Goal: Task Accomplishment & Management: Complete application form

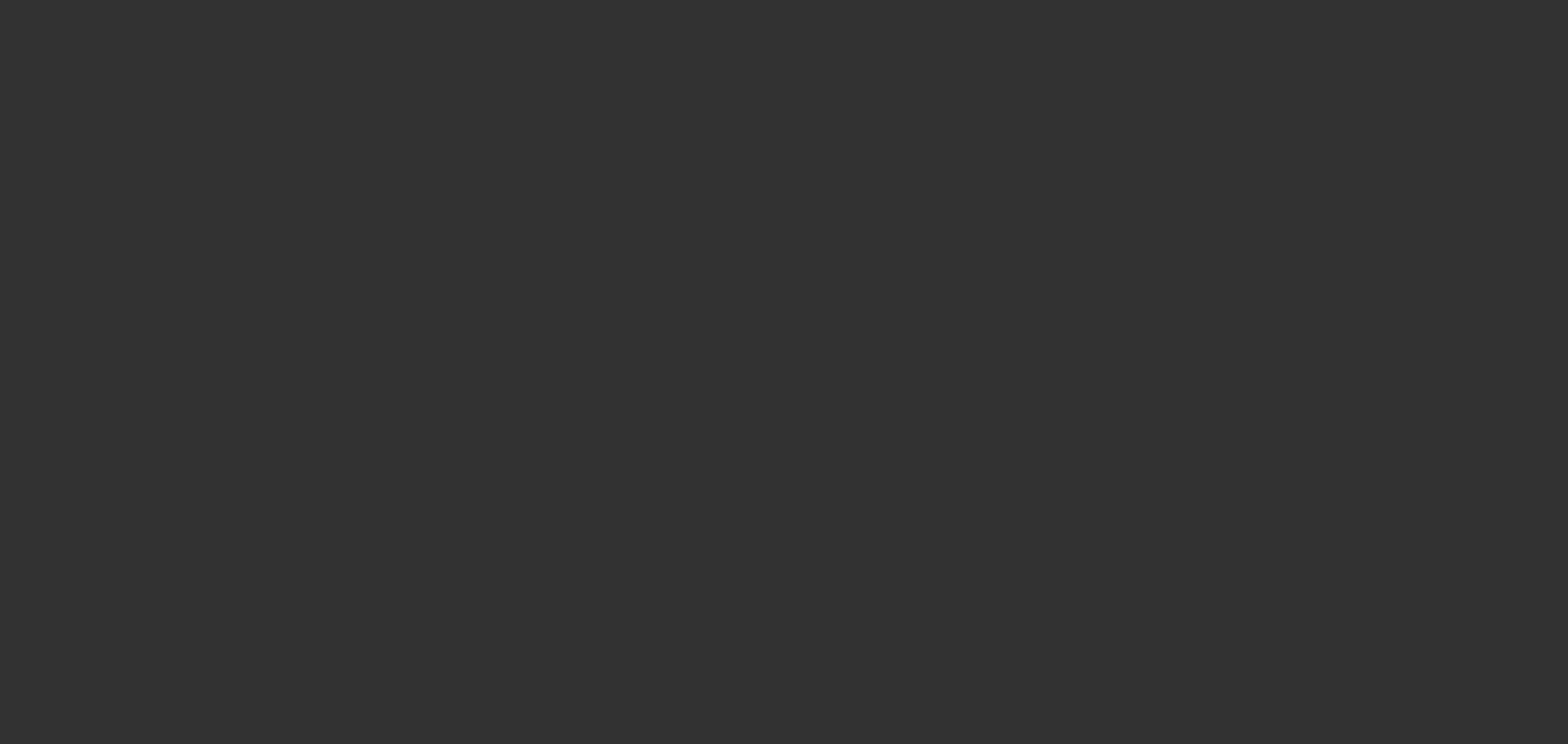
select select "0"
select select "2"
select select "0"
select select "6"
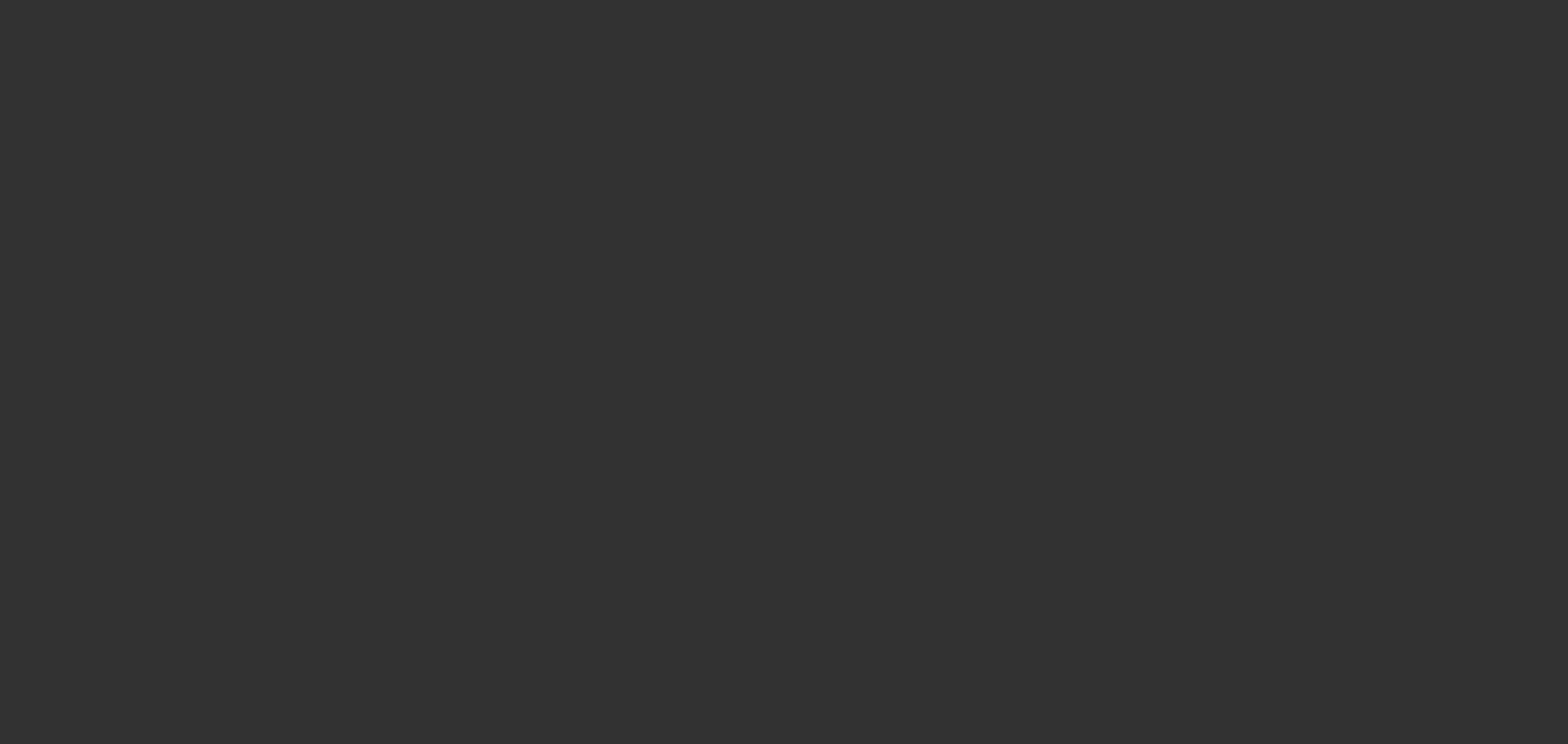
select select "0"
select select "2"
select select "0"
select select "6"
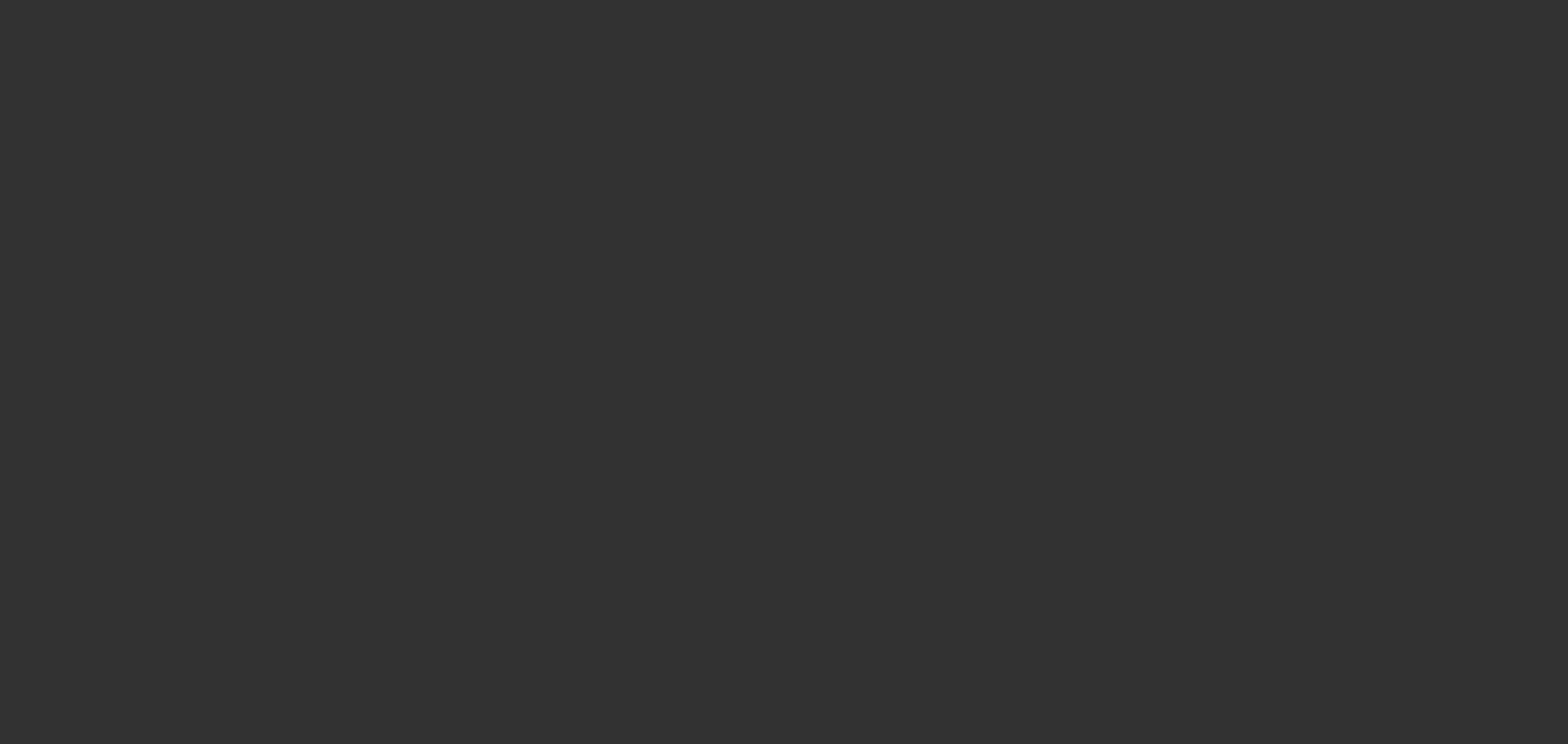
select select "0"
select select "2"
select select "0"
select select "6"
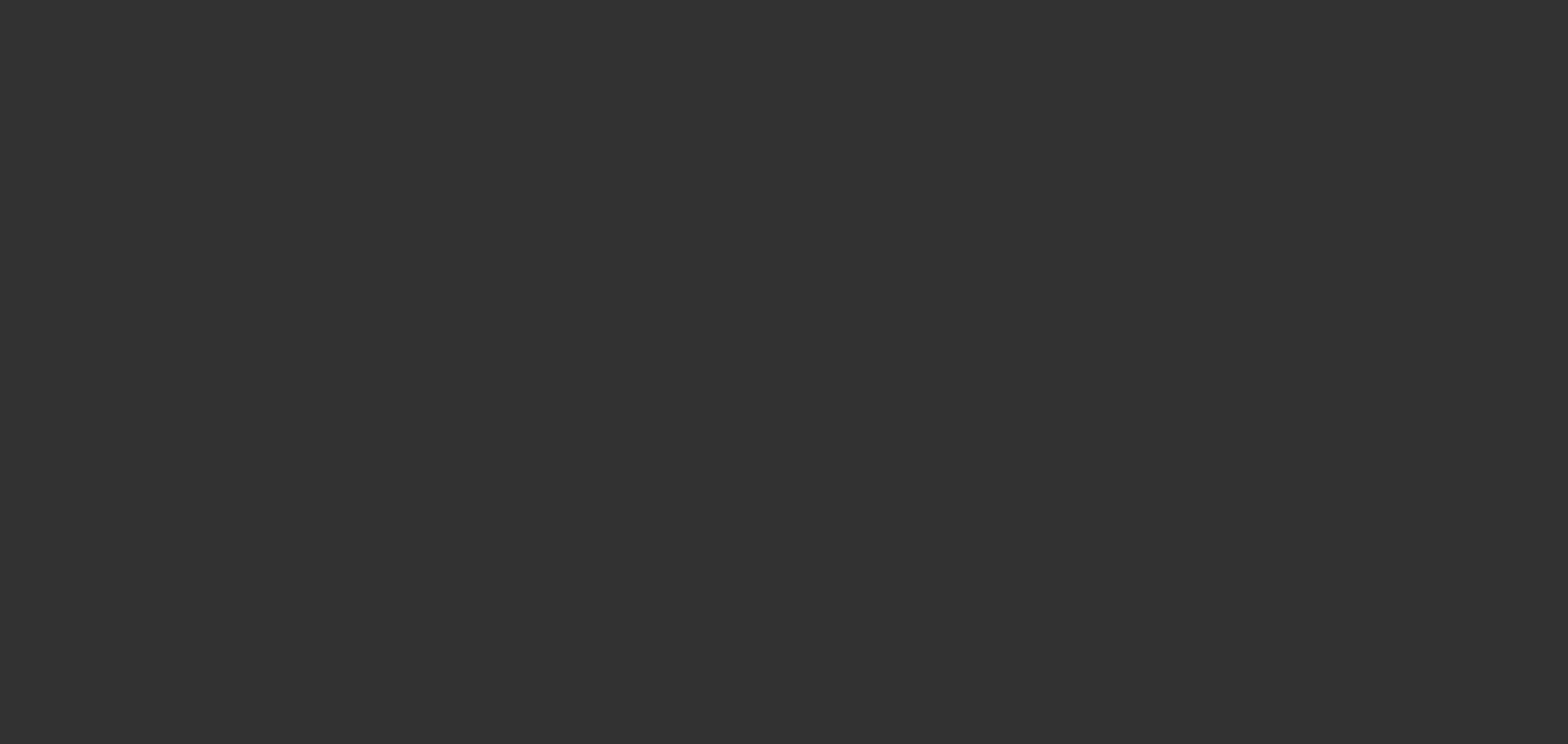
select select "0"
select select "2"
select select "0"
select select "6"
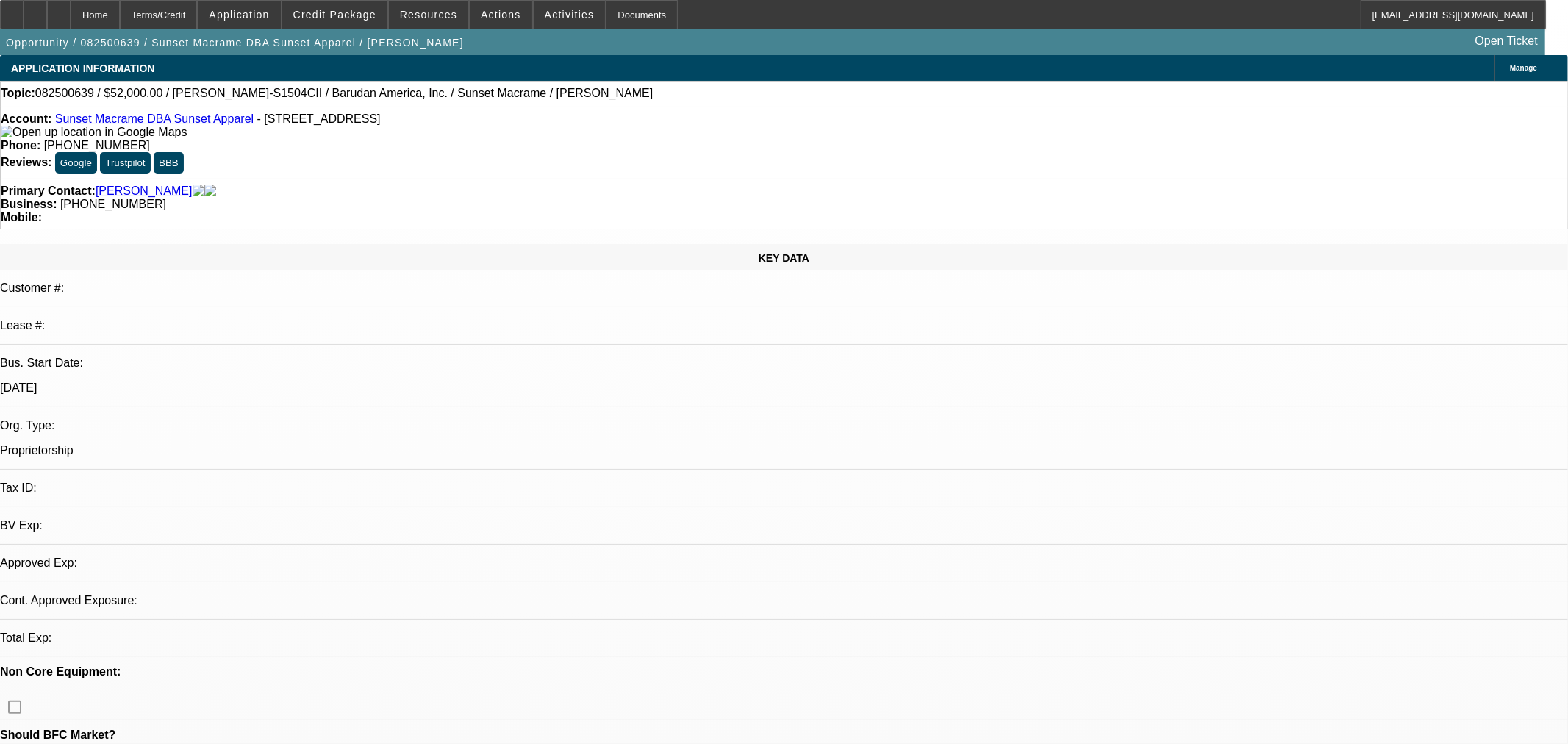
select select "0"
select select "2"
select select "0"
select select "6"
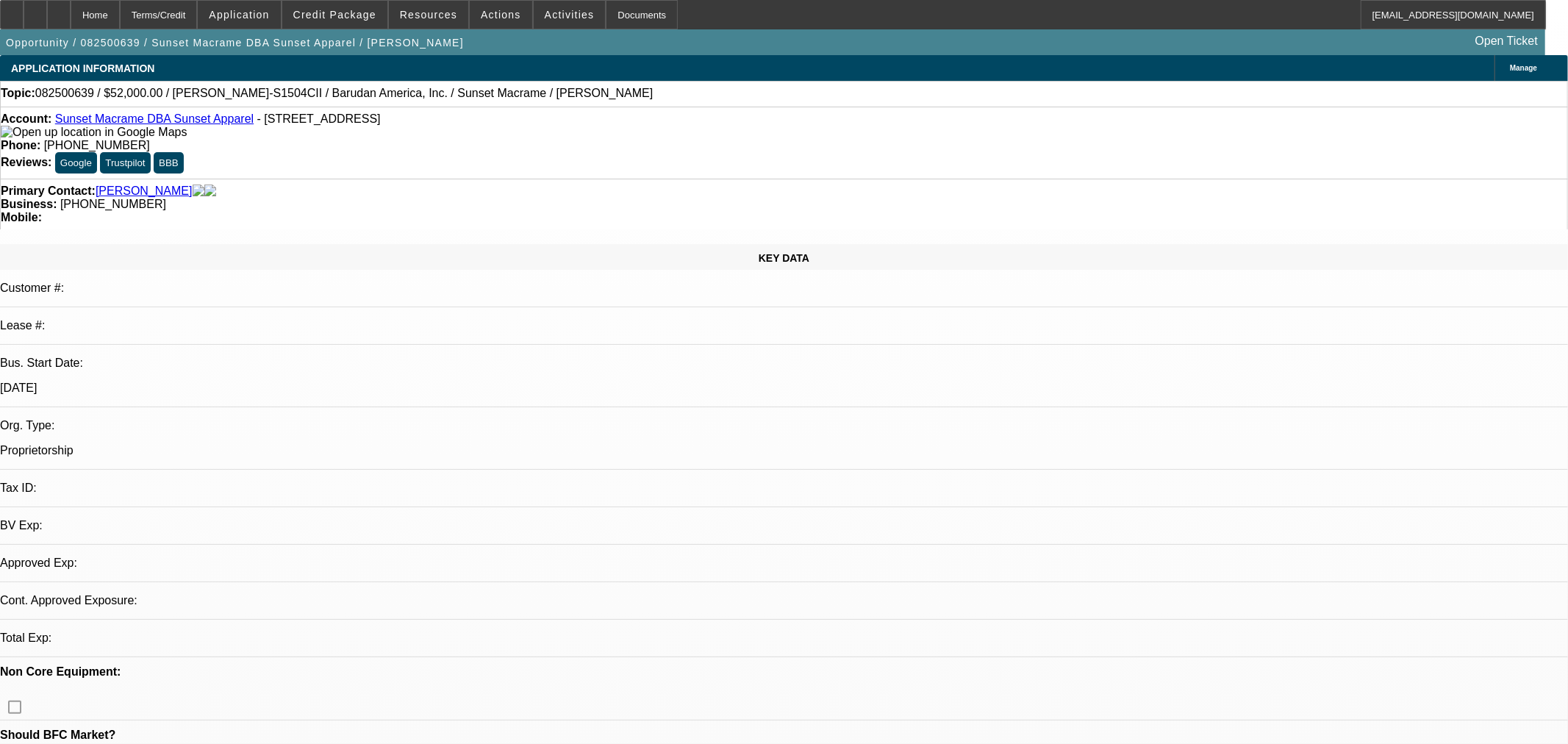
select select "0"
select select "2"
select select "0"
select select "6"
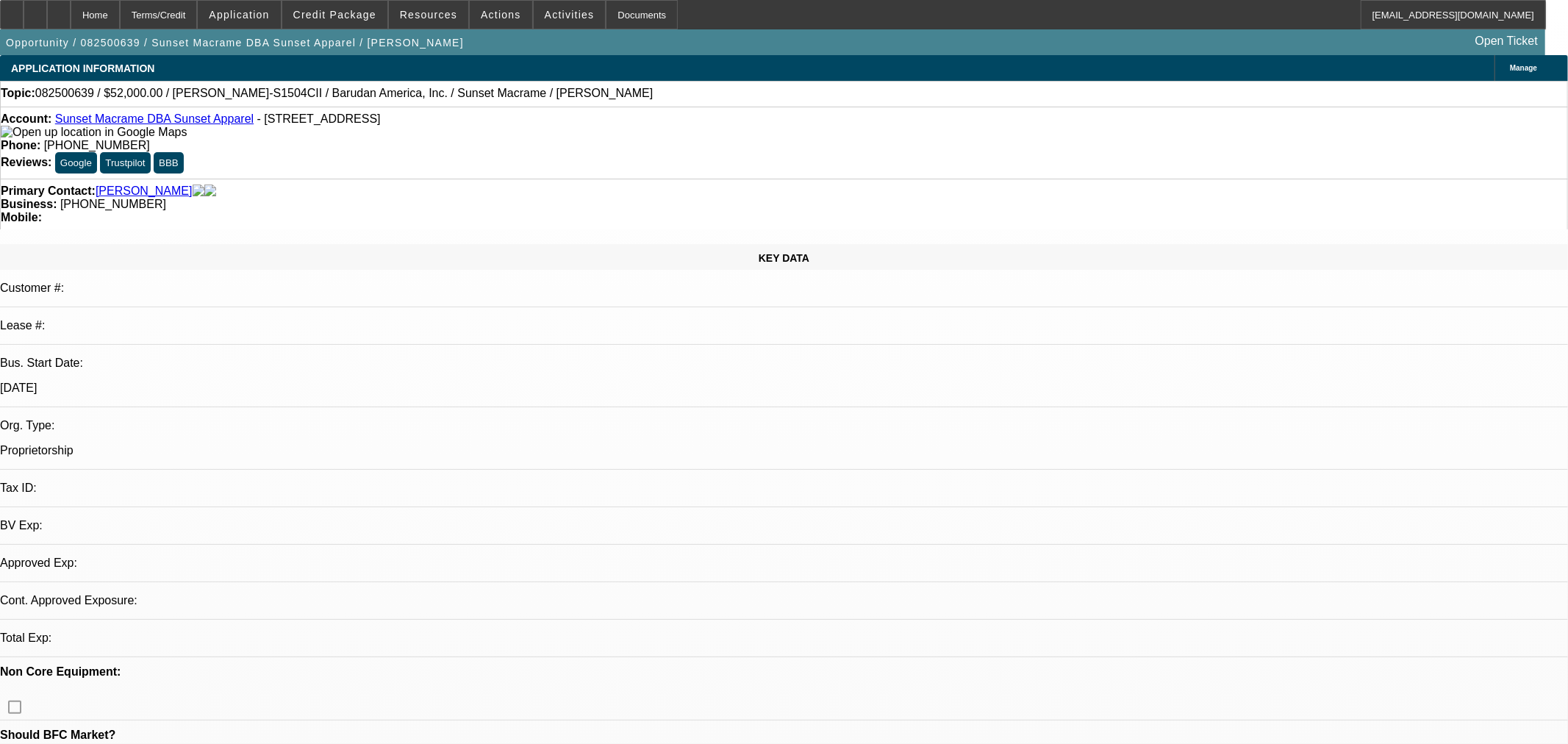
select select "0"
select select "2"
select select "0"
select select "6"
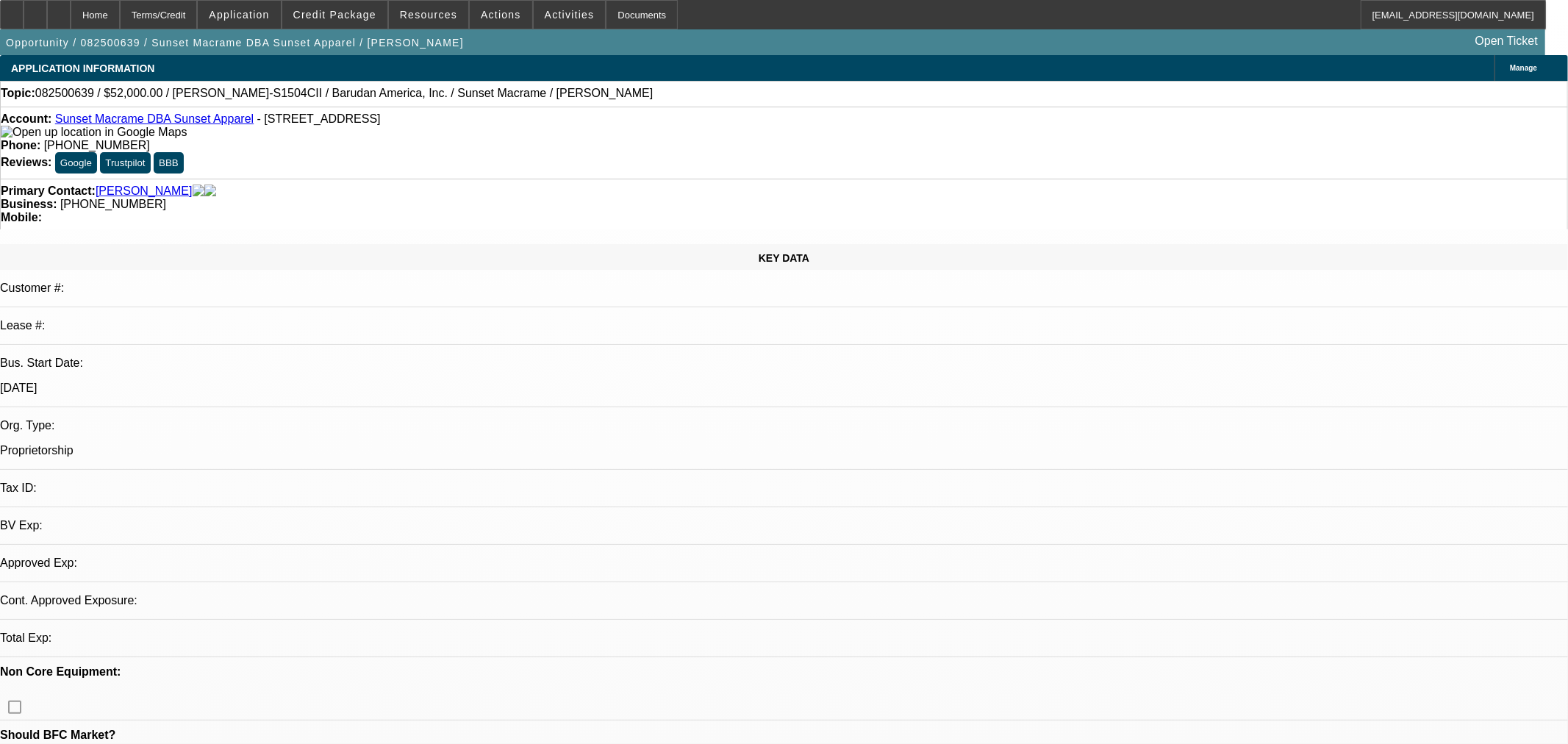
select select "0"
select select "2"
select select "0"
select select "6"
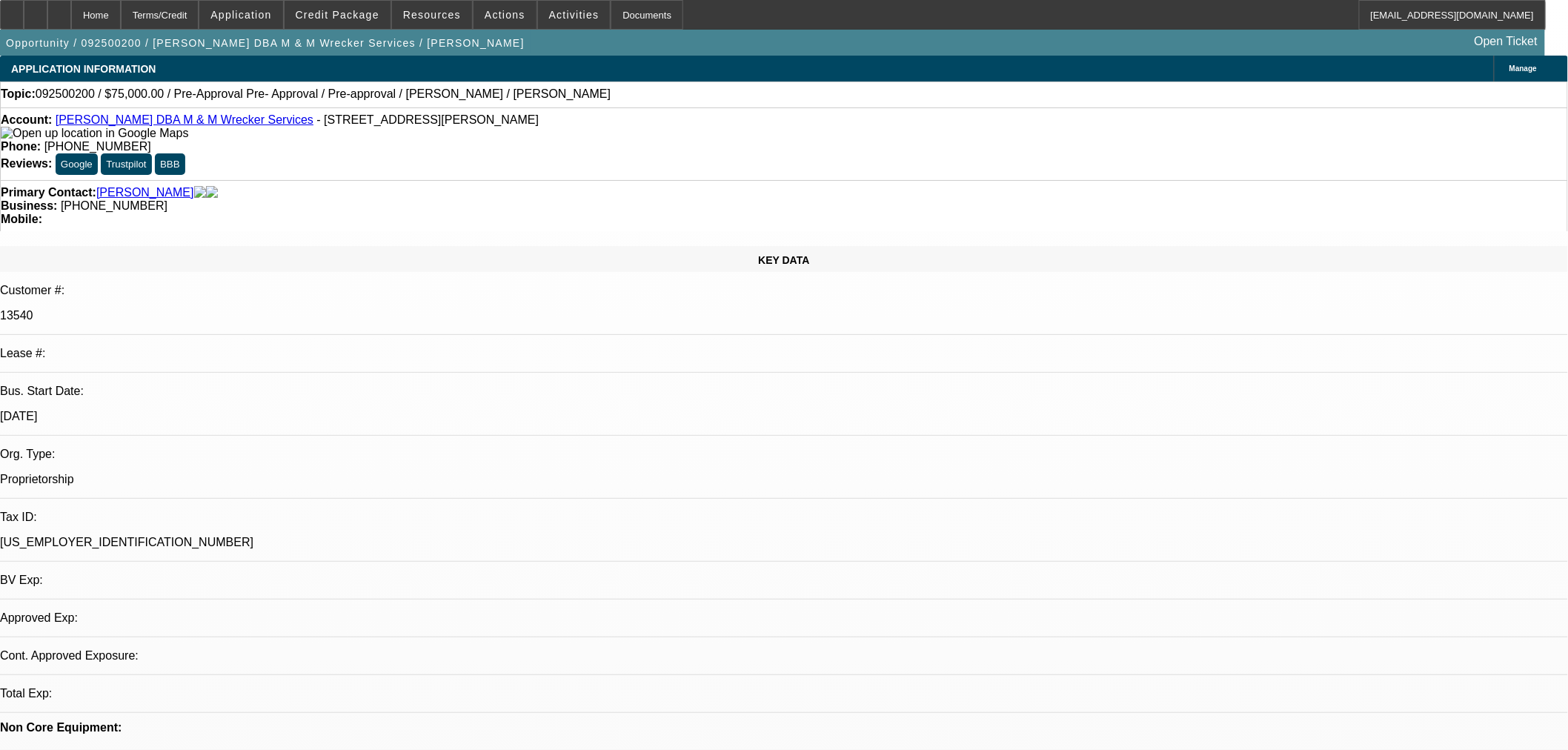
select select "0"
select select "2"
select select "0.1"
select select "4"
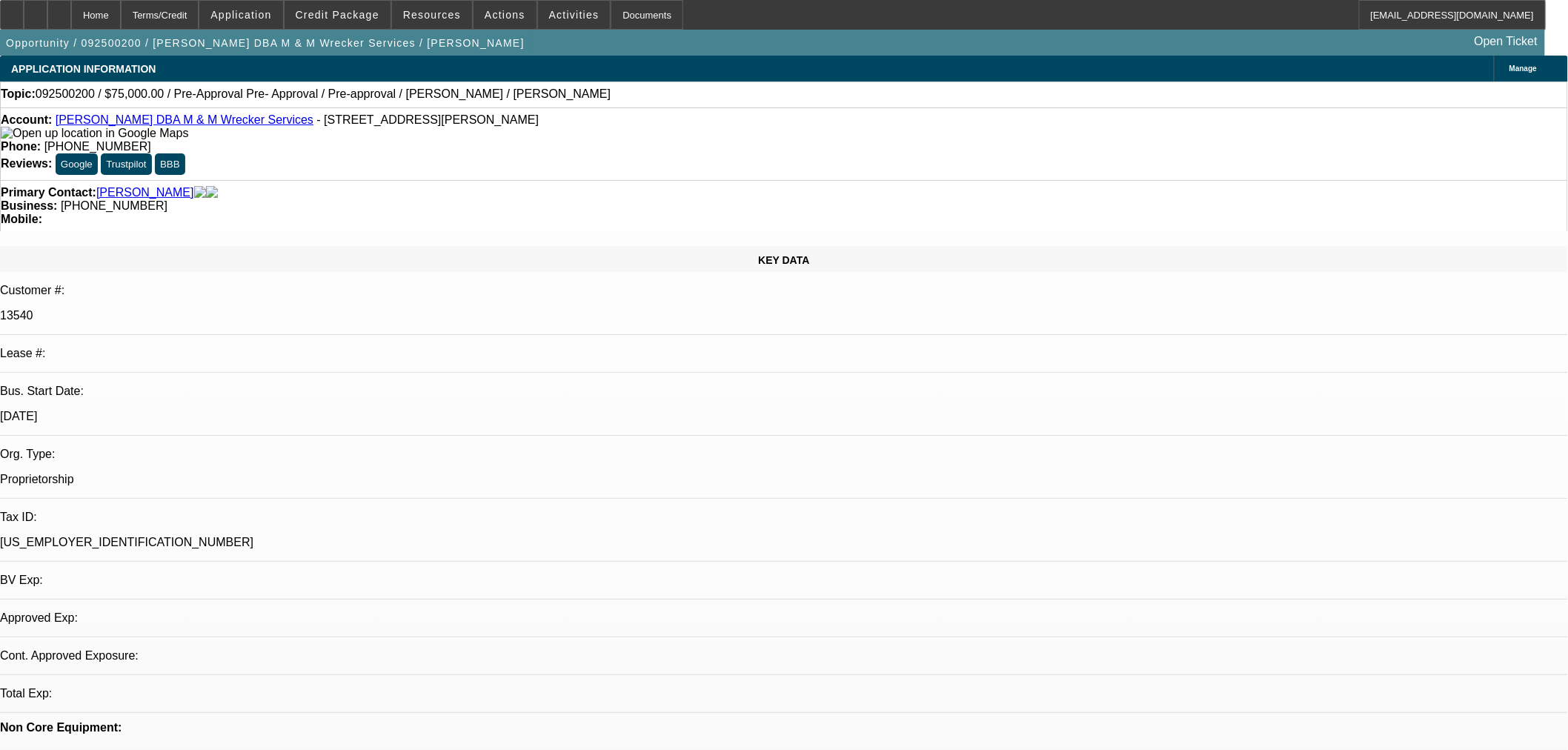
select select "0"
select select "2"
select select "0.1"
select select "4"
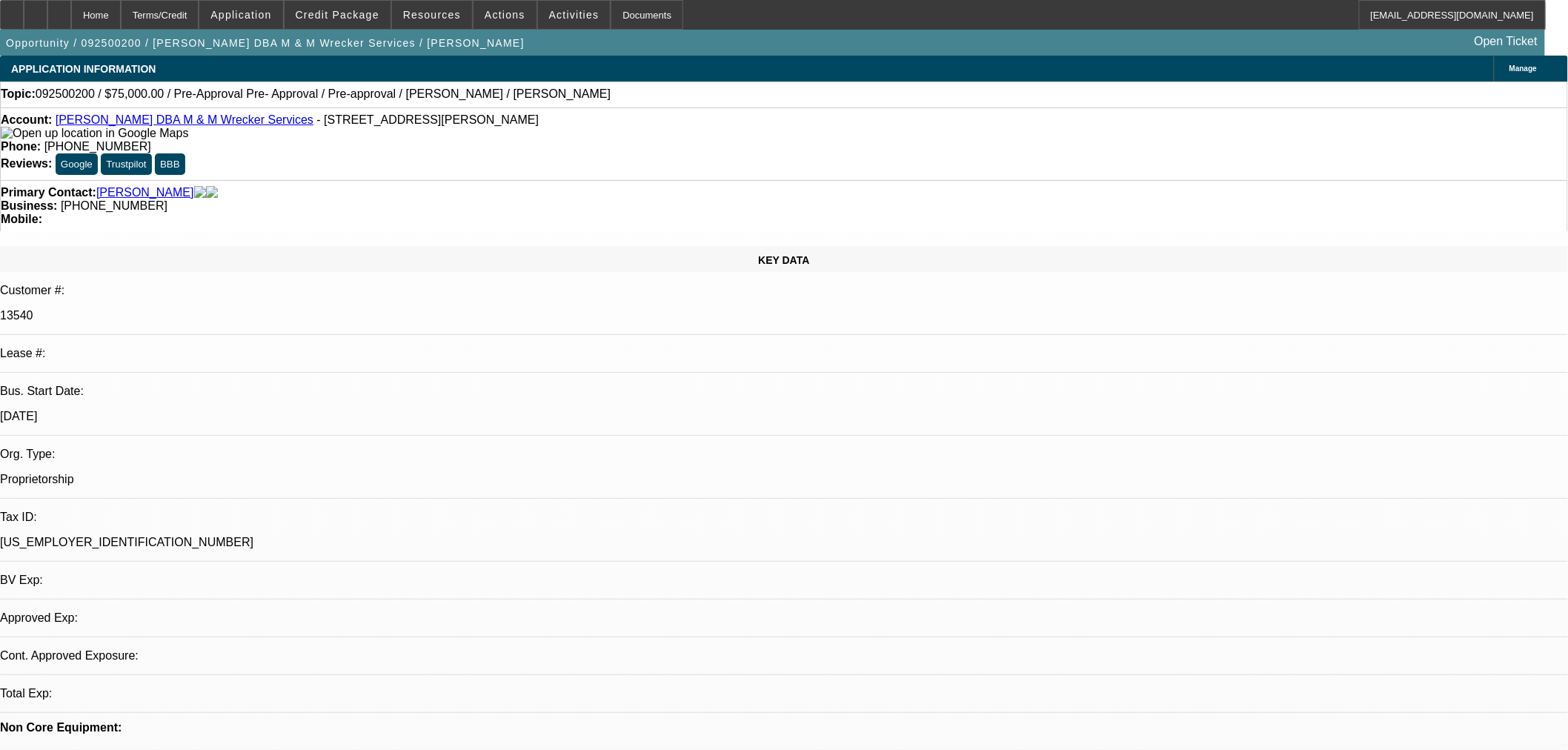
select select "0"
select select "2"
select select "0.1"
select select "4"
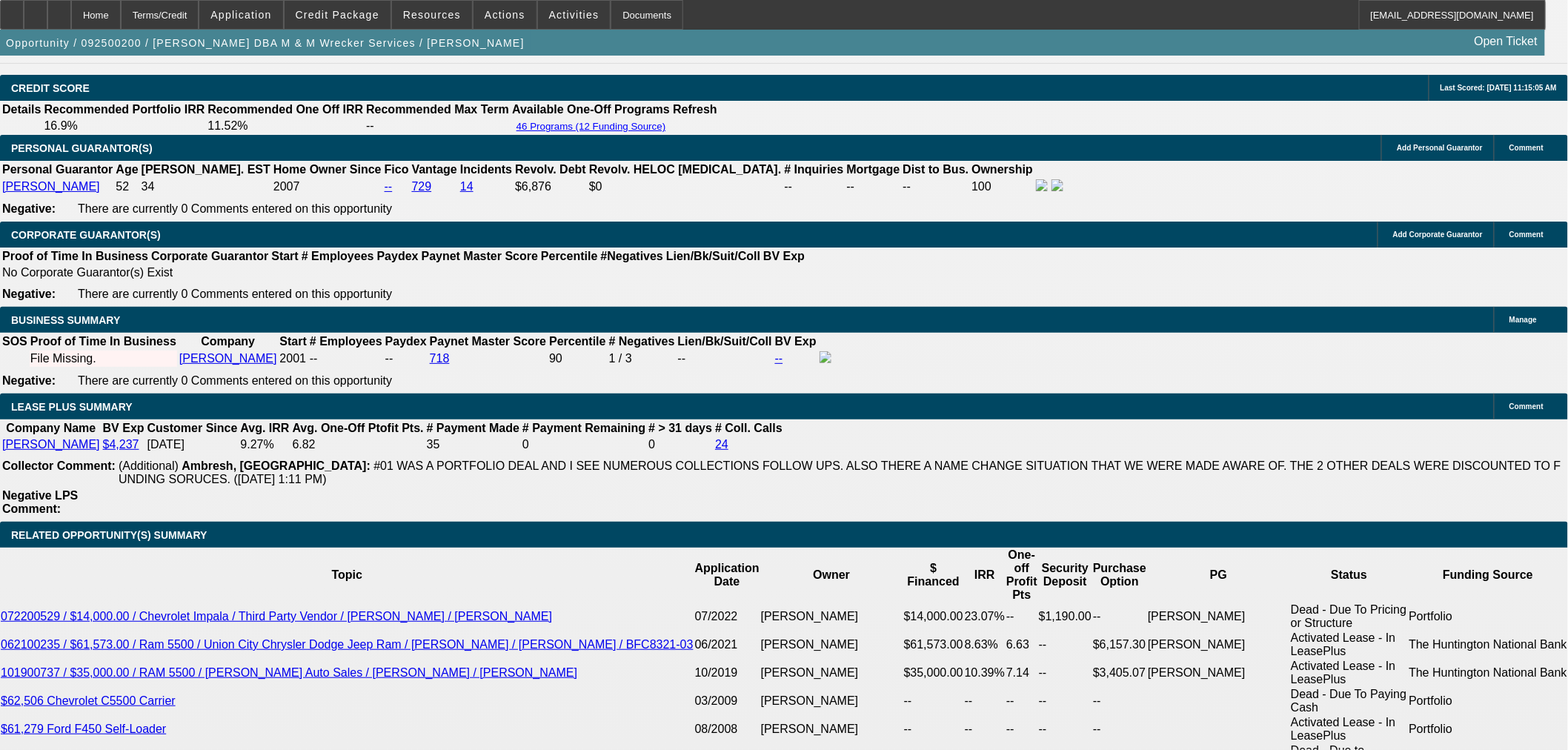
scroll to position [2306, 0]
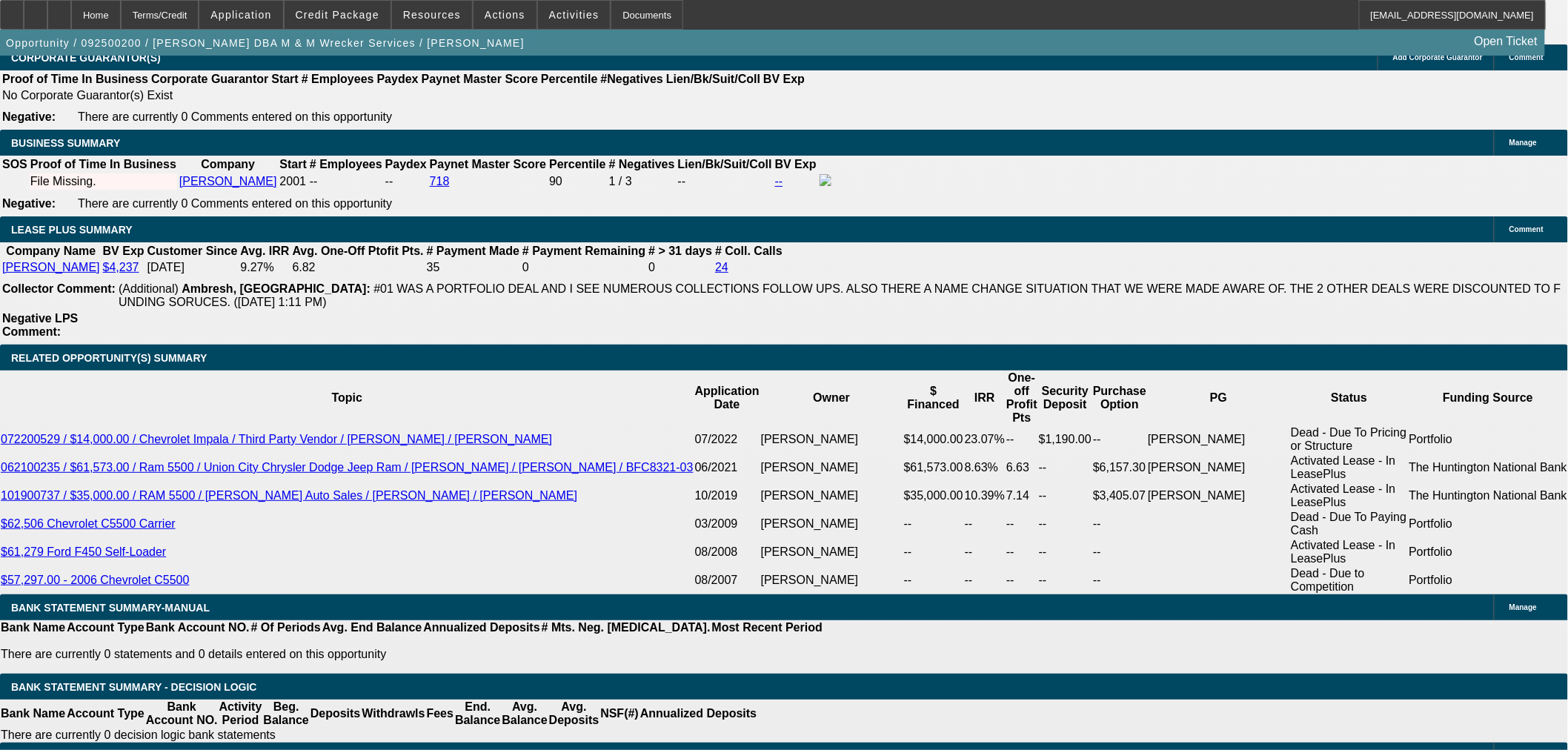
drag, startPoint x: 371, startPoint y: 358, endPoint x: 340, endPoint y: 358, distance: 31.0
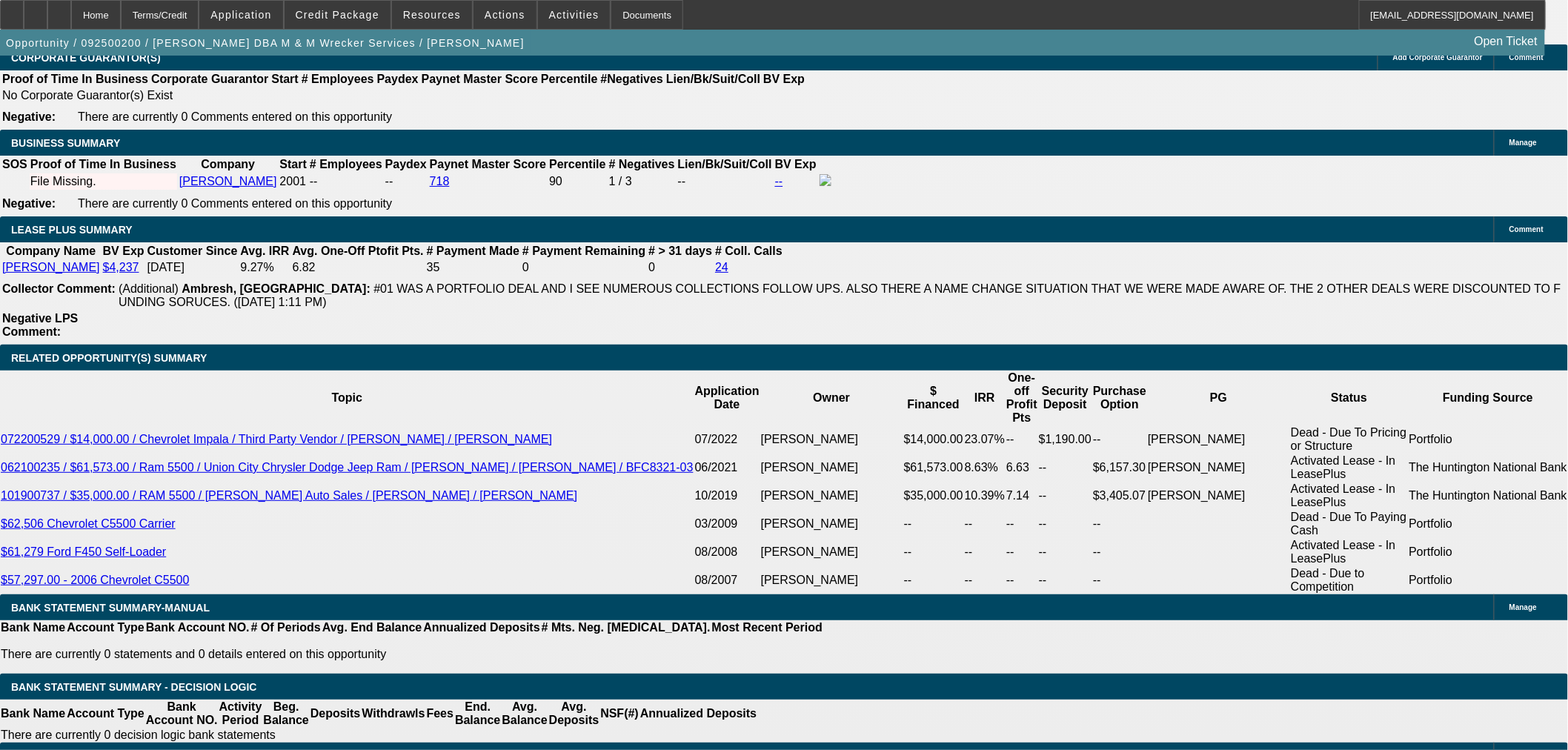
drag, startPoint x: 375, startPoint y: 359, endPoint x: 357, endPoint y: 359, distance: 18.0
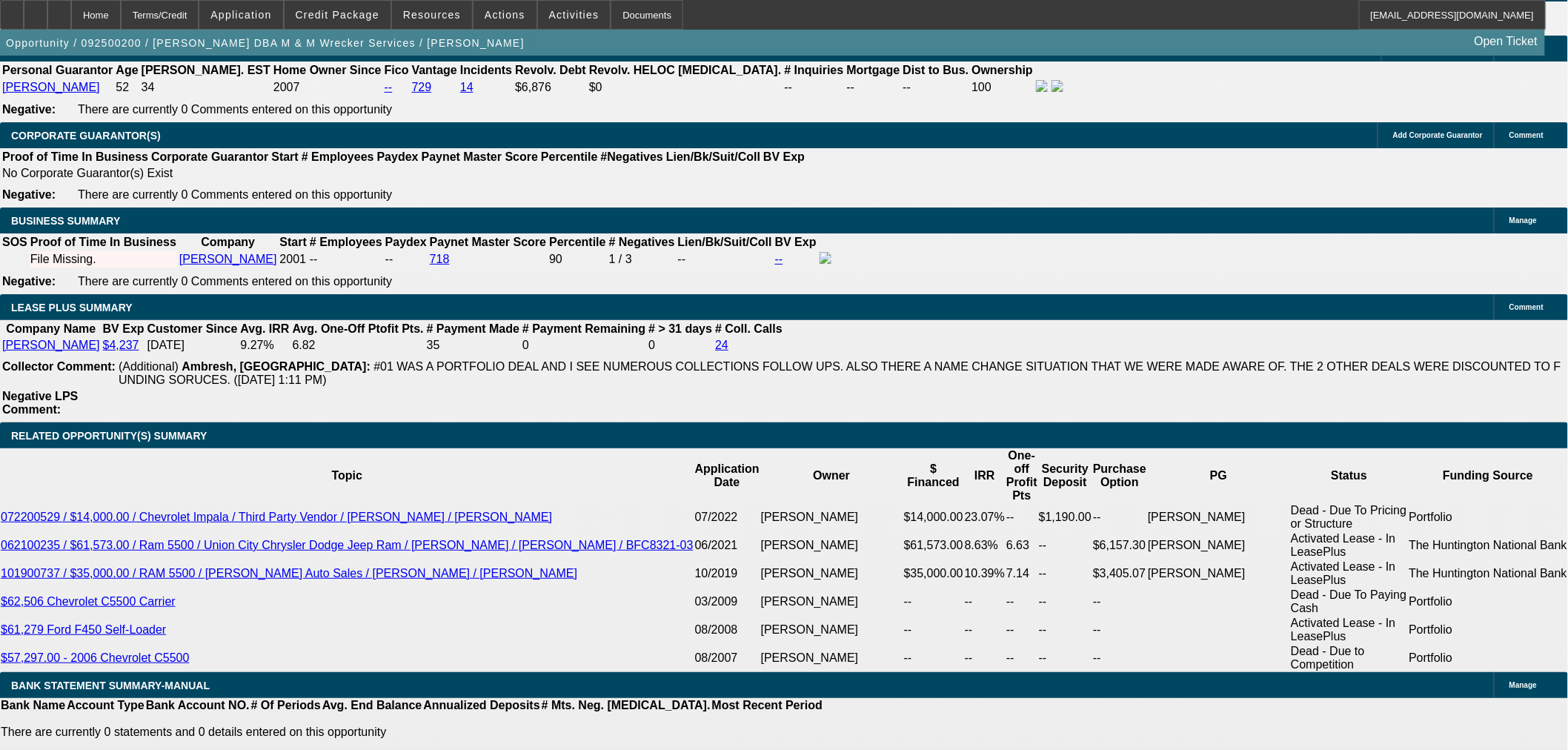
scroll to position [2471, 0]
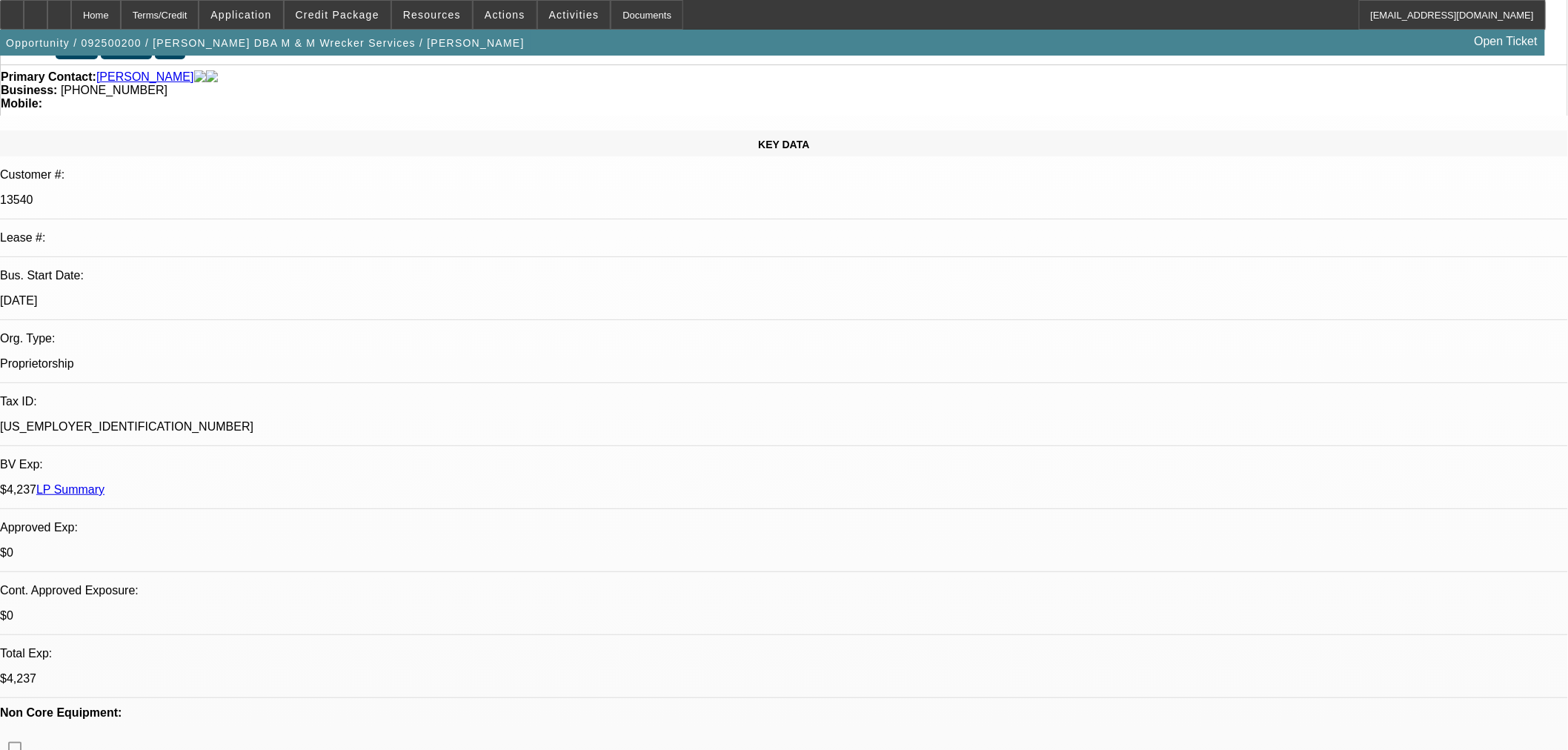
scroll to position [0, 0]
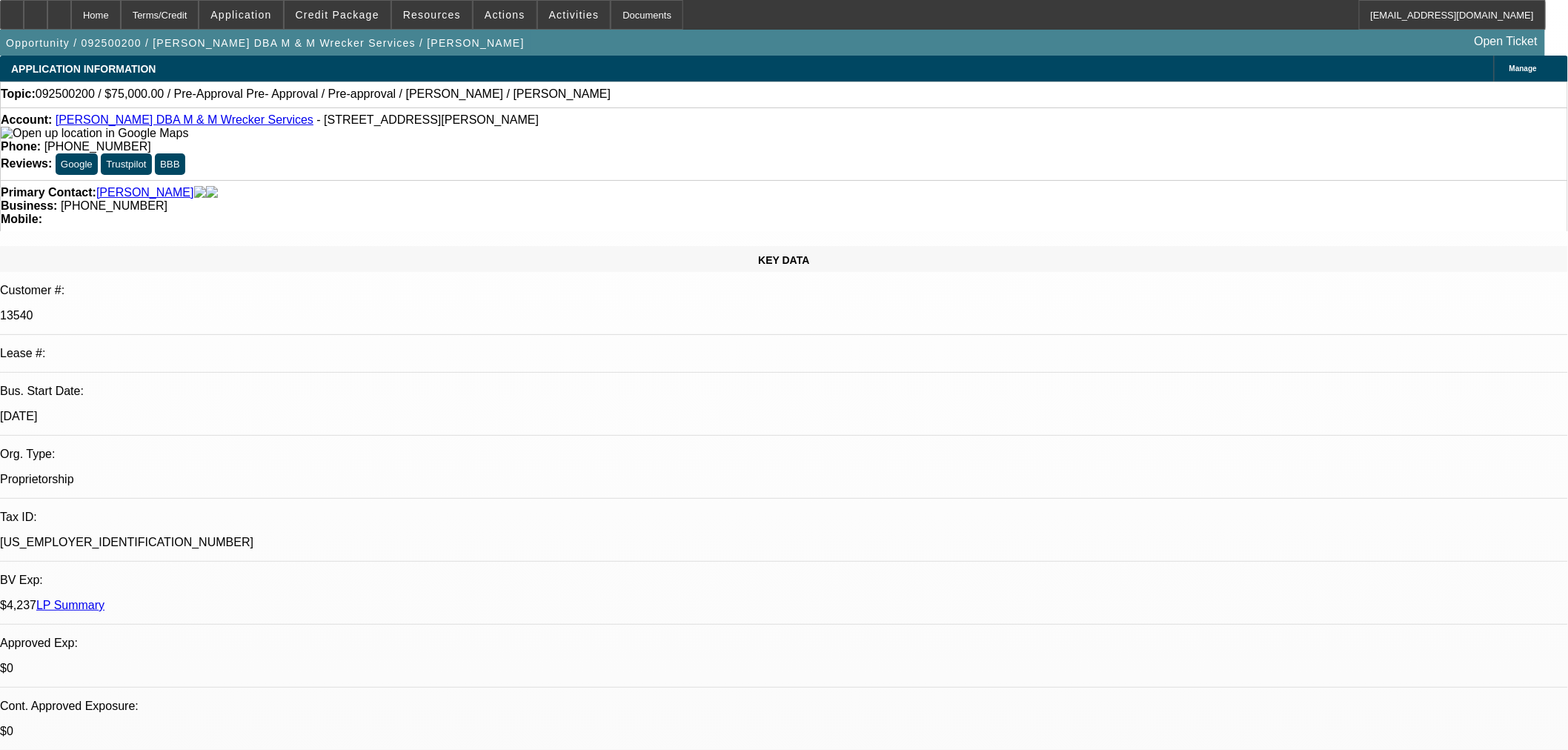
type input "$1,938.41"
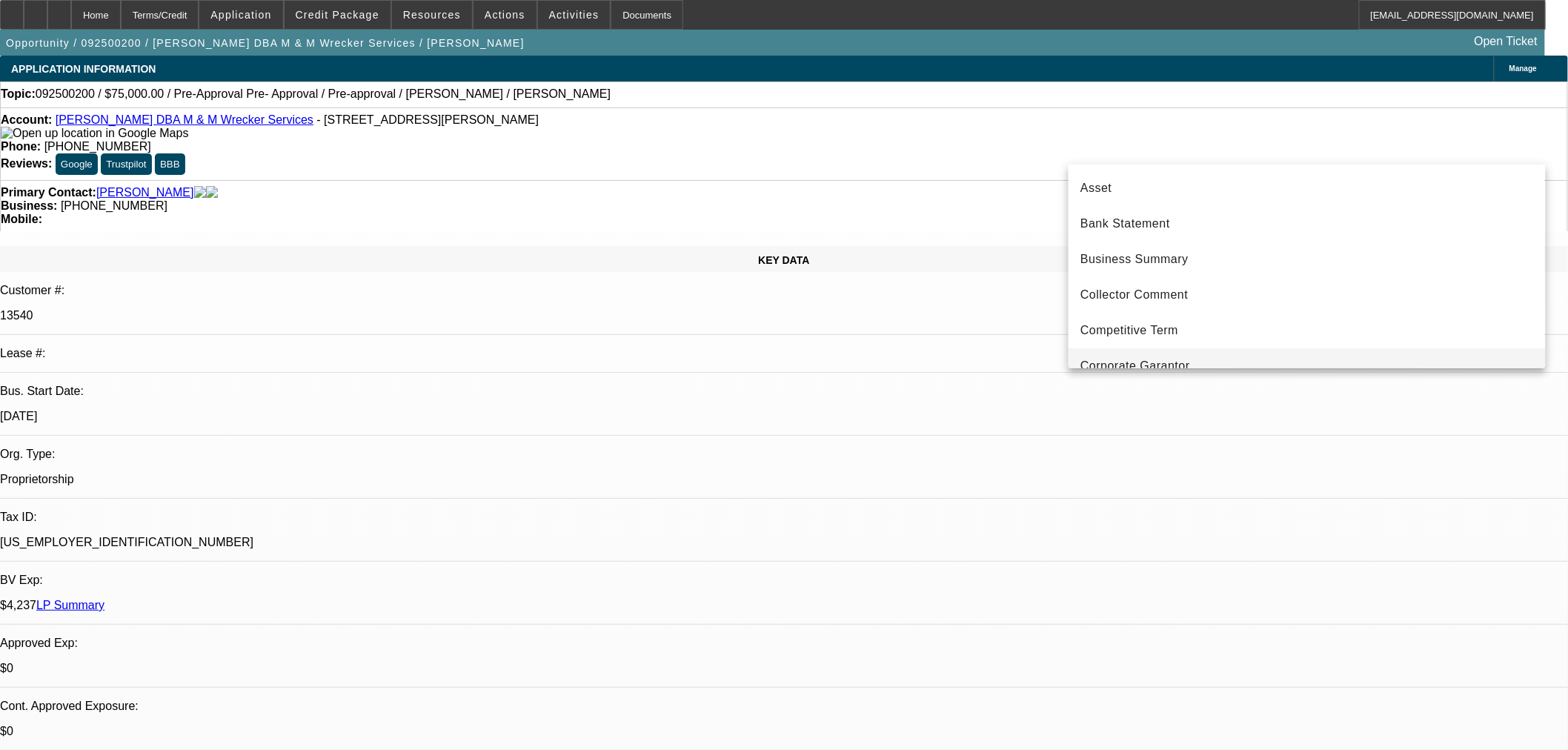
scroll to position [122, 0]
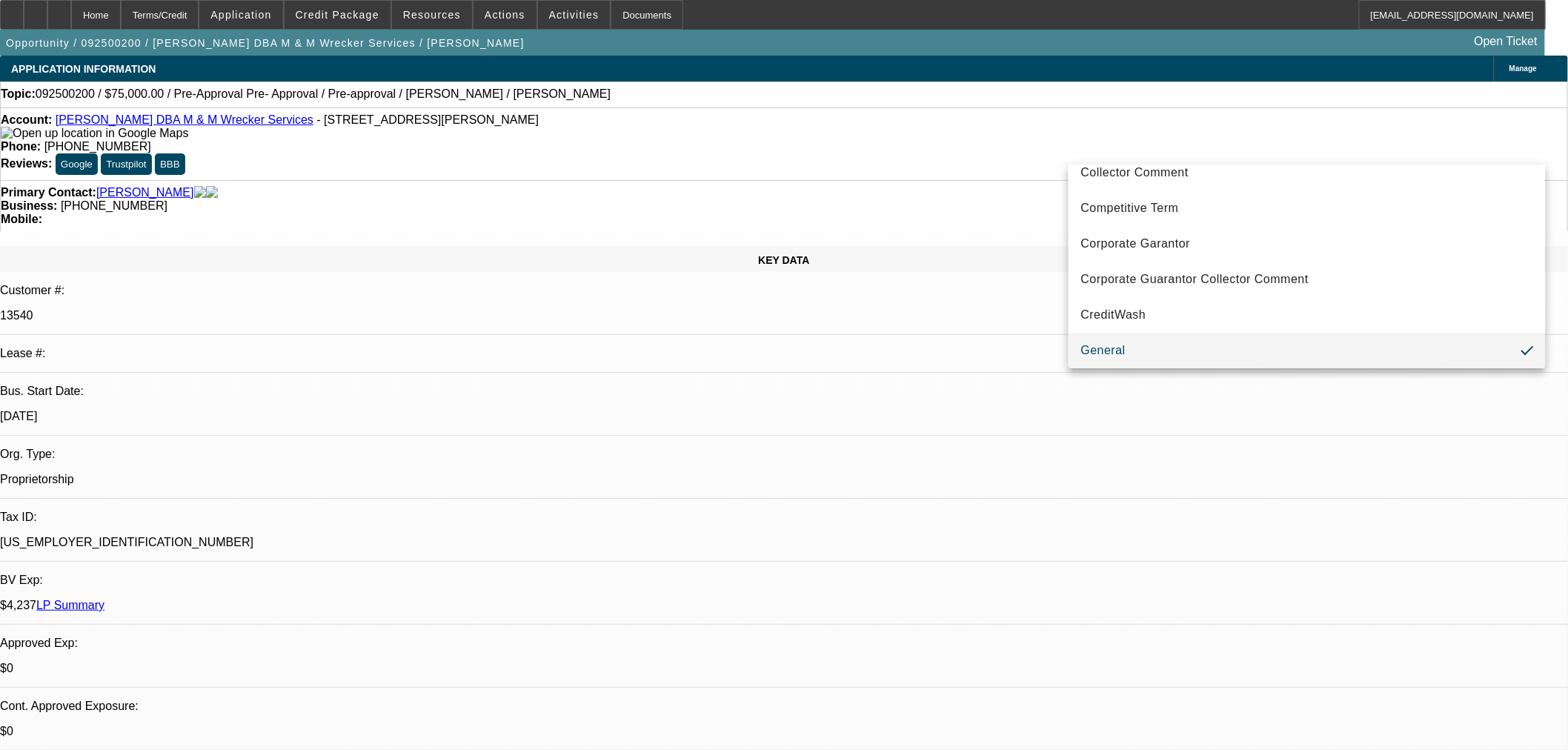
click at [1207, 126] on div at bounding box center [784, 375] width 1568 height 750
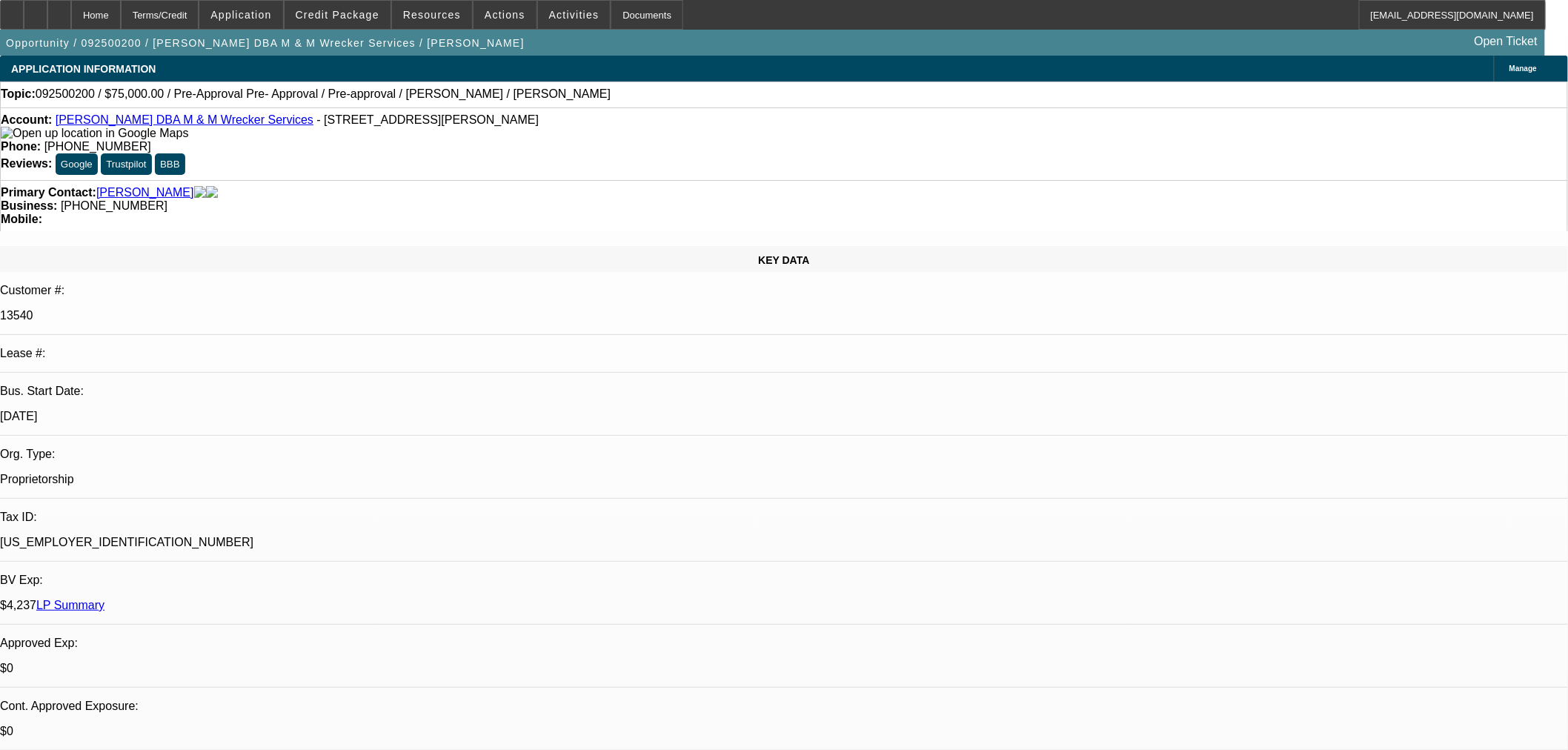
radio input "true"
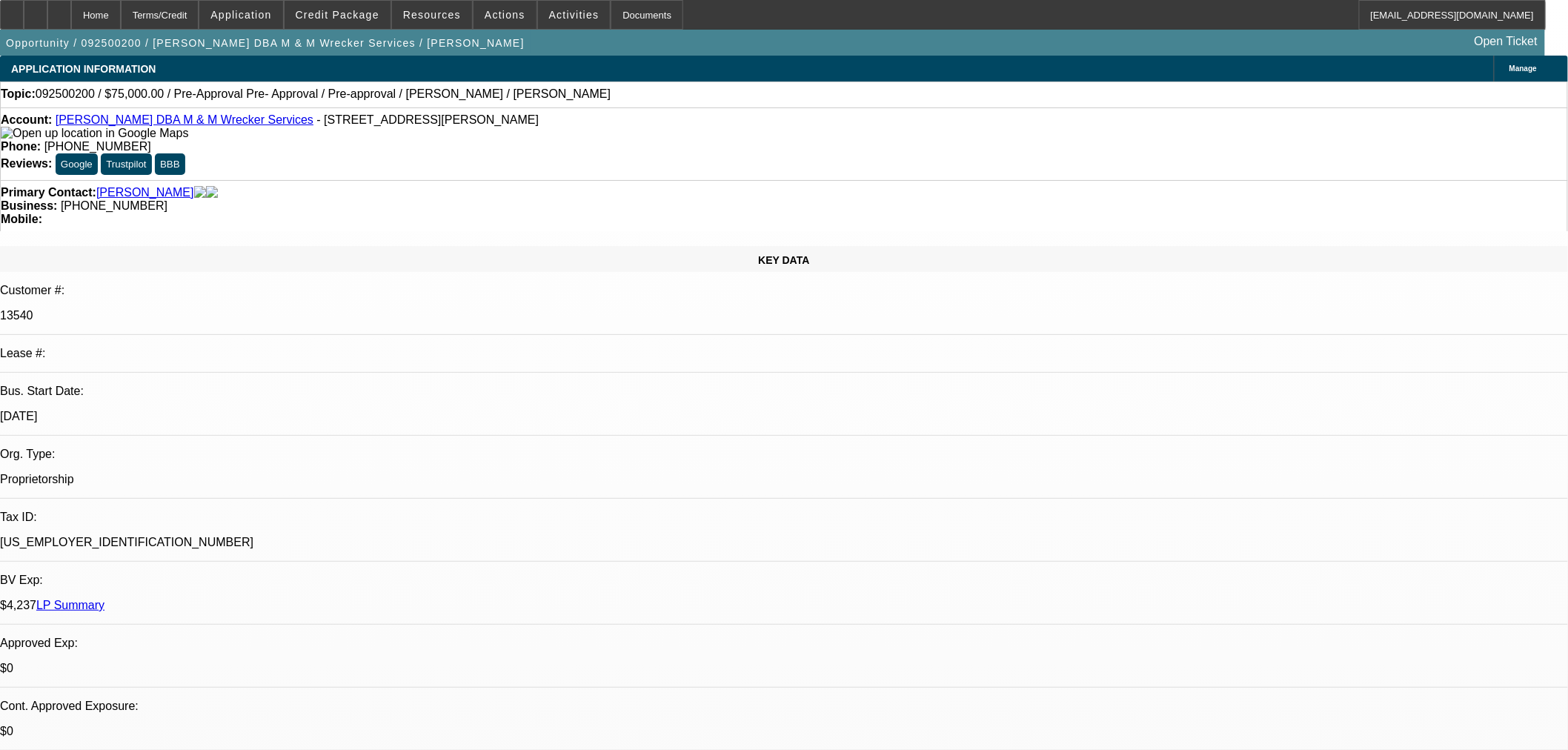
type textarea "Looking for Ram 5500 less then 100k miles less then $75k."
radio input "true"
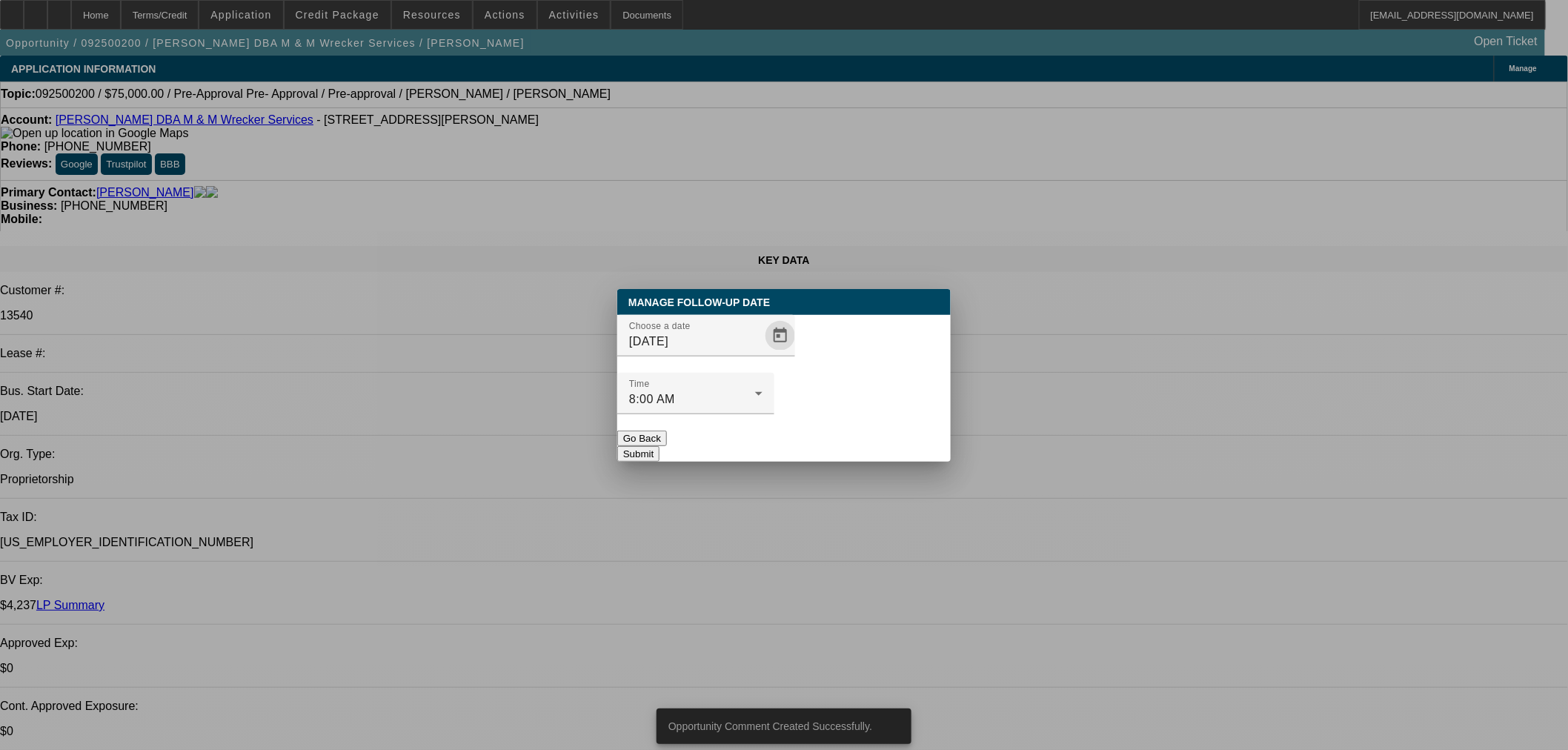
click at [762, 354] on span "Open calendar" at bounding box center [780, 336] width 36 height 36
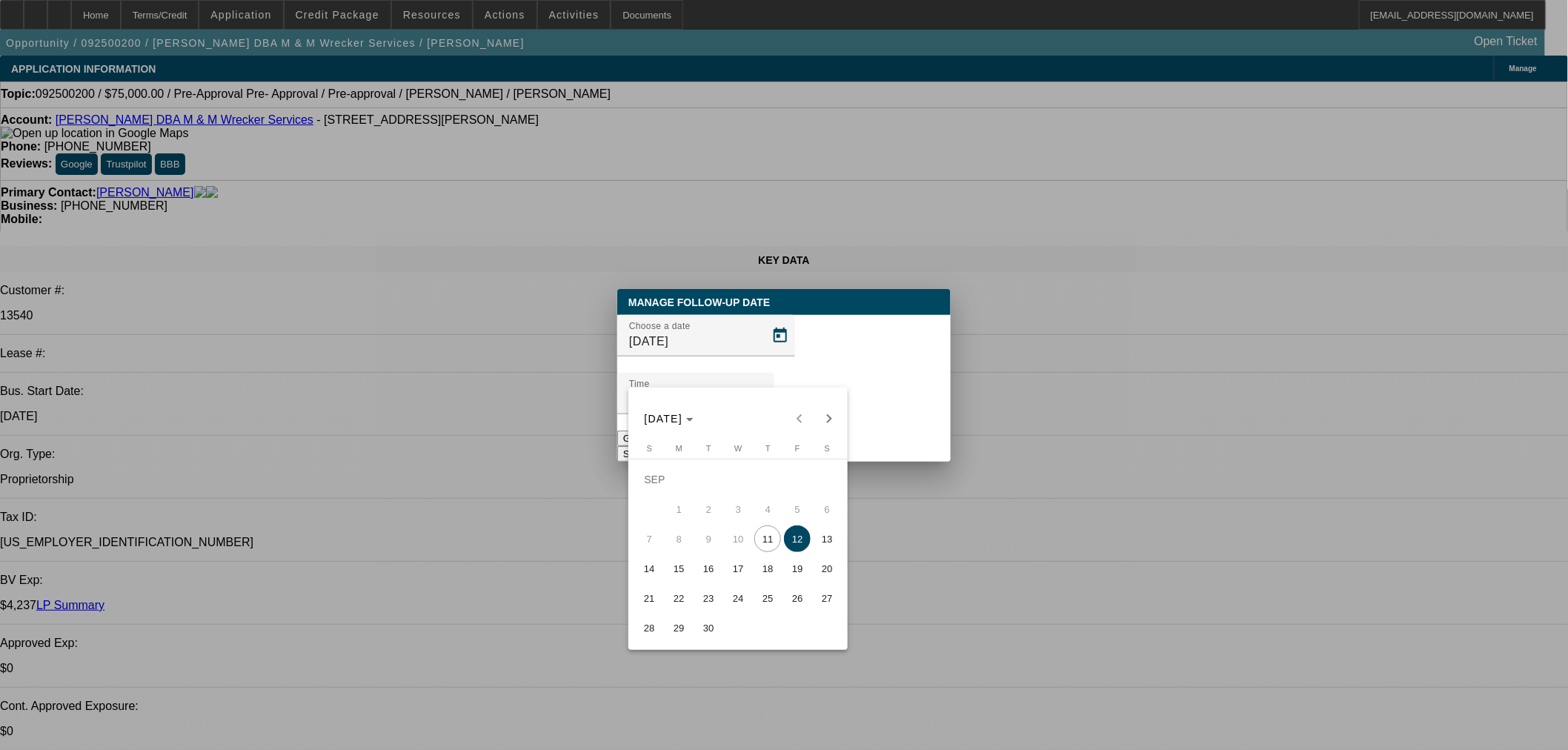
click at [772, 582] on span "18" at bounding box center [768, 568] width 26 height 26
type input "9/18/2025"
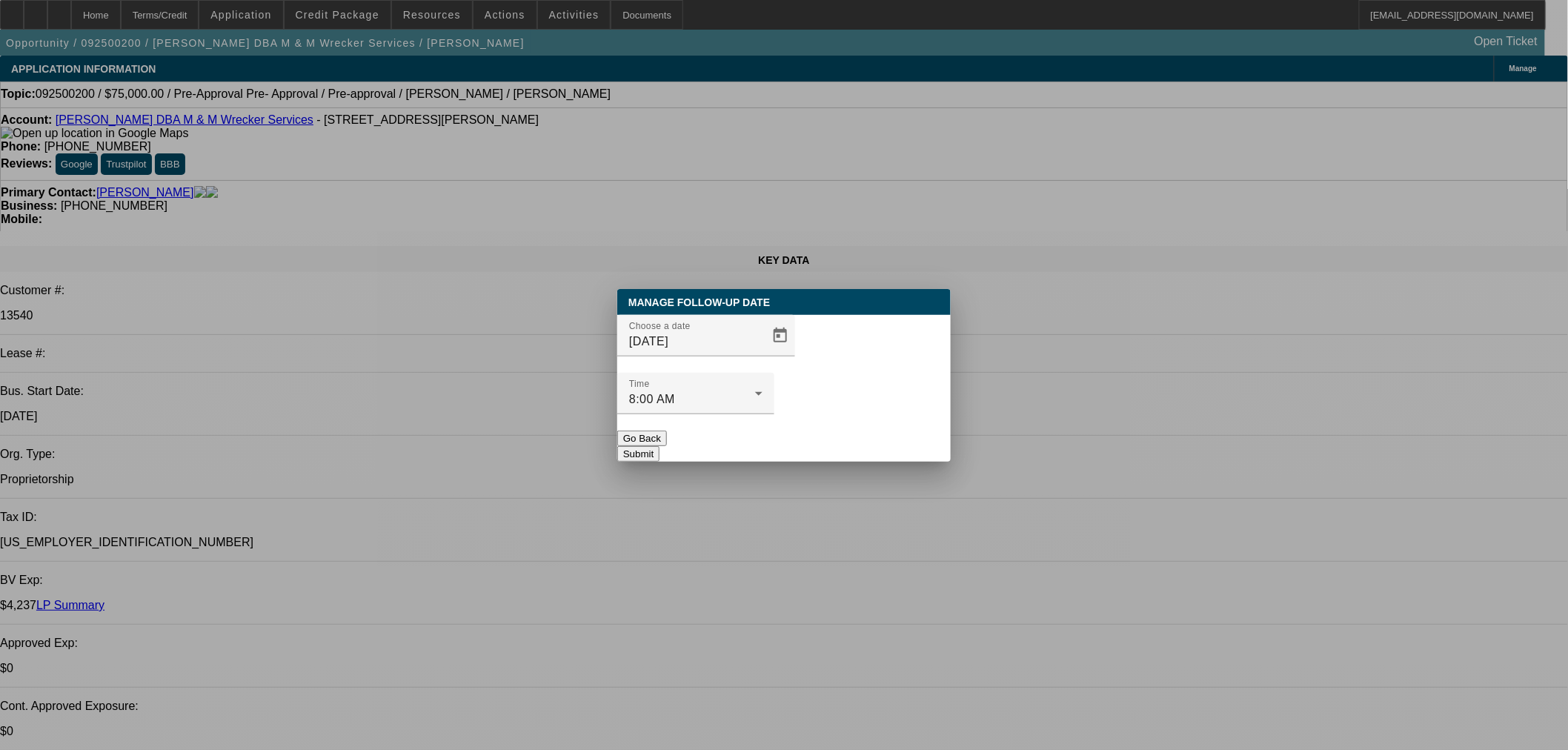
click at [660, 446] on button "Submit" at bounding box center [639, 454] width 42 height 16
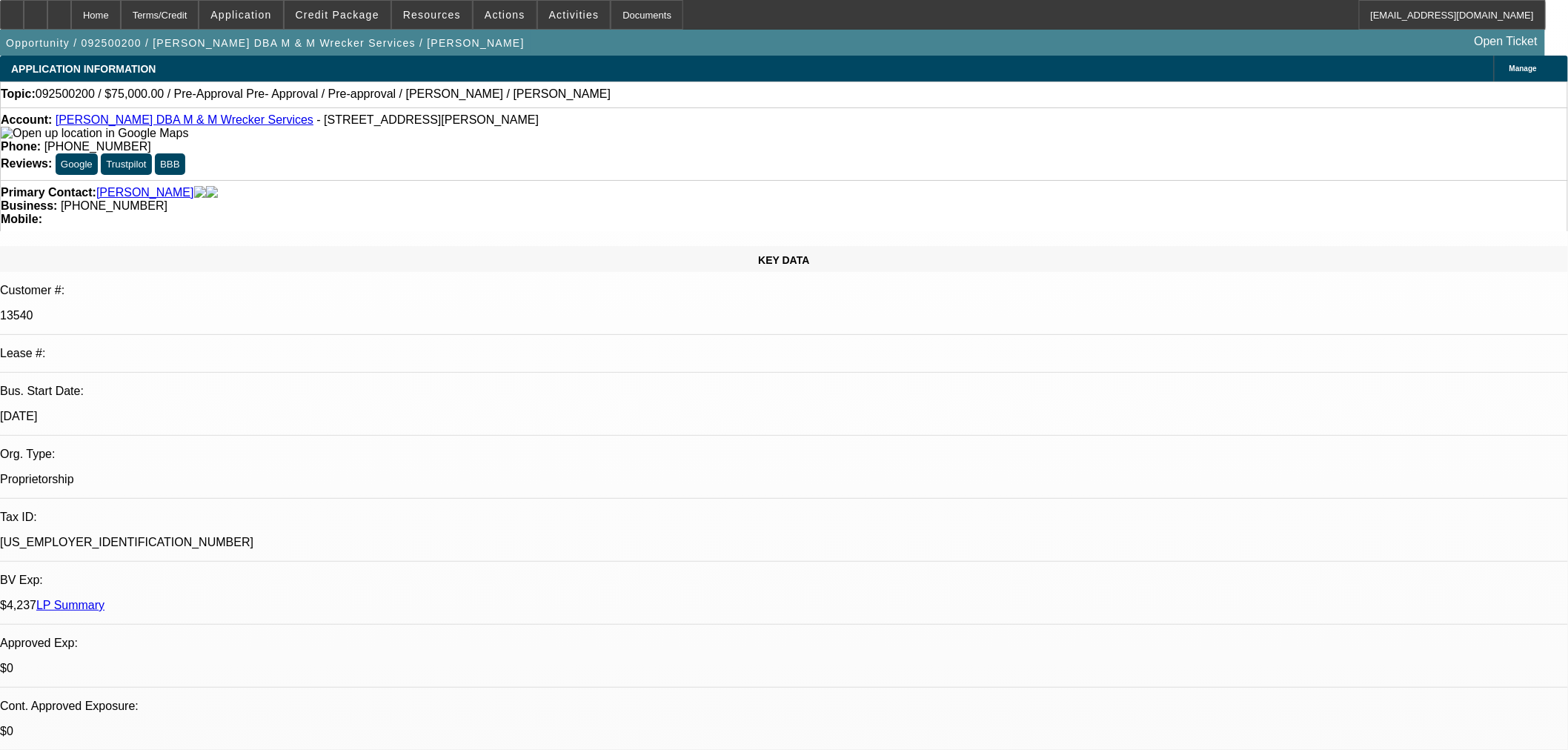
drag, startPoint x: 1009, startPoint y: 553, endPoint x: 984, endPoint y: 553, distance: 25.0
radio input "true"
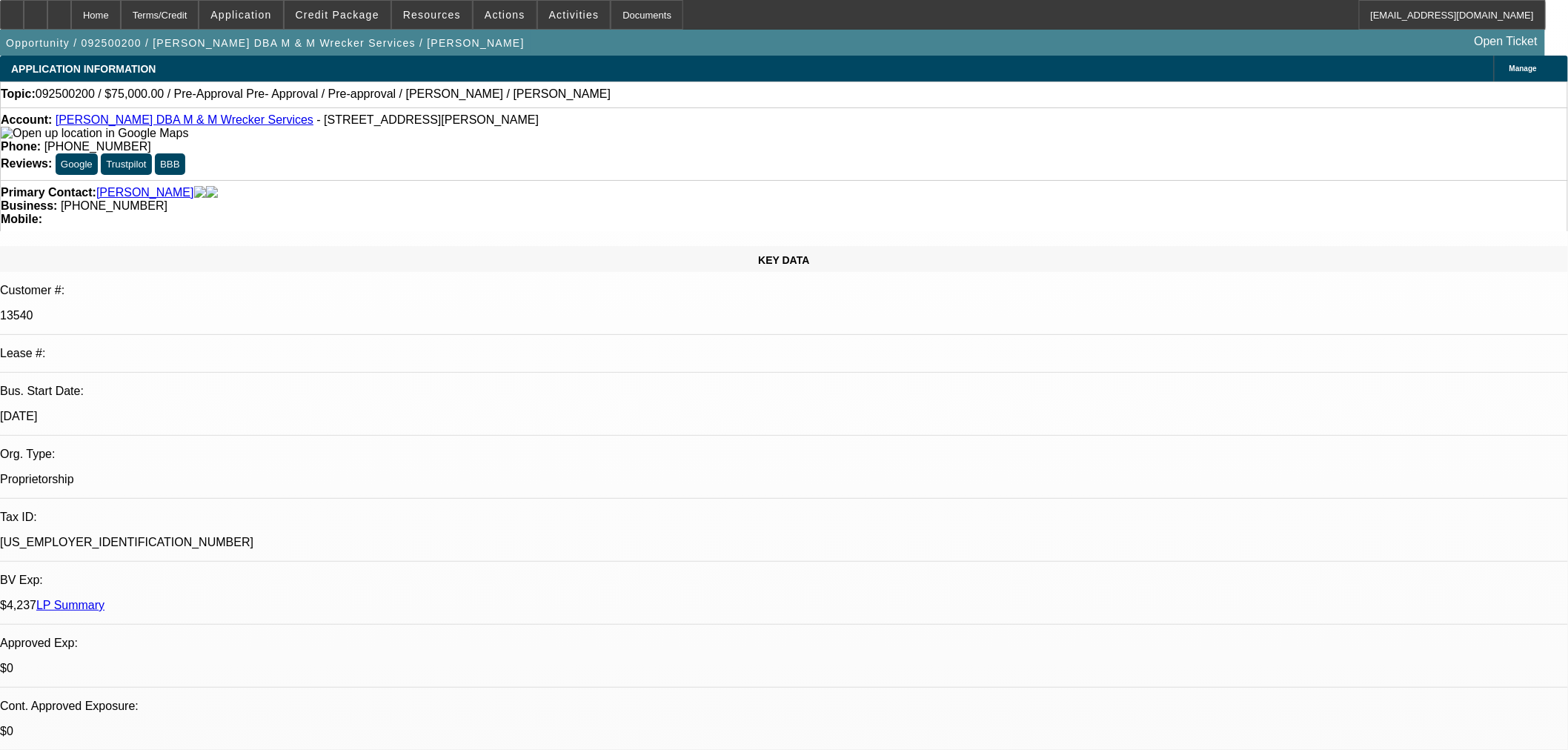
type textarea "Maybe wants to do sale leaseback on truck he has with us?"
radio input "true"
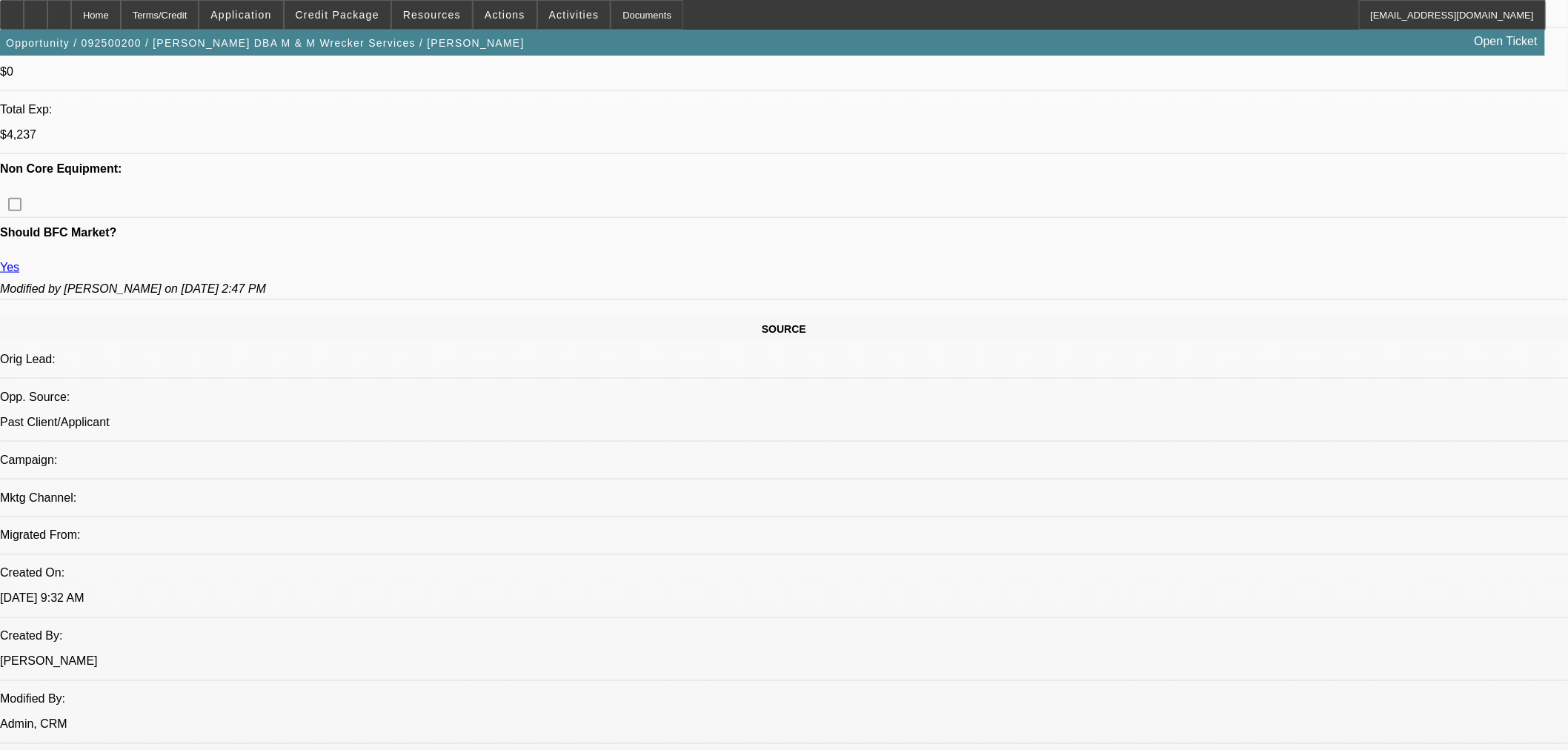
scroll to position [824, 0]
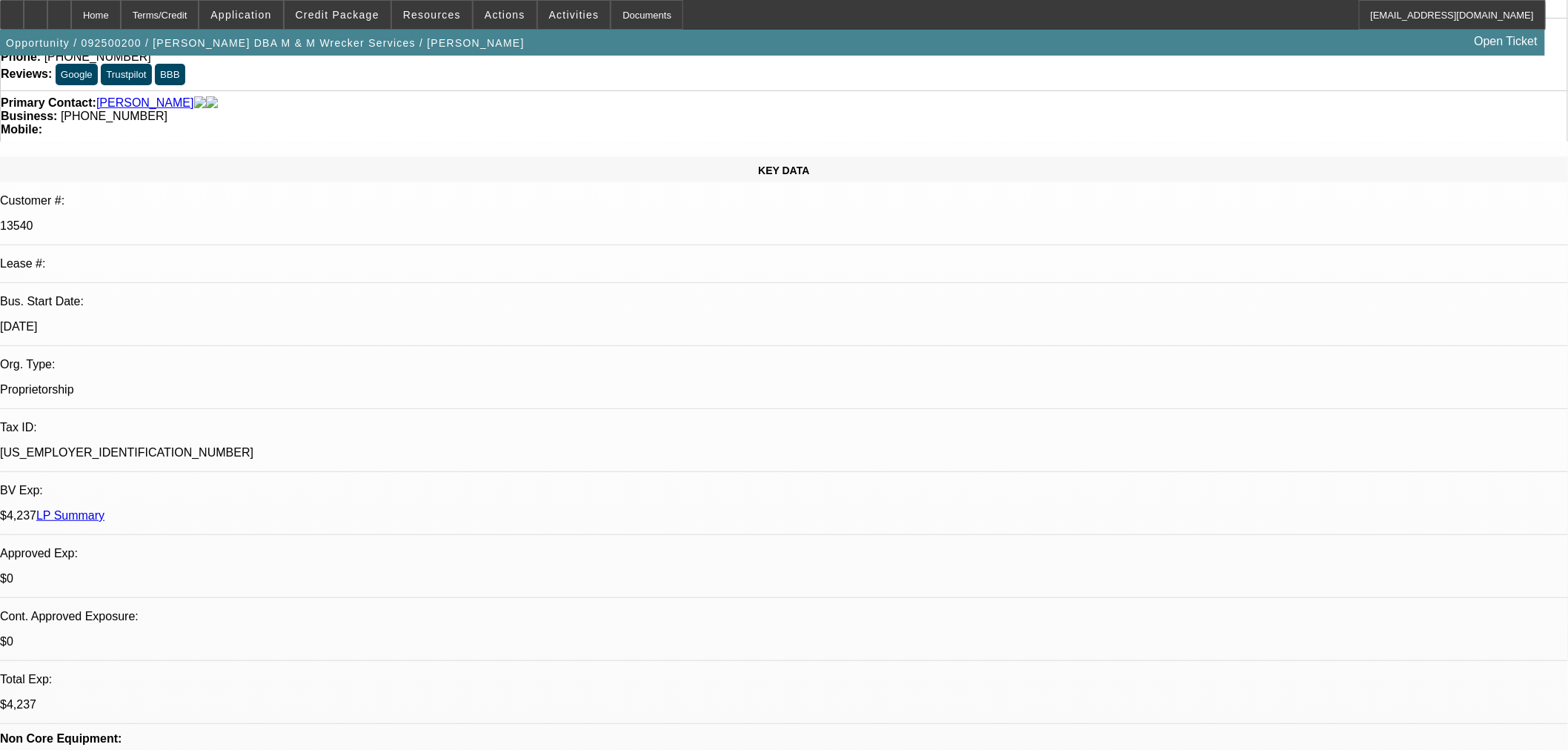
scroll to position [0, 0]
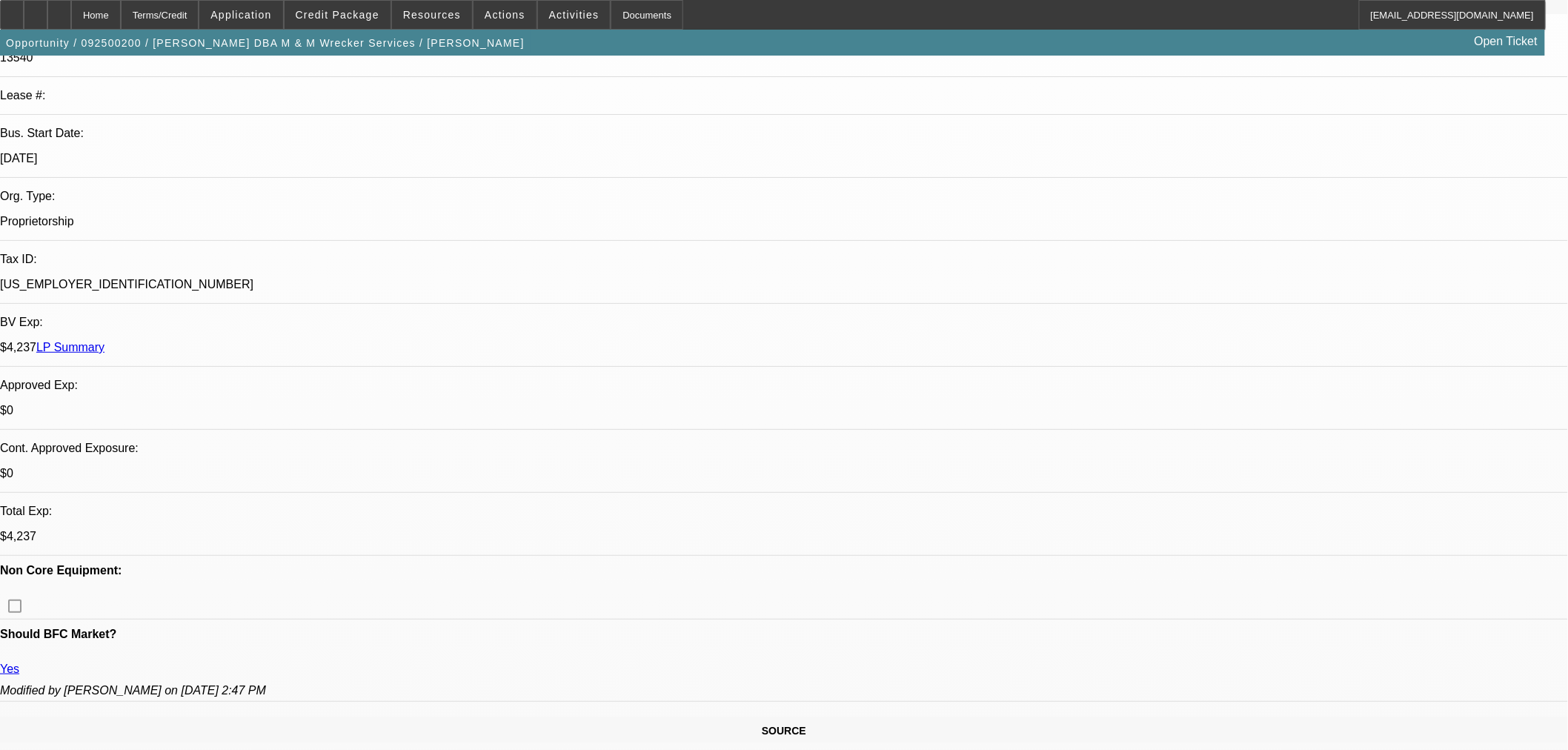
scroll to position [576, 0]
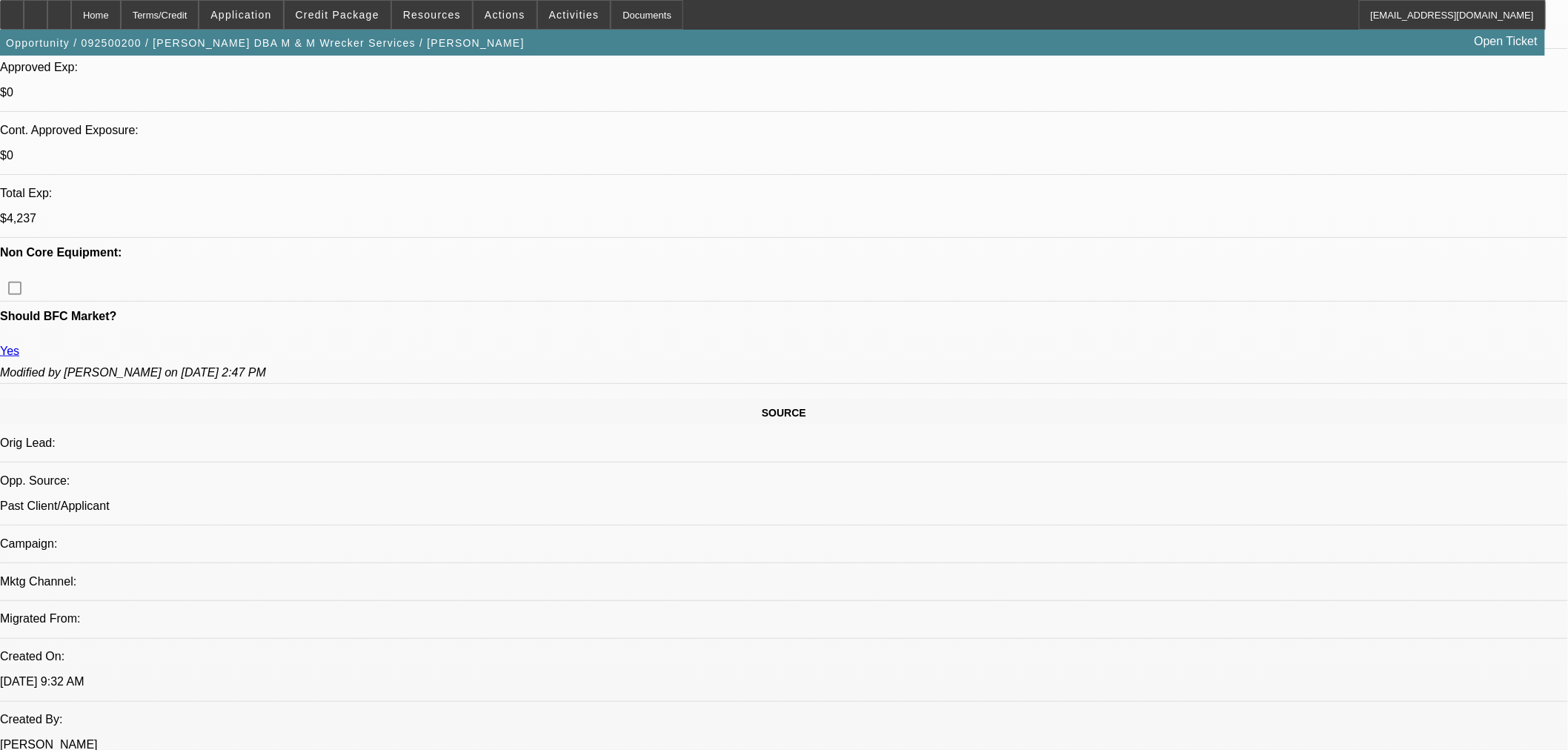
drag, startPoint x: 969, startPoint y: 583, endPoint x: 1026, endPoint y: 576, distance: 57.4
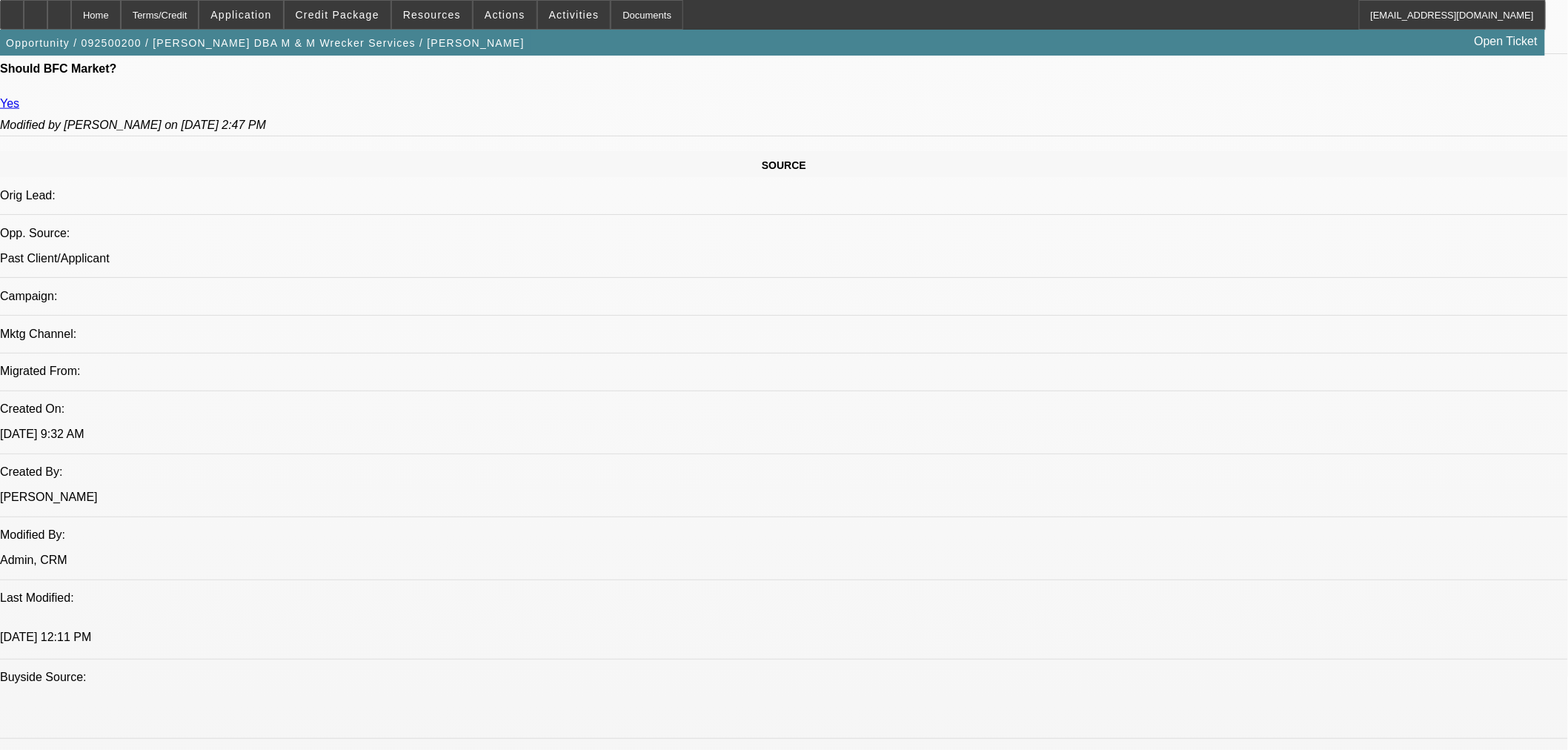
scroll to position [329, 0]
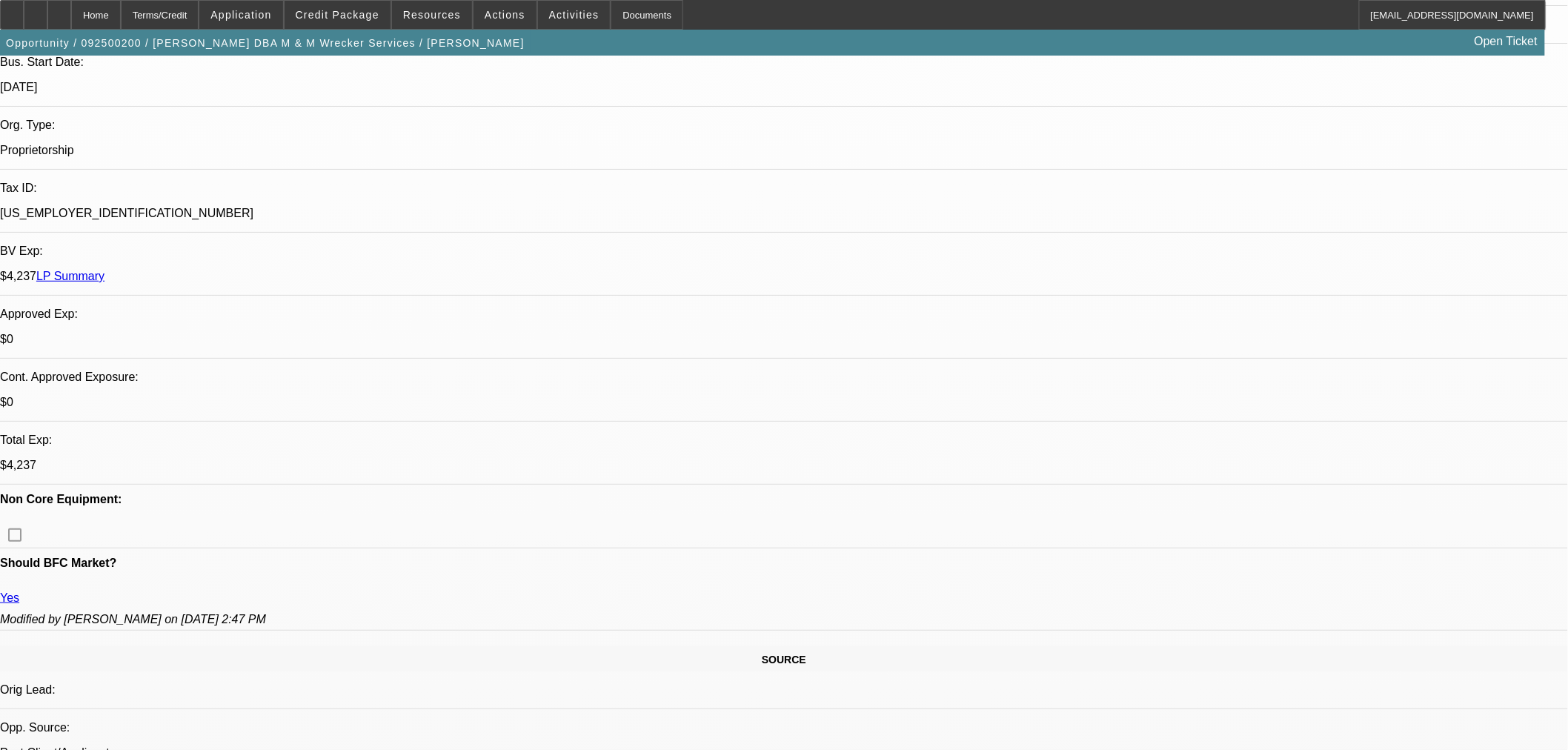
drag, startPoint x: 1242, startPoint y: 245, endPoint x: 1246, endPoint y: 256, distance: 11.7
radio input "true"
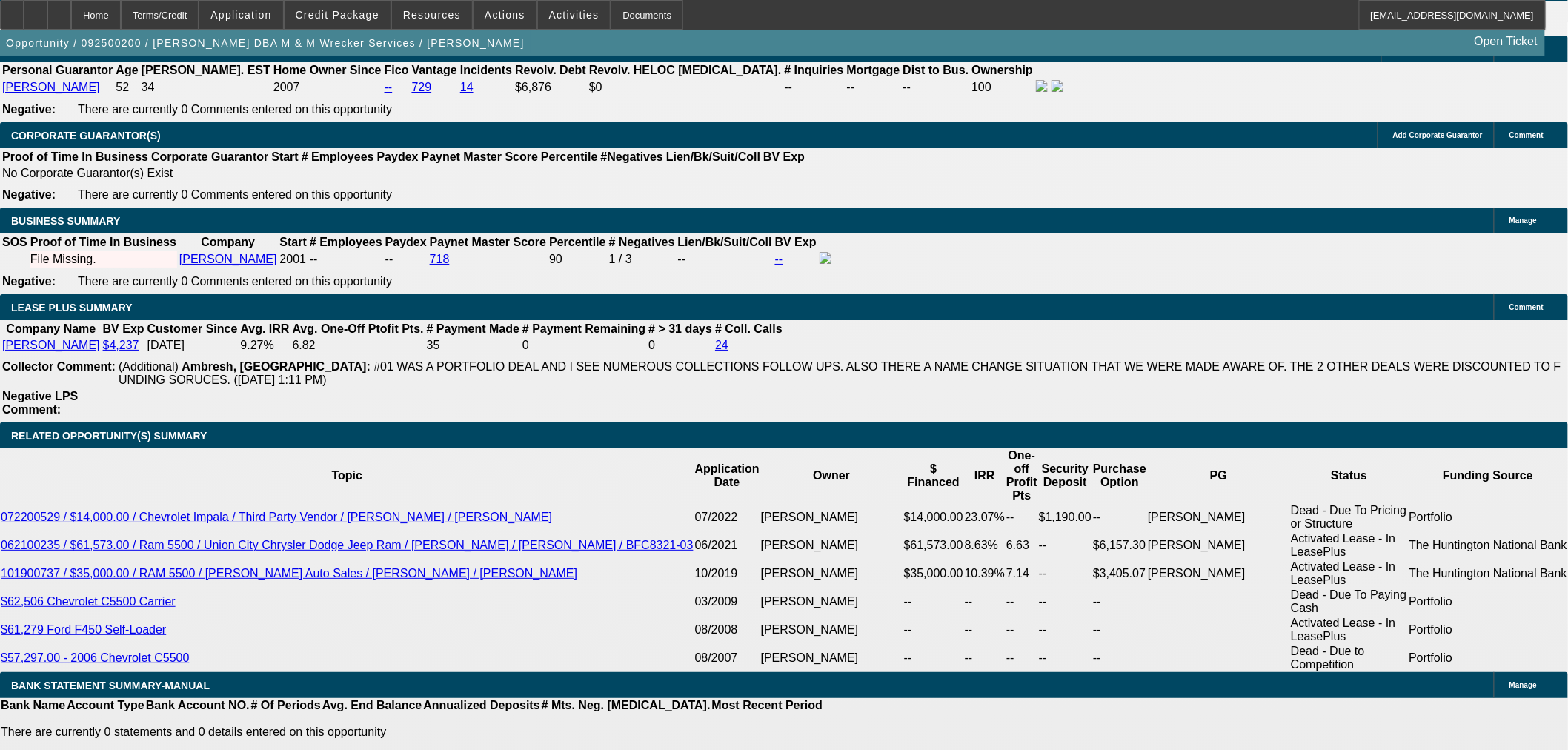
scroll to position [2388, 0]
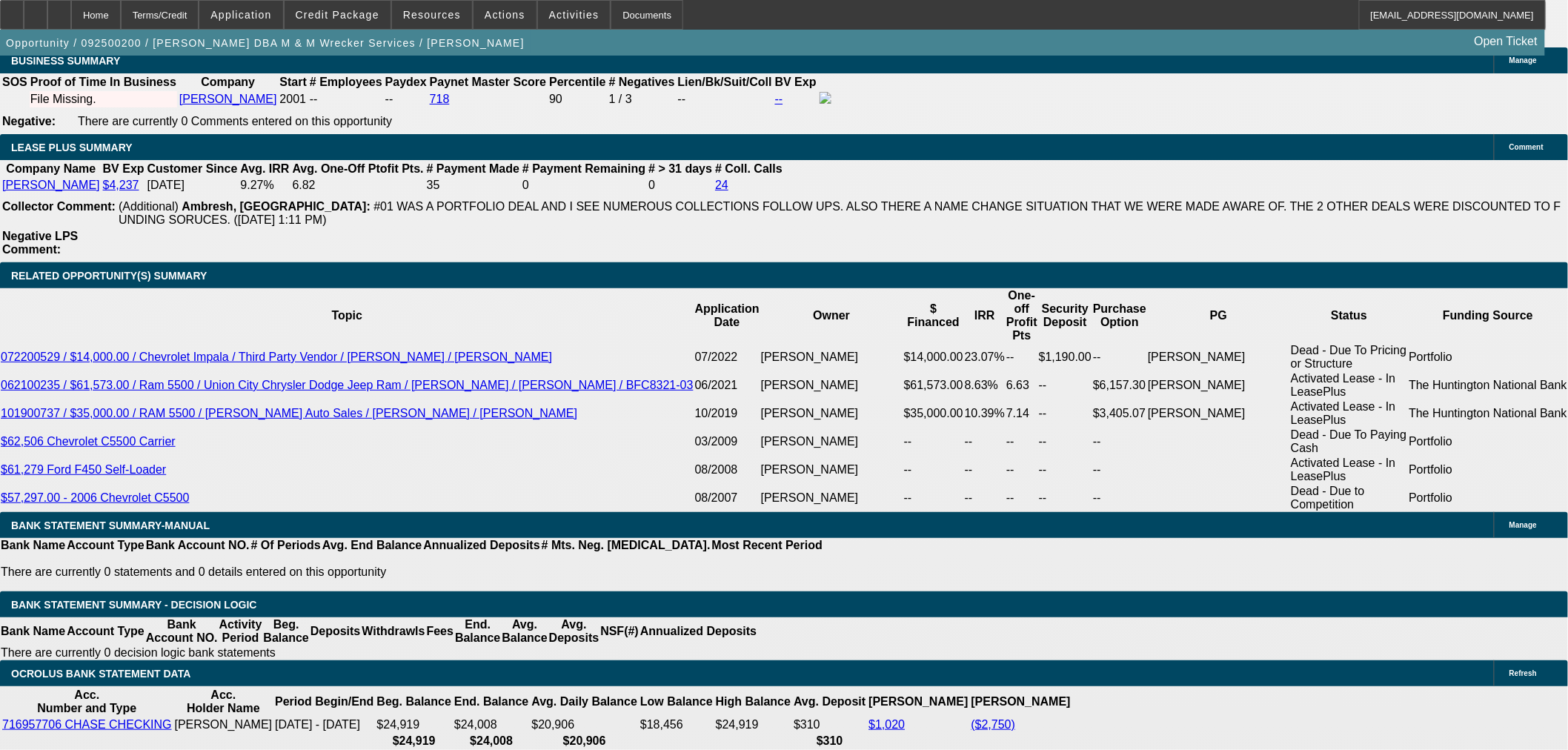
type textarea "get pictures- front back sides odom. Get balance on truck."
radio input "true"
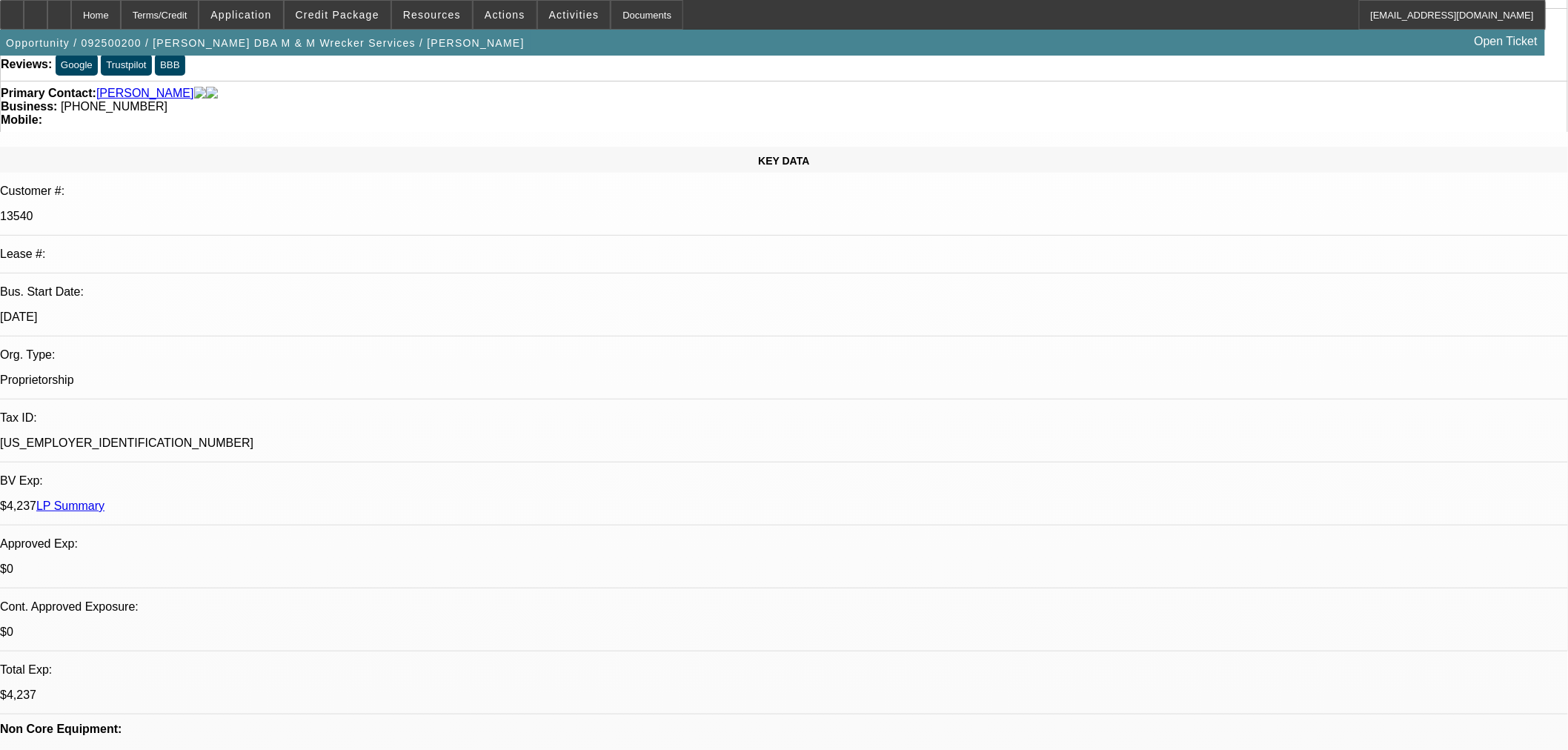
scroll to position [0, 0]
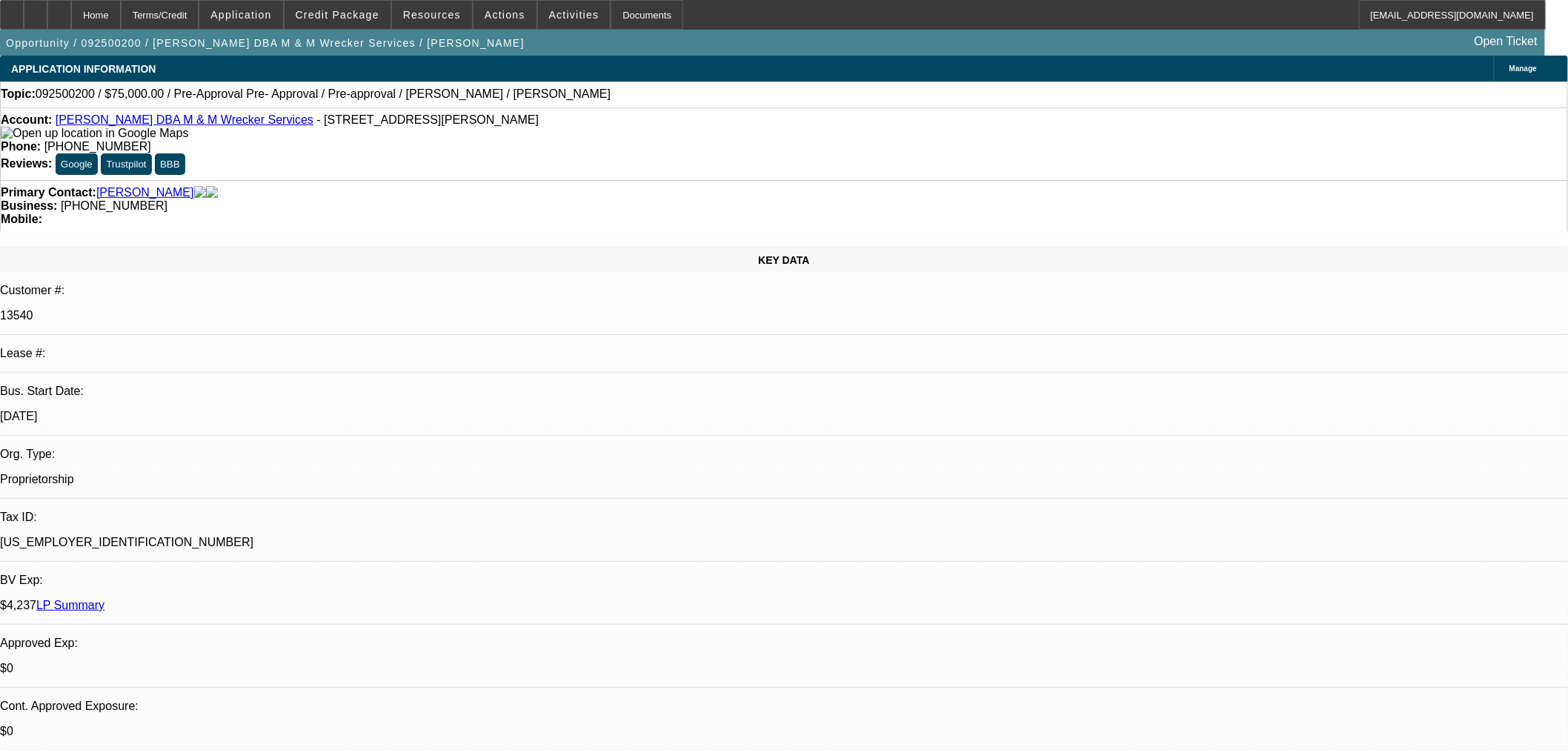
click at [190, 121] on link "Mike M. Villalobos, Jr. DBA M & M Wrecker Services" at bounding box center [185, 120] width 258 height 12
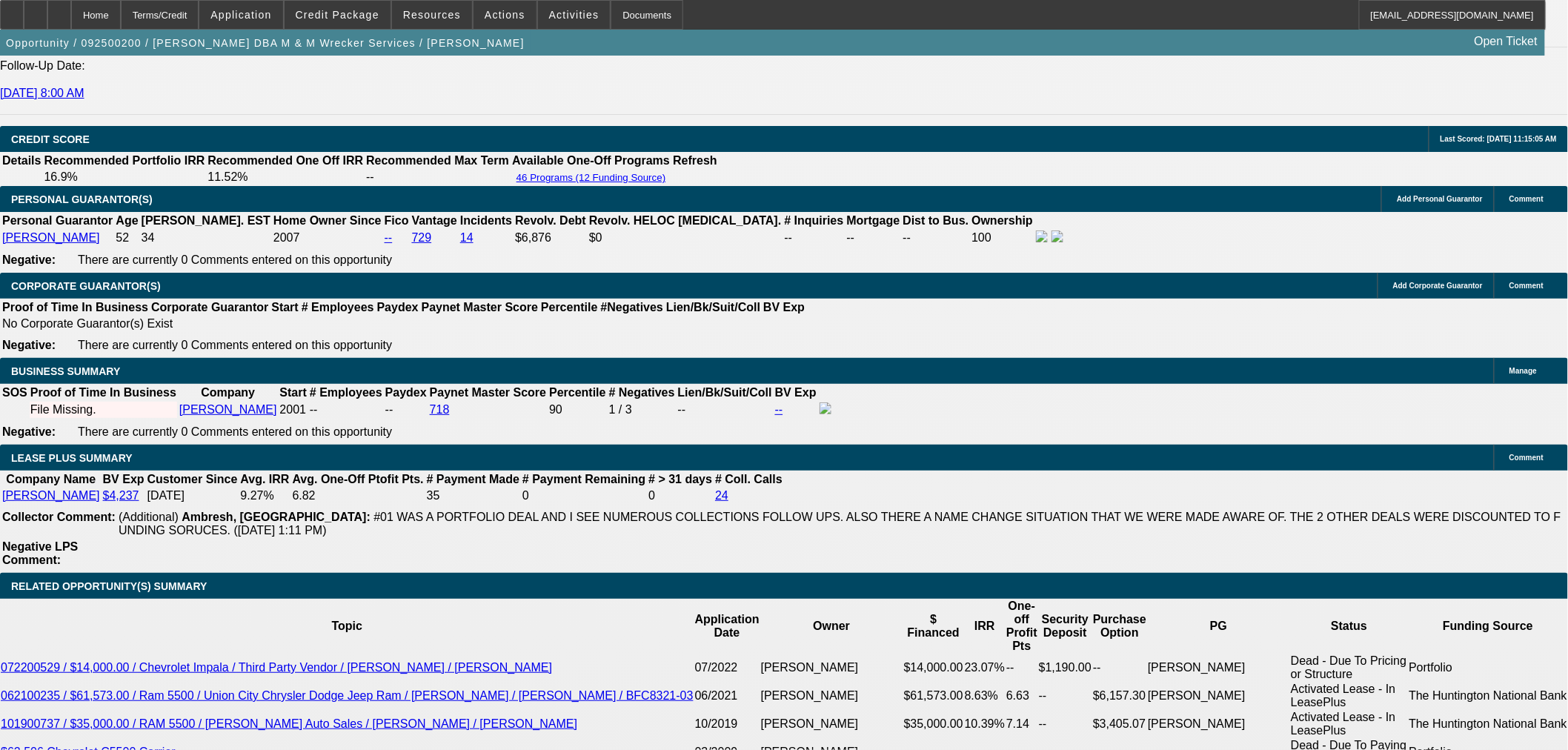
scroll to position [2306, 0]
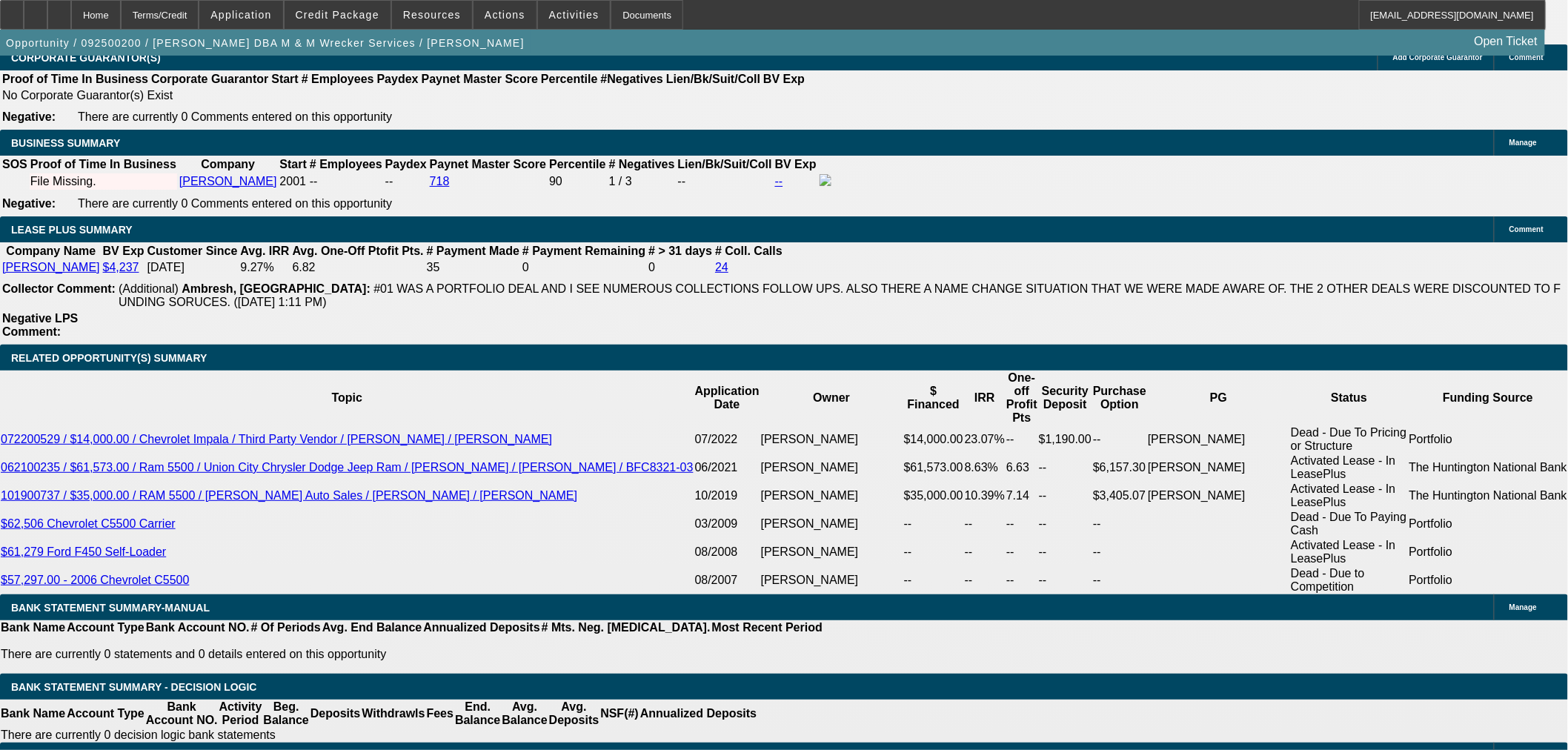
drag, startPoint x: 346, startPoint y: 194, endPoint x: 373, endPoint y: 196, distance: 27.1
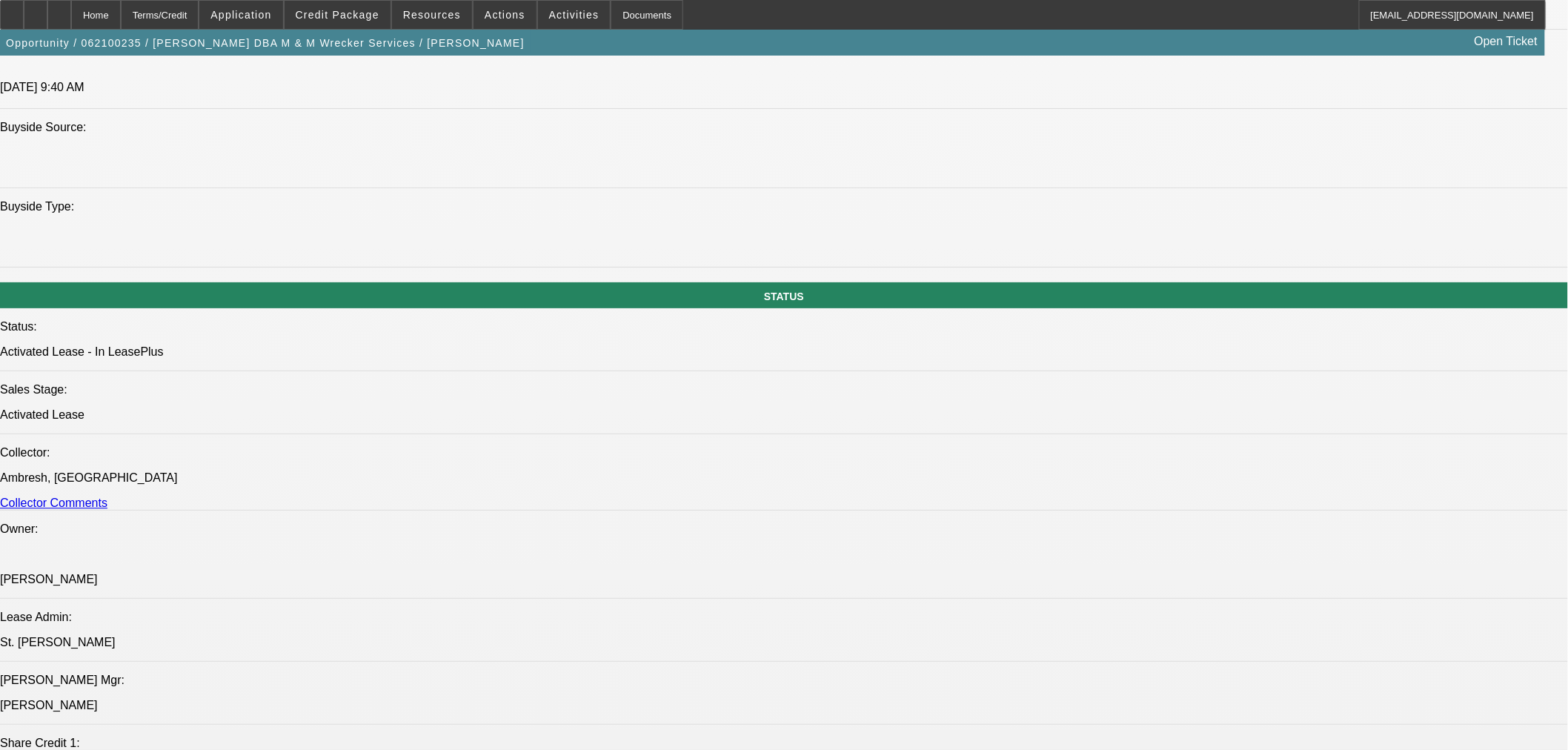
select select "0"
select select "2"
select select "0.1"
select select "4"
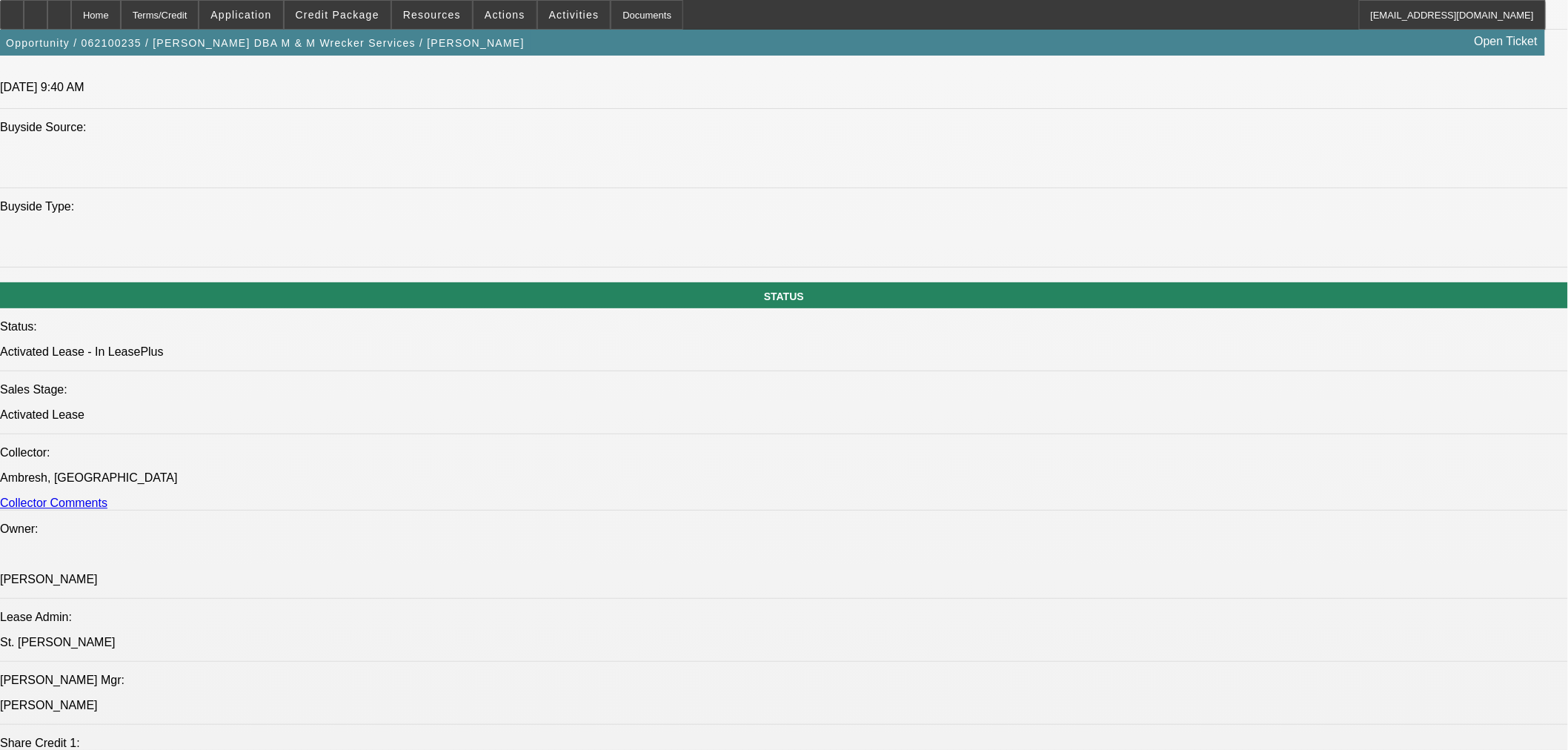
select select "0"
select select "6"
select select "0"
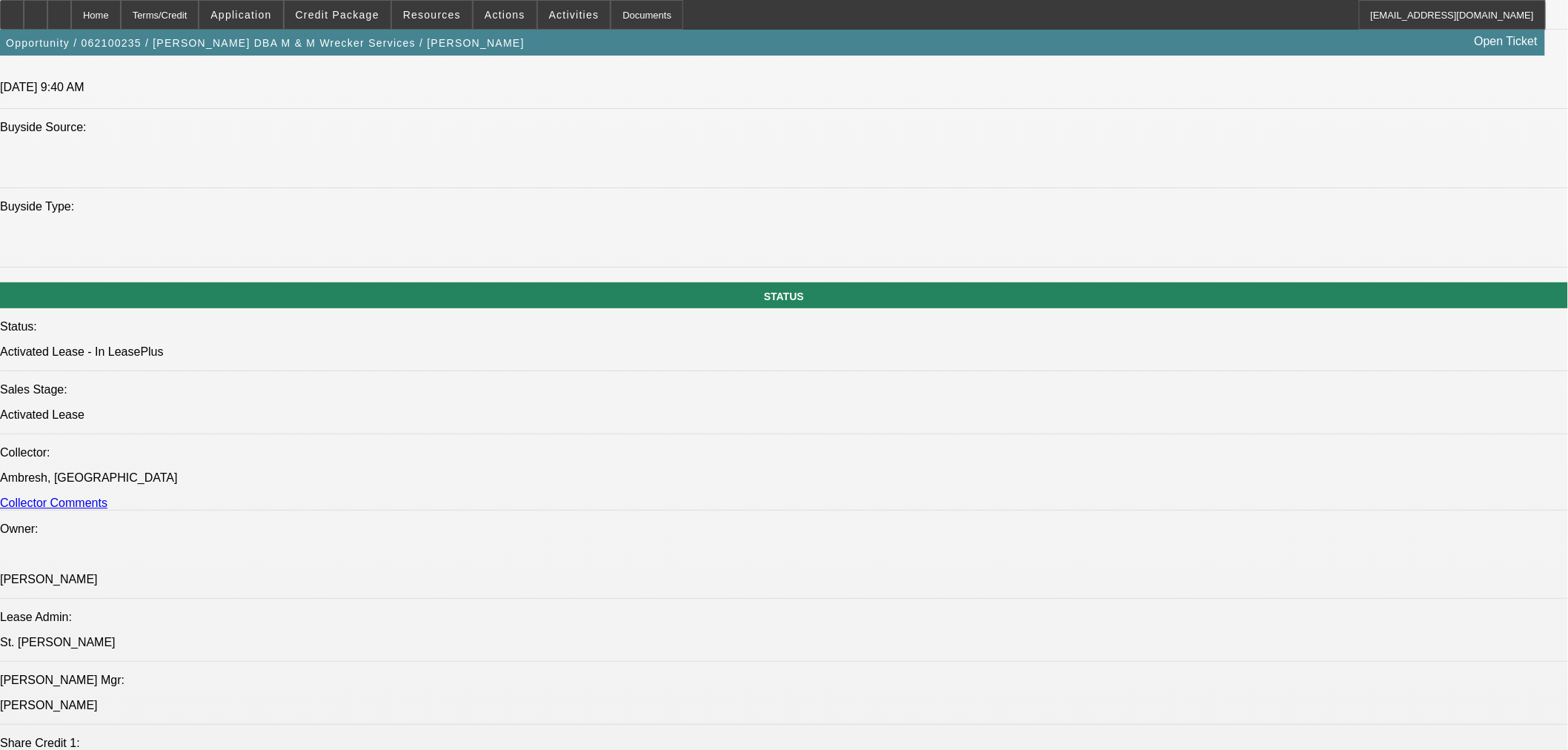
select select "0"
select select "2"
select select "0.1"
select select "4"
select select "0"
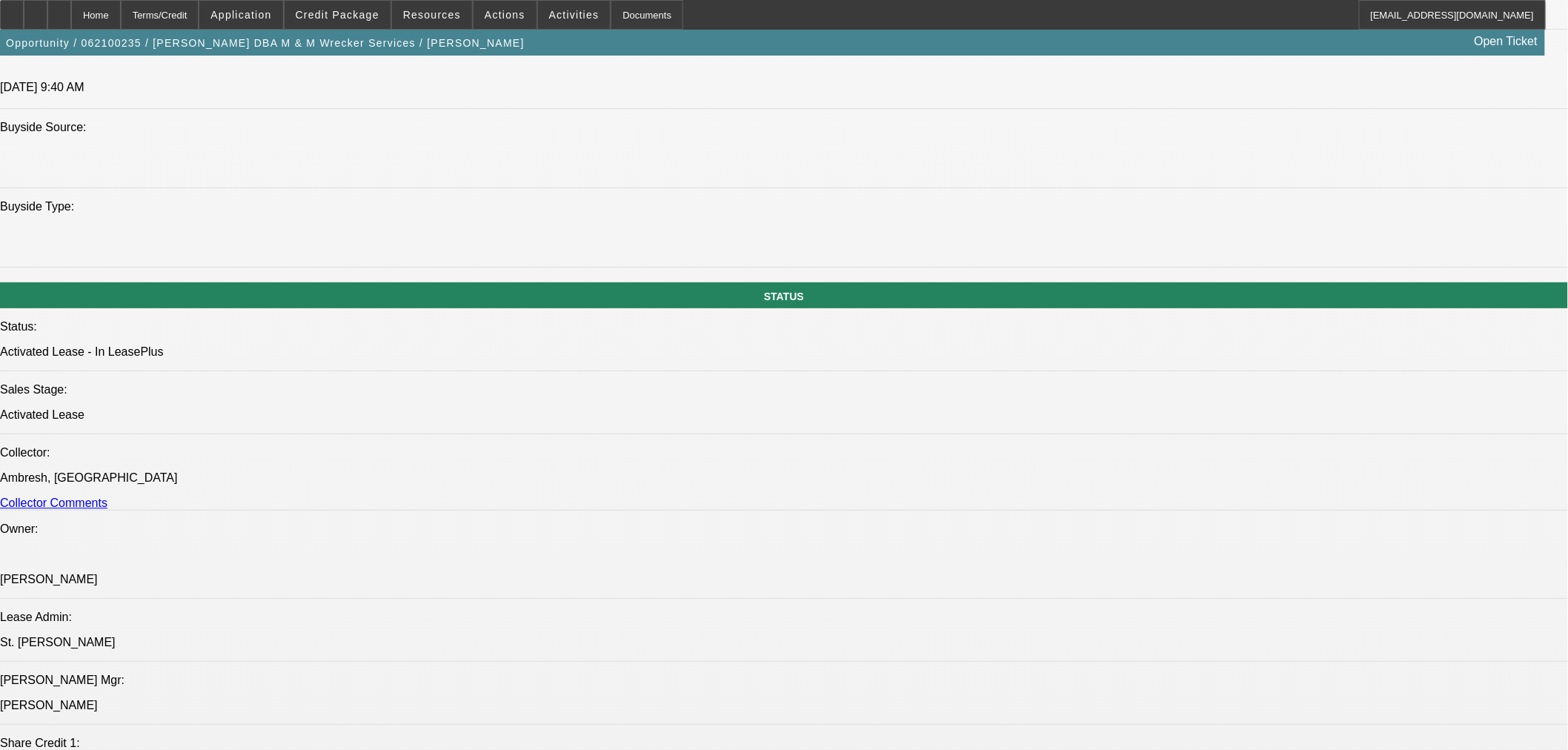
select select "0"
select select "2"
select select "0.1"
select select "4"
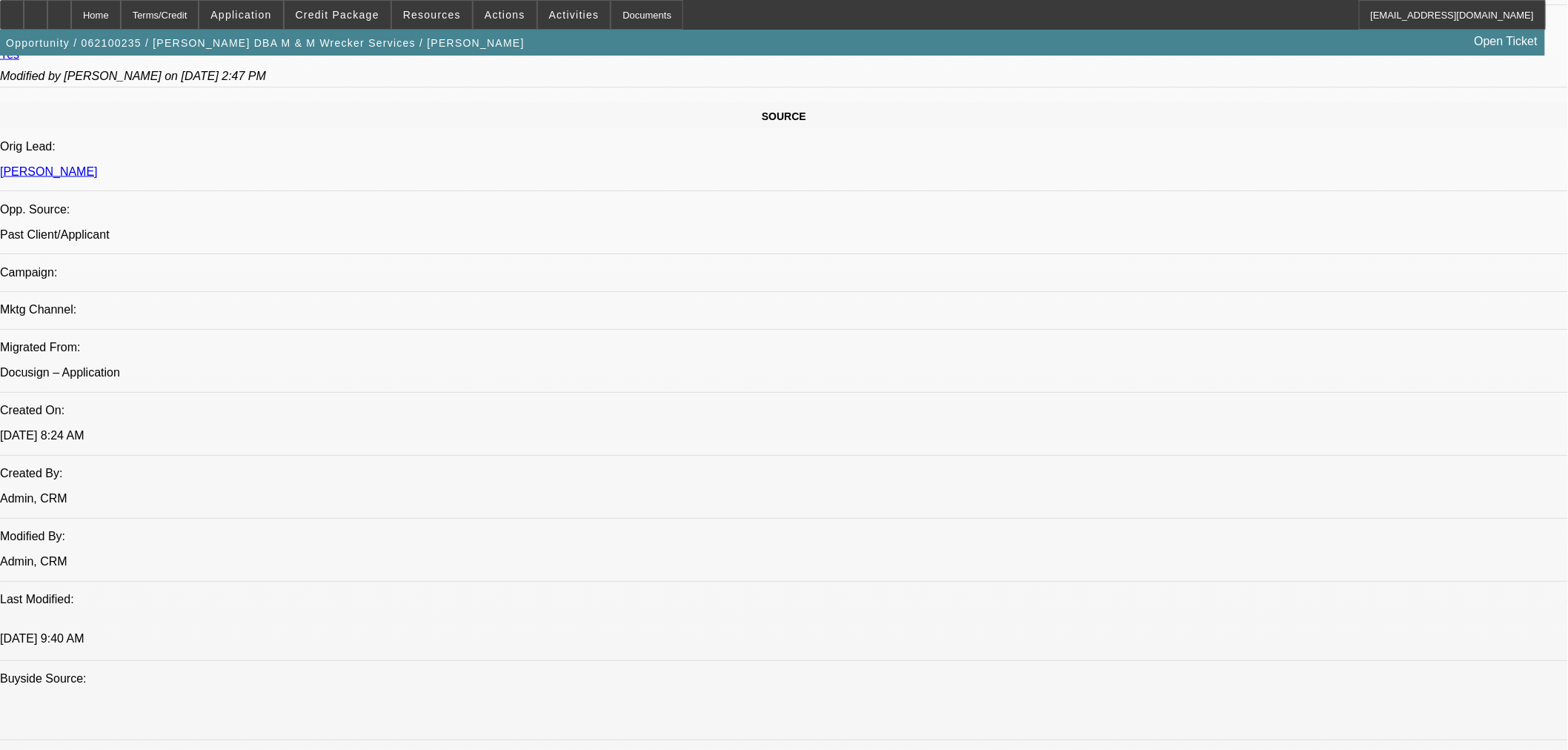
scroll to position [775, 0]
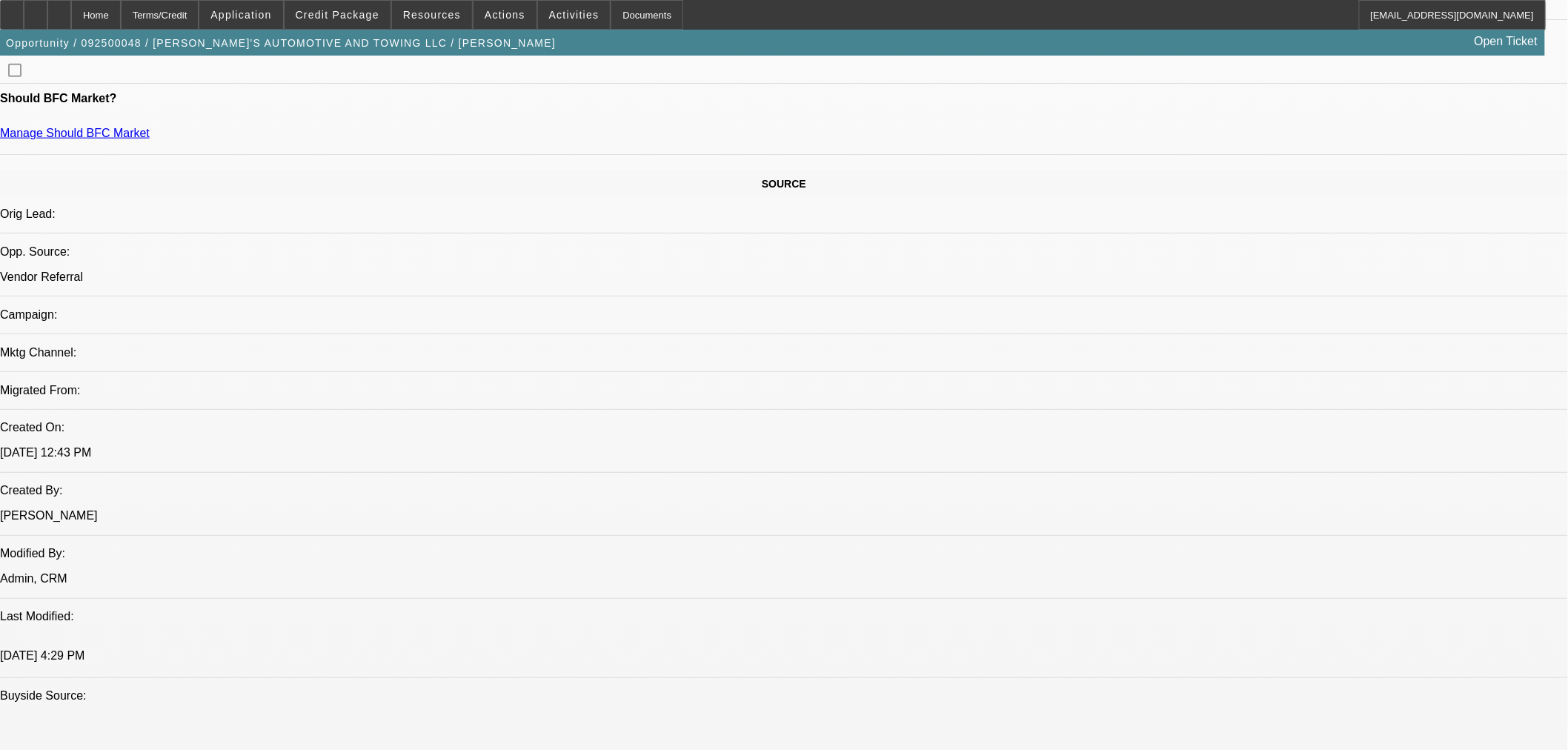
select select "0"
select select "3"
select select "0.1"
select select "4"
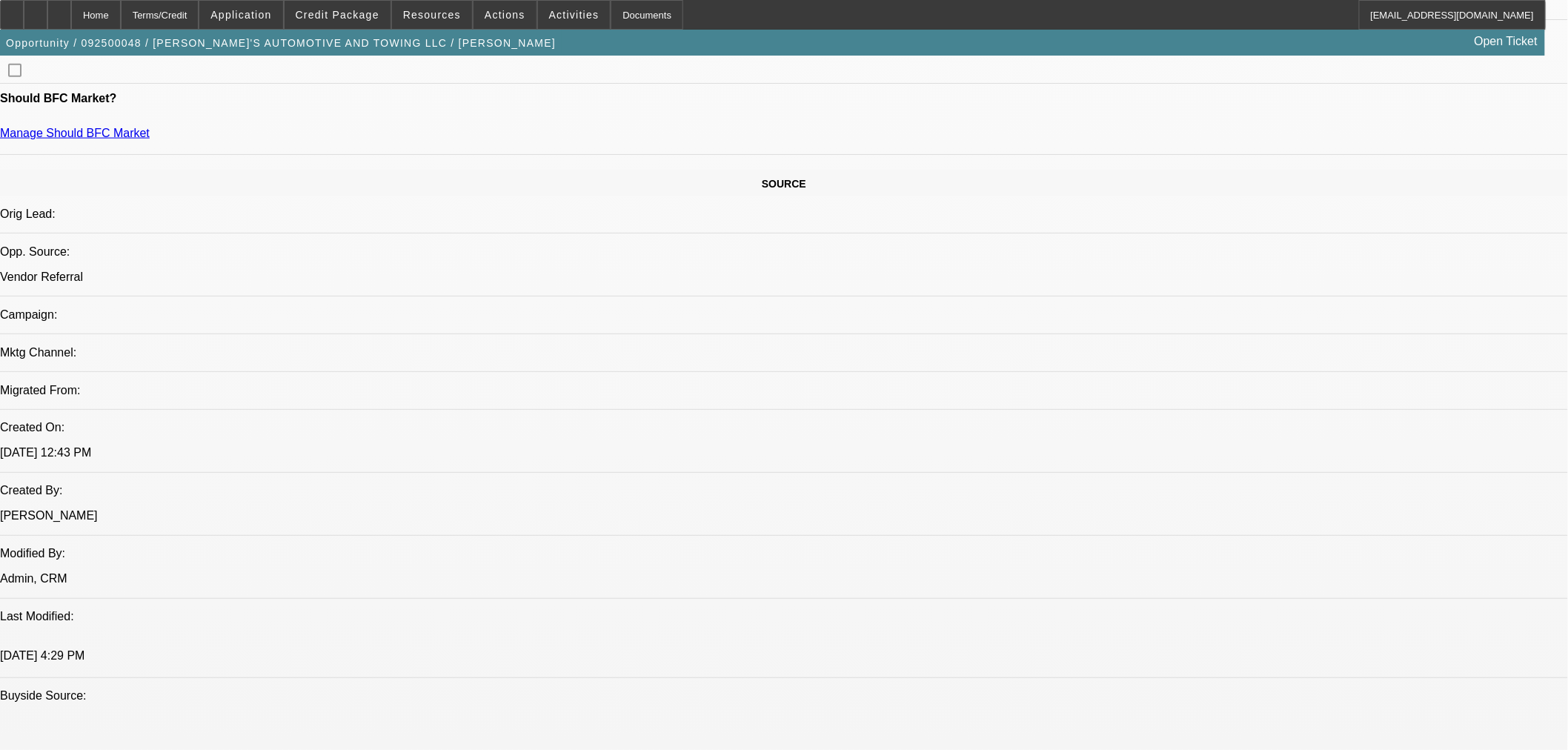
select select "0"
select select "3"
select select "0.1"
select select "4"
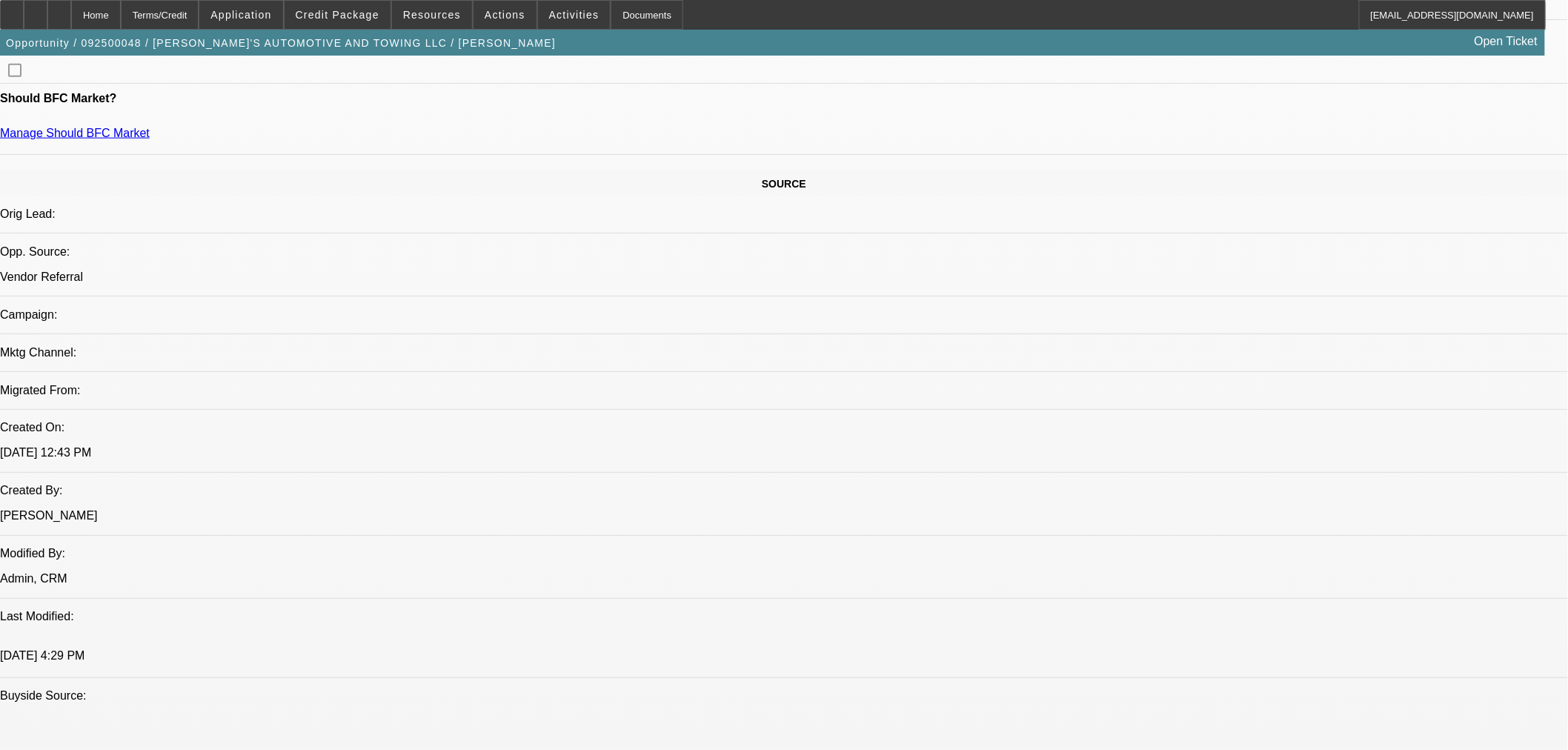
select select "0"
select select "0.1"
select select "4"
select select "0"
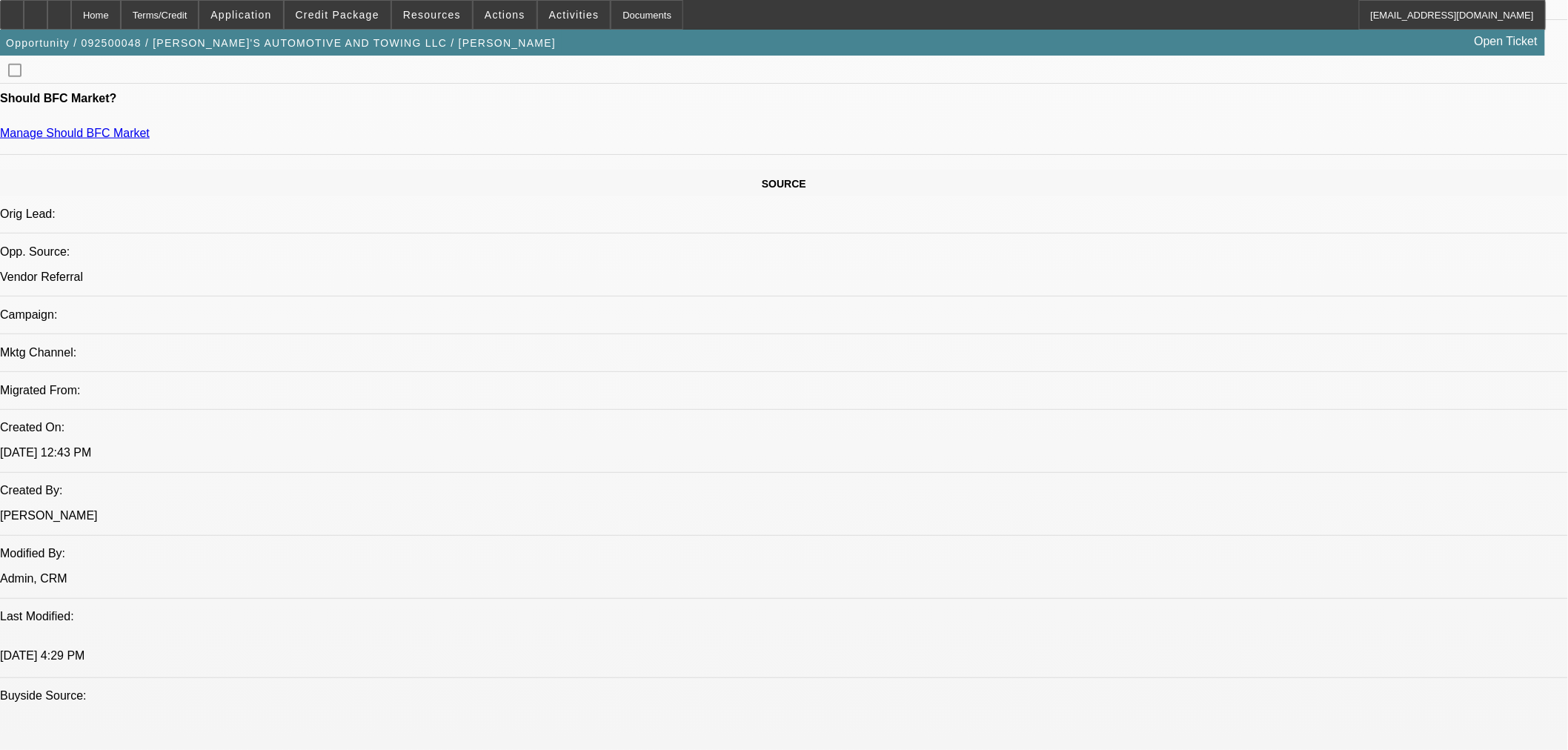
select select "0"
select select "0.1"
select select "4"
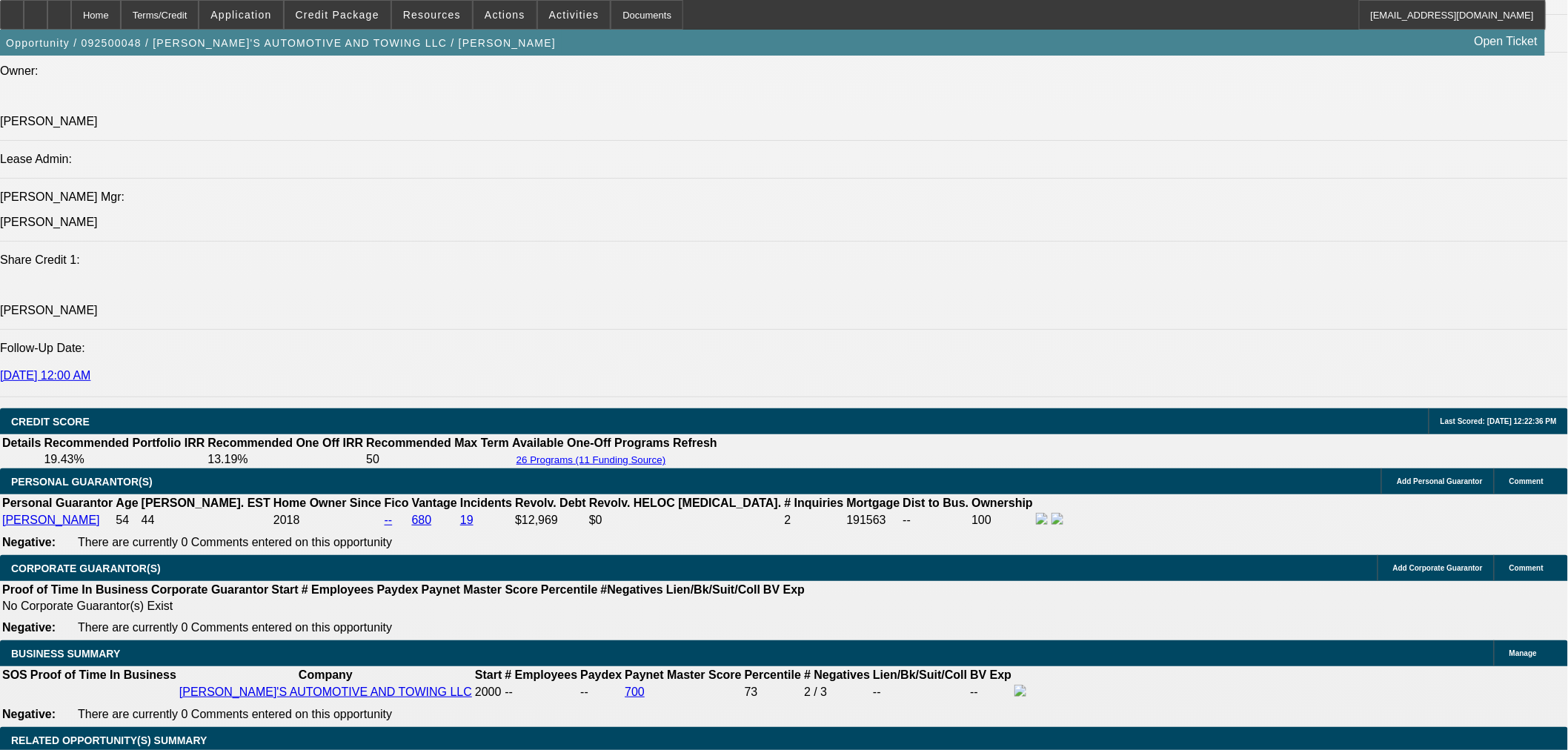
scroll to position [1780, 0]
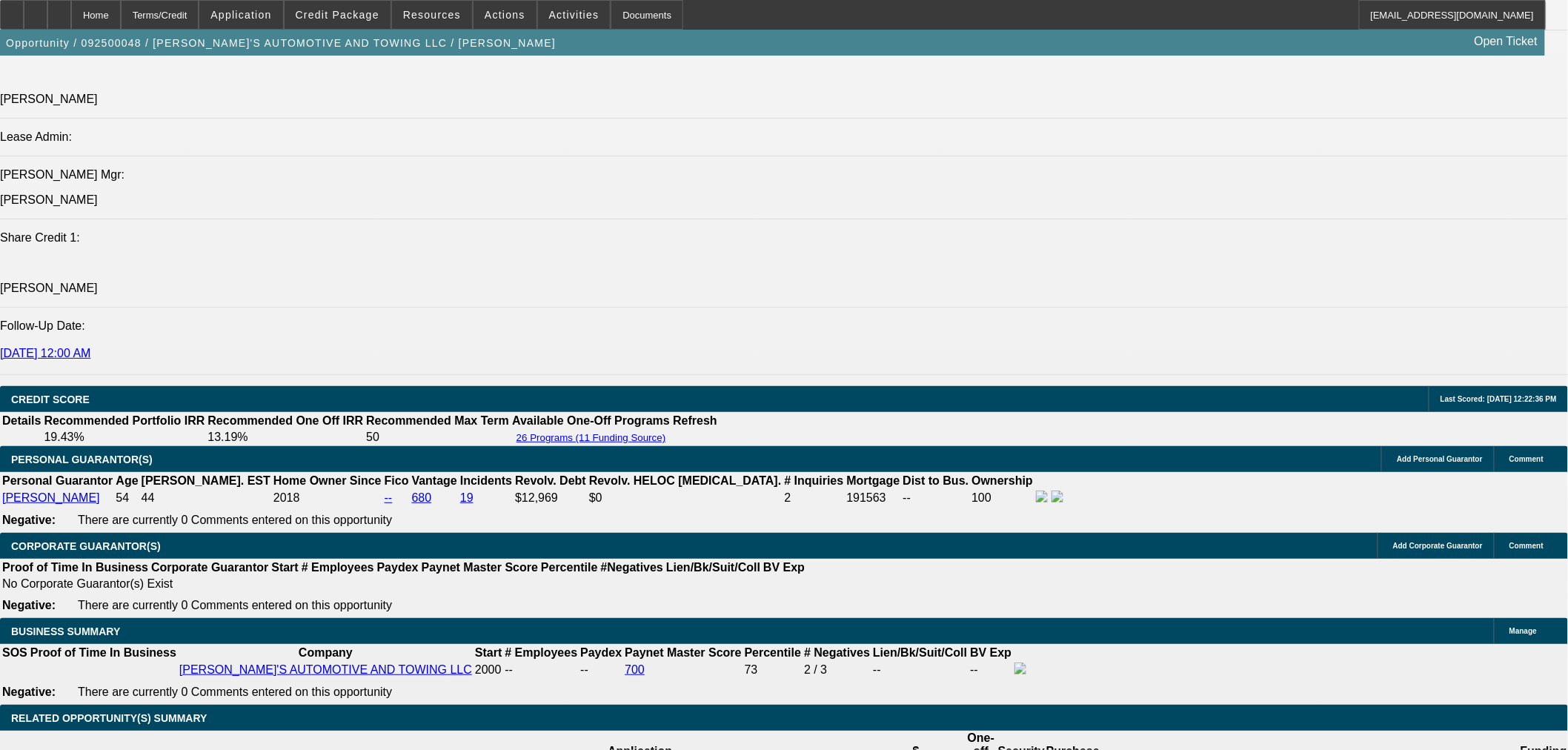
drag, startPoint x: 284, startPoint y: 256, endPoint x: 329, endPoint y: 256, distance: 45.0
drag, startPoint x: 517, startPoint y: 253, endPoint x: 542, endPoint y: 253, distance: 25.0
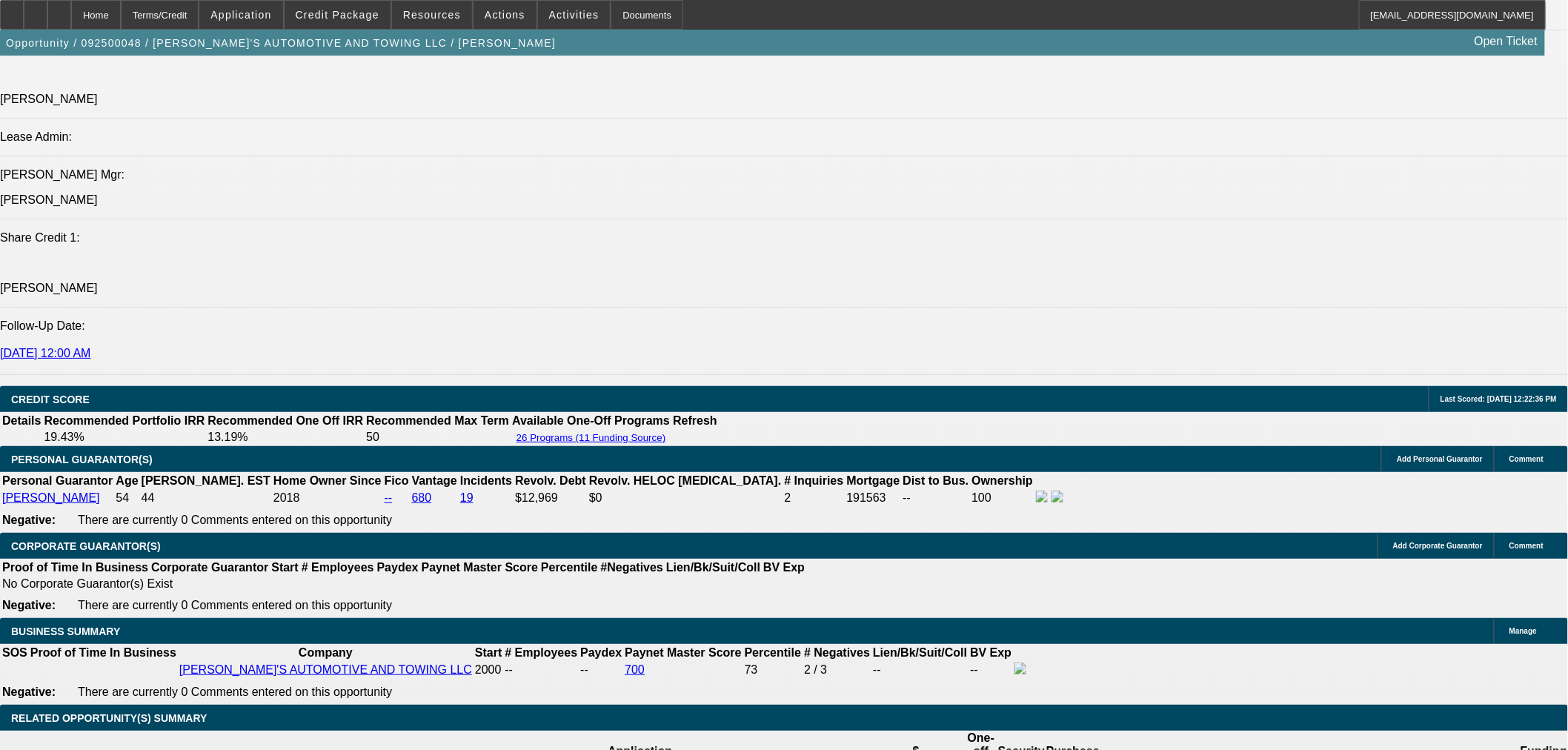
drag, startPoint x: 465, startPoint y: 256, endPoint x: 510, endPoint y: 254, distance: 45.0
drag, startPoint x: 515, startPoint y: 254, endPoint x: 465, endPoint y: 260, distance: 50.4
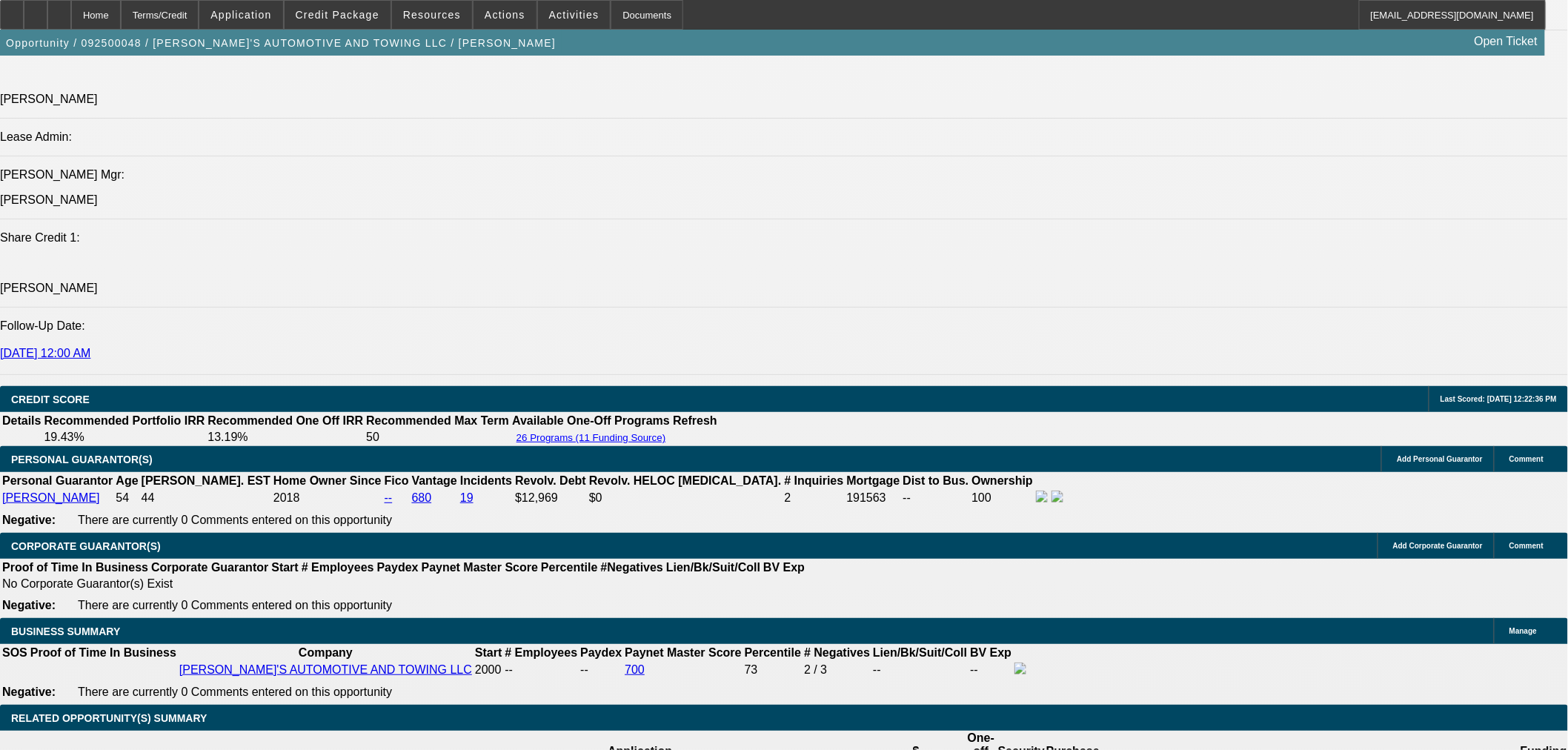
drag, startPoint x: 512, startPoint y: 253, endPoint x: 470, endPoint y: 256, distance: 42.1
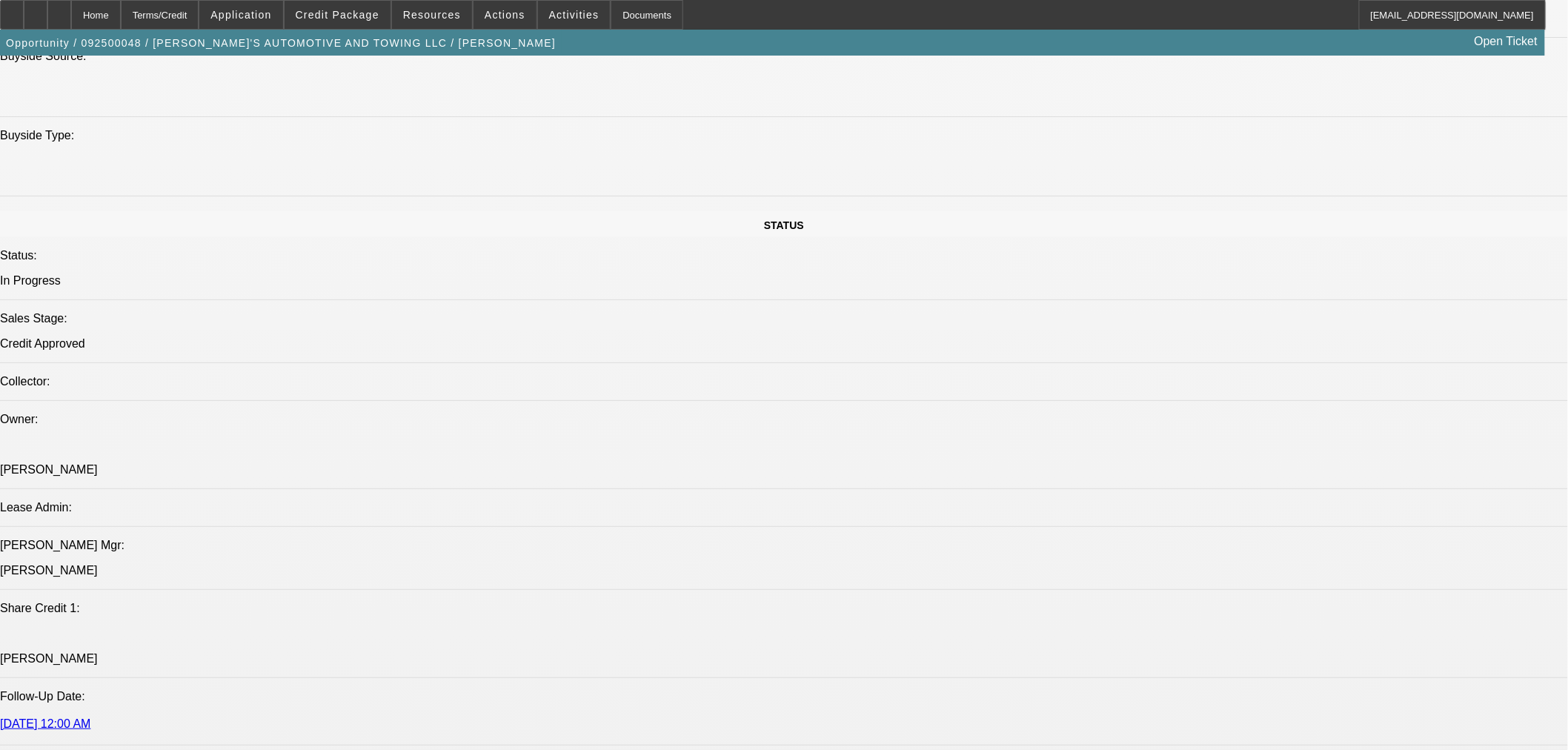
scroll to position [1285, 0]
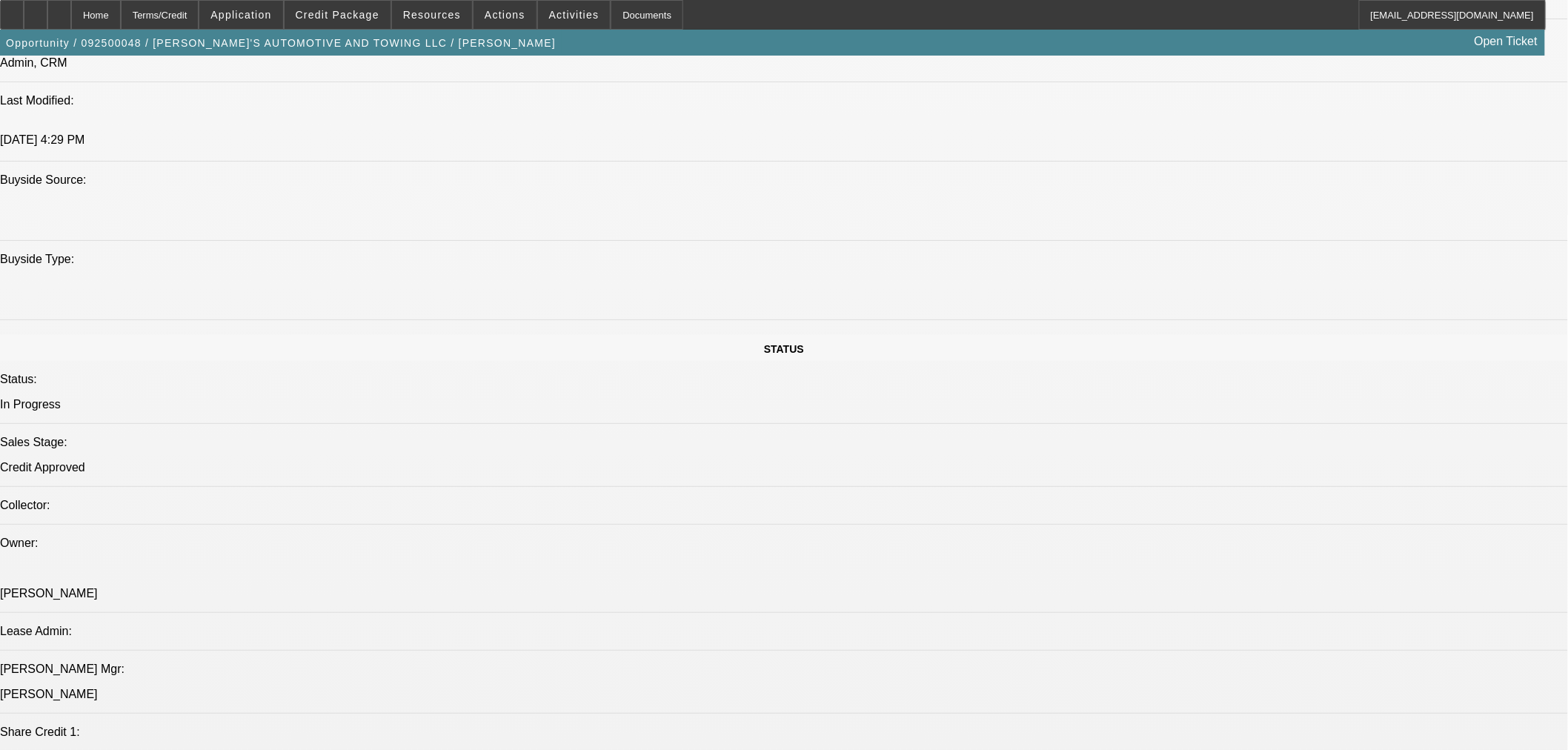
drag, startPoint x: 649, startPoint y: 256, endPoint x: 681, endPoint y: 254, distance: 32.1
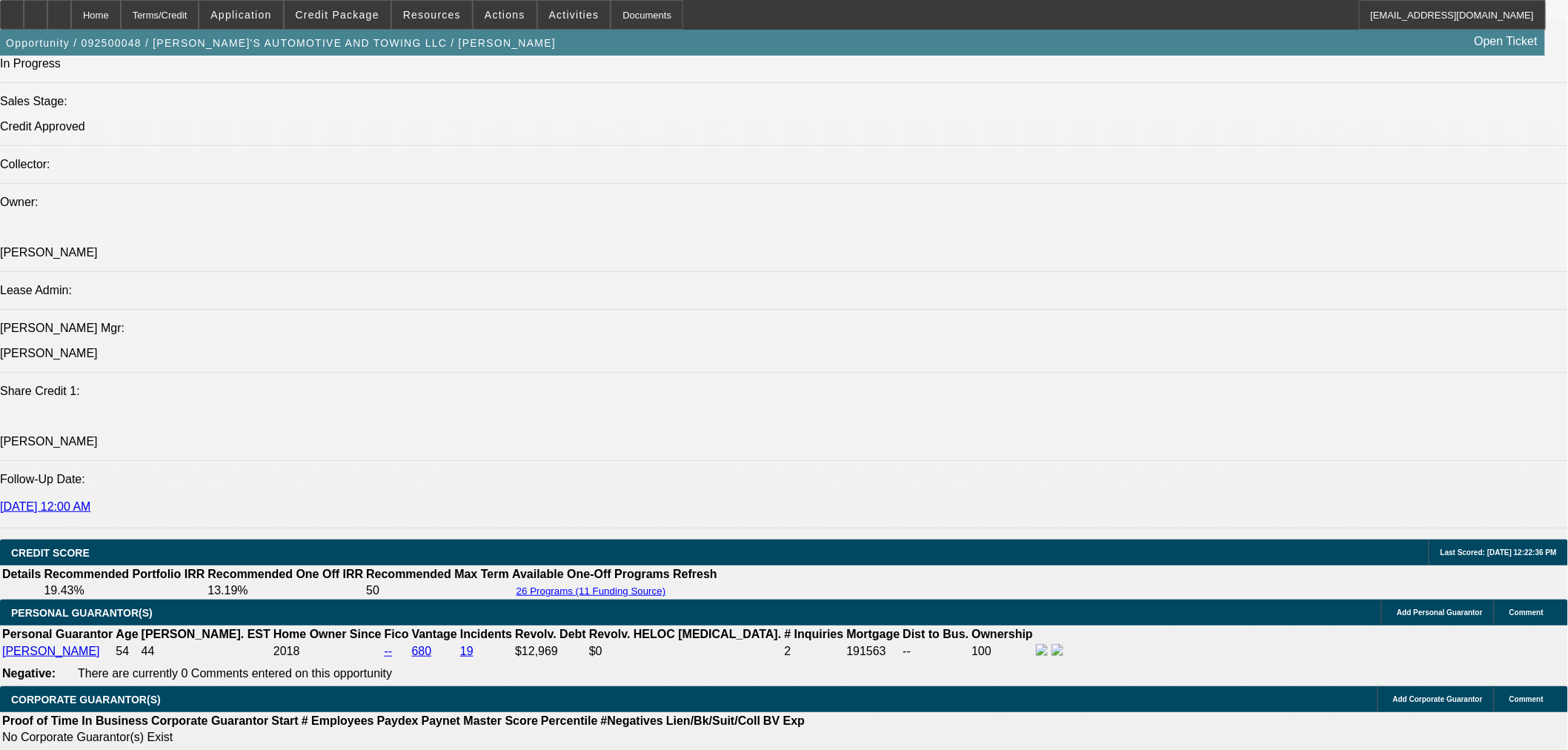
scroll to position [1697, 0]
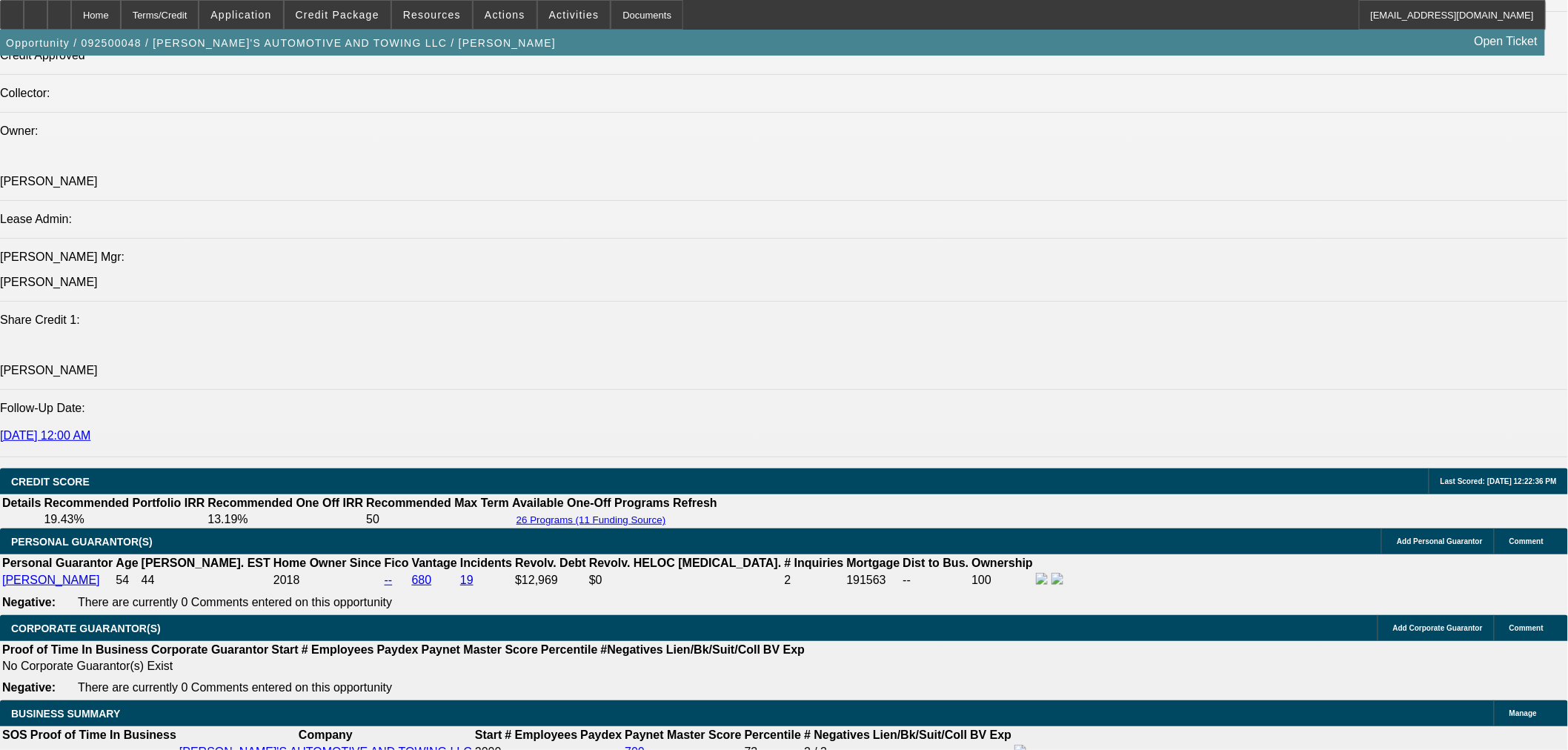
drag, startPoint x: 553, startPoint y: 195, endPoint x: 536, endPoint y: 197, distance: 17.1
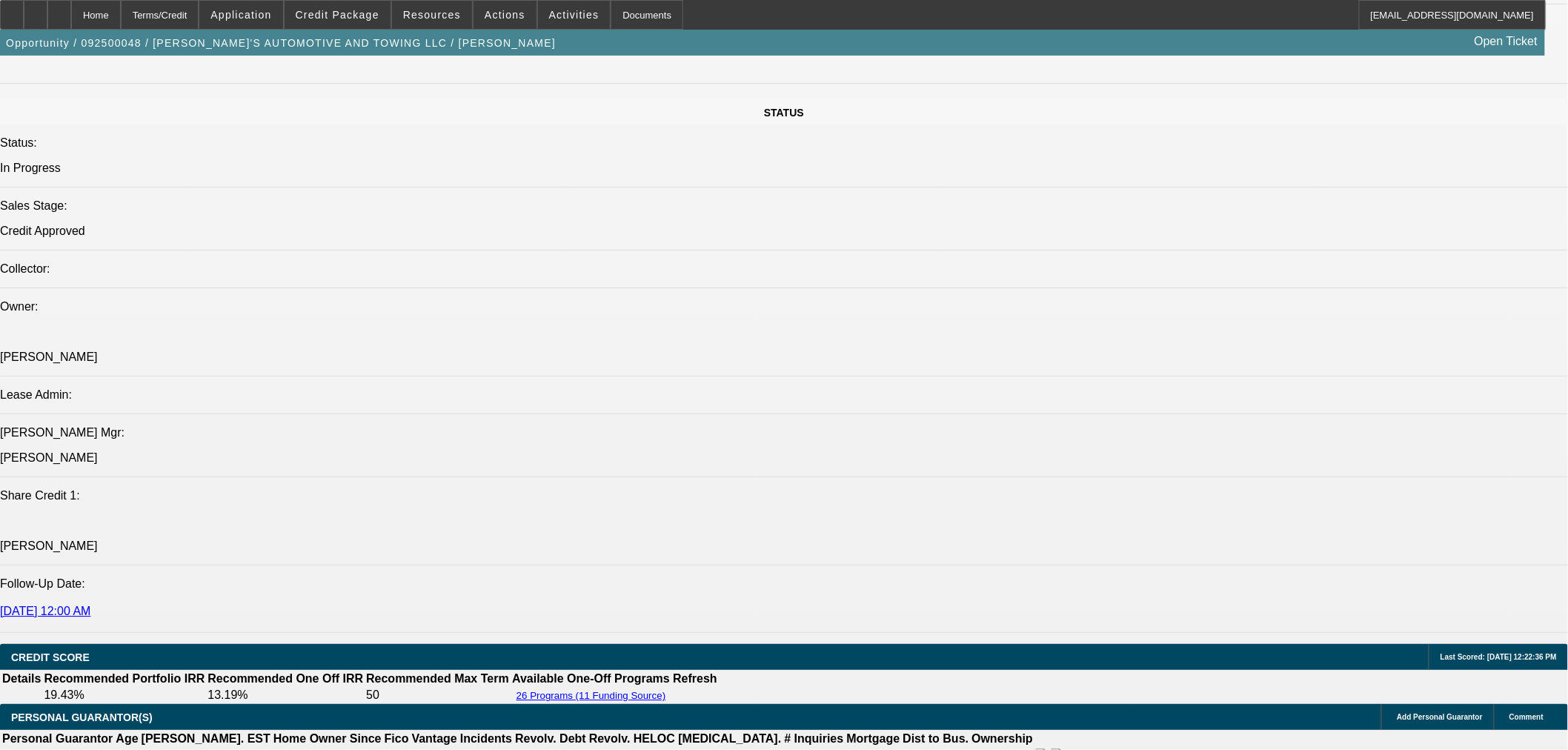
scroll to position [1285, 0]
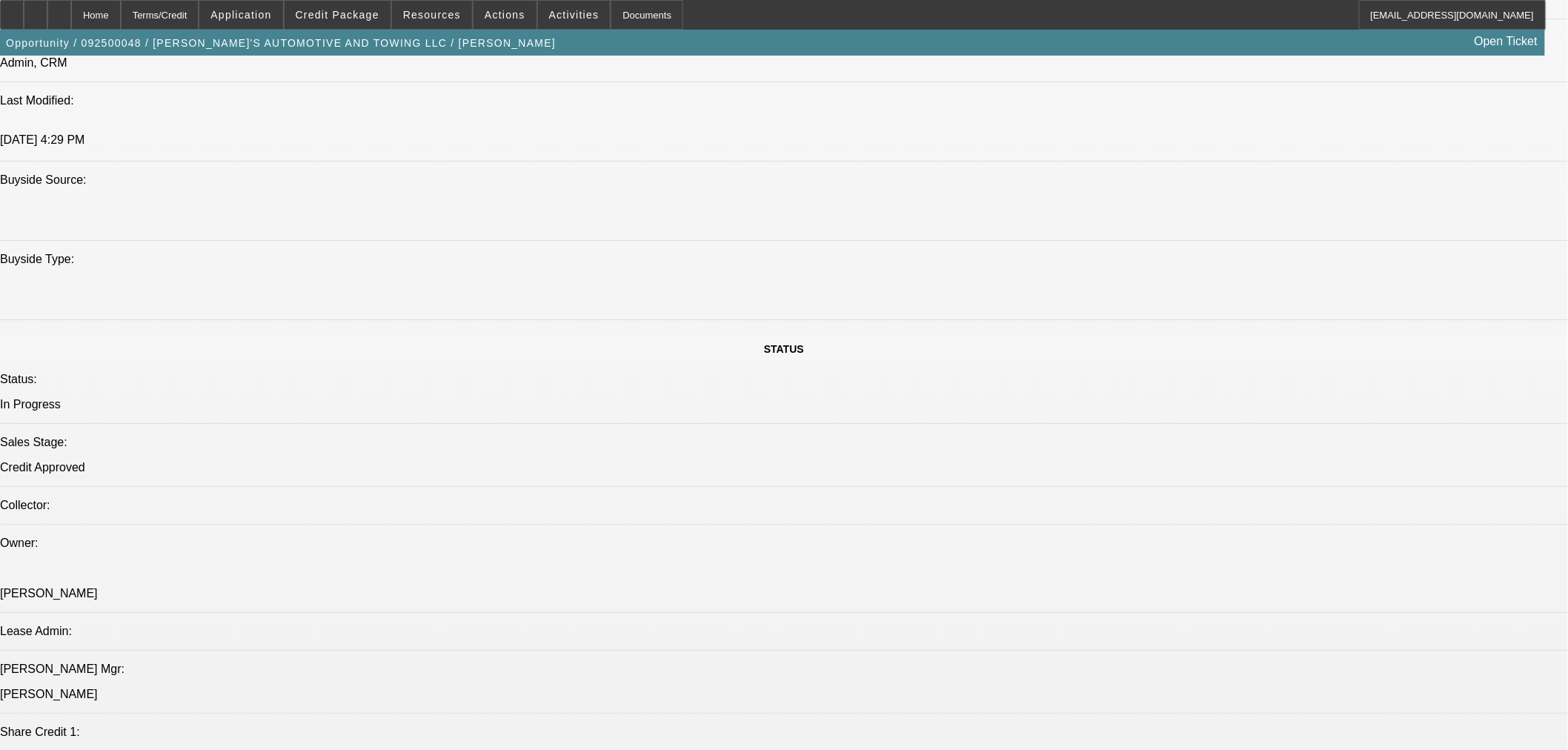
drag, startPoint x: 766, startPoint y: 480, endPoint x: 777, endPoint y: 480, distance: 11.0
click at [357, 11] on span "Credit Package" at bounding box center [338, 14] width 84 height 12
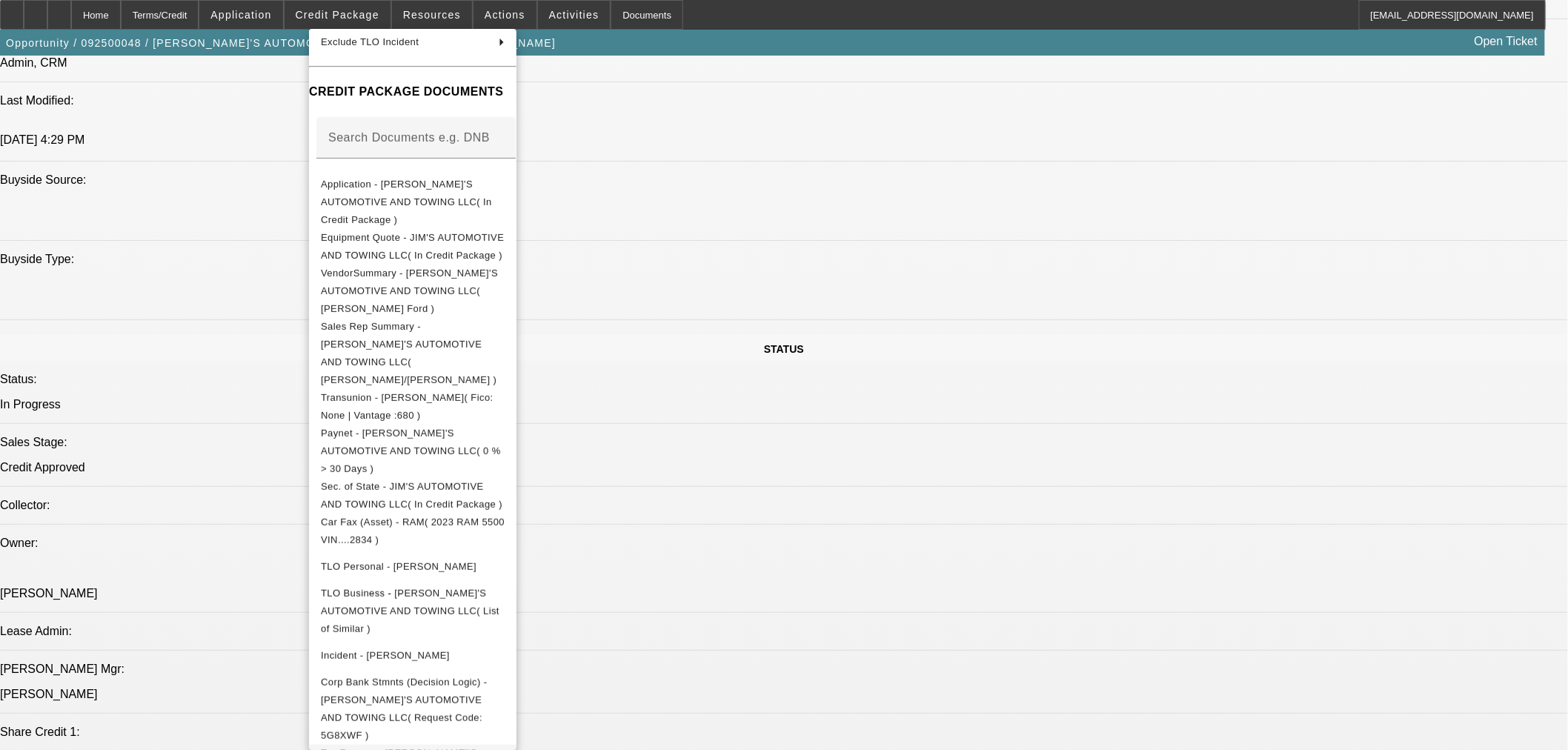
scroll to position [240, 0]
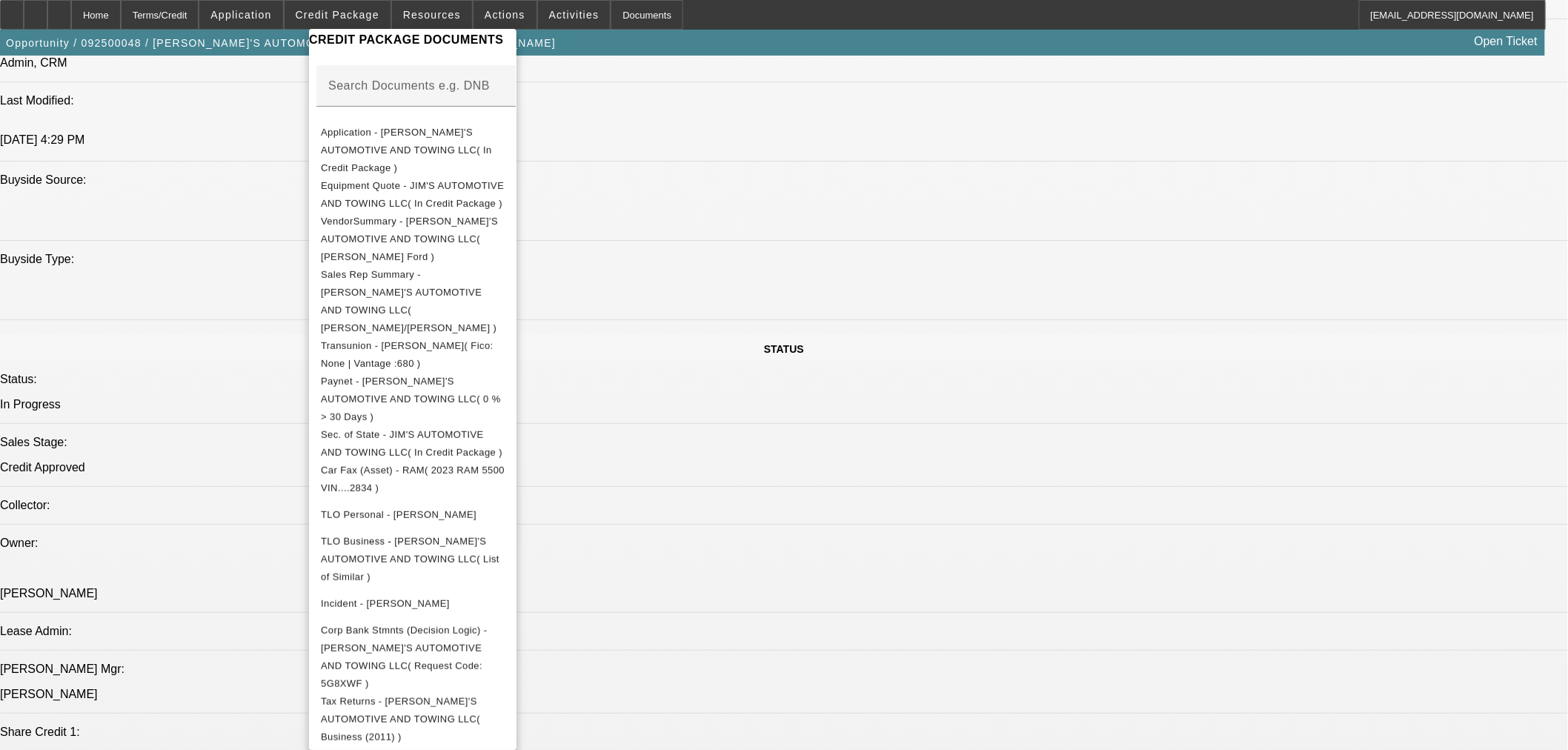
click at [773, 602] on div at bounding box center [784, 375] width 1568 height 750
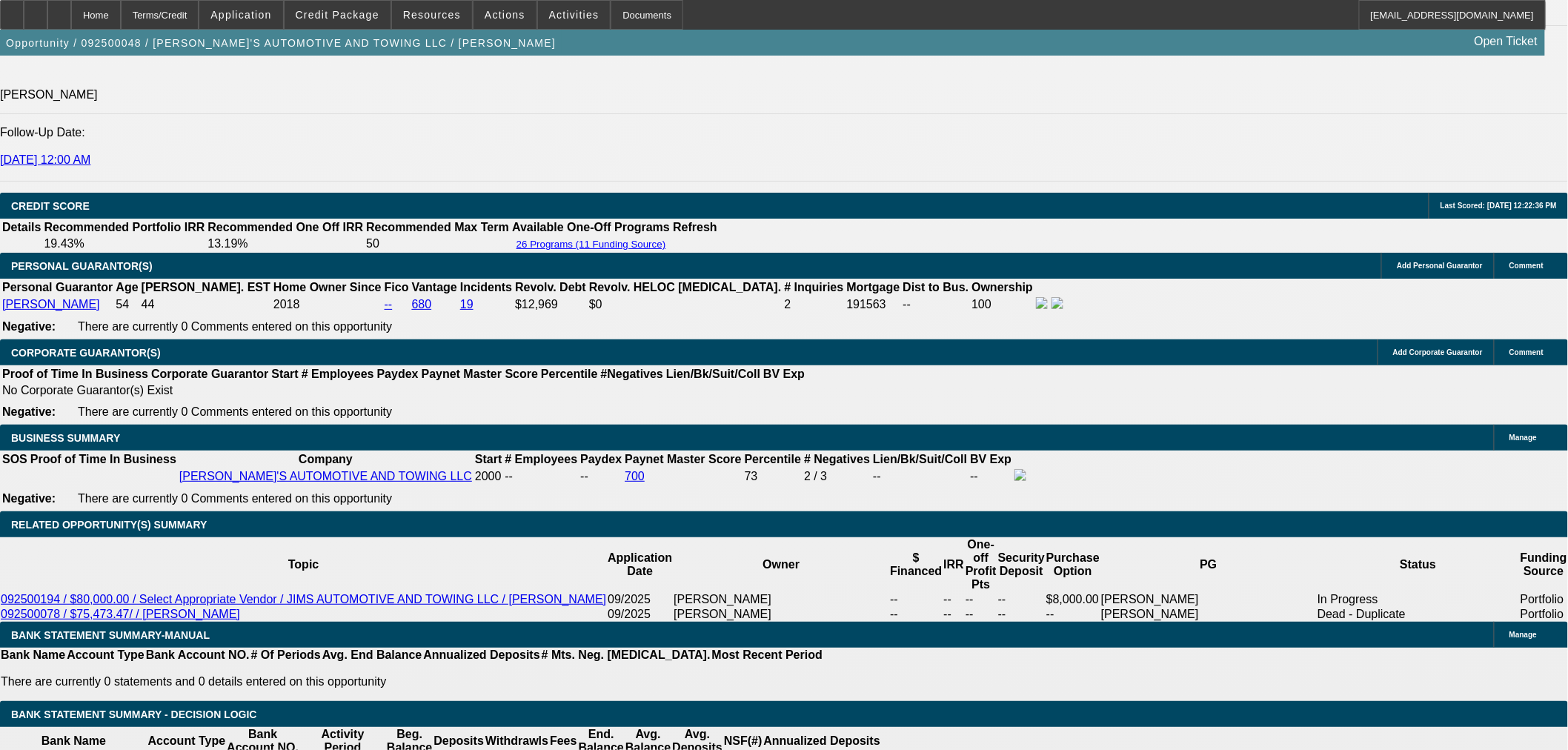
scroll to position [1945, 0]
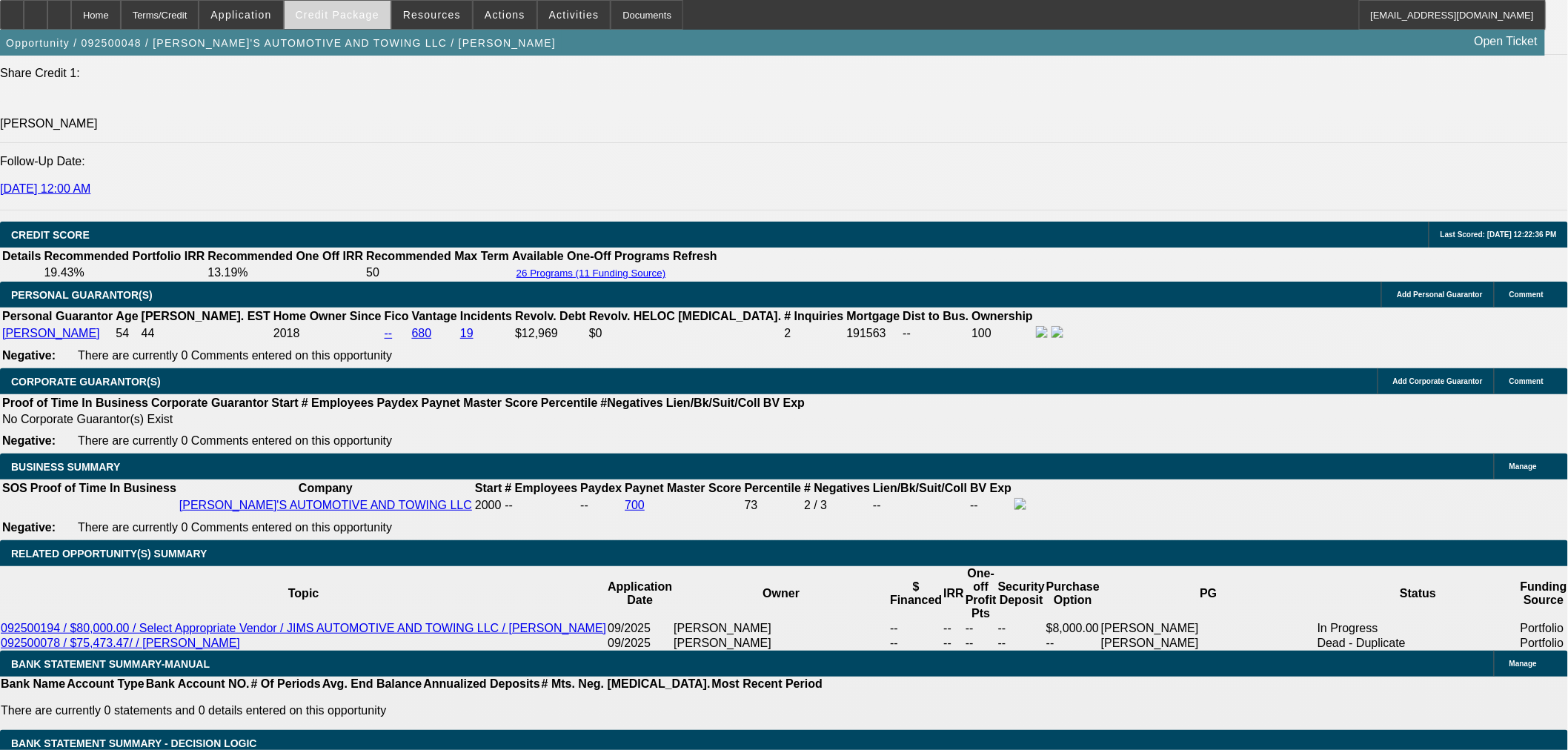
click at [337, 21] on span at bounding box center [337, 15] width 106 height 36
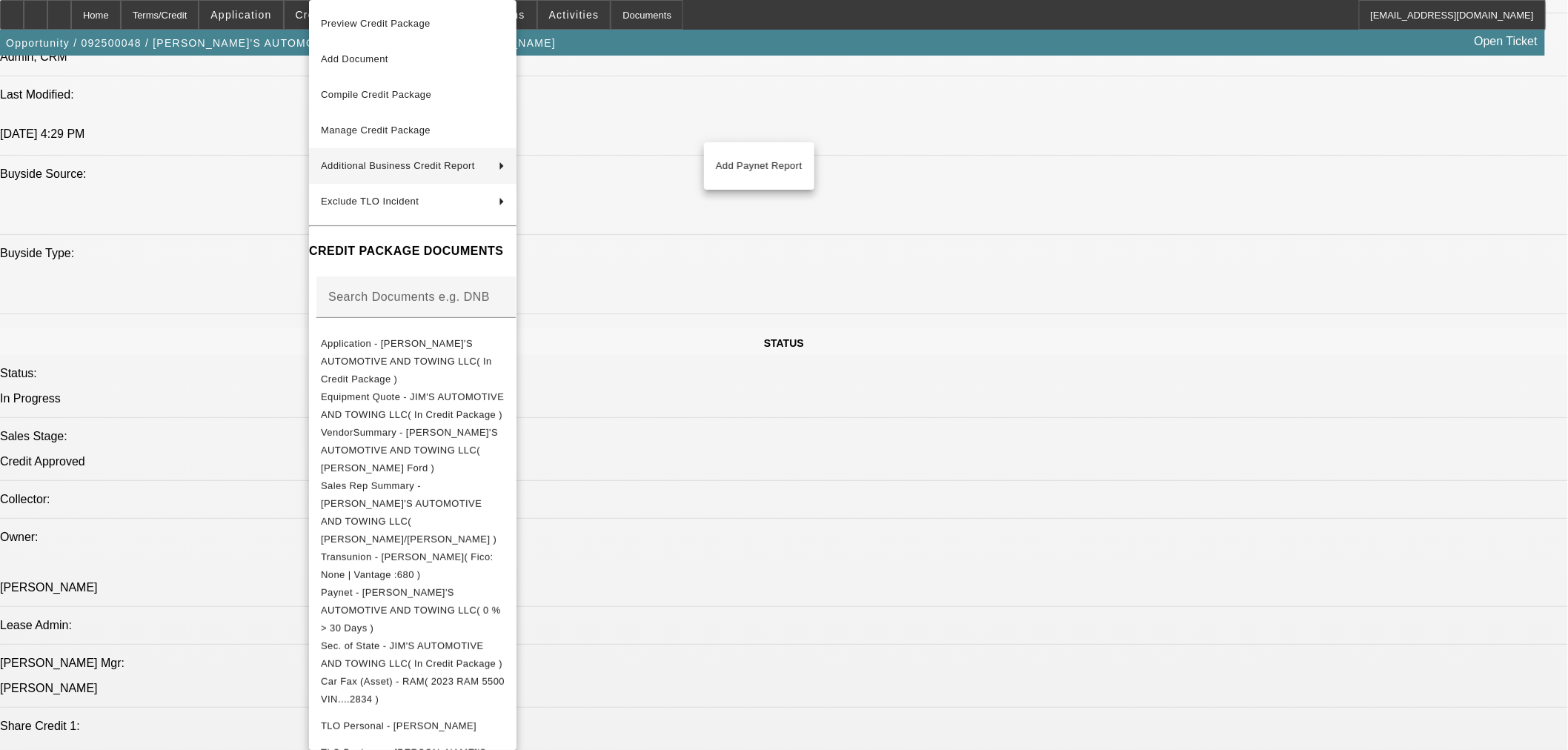
scroll to position [1121, 0]
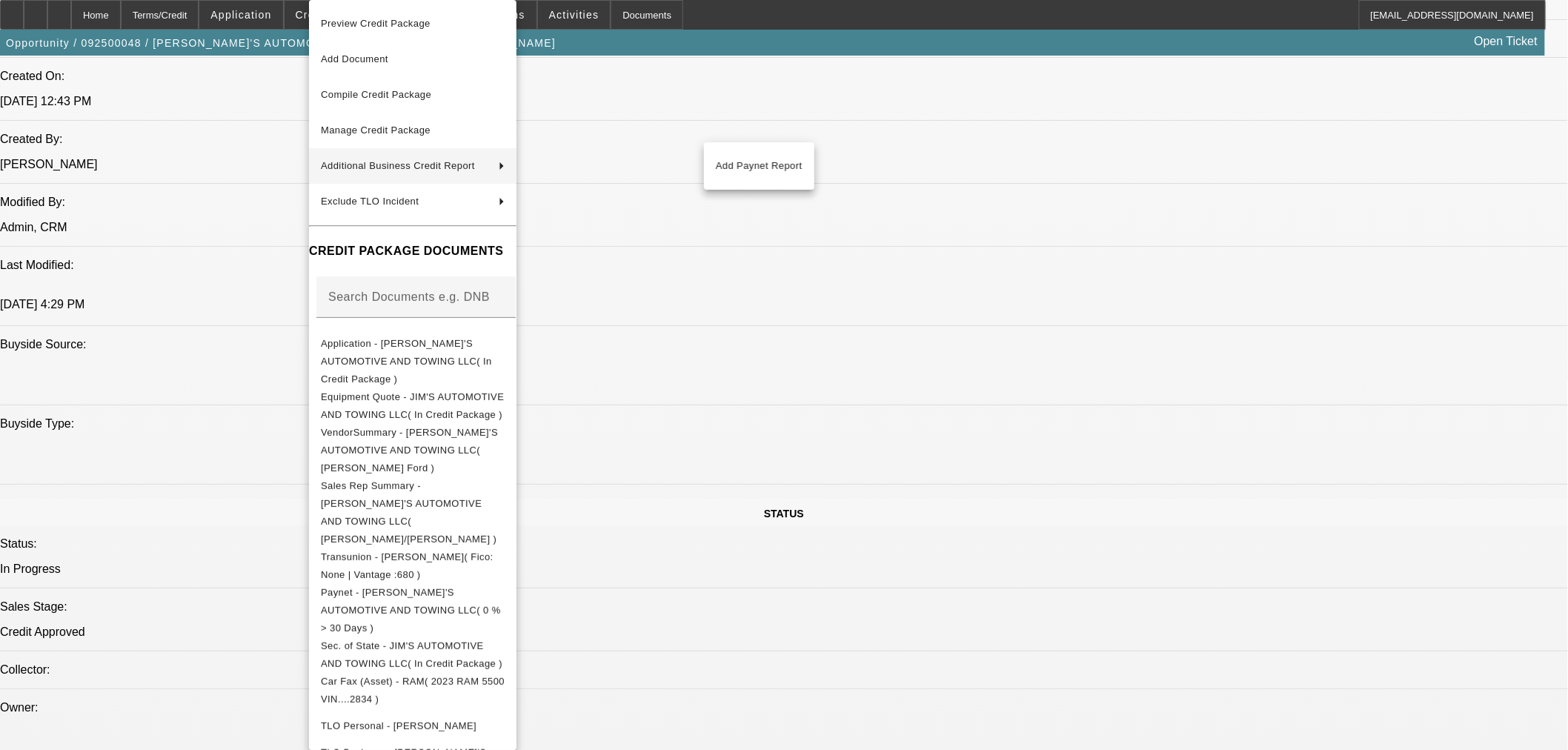
click at [941, 364] on div at bounding box center [784, 375] width 1568 height 750
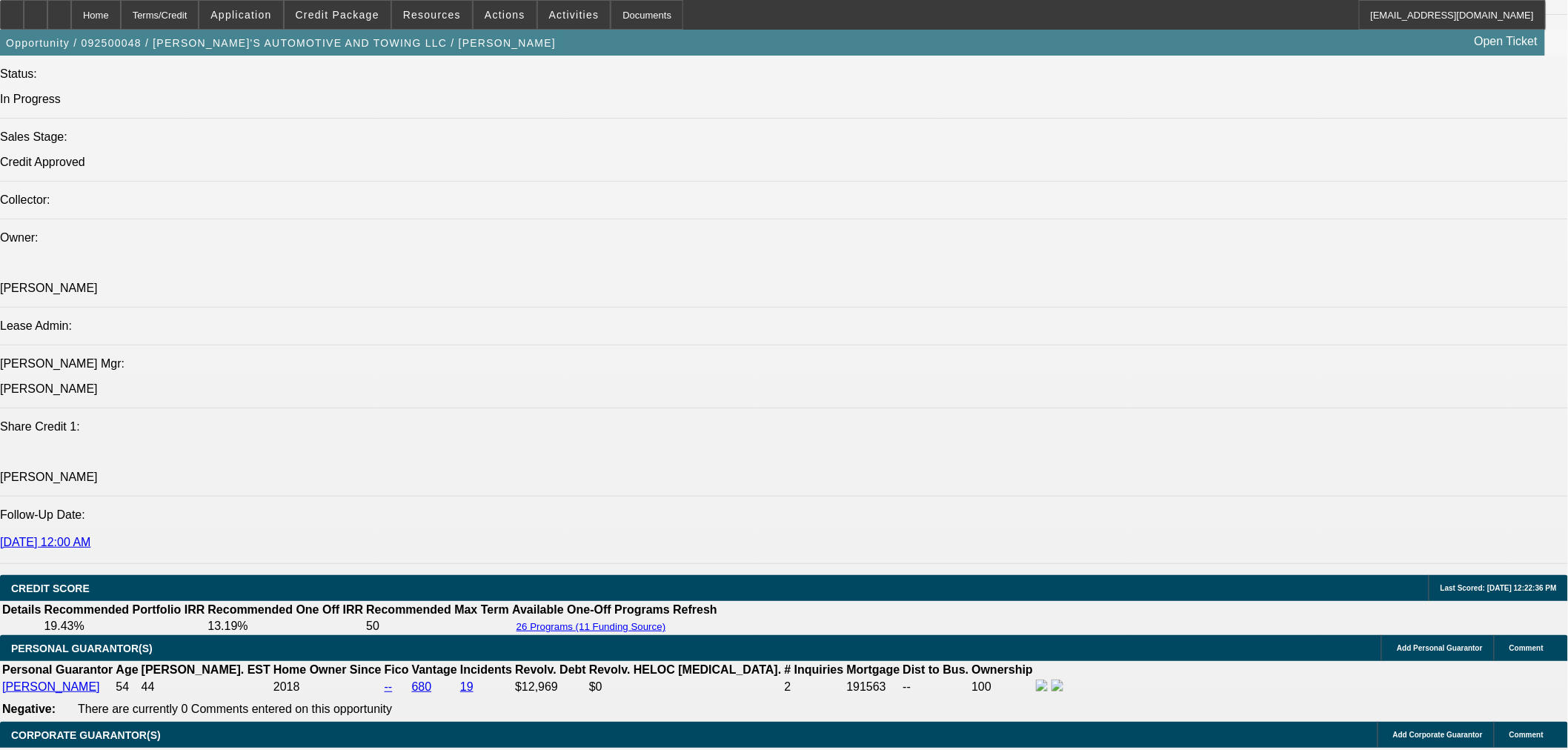
scroll to position [1894, 0]
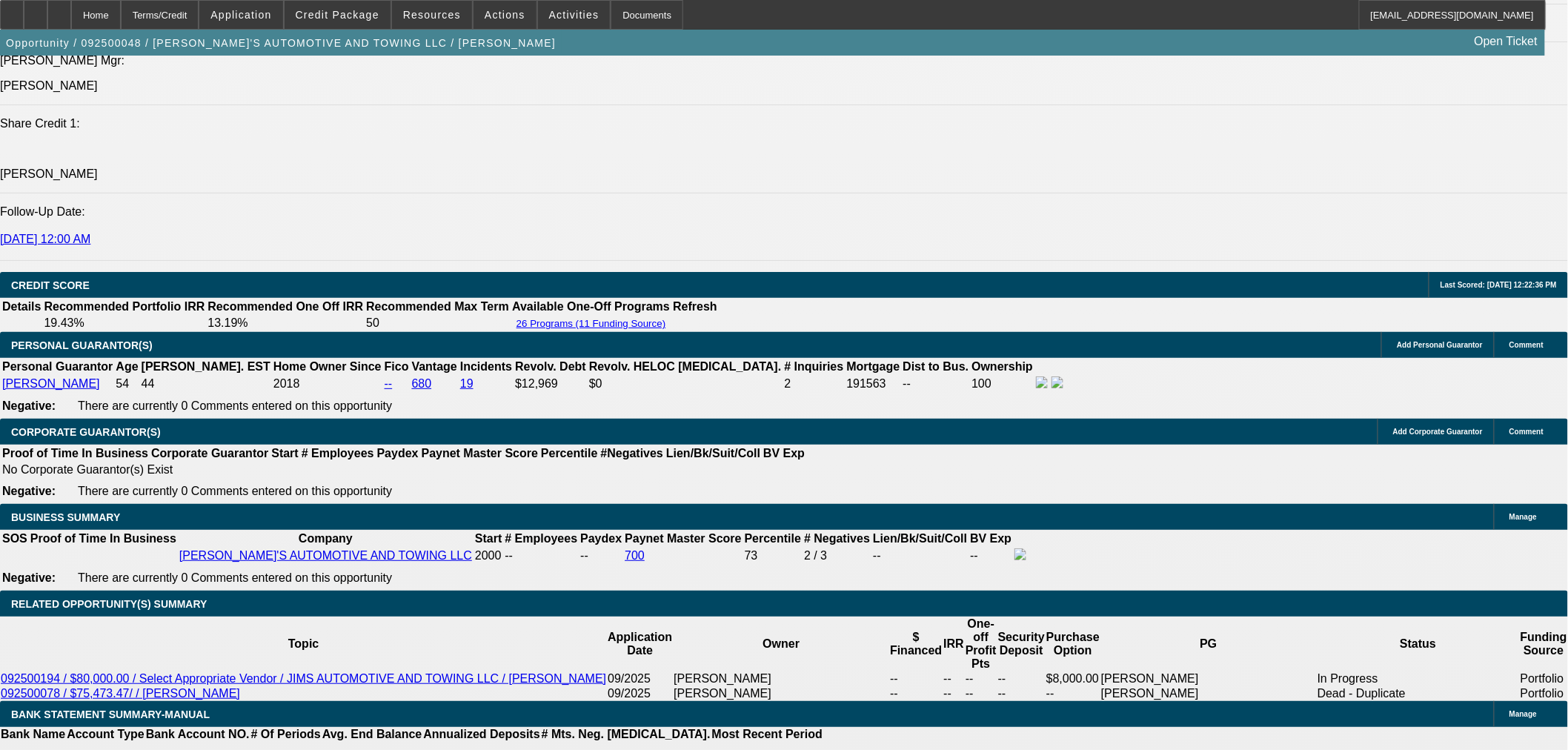
drag, startPoint x: 1343, startPoint y: 491, endPoint x: 1409, endPoint y: 490, distance: 66.0
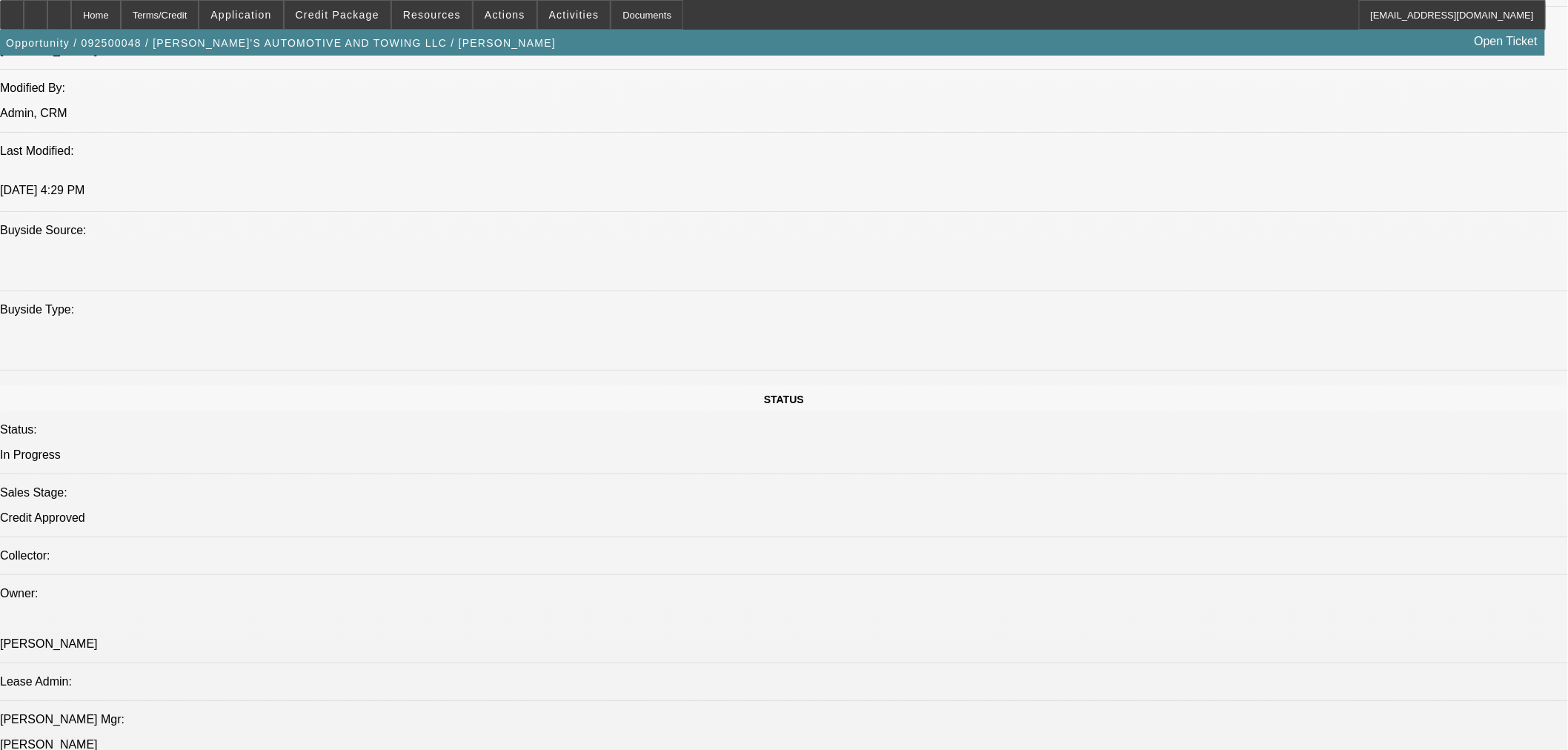
scroll to position [82, 0]
drag, startPoint x: 1284, startPoint y: 239, endPoint x: 1288, endPoint y: 191, distance: 48.2
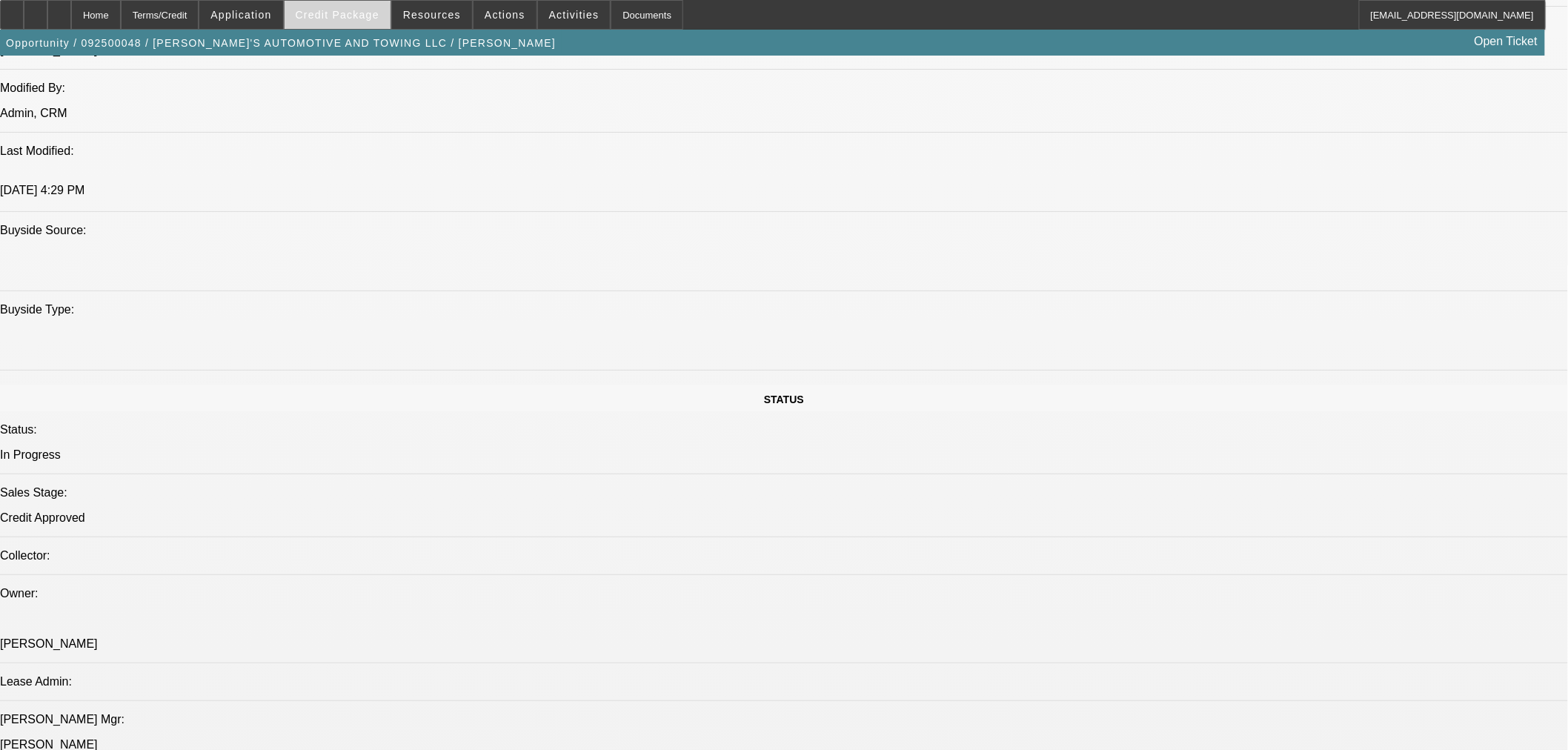
click at [371, 19] on span "Credit Package" at bounding box center [338, 14] width 84 height 12
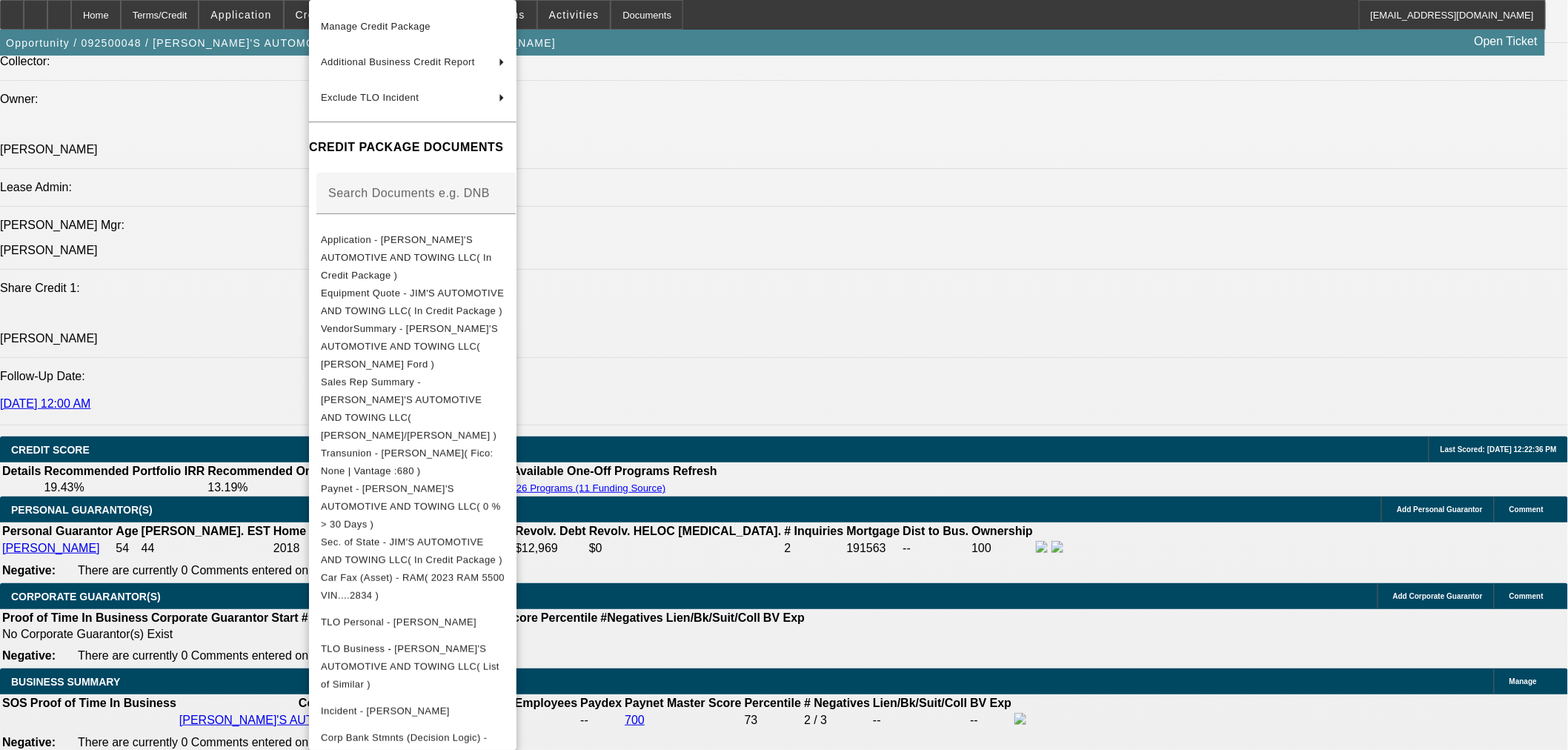
scroll to position [211, 0]
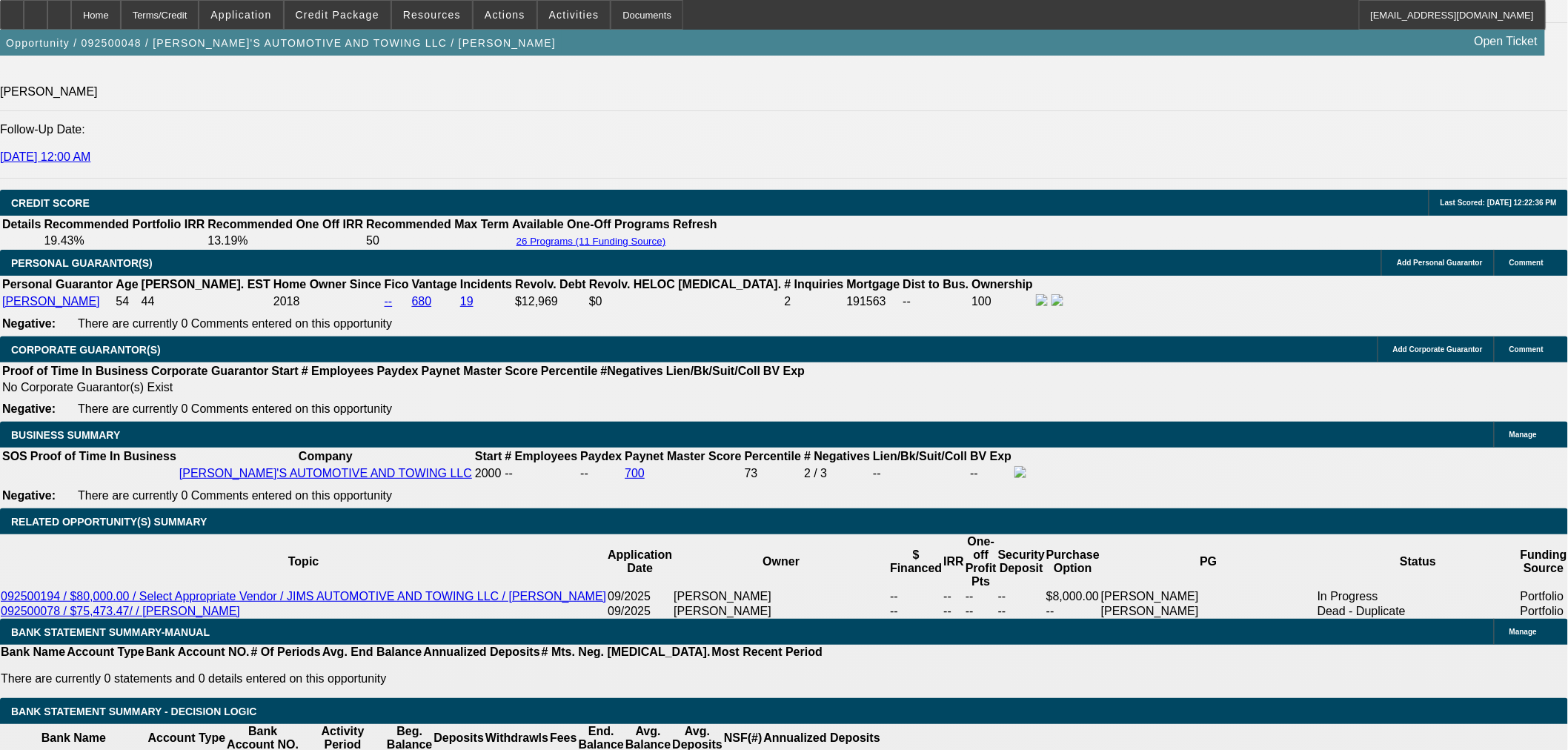
scroll to position [658, 0]
drag, startPoint x: 1334, startPoint y: 494, endPoint x: 1500, endPoint y: 499, distance: 166.1
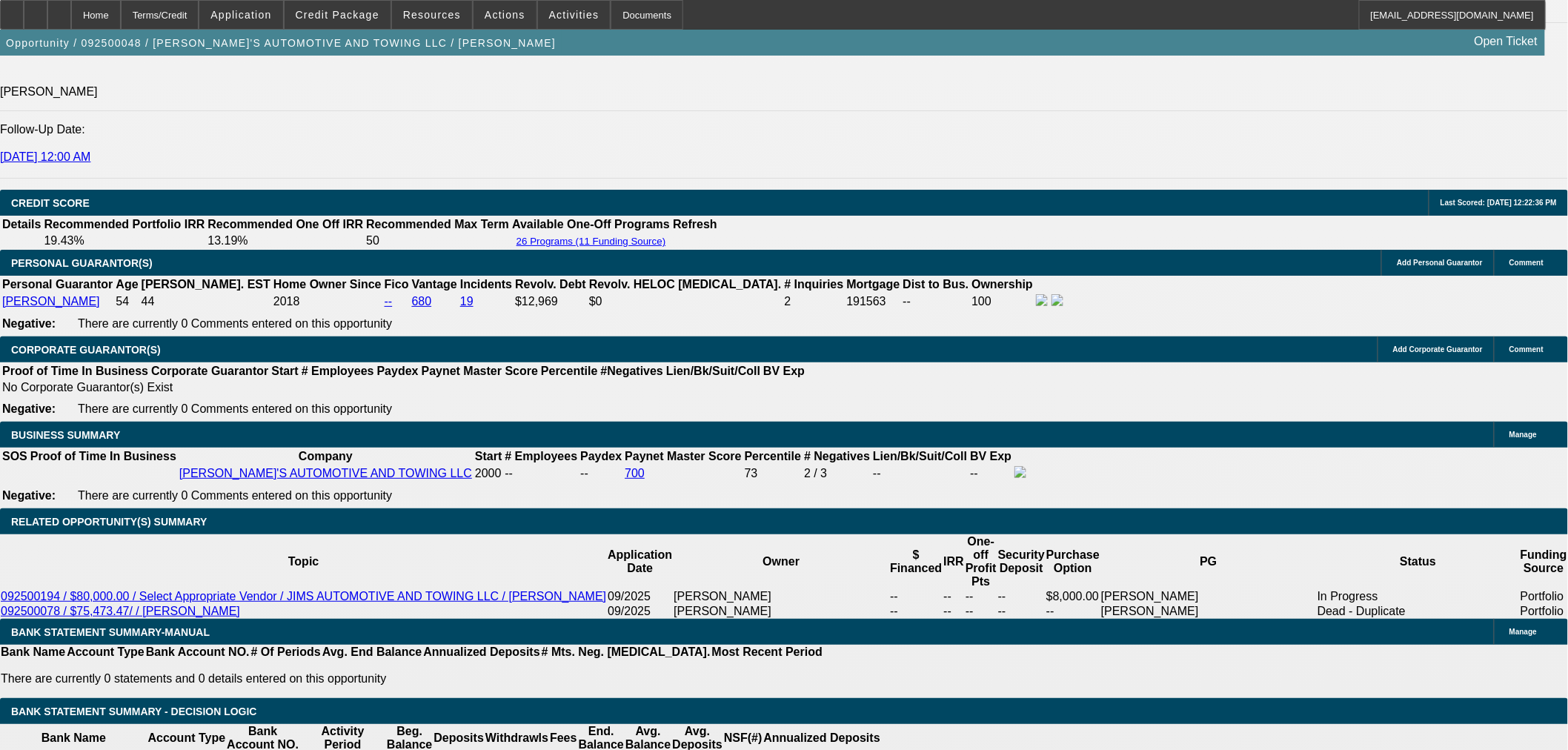
copy div "VanessaBinnie@jimshorkey.com"
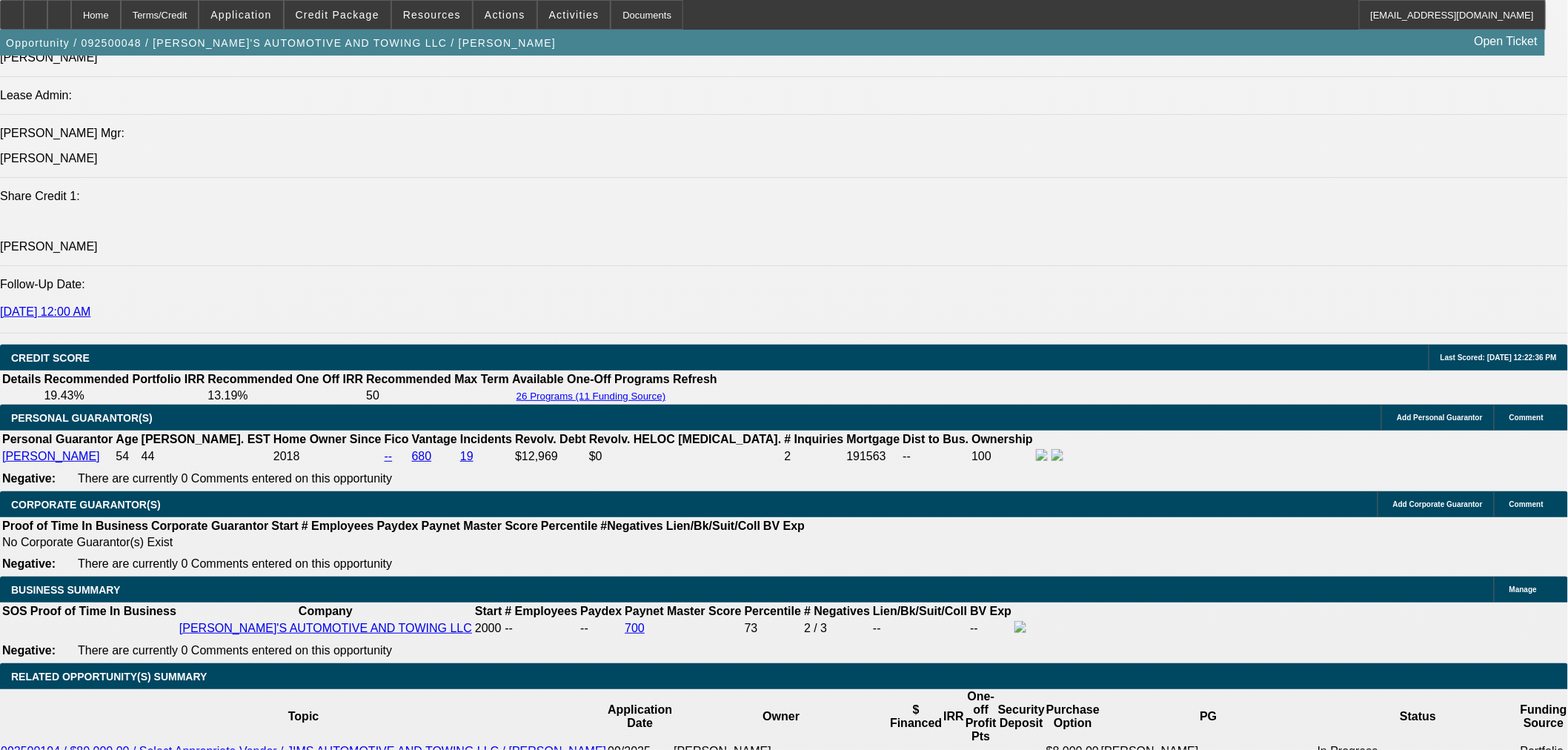
scroll to position [1812, 0]
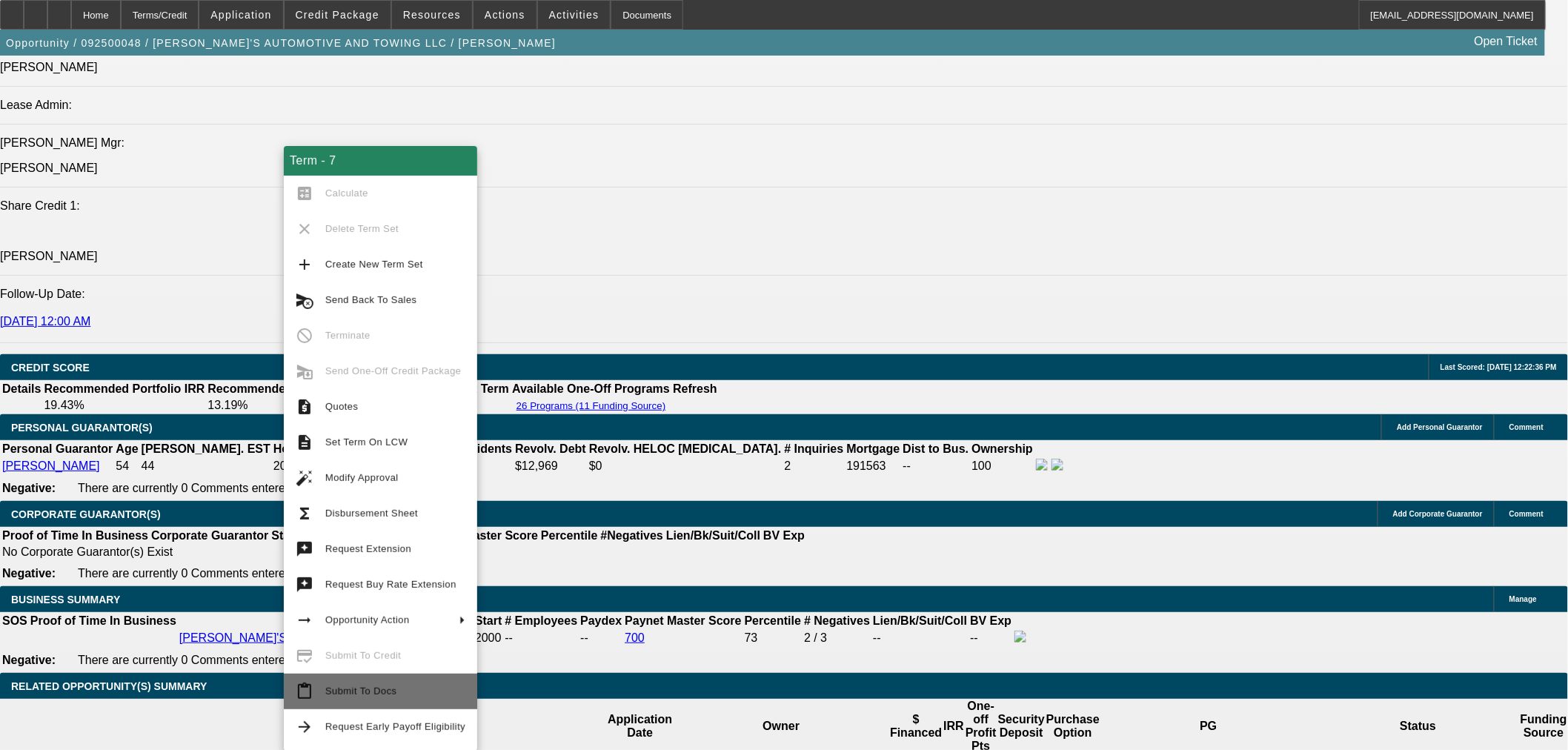
click at [394, 706] on button "content_paste Submit To Docs" at bounding box center [380, 692] width 193 height 36
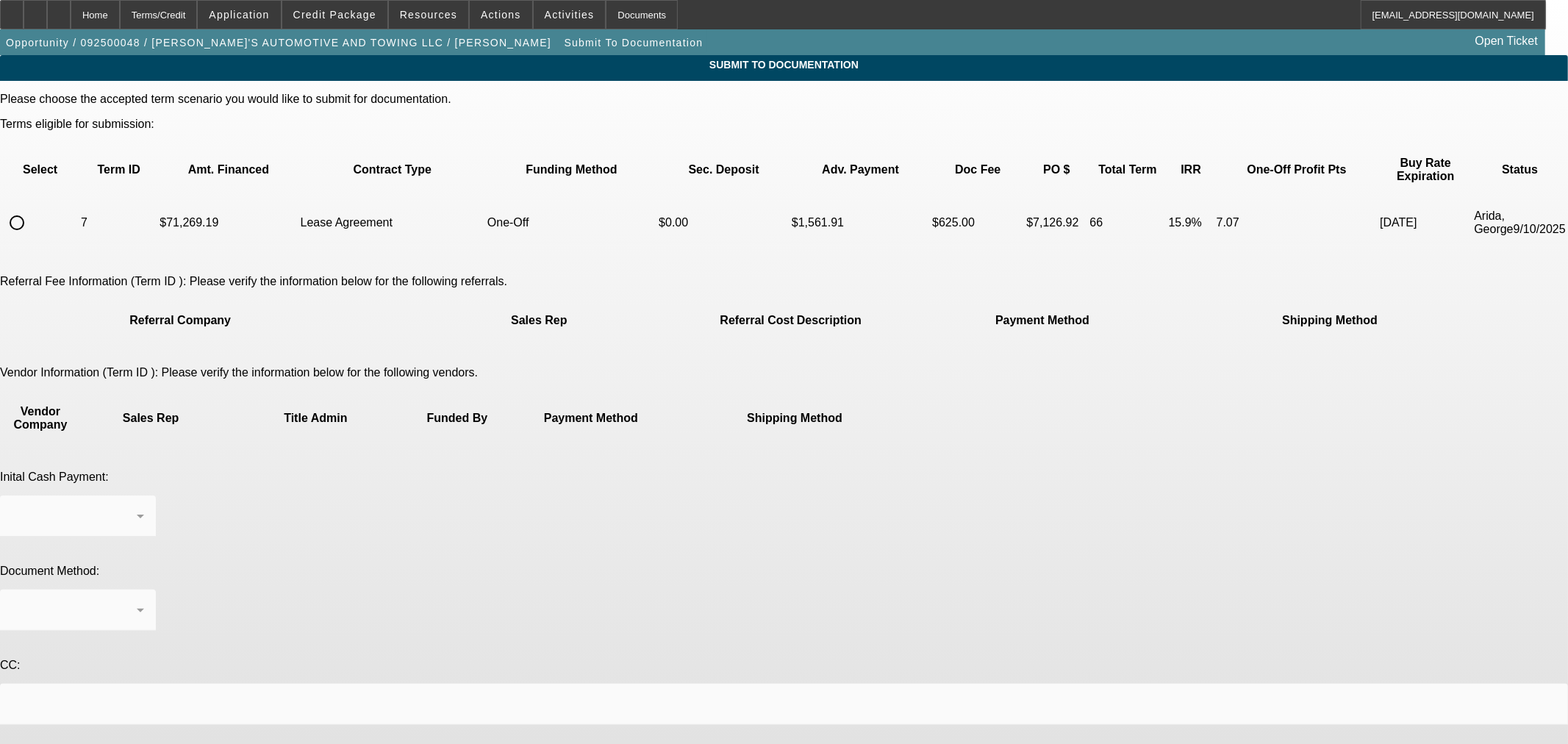
click at [32, 208] on input "radio" at bounding box center [17, 223] width 29 height 29
radio input "true"
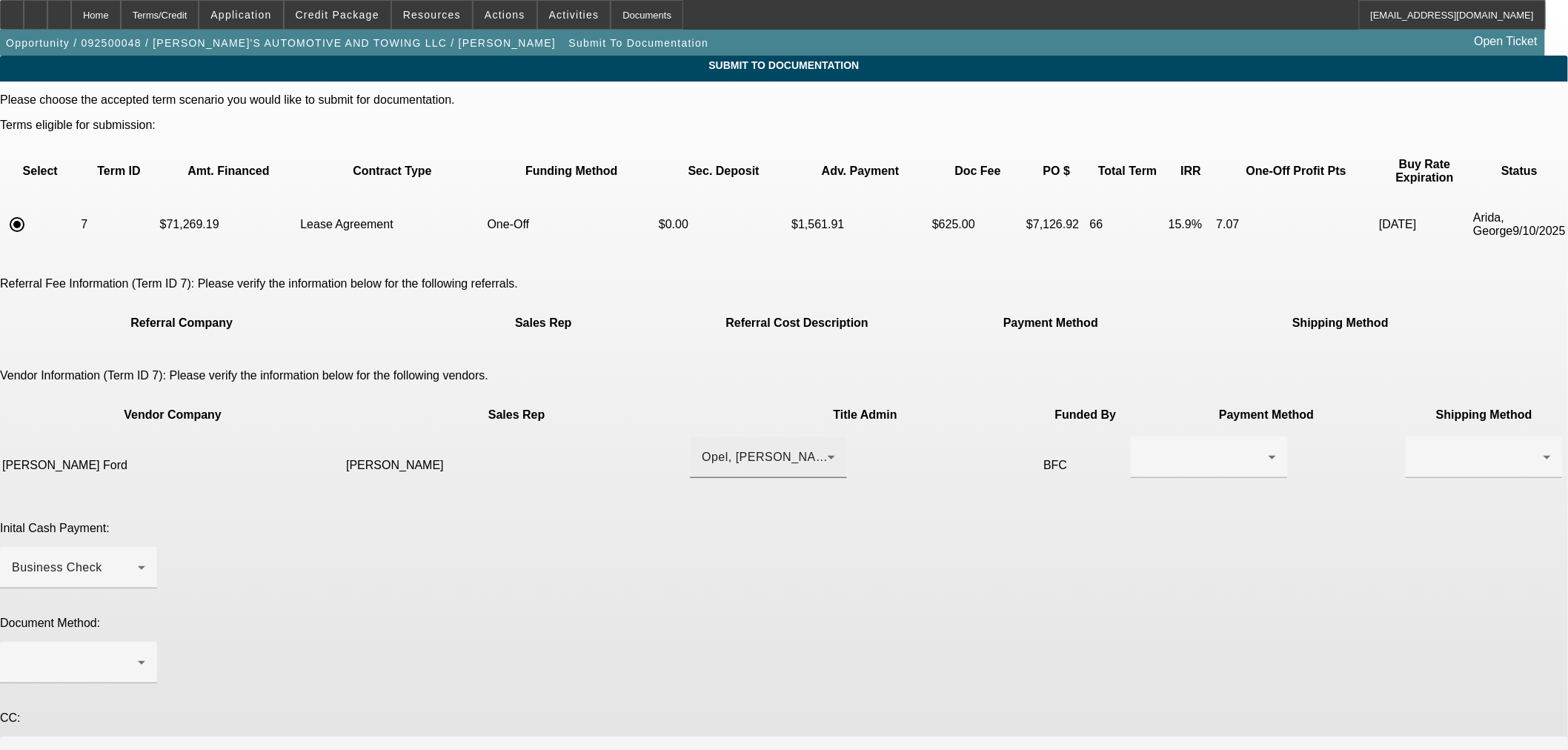
click at [702, 437] on div "Opel, Mike" at bounding box center [768, 457] width 134 height 41
click at [689, 454] on span "[PERSON_NAME]" at bounding box center [692, 449] width 103 height 18
click at [1143, 448] on div at bounding box center [1206, 457] width 126 height 18
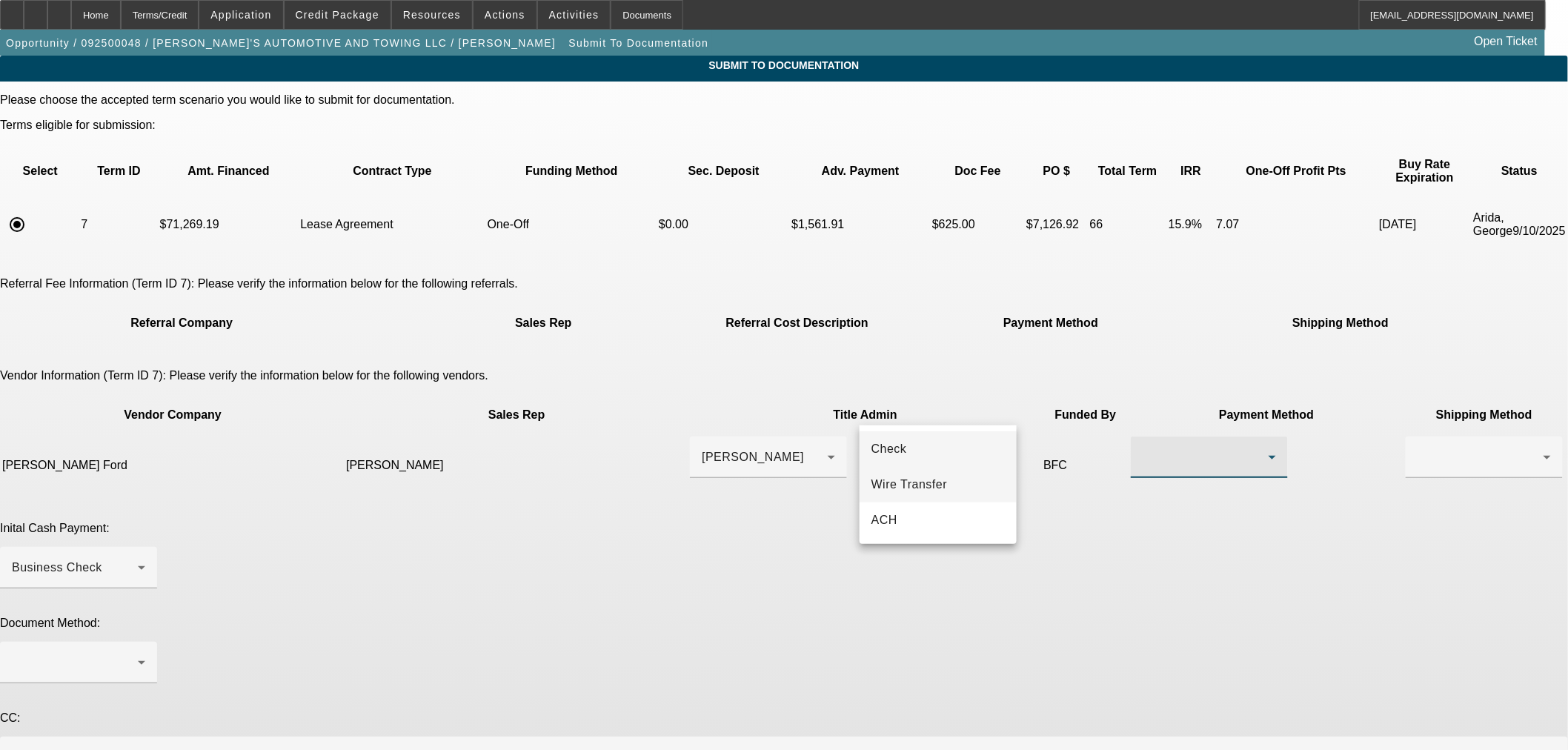
click at [943, 494] on mat-option "Wire Transfer" at bounding box center [938, 485] width 157 height 36
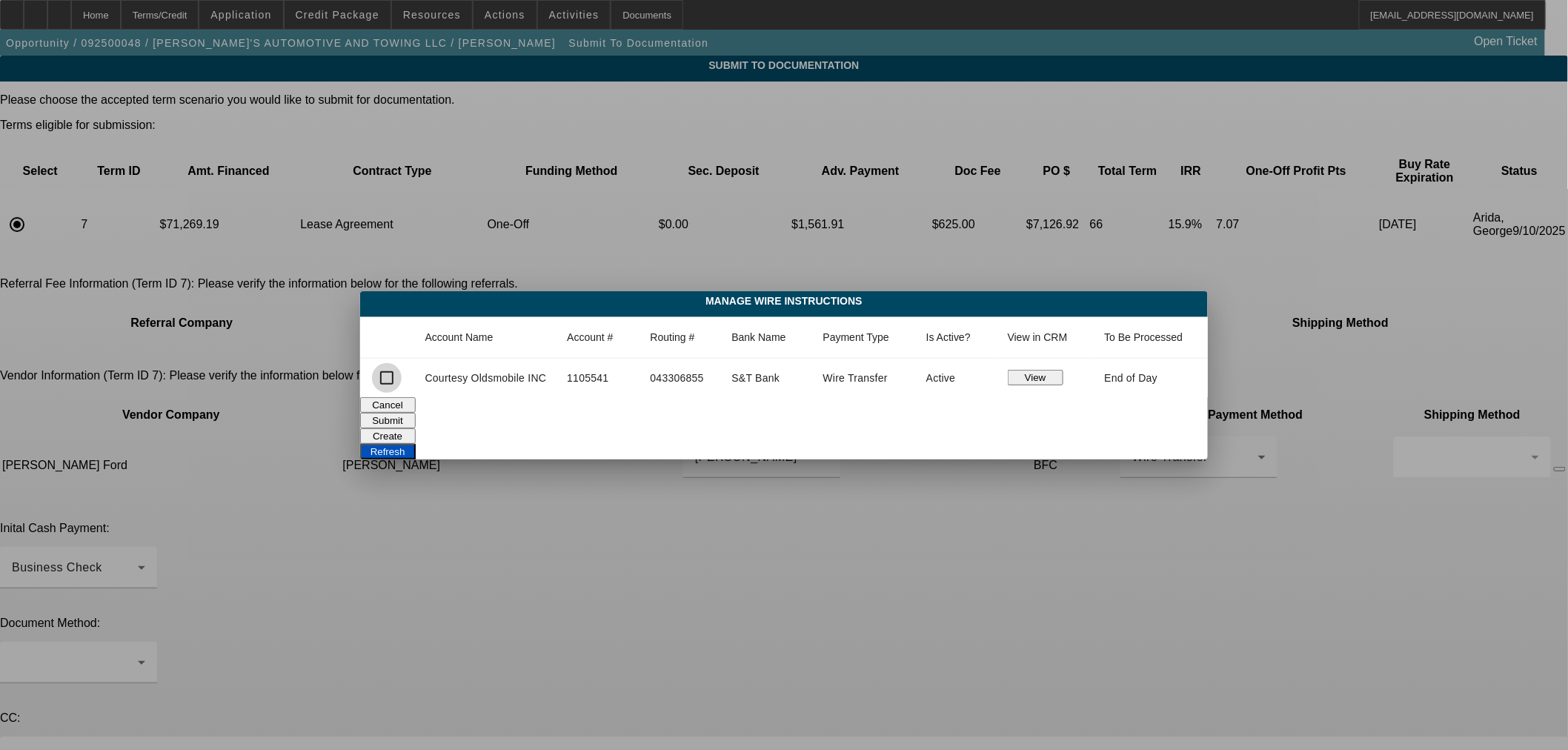
click at [391, 378] on input "checkbox" at bounding box center [387, 378] width 30 height 30
checkbox input "true"
click at [416, 444] on button "Refresh" at bounding box center [389, 452] width 56 height 16
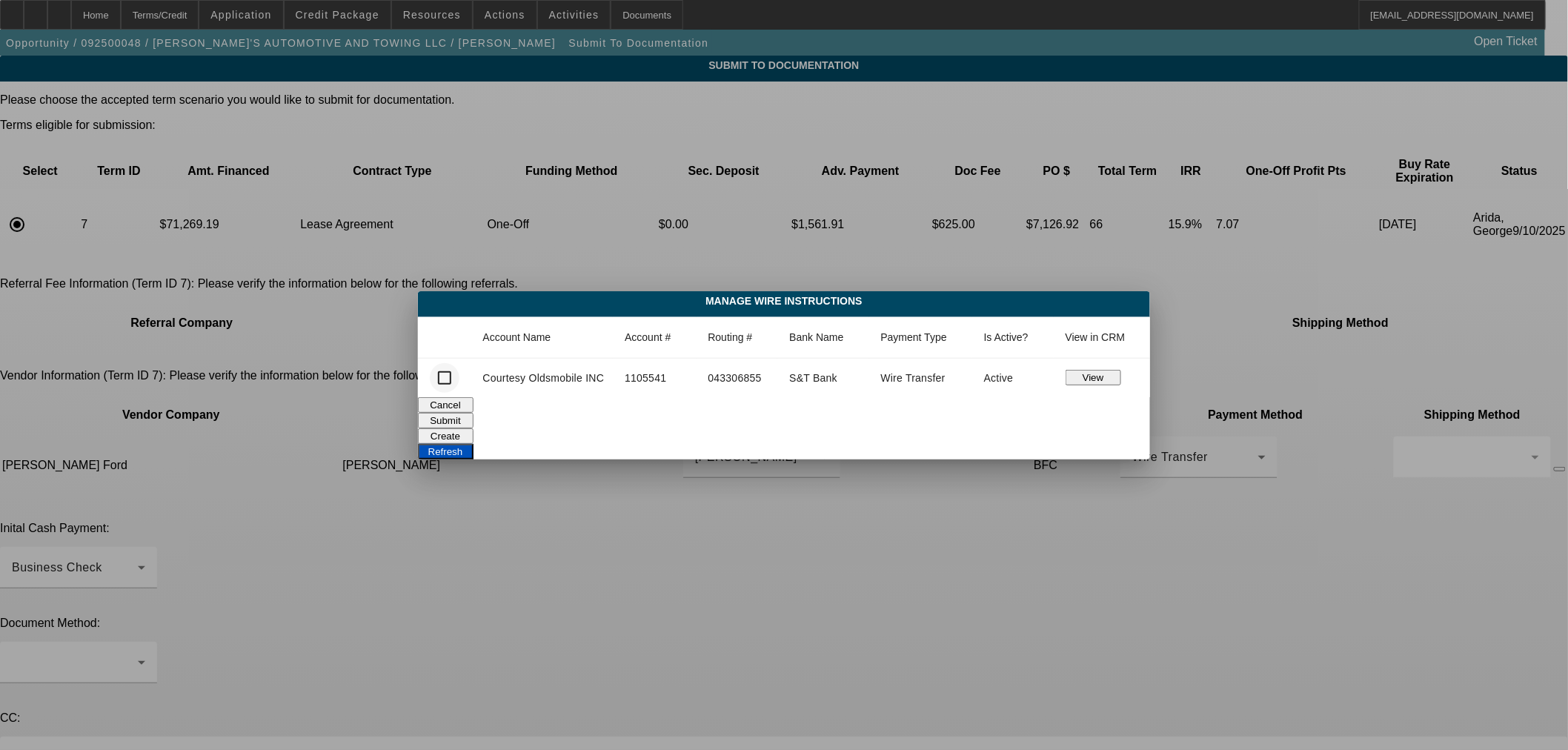
click at [461, 381] on div at bounding box center [444, 378] width 36 height 36
checkbox input "true"
click at [473, 413] on button "Submit" at bounding box center [446, 420] width 56 height 16
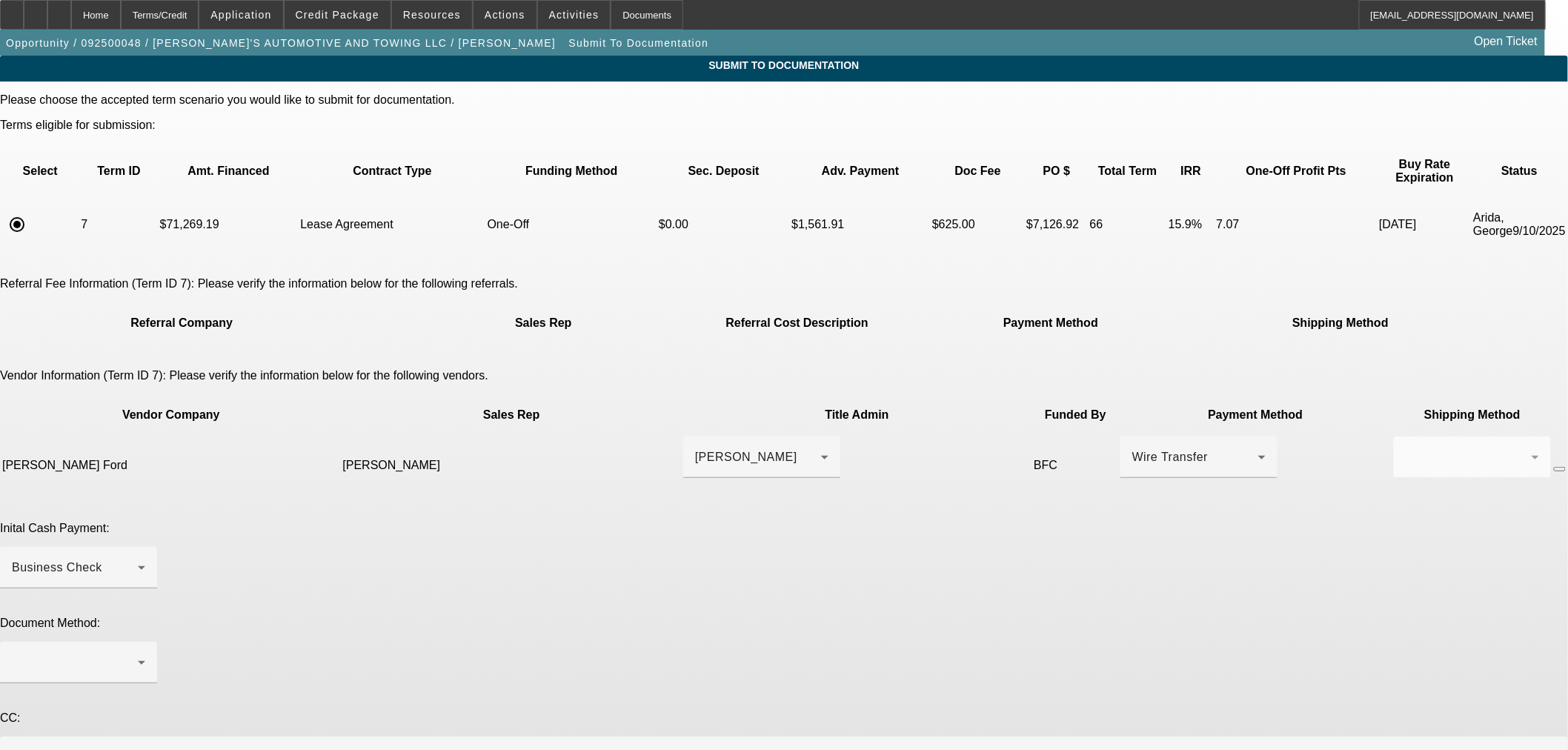
click at [1394, 437] on mat-form-field at bounding box center [1472, 466] width 157 height 58
click at [138, 559] on div "Business Check" at bounding box center [75, 567] width 126 height 18
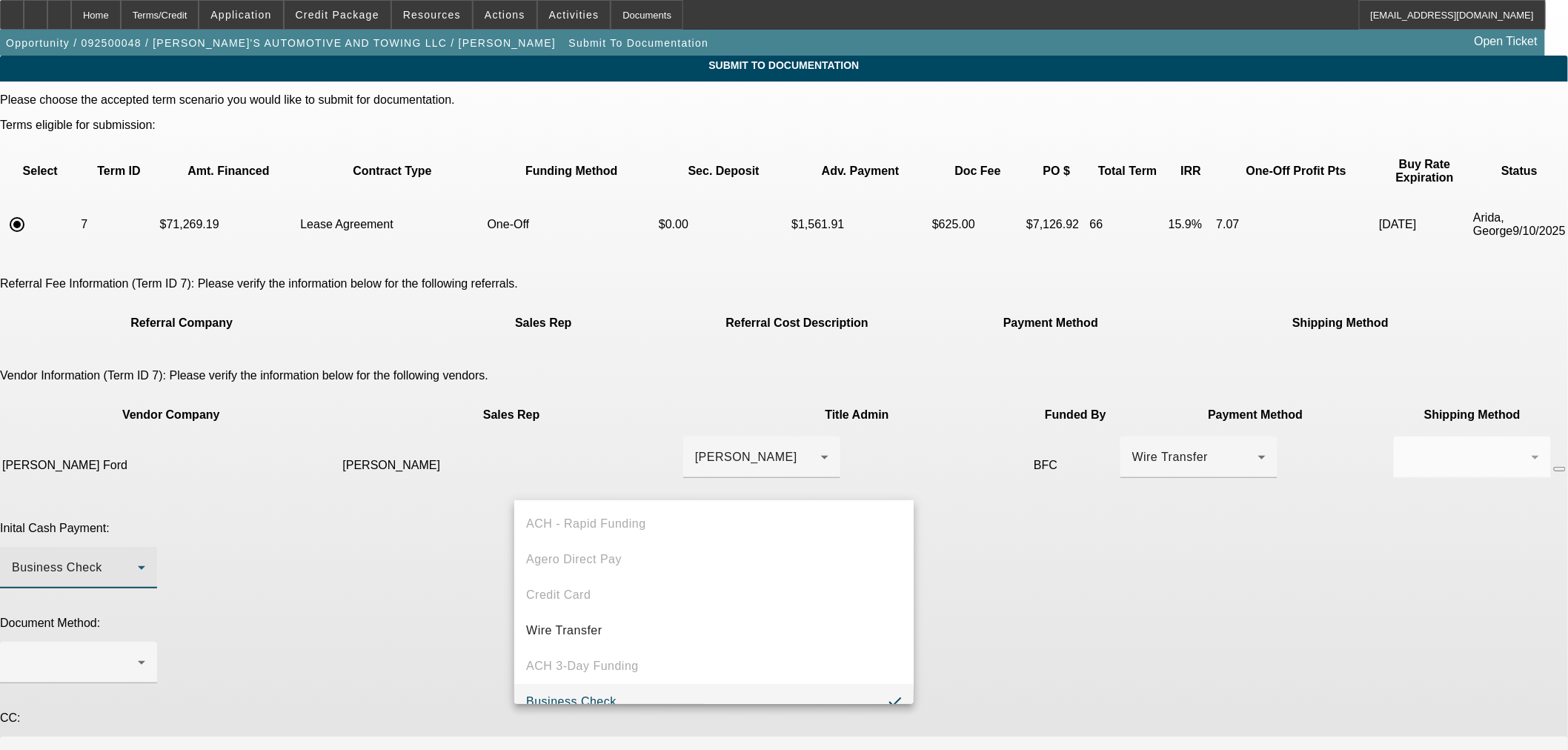
scroll to position [16, 0]
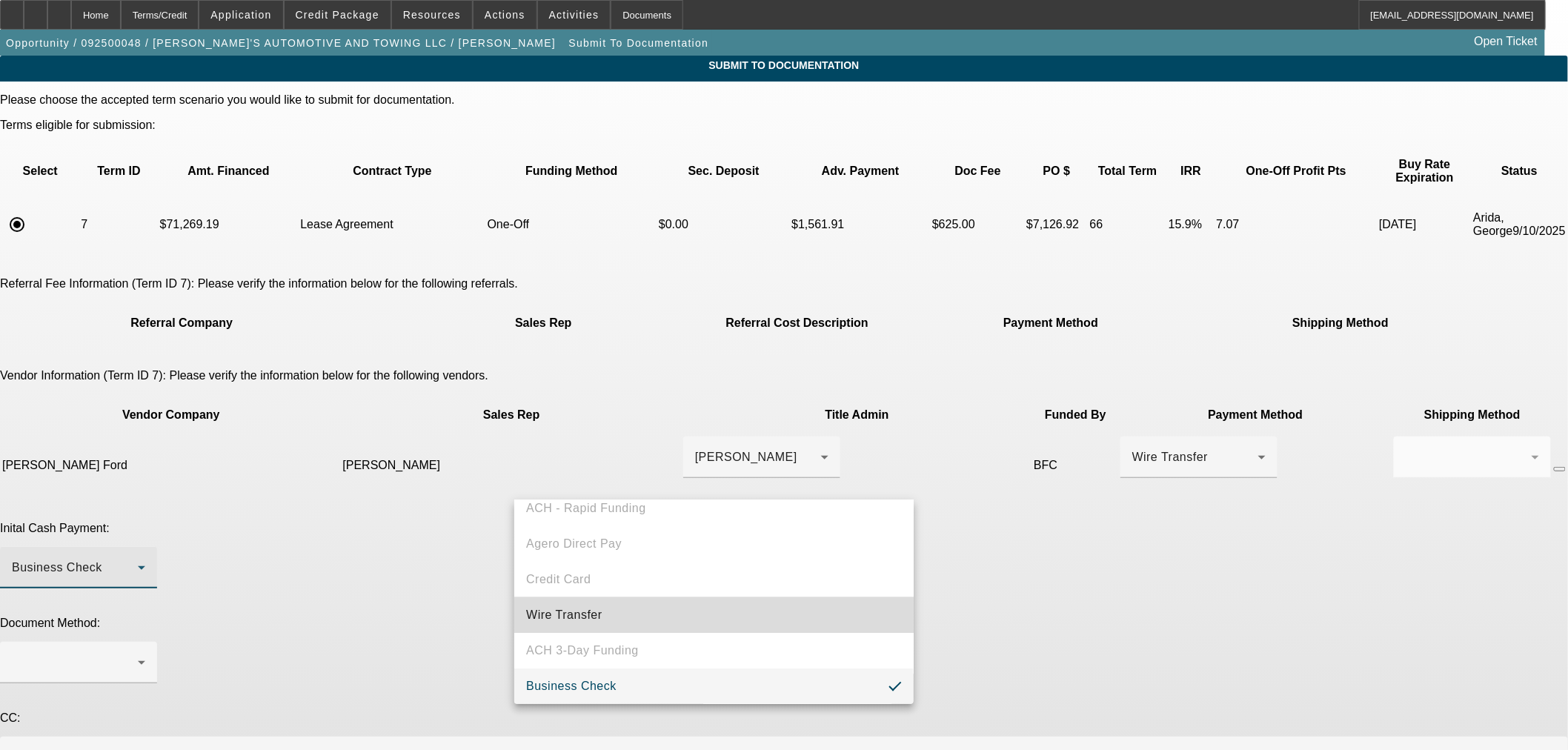
click at [725, 611] on mat-option "Wire Transfer" at bounding box center [714, 616] width 399 height 36
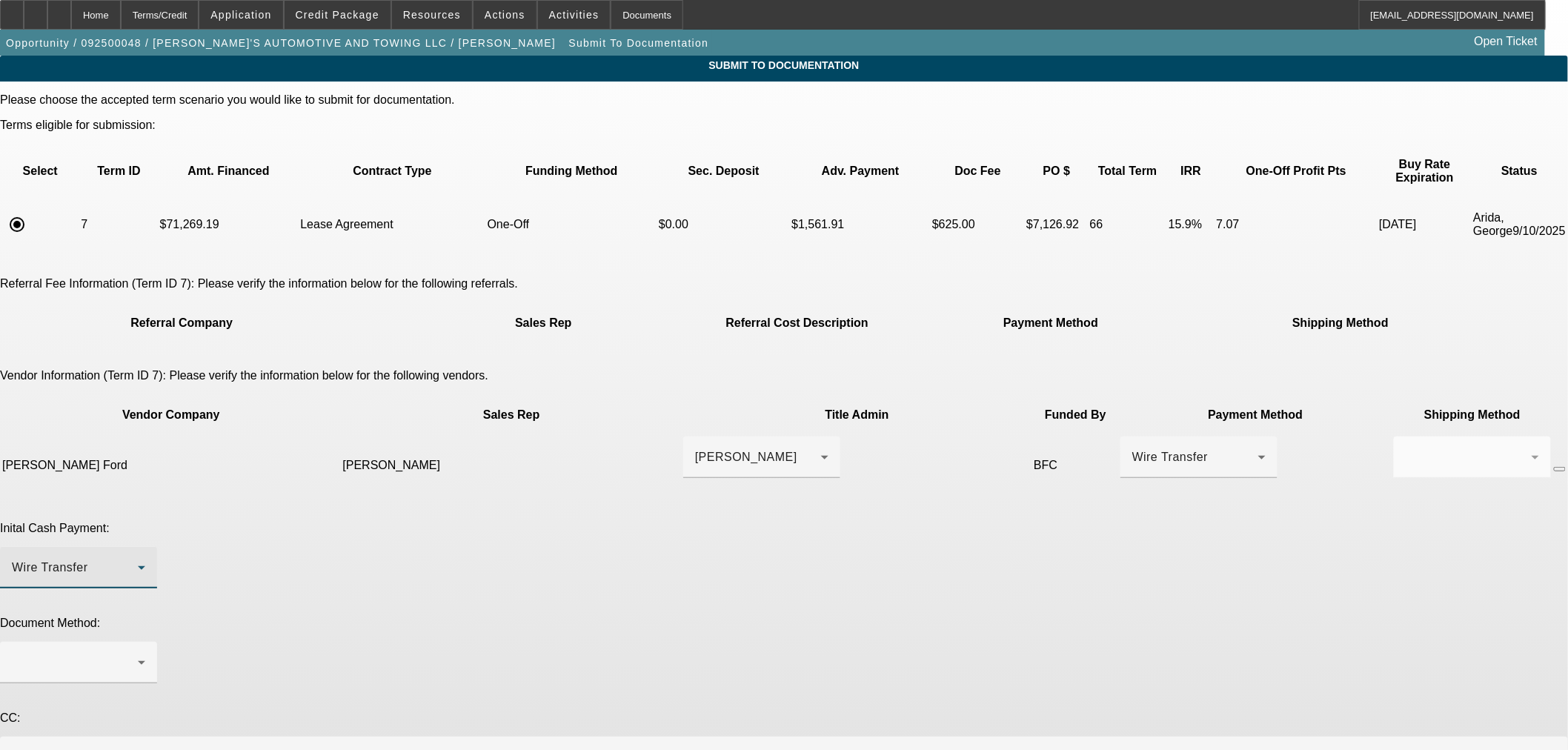
click at [1088, 522] on div "Inital Cash Payment: Wire Transfer" at bounding box center [784, 563] width 1568 height 83
click at [138, 559] on div "Wire Transfer" at bounding box center [75, 567] width 126 height 18
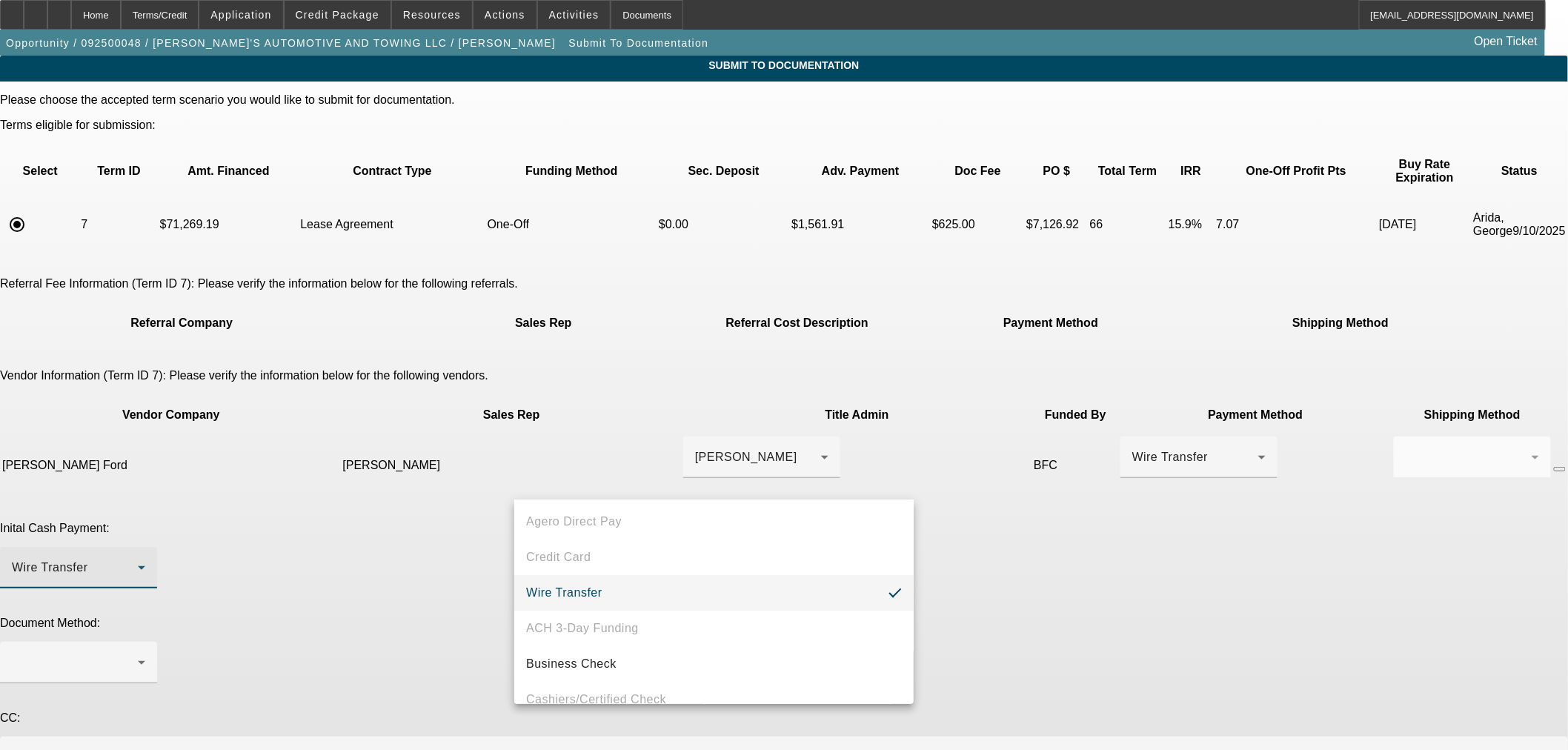
scroll to position [56, 0]
click at [731, 648] on mat-option "Business Check" at bounding box center [714, 646] width 399 height 36
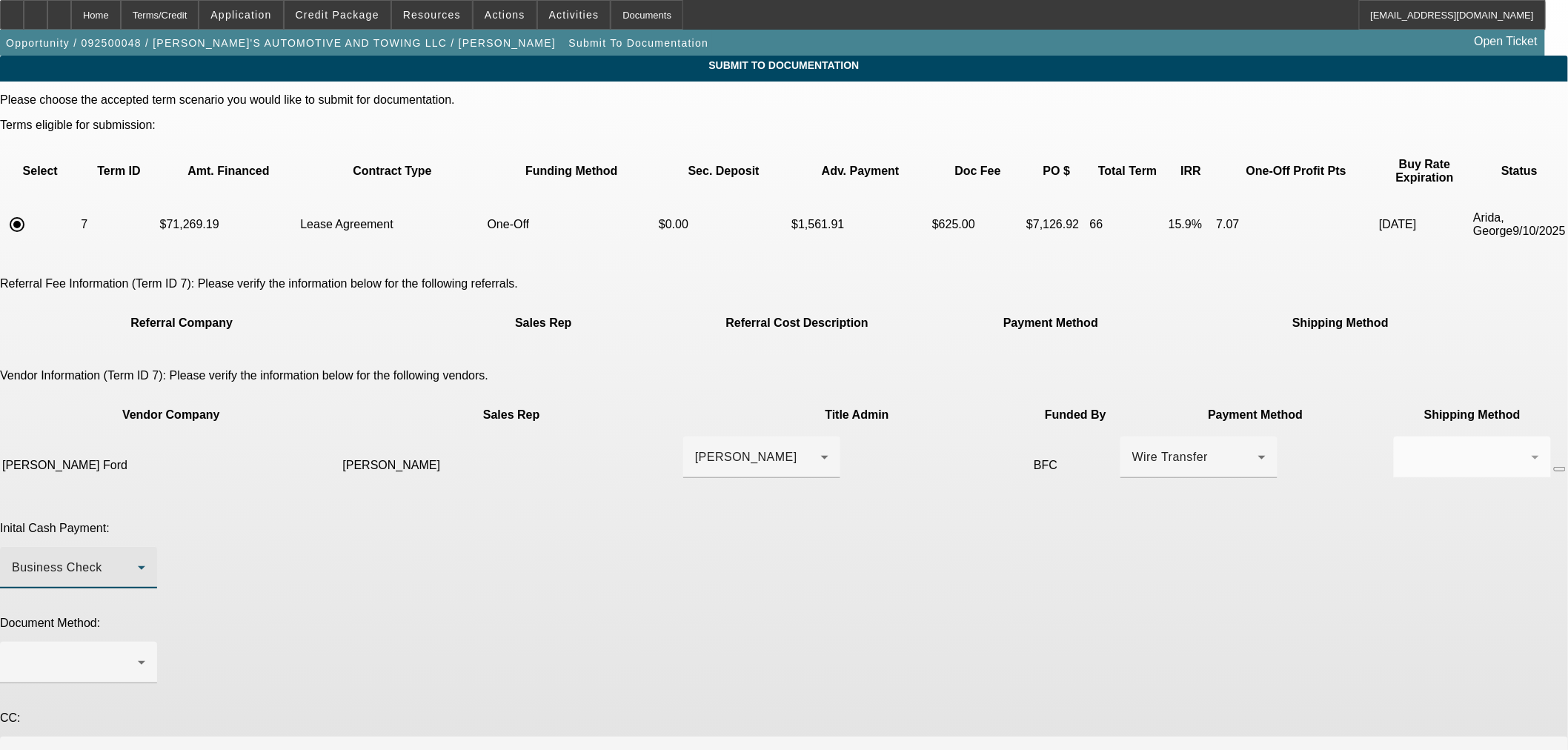
click at [1069, 522] on div "Inital Cash Payment: Business Check" at bounding box center [784, 563] width 1568 height 83
click at [145, 661] on icon at bounding box center [141, 663] width 8 height 4
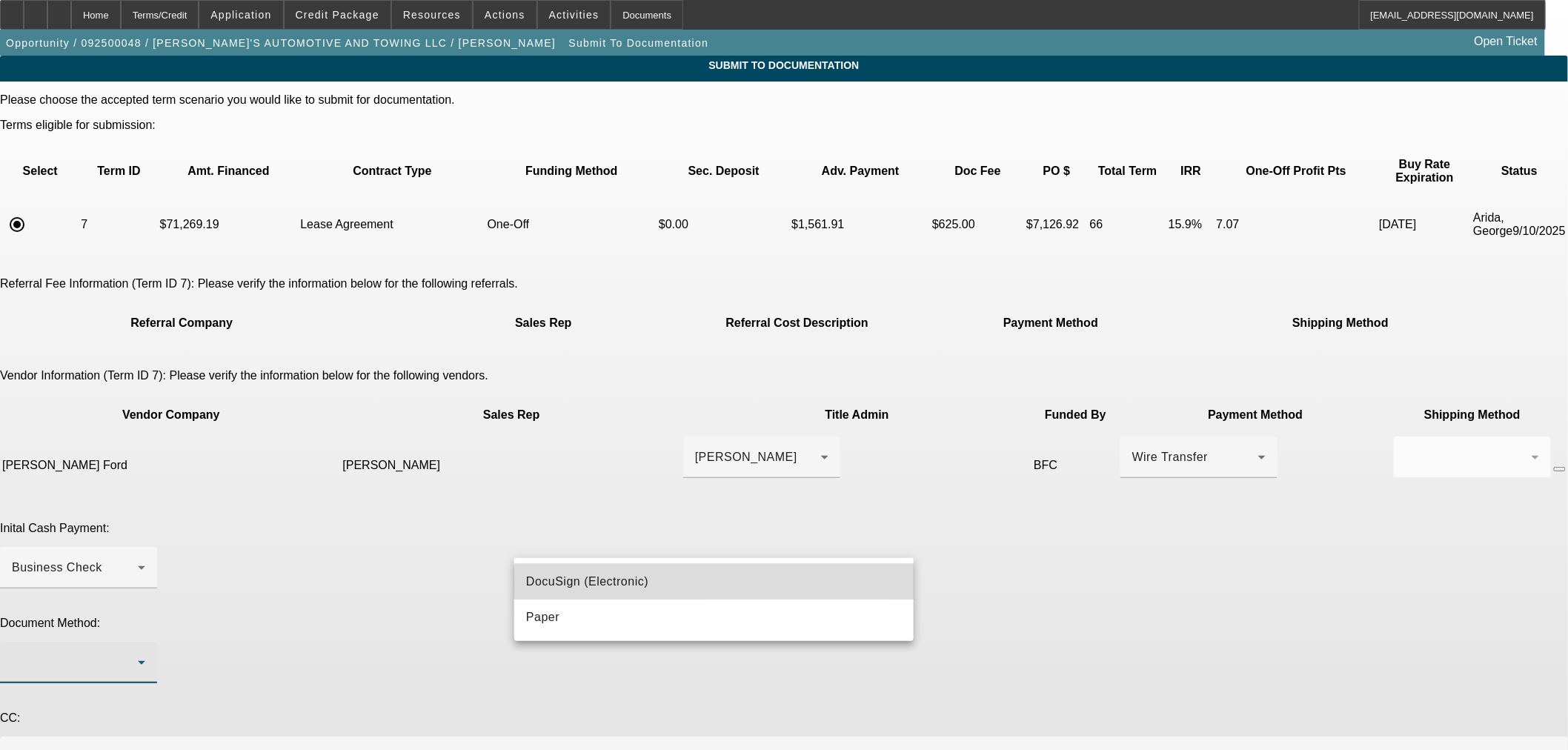
click at [763, 584] on mat-option "DocuSign (Electronic)" at bounding box center [714, 582] width 399 height 36
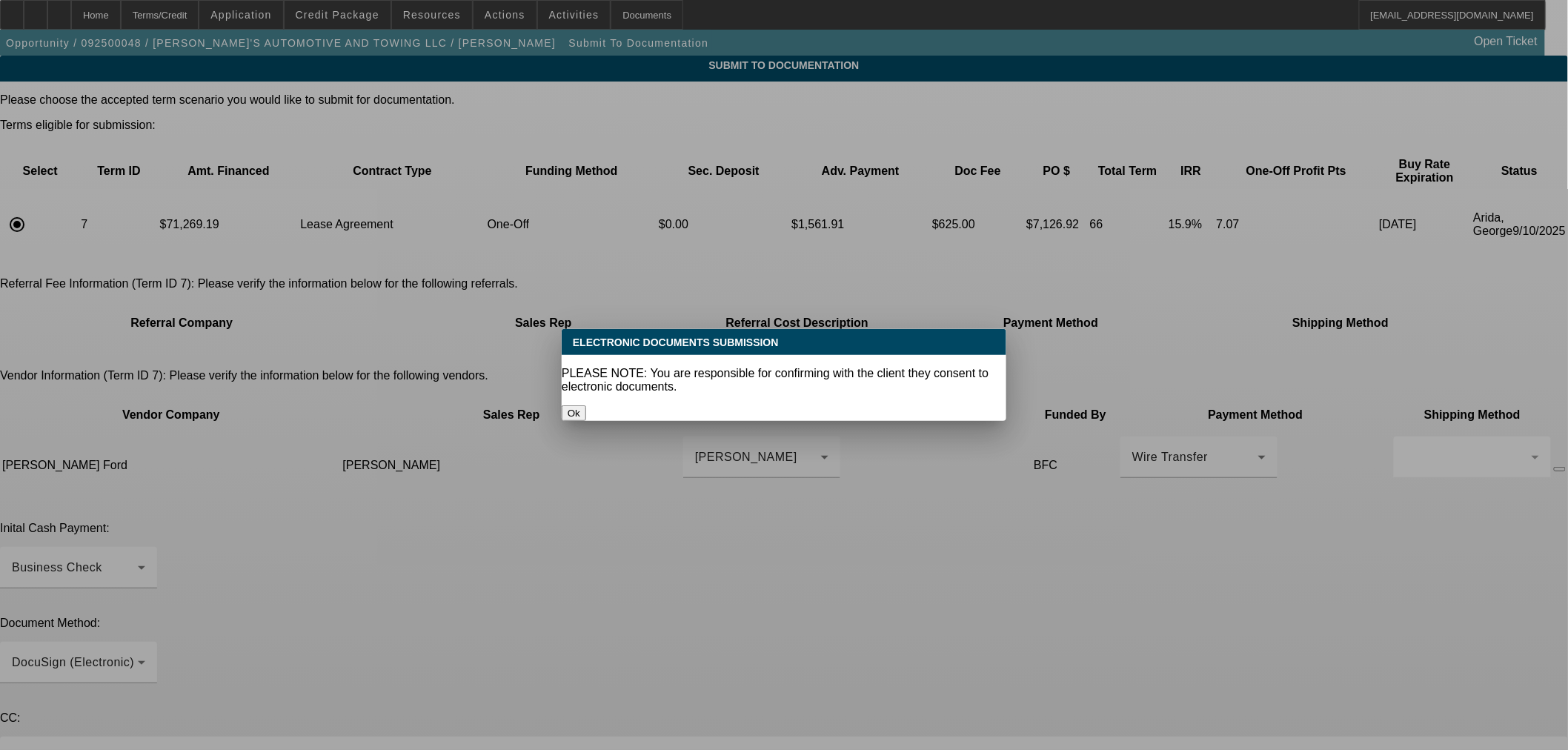
click at [984, 581] on div at bounding box center [784, 375] width 1568 height 750
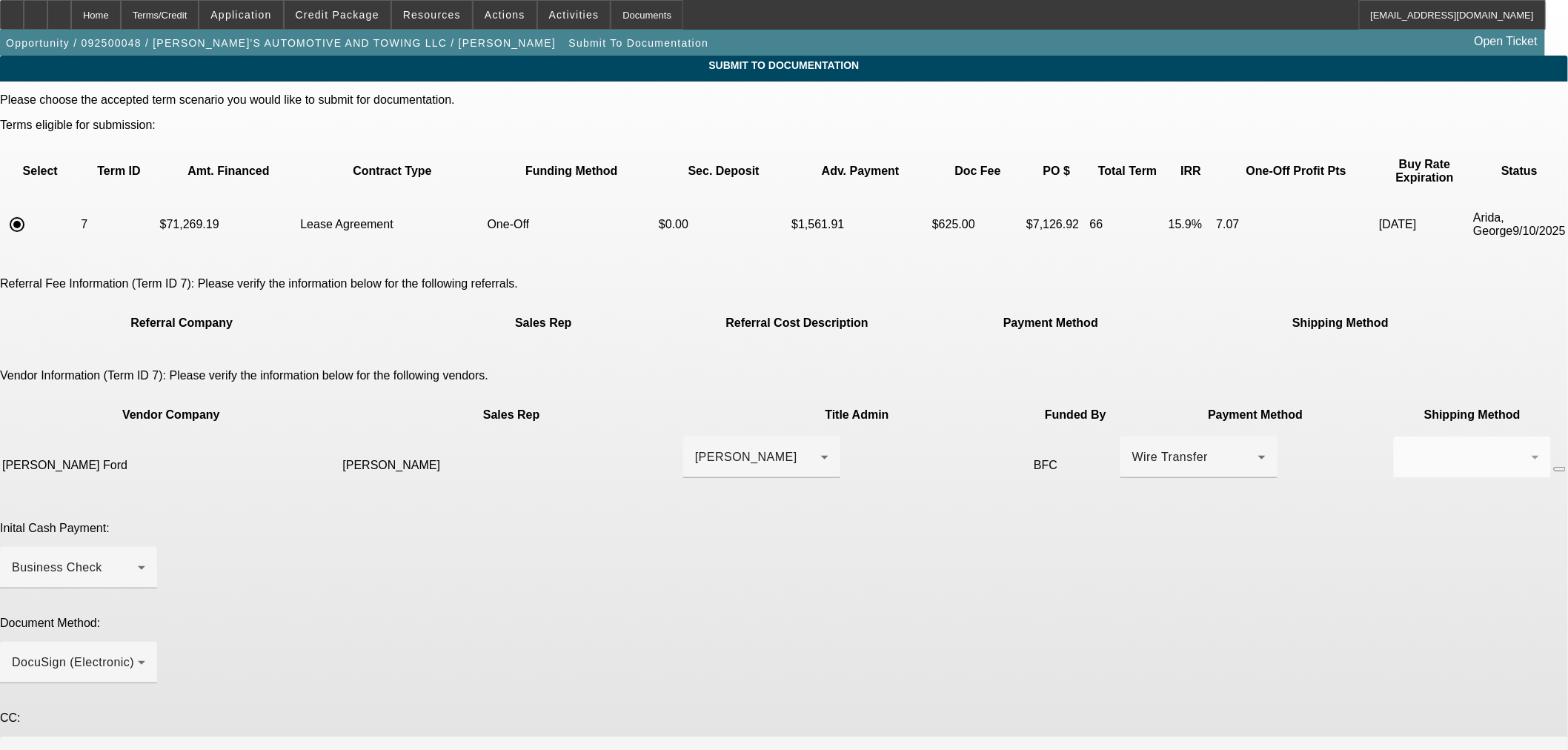
drag, startPoint x: 468, startPoint y: 395, endPoint x: 397, endPoint y: 393, distance: 71.0
click at [340, 436] on td "[PERSON_NAME] Ford" at bounding box center [171, 466] width 339 height 59
copy td "[PERSON_NAME] Ford"
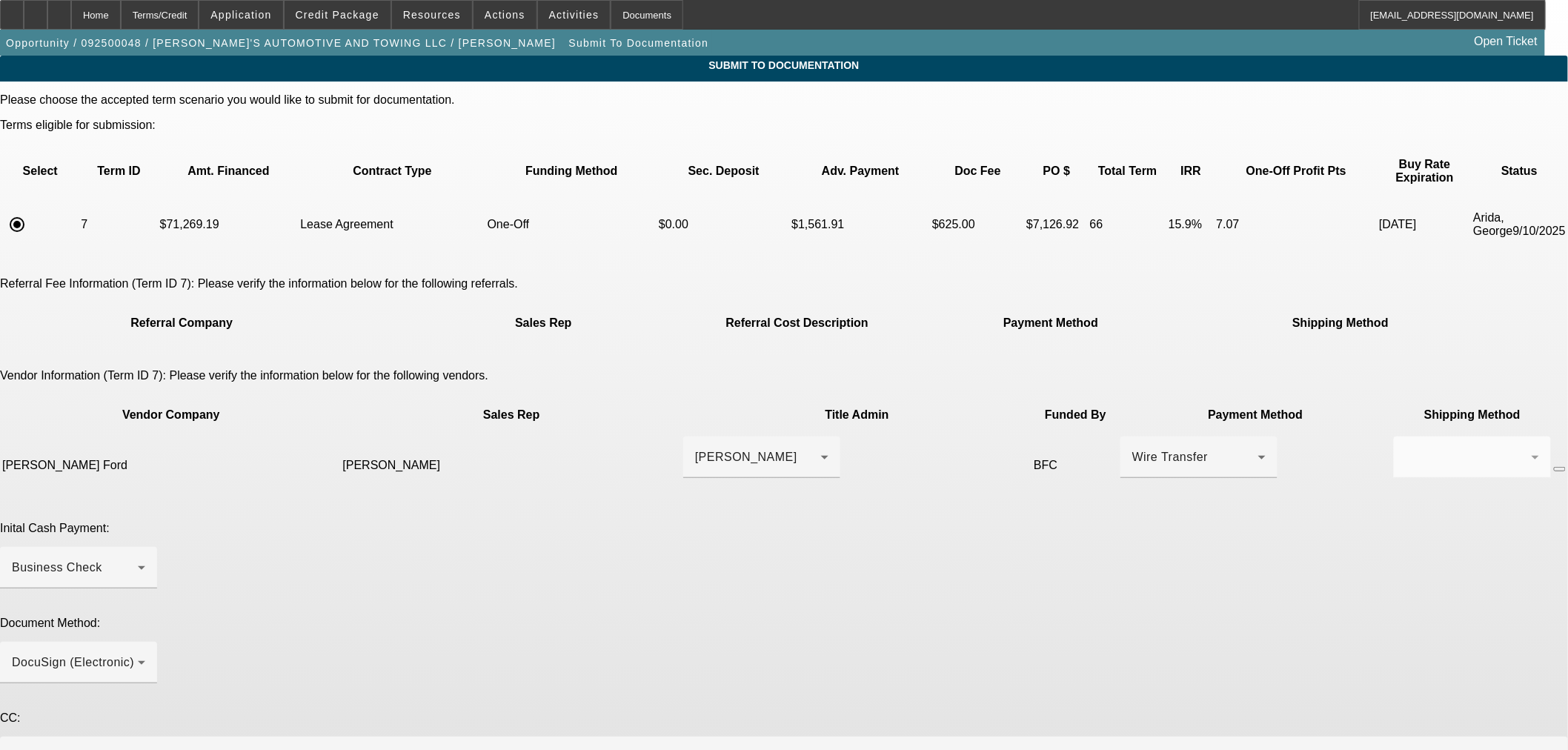
paste textarea "jimsautomotiveandtowing@yahoo.com"
drag, startPoint x: 1085, startPoint y: 670, endPoint x: 1078, endPoint y: 673, distance: 7.6
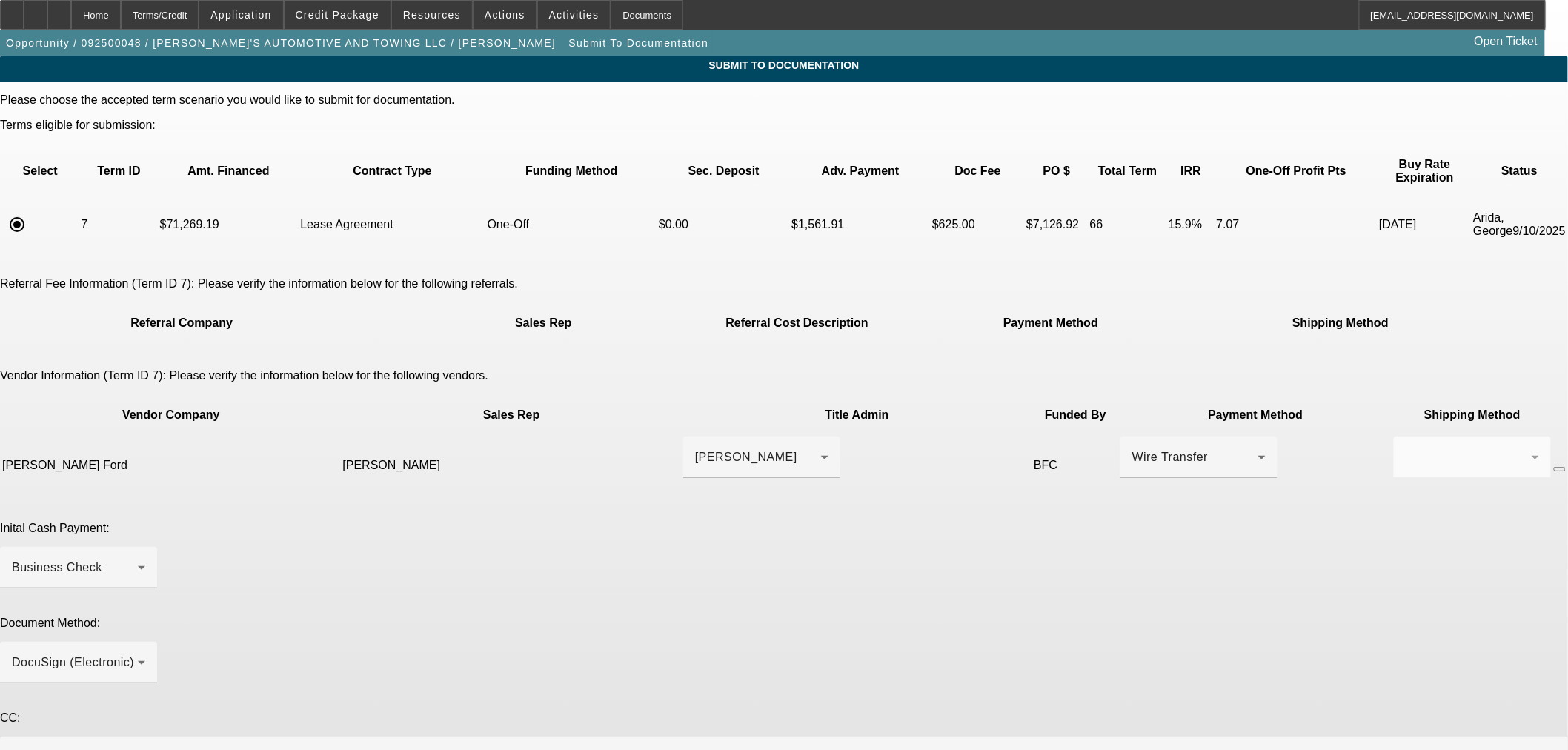
drag, startPoint x: 1168, startPoint y: 667, endPoint x: 1085, endPoint y: 672, distance: 83.2
drag, startPoint x: 464, startPoint y: 390, endPoint x: 395, endPoint y: 393, distance: 69.1
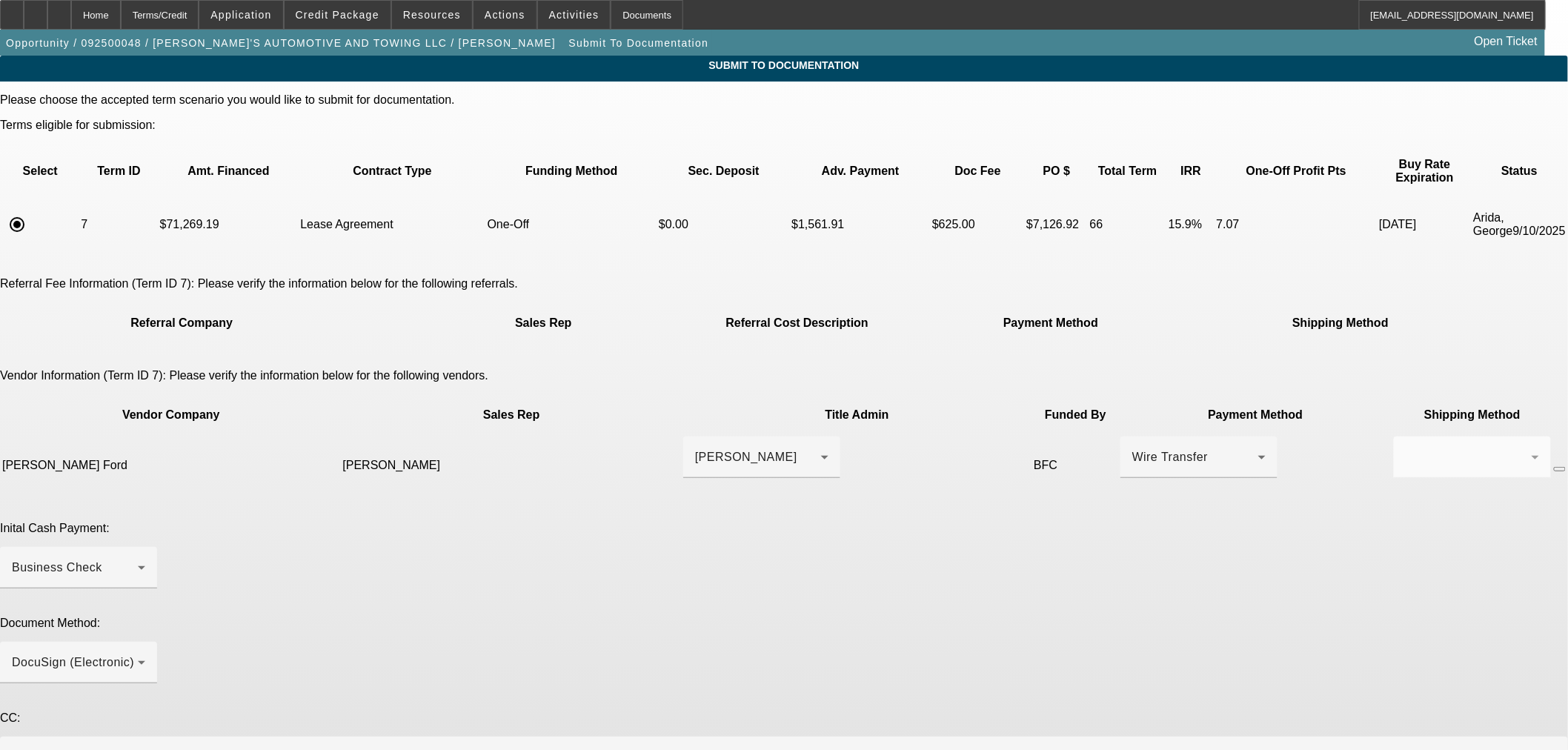
click at [340, 436] on td "[PERSON_NAME] Ford" at bounding box center [171, 466] width 339 height 59
copy td "[PERSON_NAME] Ford"
paste textarea "[PERSON_NAME] Ford"
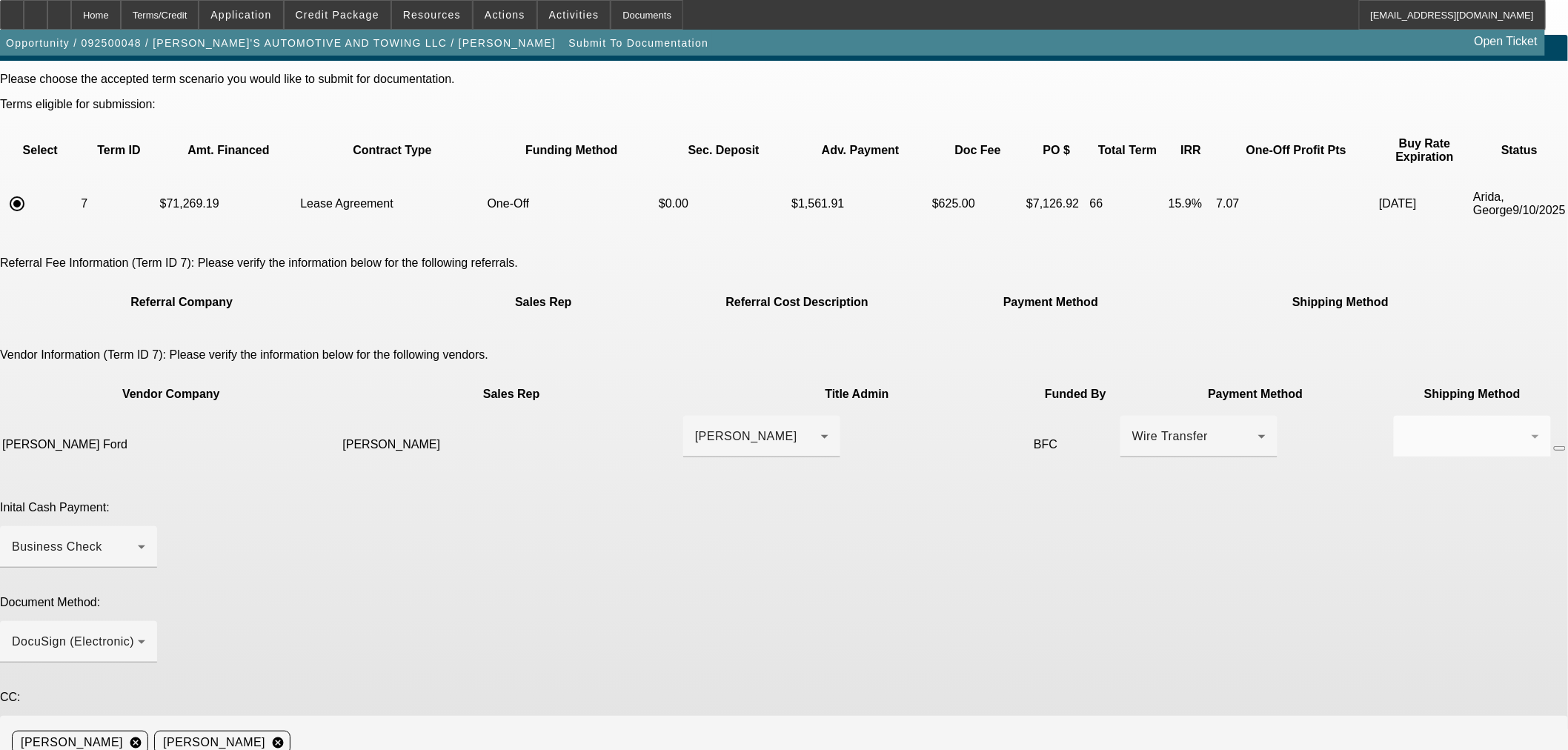
scroll to position [26, 0]
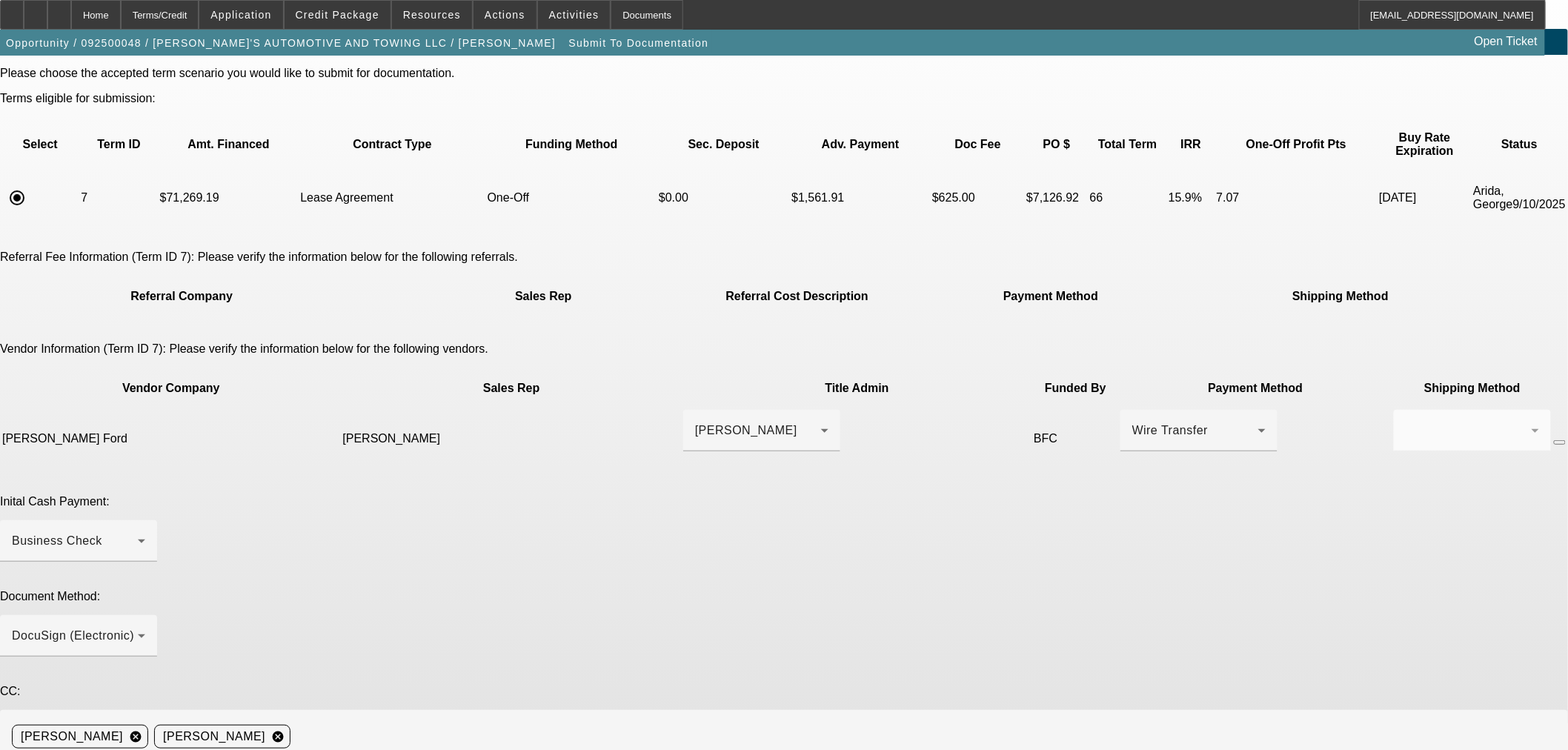
type textarea "Submitting for documentation. Customer is looking to move quick. Customer is Ji…"
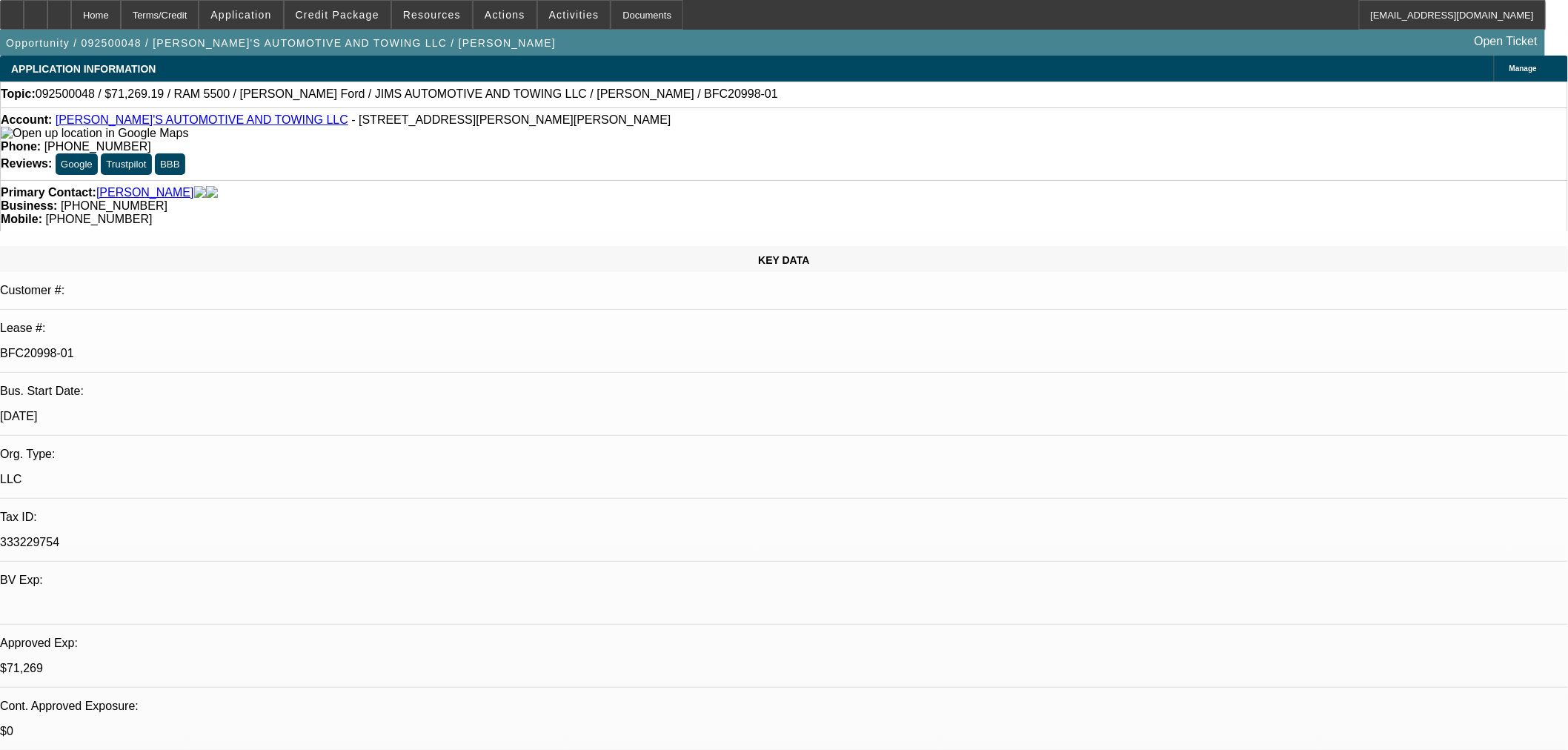
select select "0"
select select "3"
select select "0.1"
select select "4"
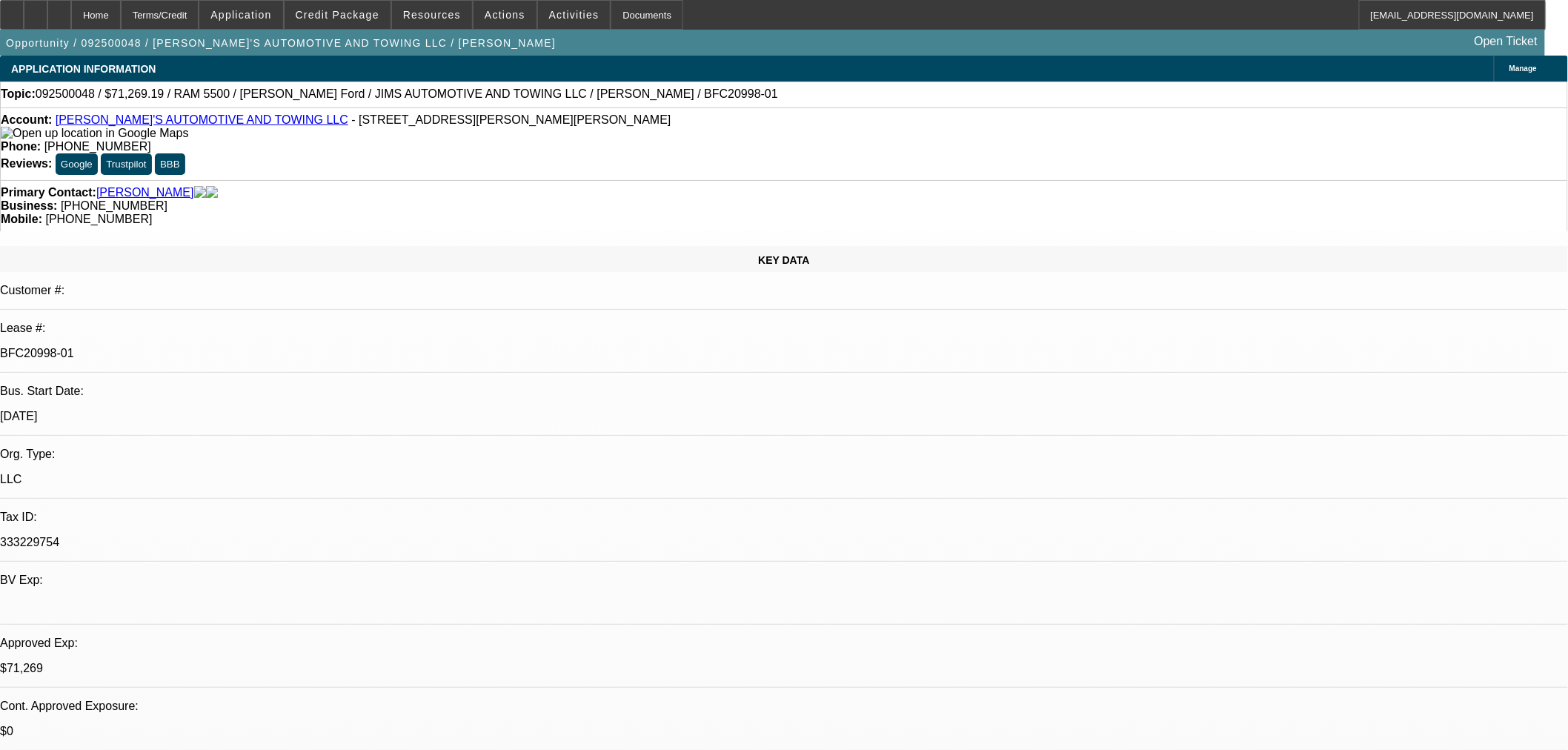
select select "0"
select select "3"
select select "0.1"
select select "4"
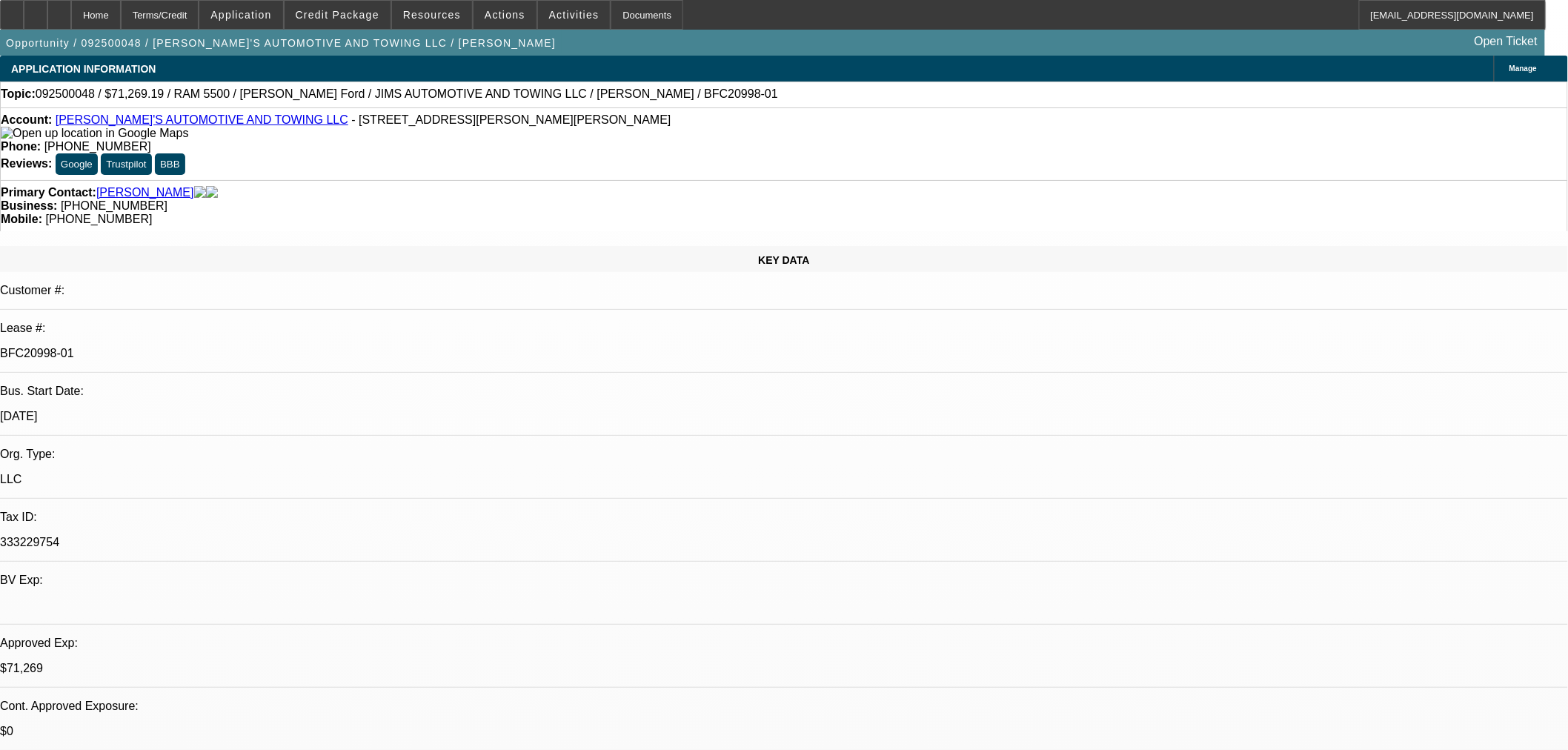
select select "0"
select select "0.1"
select select "4"
select select "0"
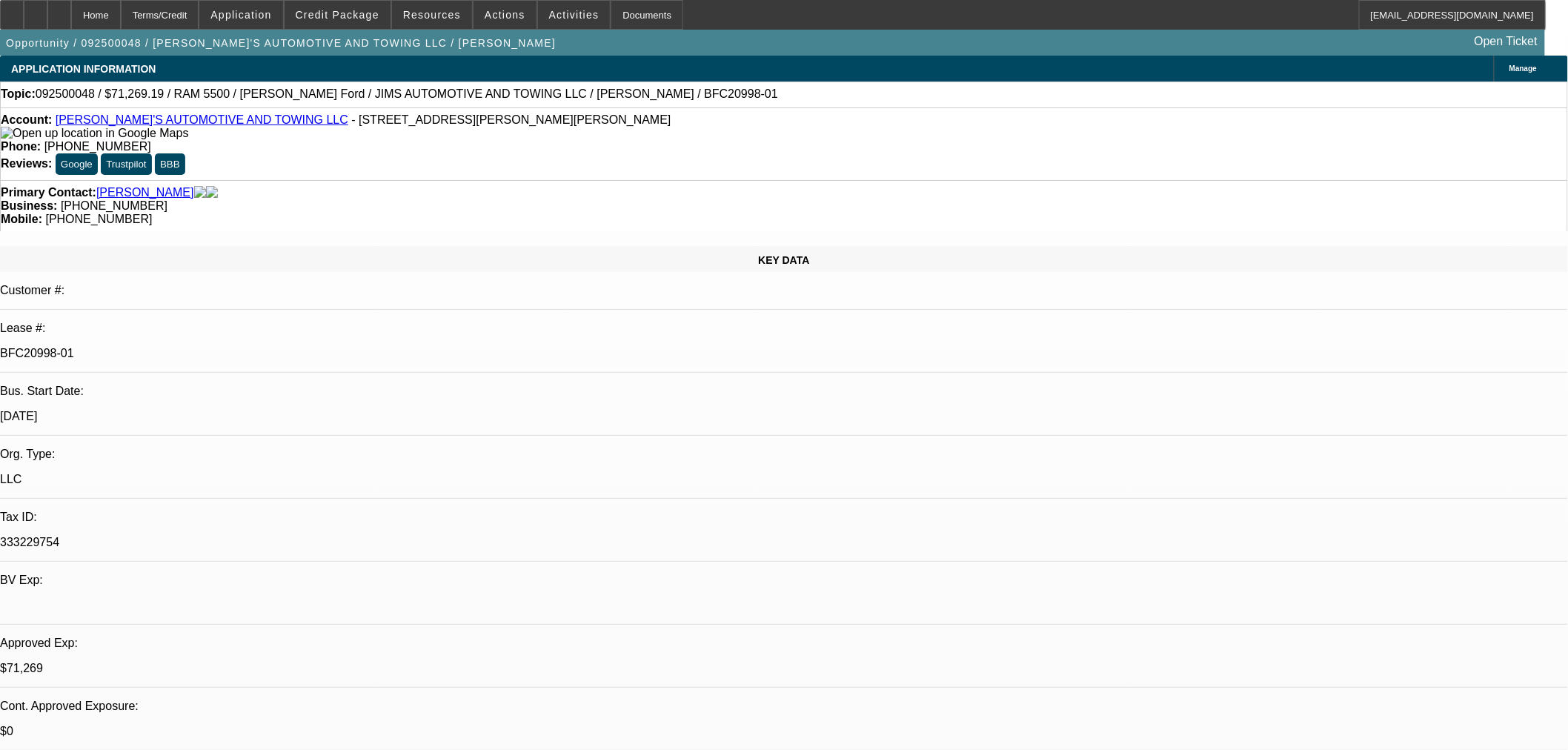
select select "0"
select select "0.1"
select select "4"
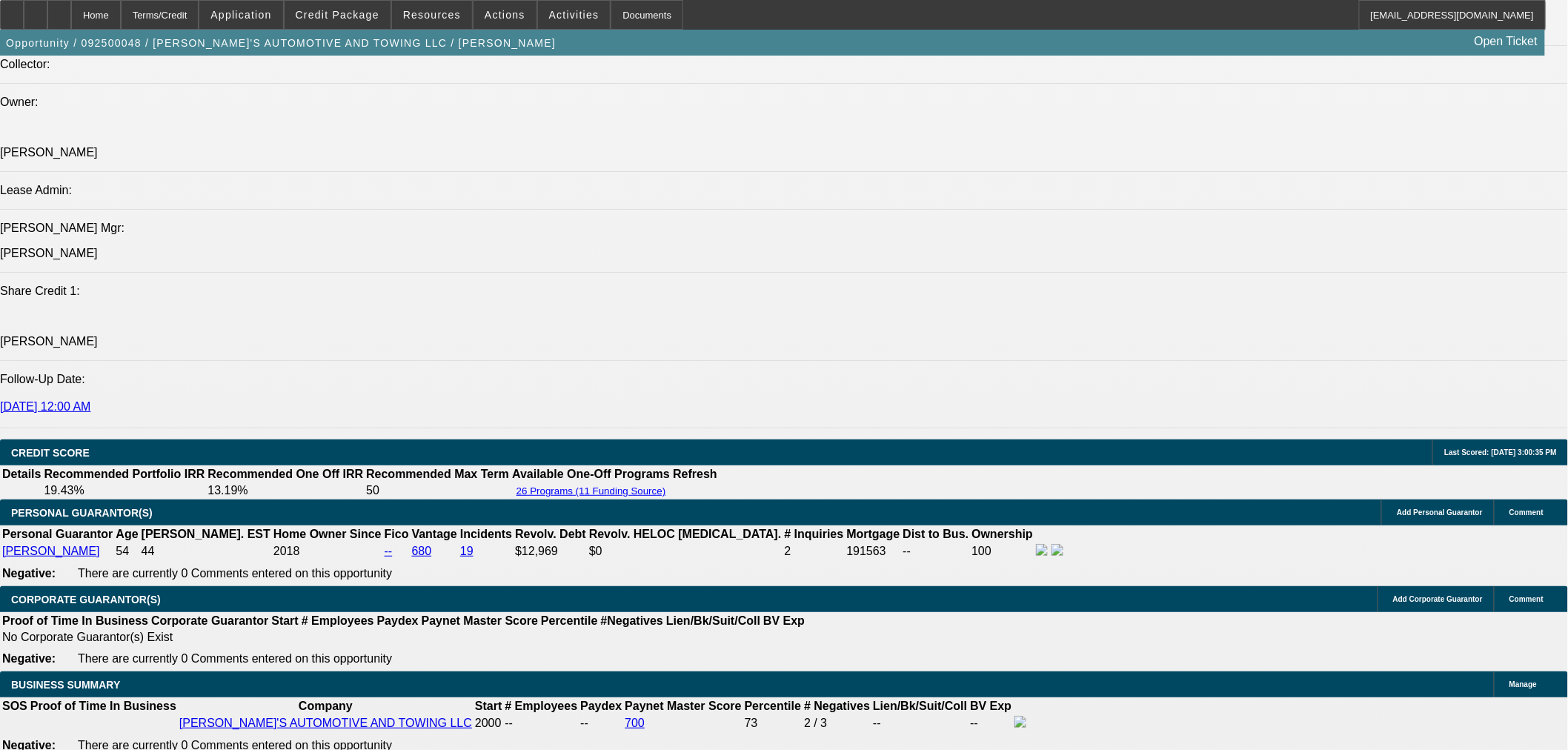
scroll to position [1477, 0]
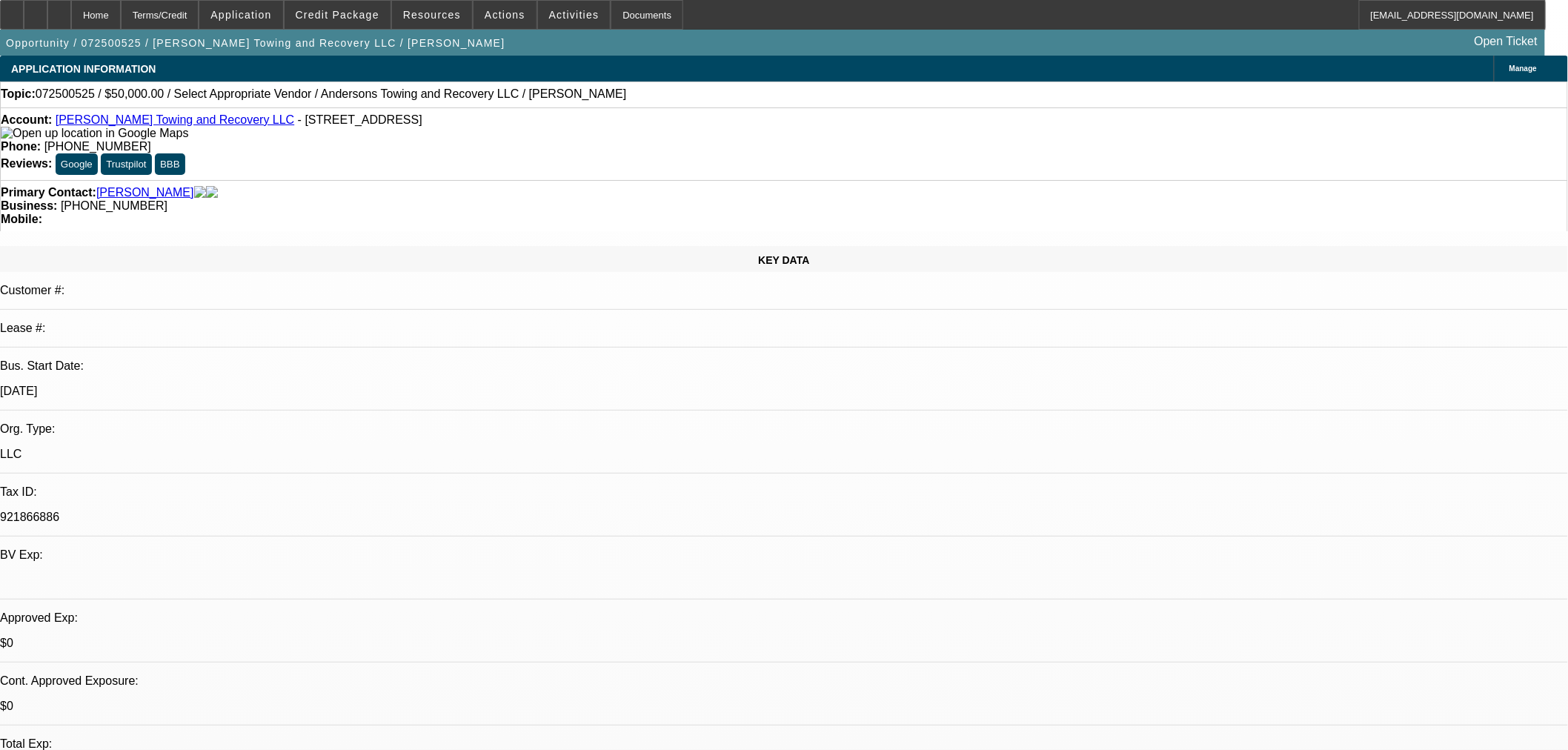
select select "0"
select select "2"
select select "0.1"
select select "4"
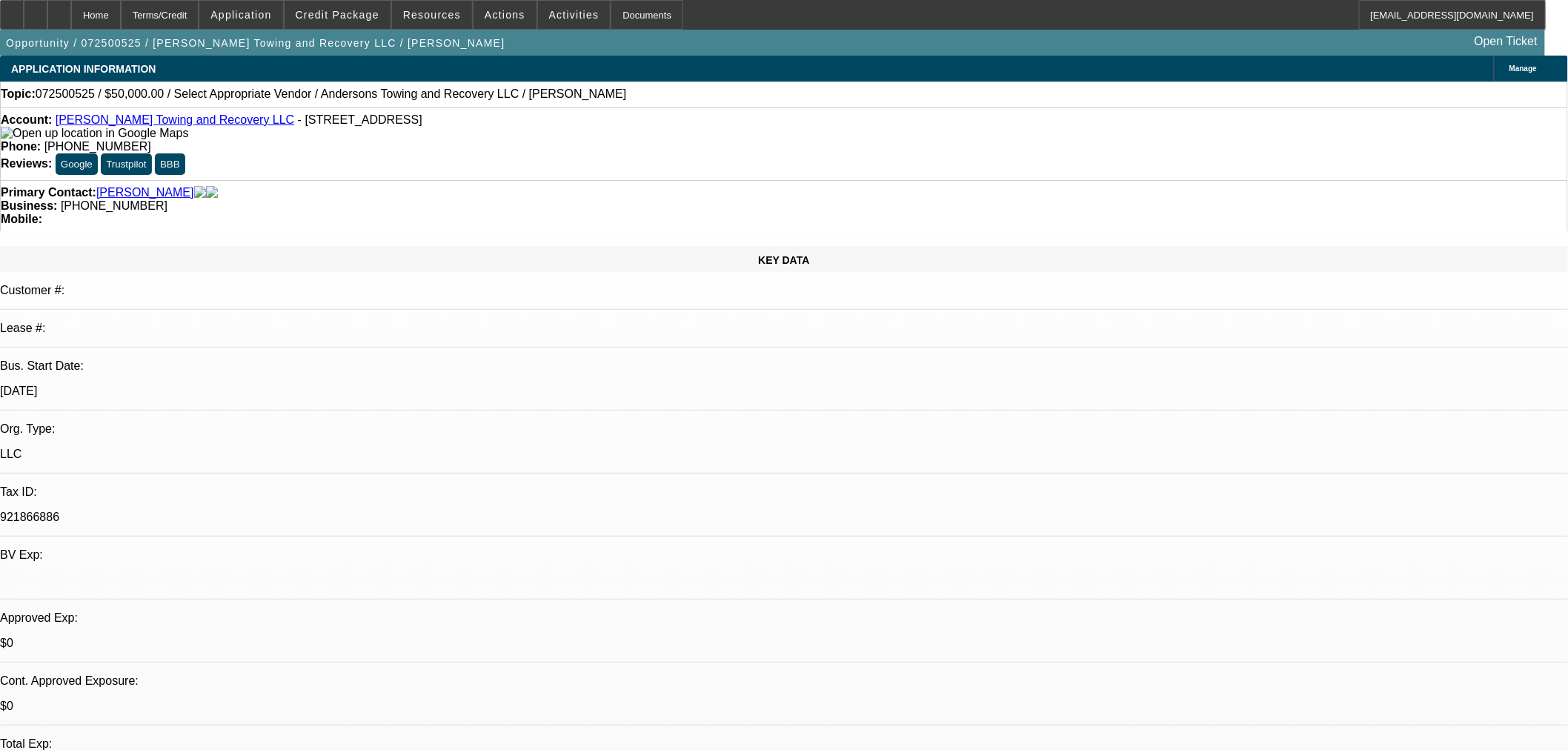
select select "0"
select select "2"
select select "0.1"
select select "4"
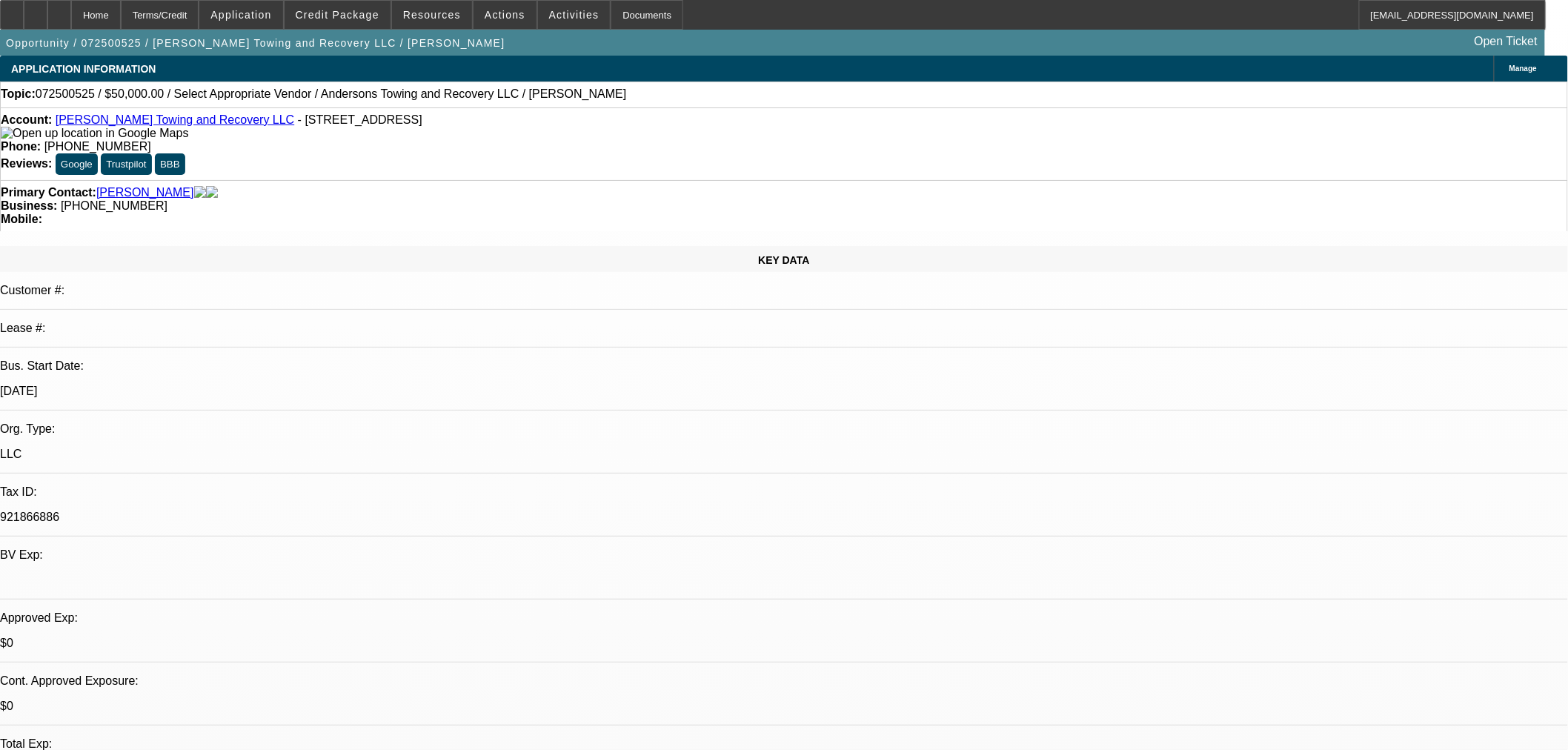
drag, startPoint x: 1057, startPoint y: 280, endPoint x: 1167, endPoint y: 270, distance: 110.5
drag, startPoint x: 1179, startPoint y: 279, endPoint x: 1177, endPoint y: 295, distance: 16.1
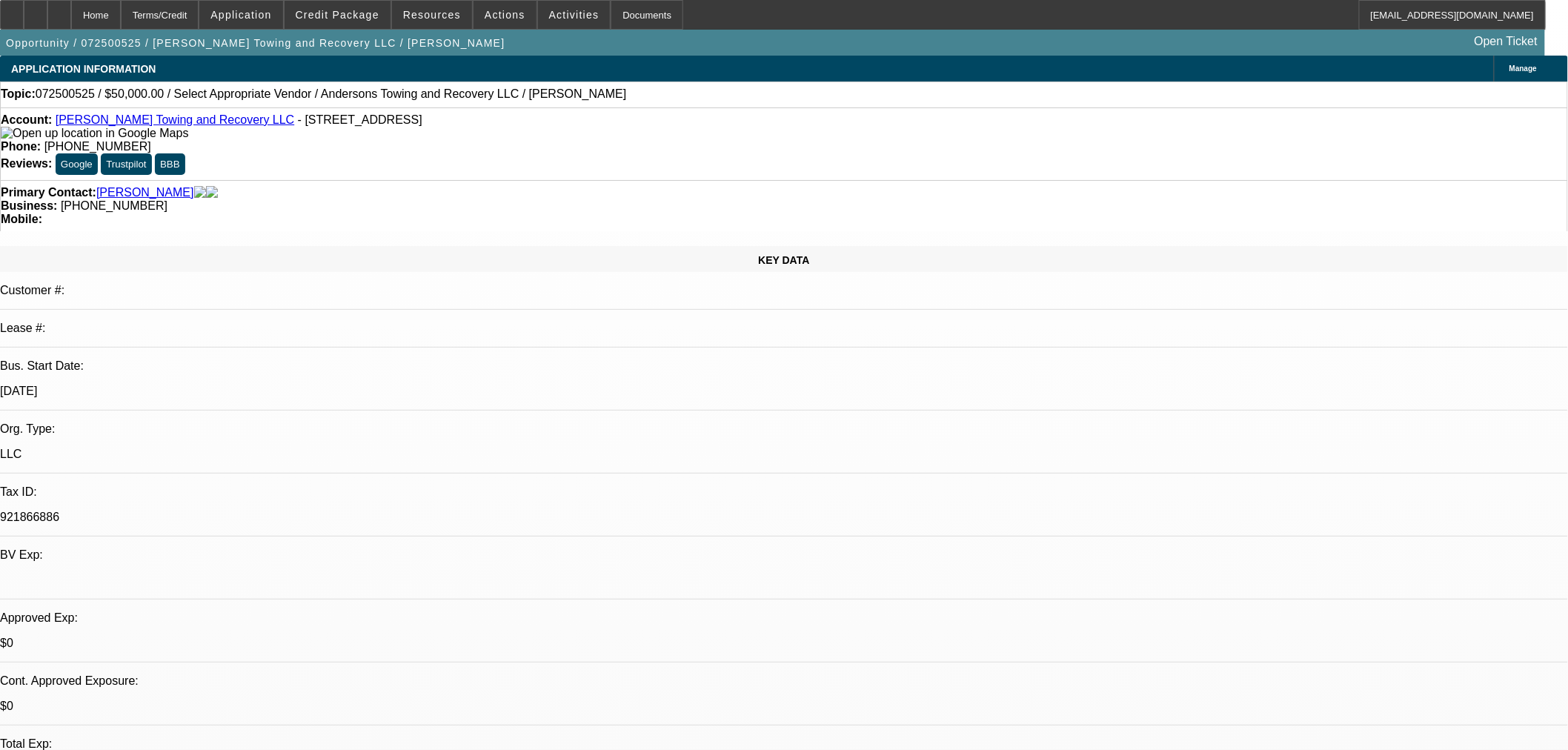
click at [350, 8] on span at bounding box center [337, 15] width 106 height 36
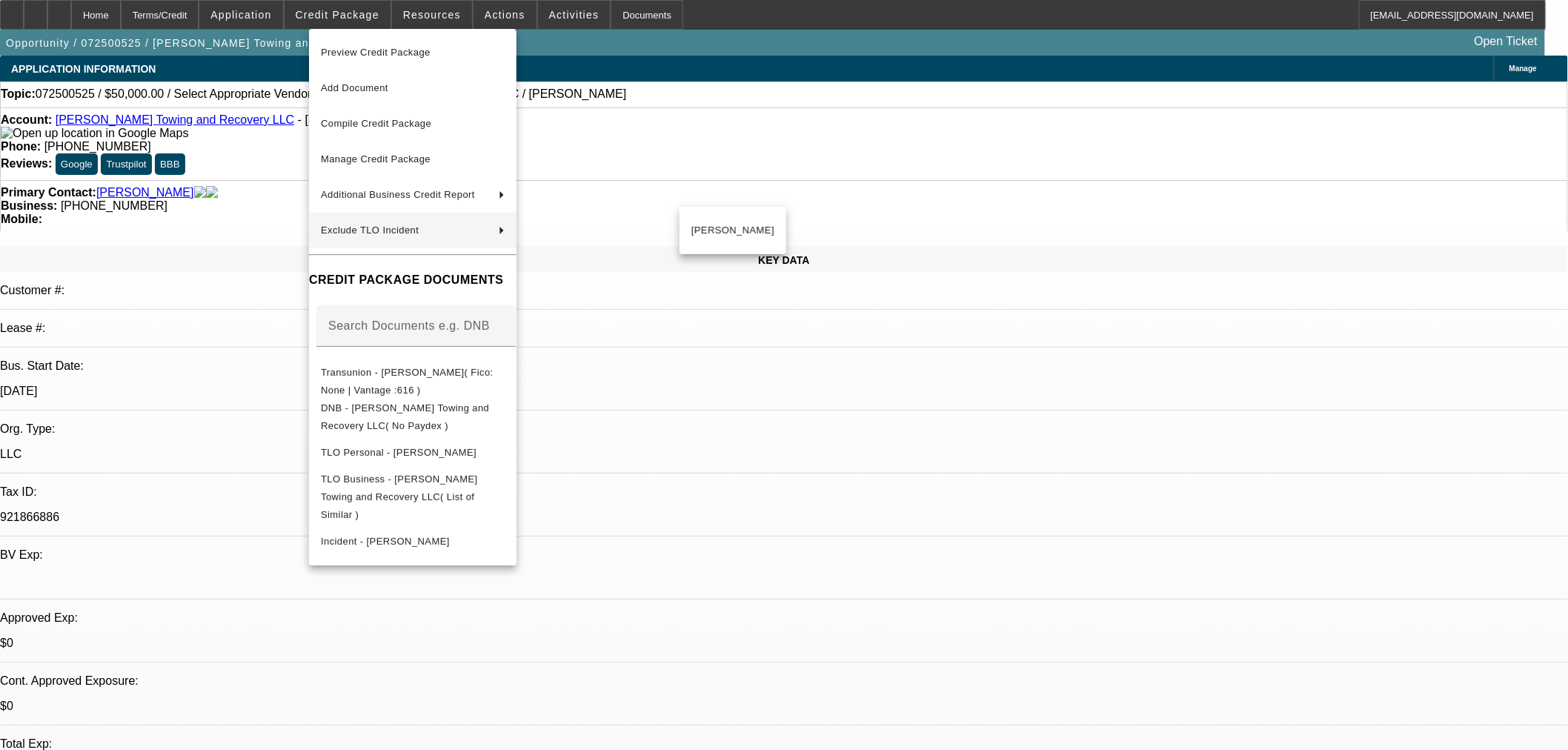
drag, startPoint x: 729, startPoint y: 116, endPoint x: 737, endPoint y: 120, distance: 8.9
click at [731, 115] on div at bounding box center [784, 375] width 1568 height 750
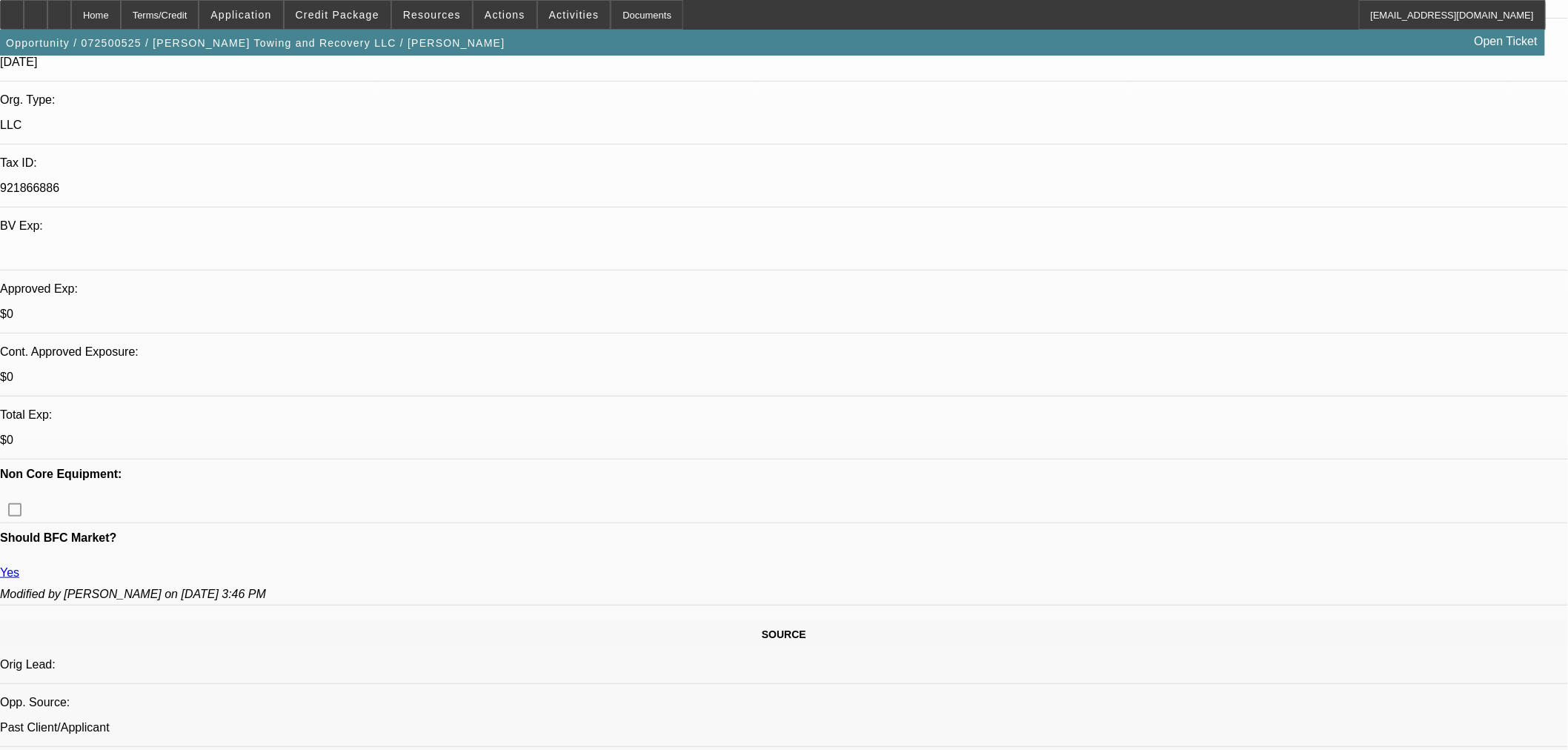
scroll to position [411, 0]
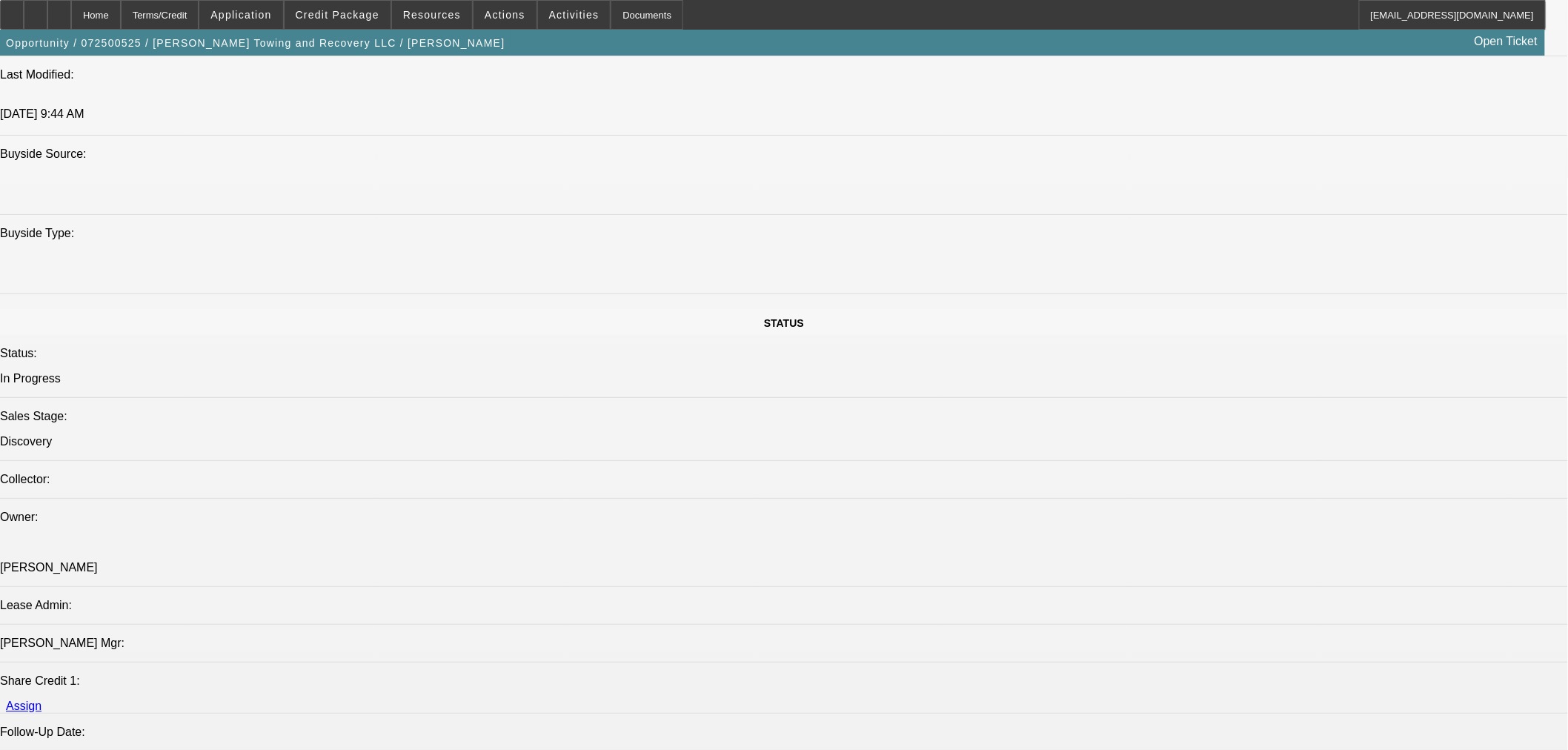
scroll to position [1565, 0]
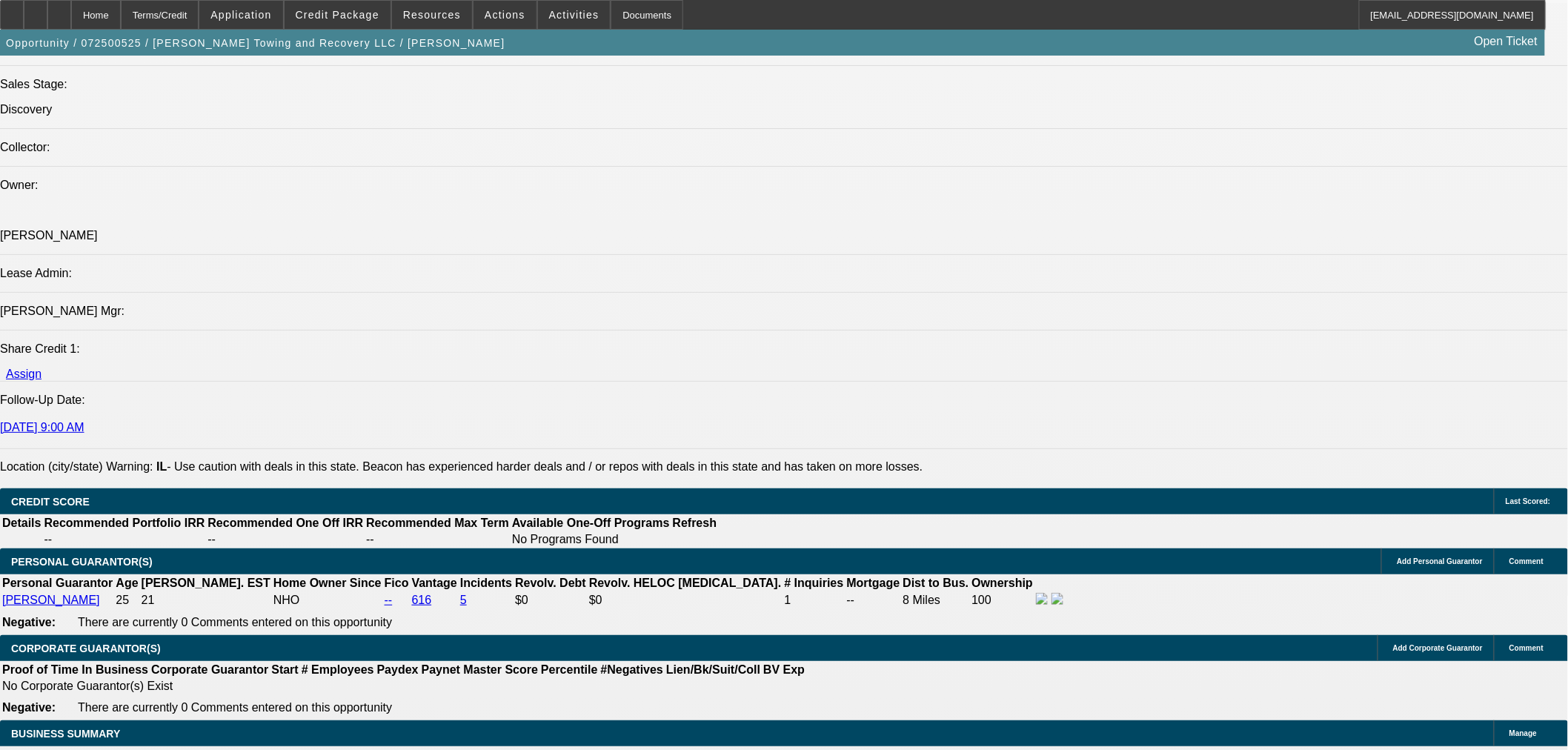
scroll to position [1812, 0]
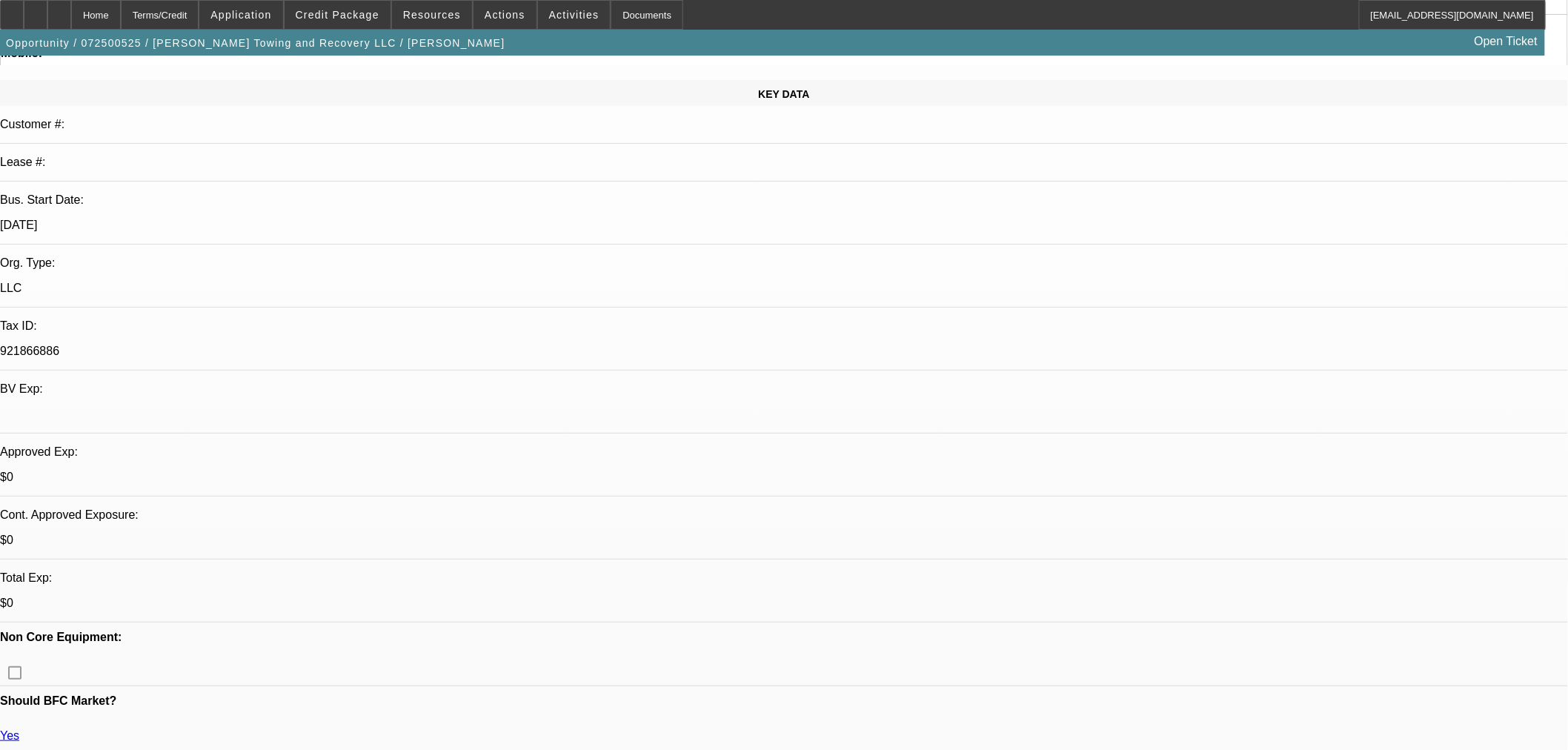
scroll to position [165, 0]
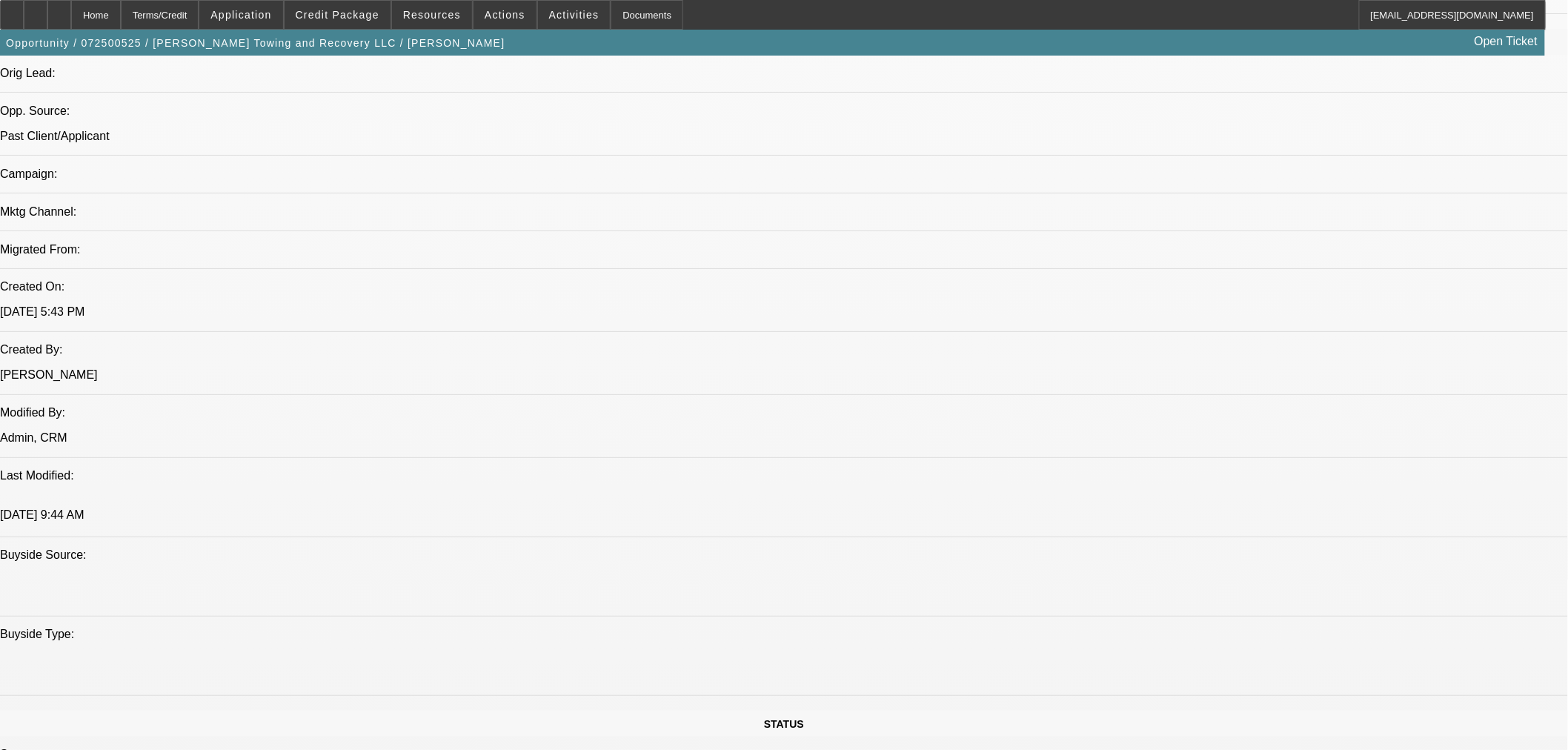
scroll to position [1153, 0]
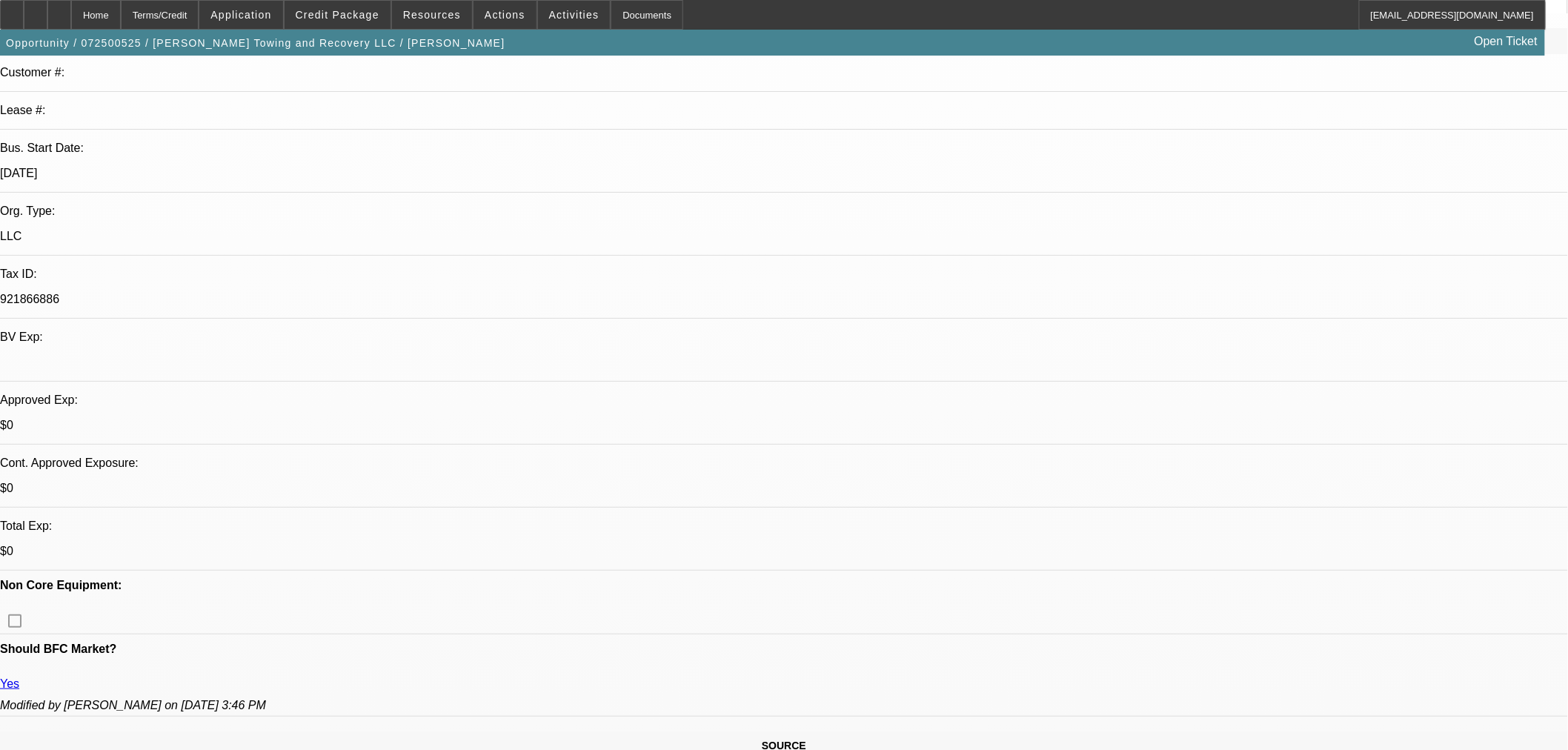
scroll to position [247, 0]
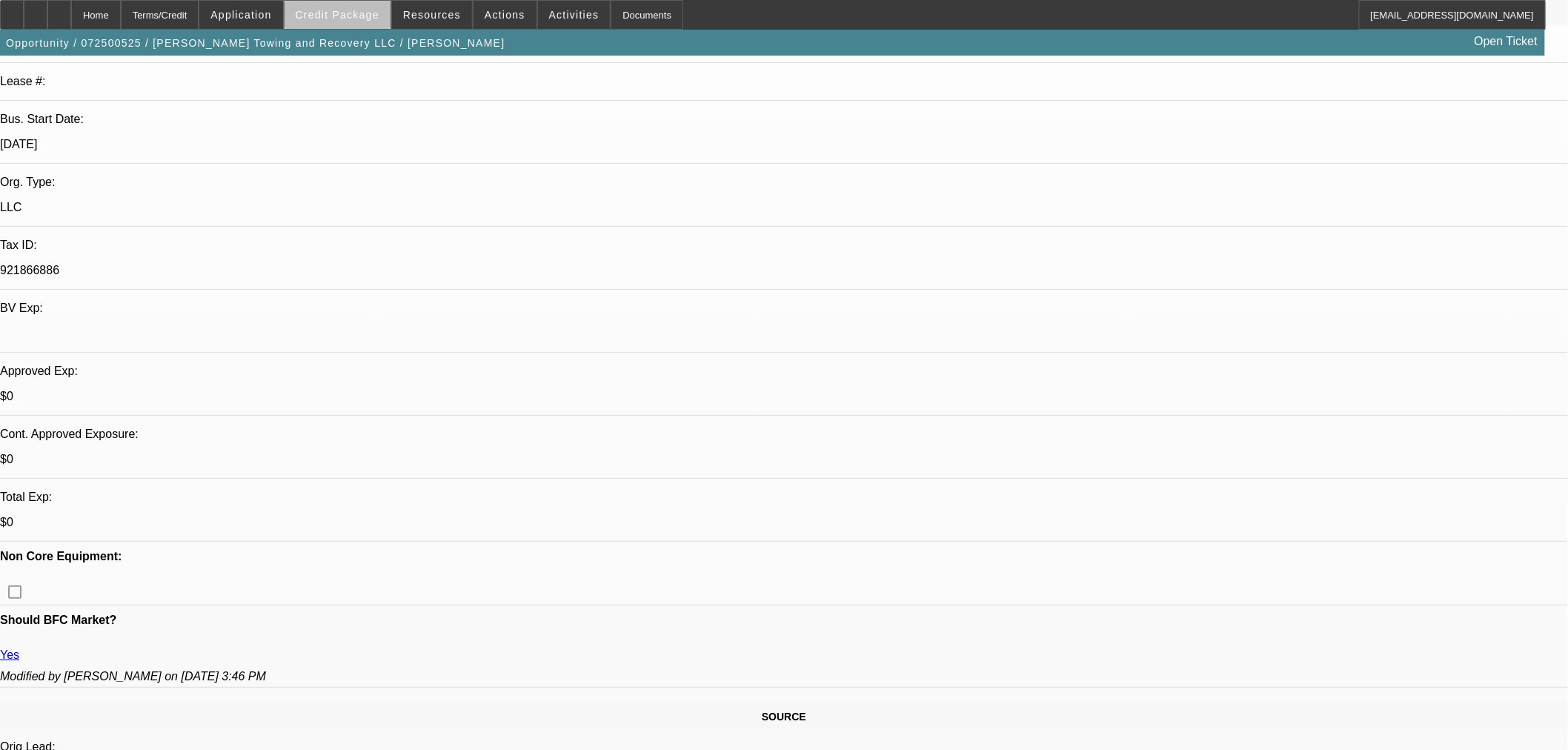
click at [363, 17] on span "Credit Package" at bounding box center [338, 14] width 84 height 12
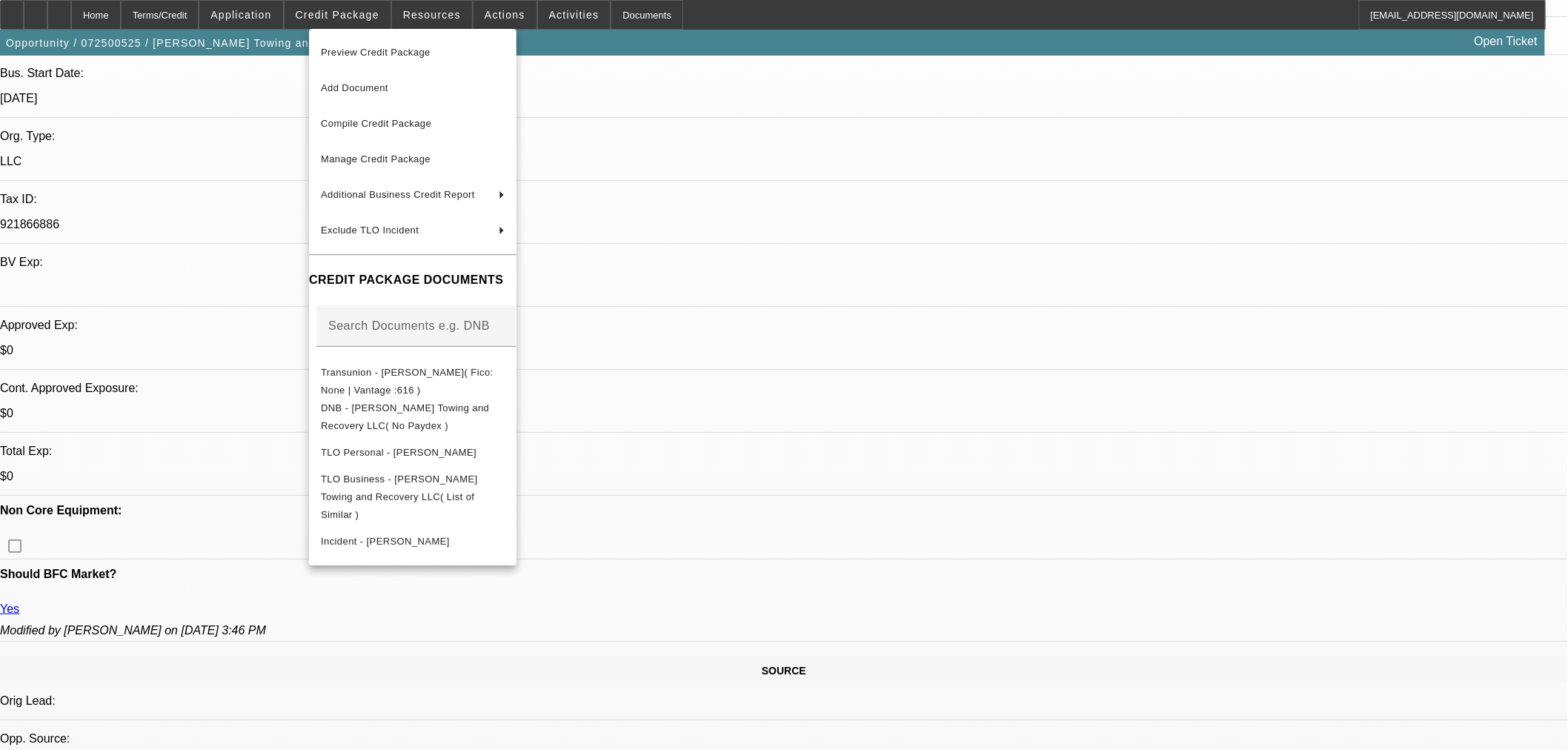
scroll to position [329, 0]
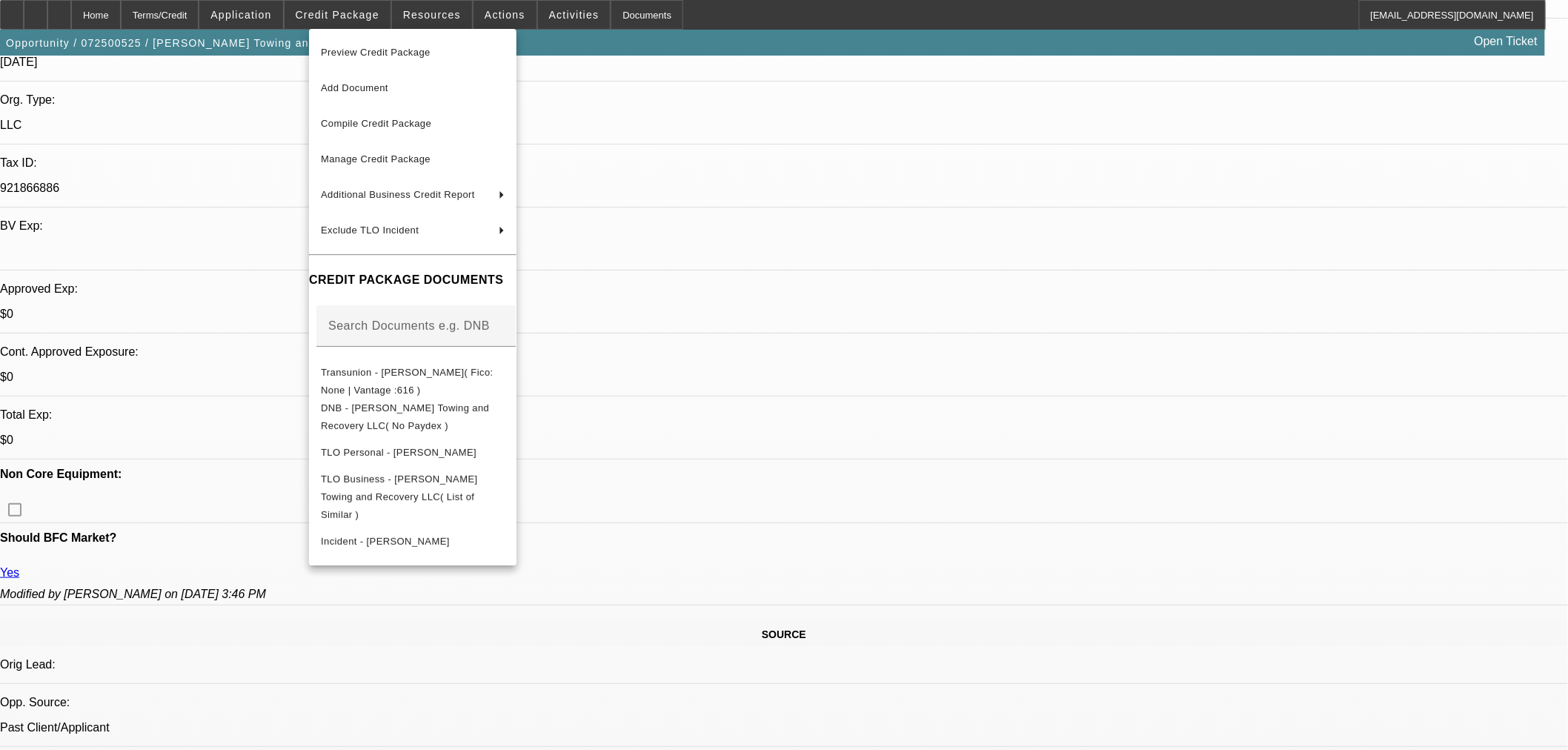
click at [810, 491] on div at bounding box center [784, 375] width 1568 height 750
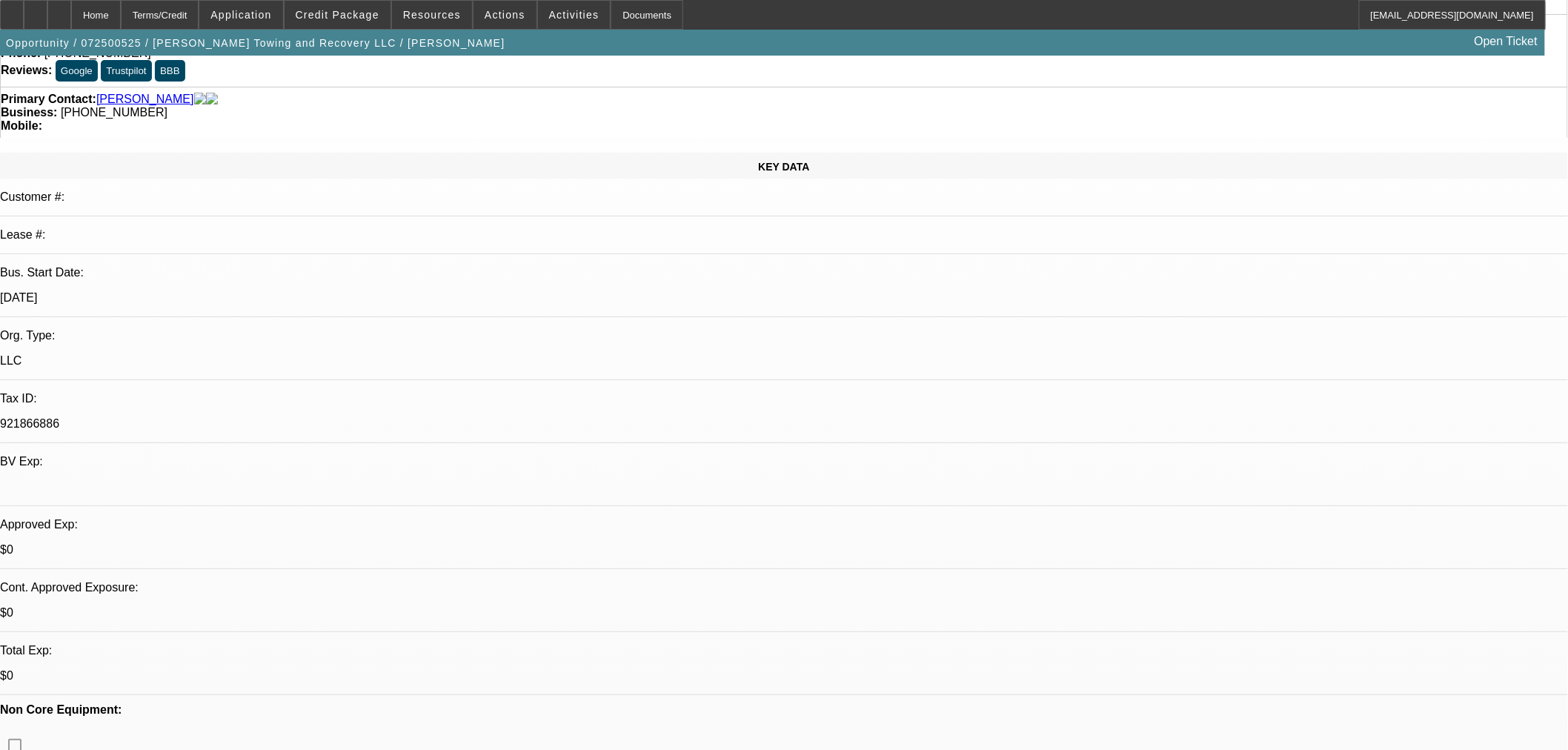
scroll to position [0, 0]
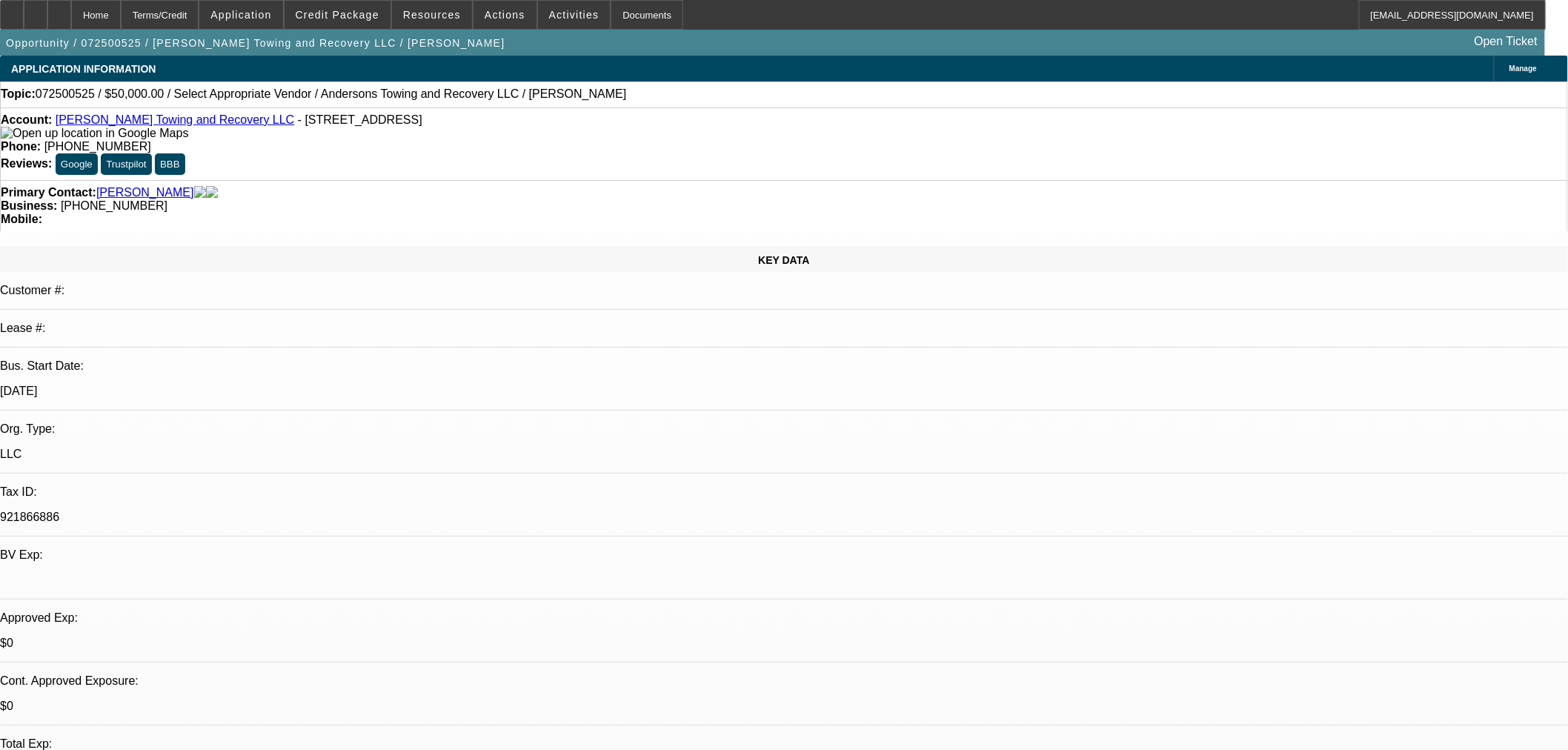
drag, startPoint x: 286, startPoint y: 122, endPoint x: 335, endPoint y: 123, distance: 49.0
click at [335, 123] on span "- 438 N Avon St, Rockford, IL 61101" at bounding box center [360, 120] width 124 height 12
click at [361, 124] on span "- 438 N Avon St, Rockford, IL 61101" at bounding box center [360, 120] width 124 height 12
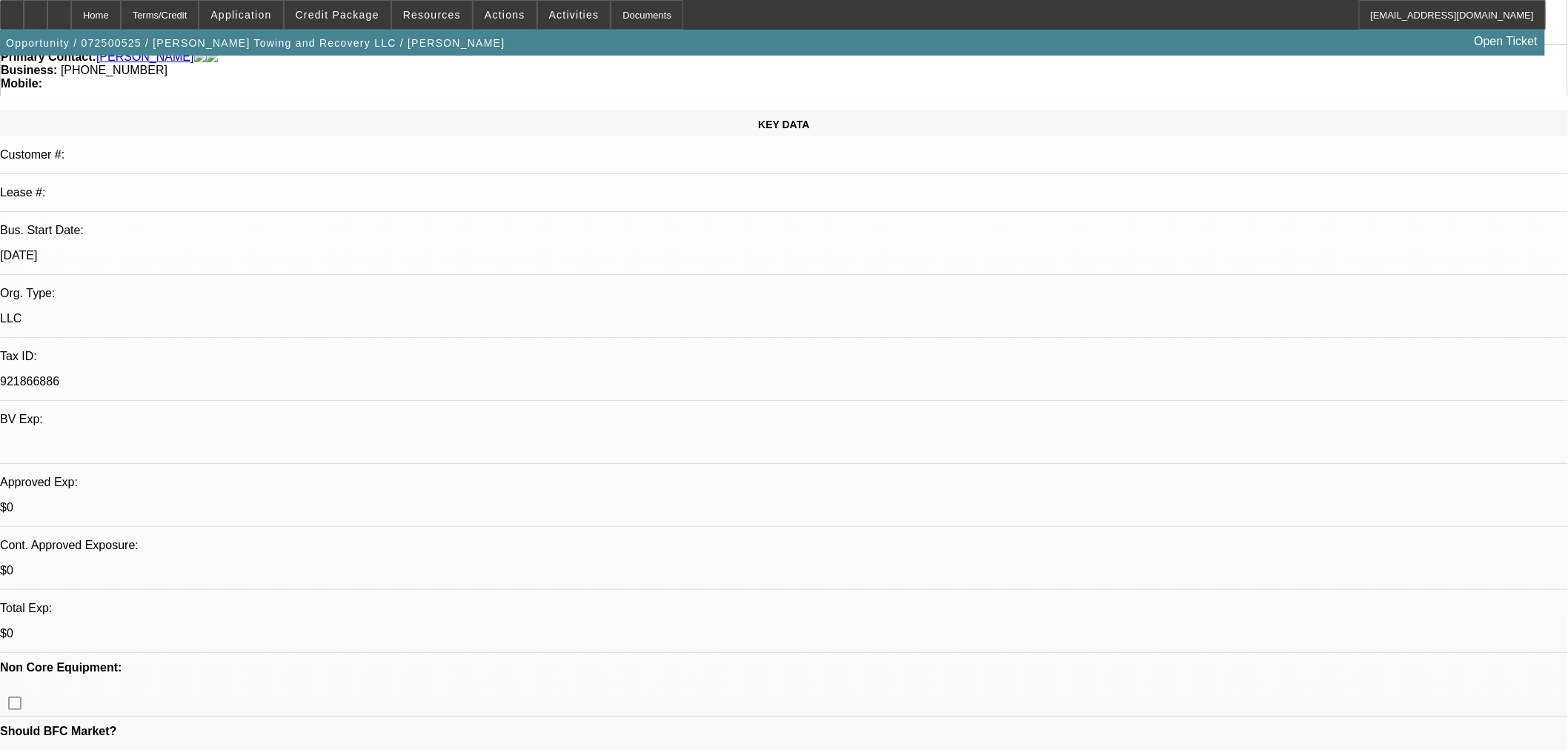
scroll to position [165, 0]
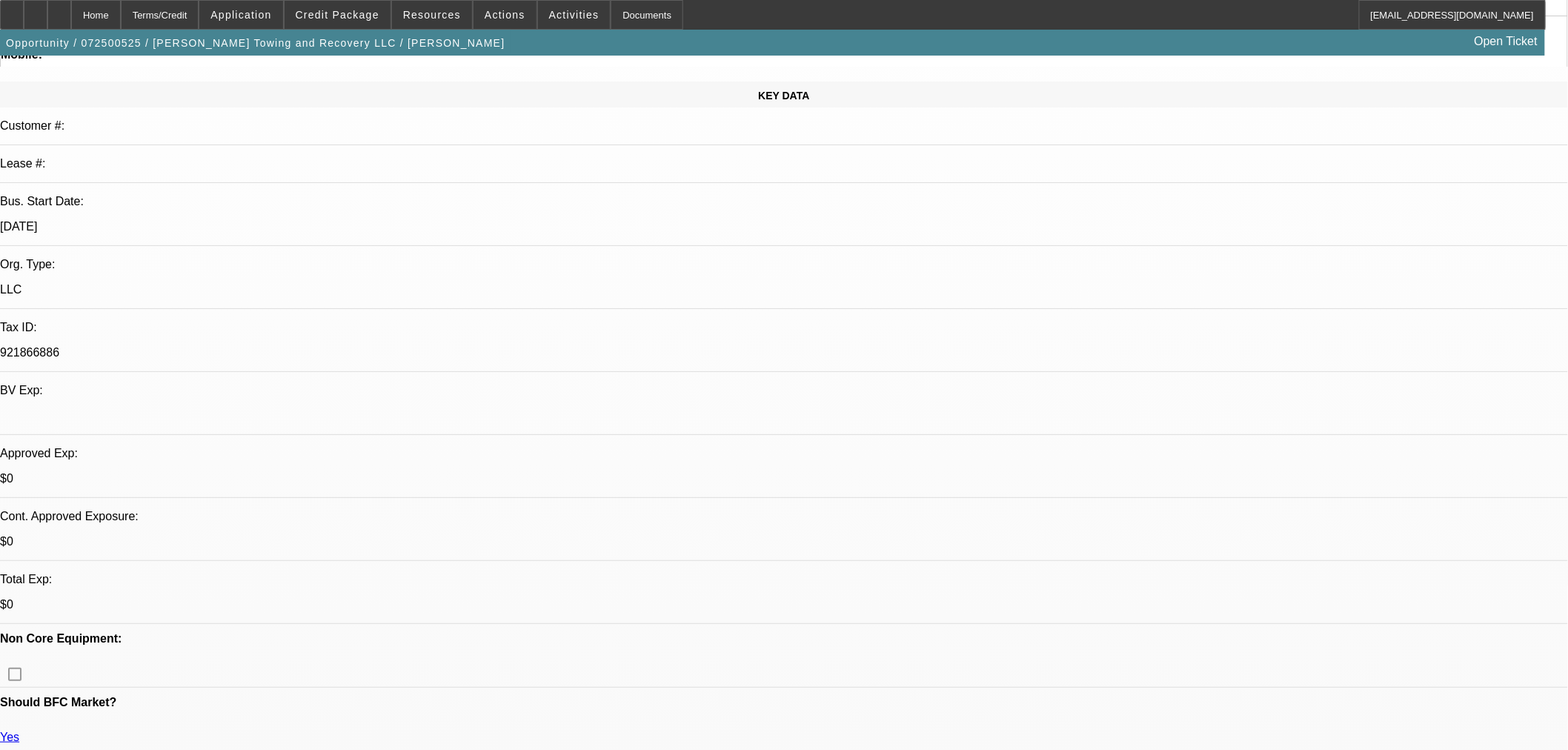
drag, startPoint x: 1236, startPoint y: 60, endPoint x: 1236, endPoint y: 79, distance: 19.0
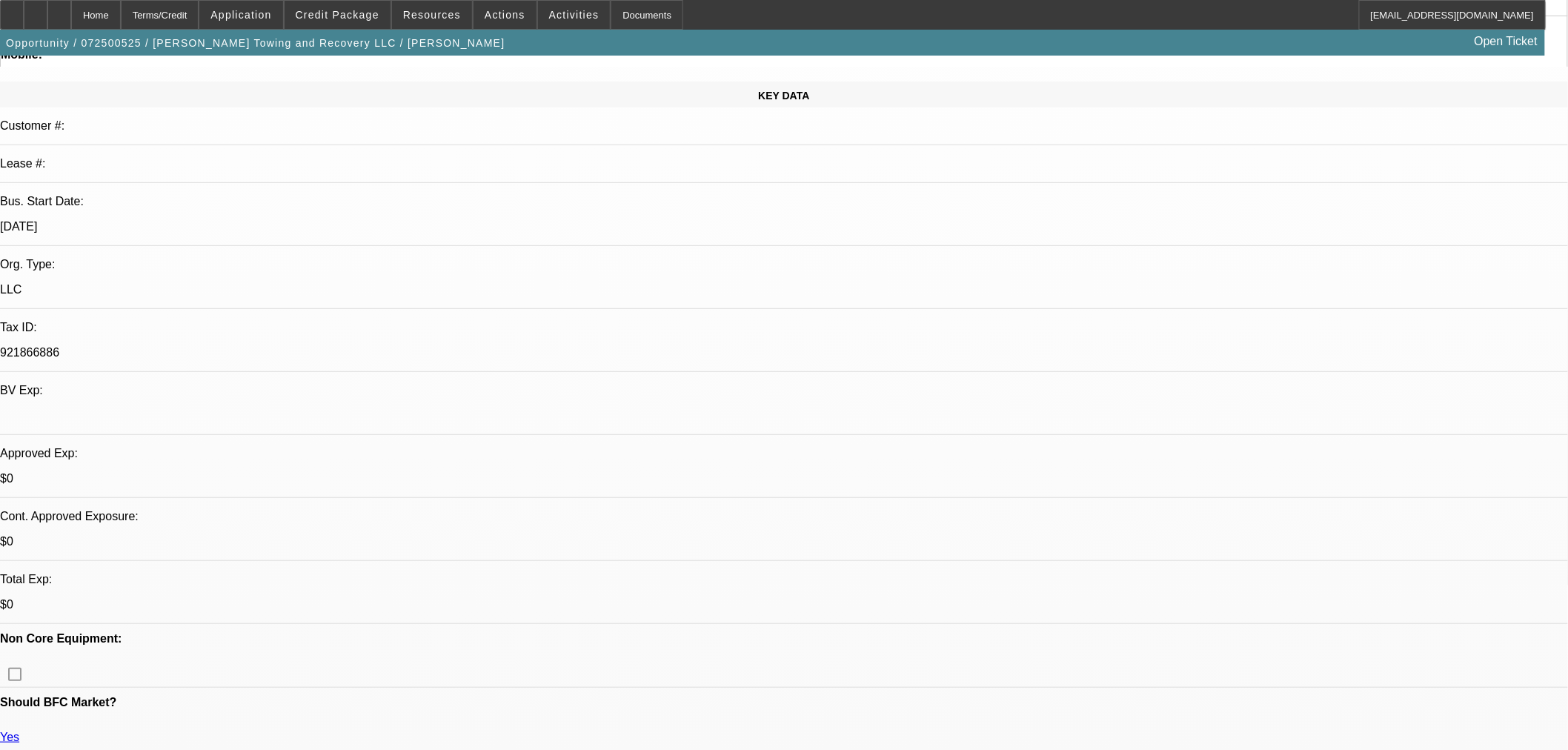
radio input "true"
type textarea "Need banks then send mack from Nicks up."
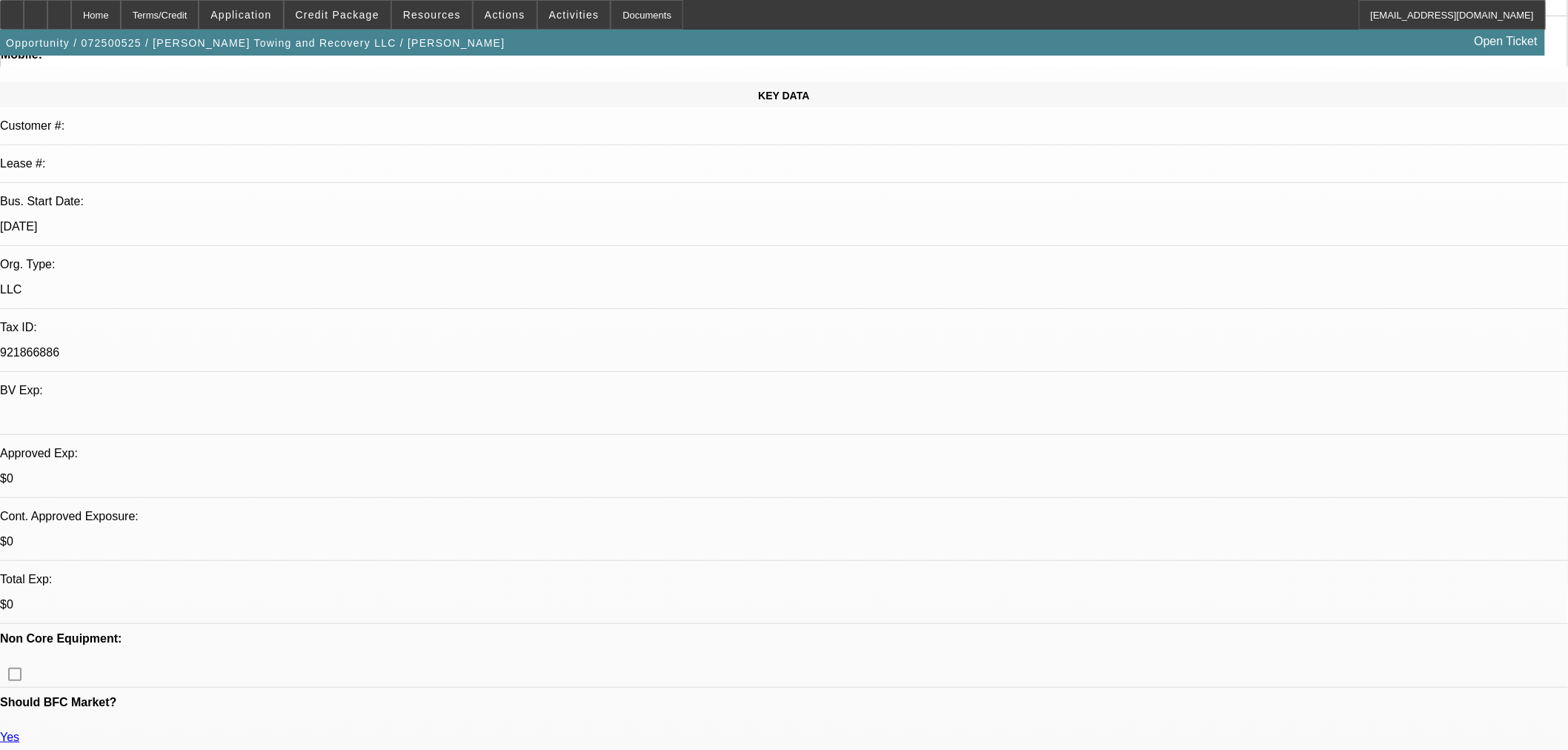
radio input "true"
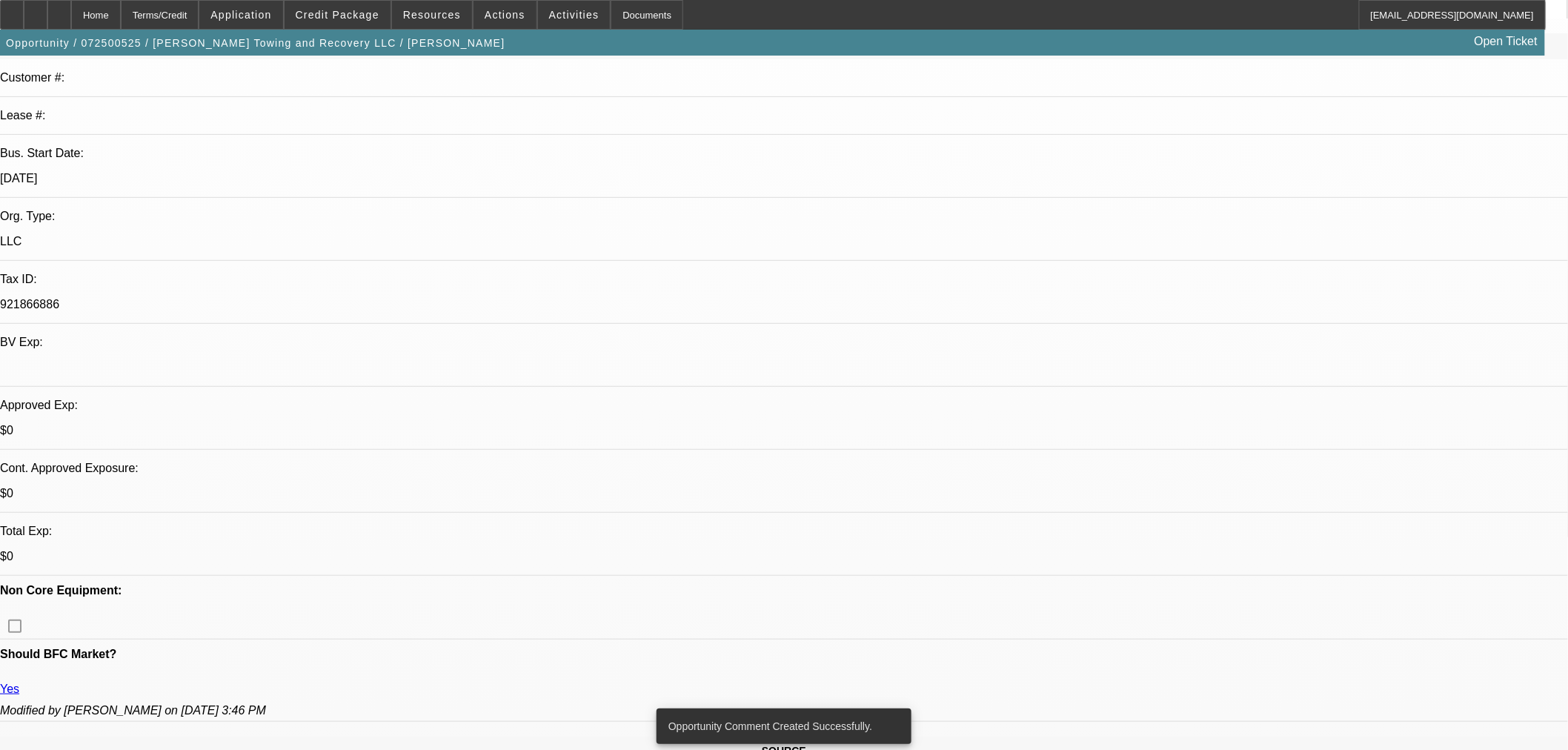
scroll to position [0, 0]
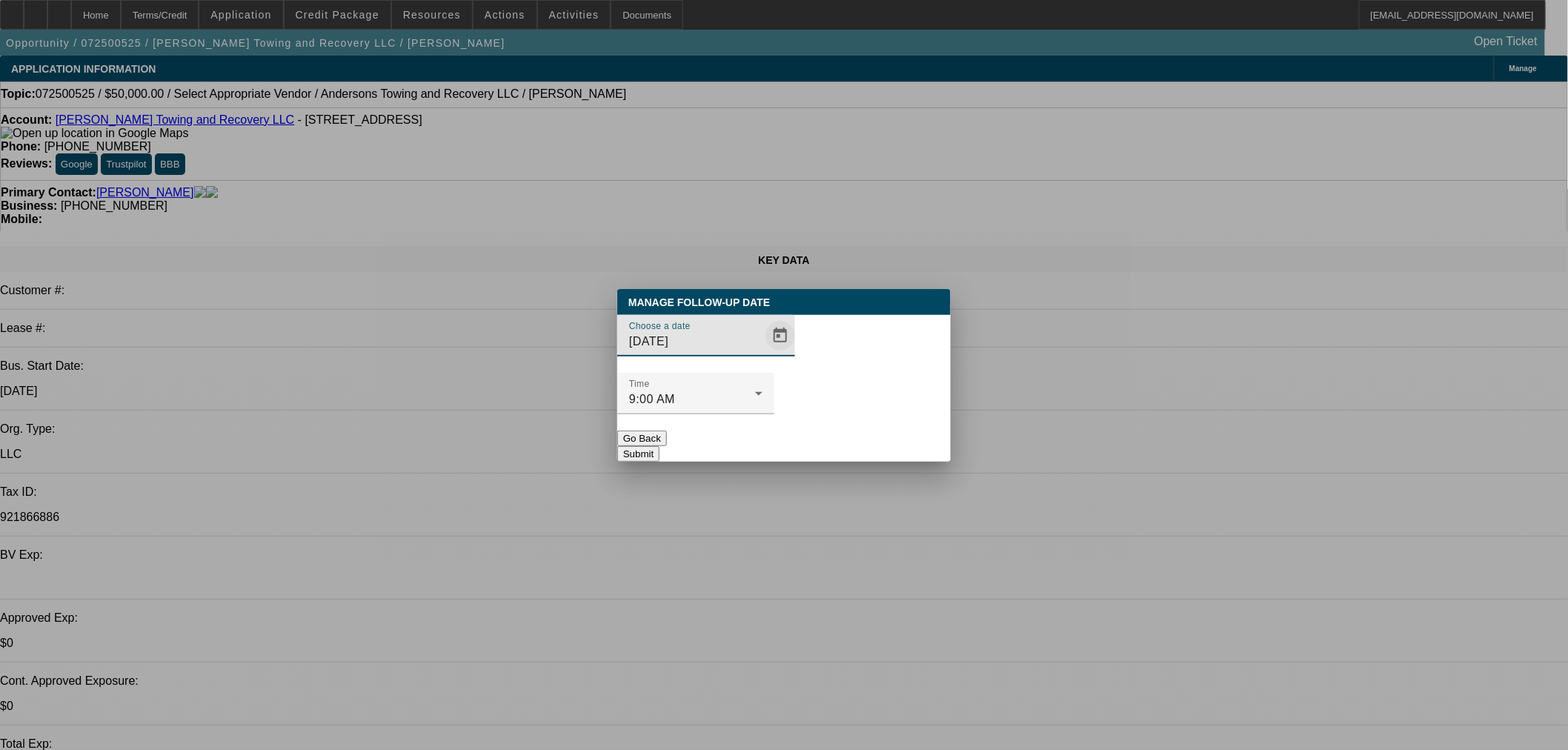
click at [762, 354] on span "Open calendar" at bounding box center [780, 336] width 36 height 36
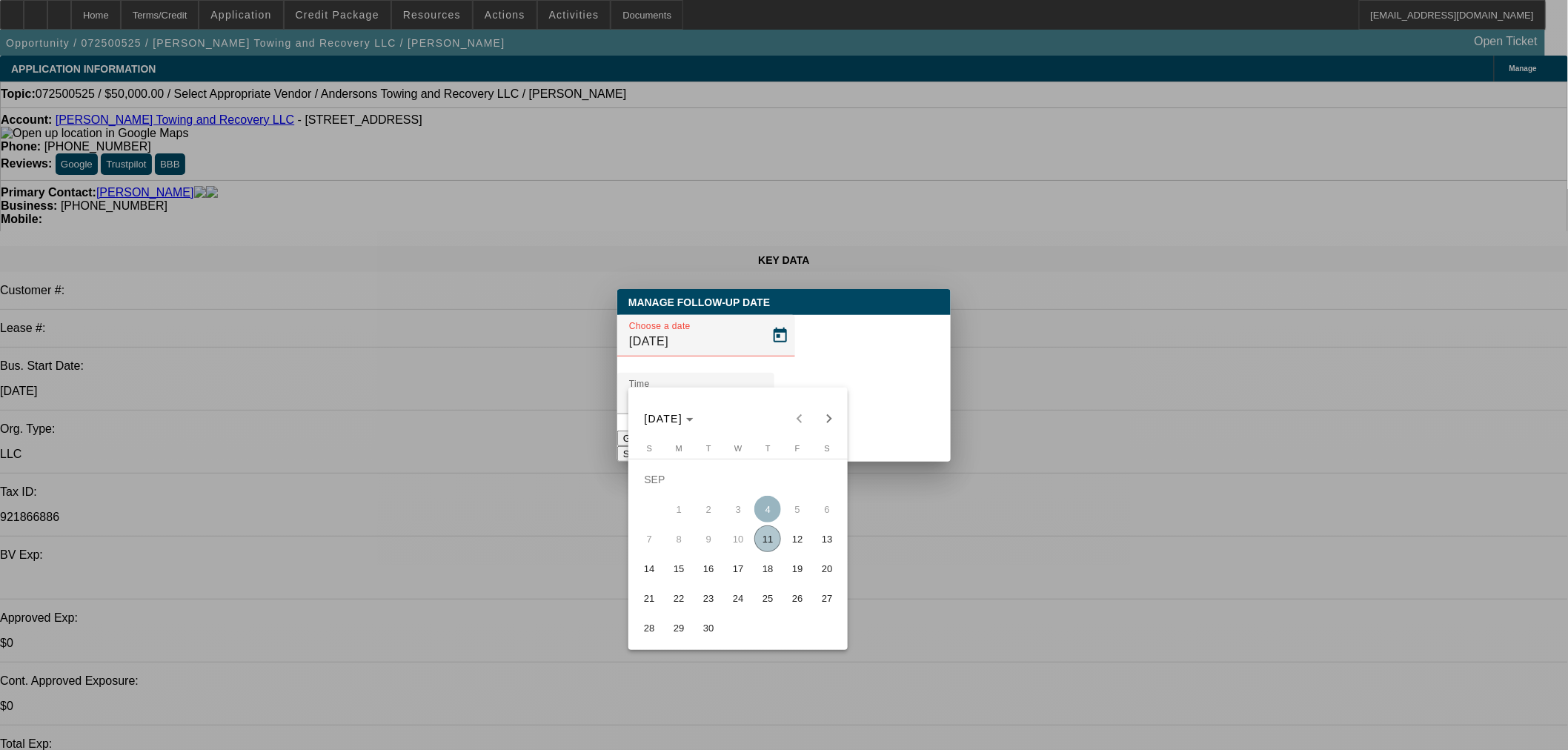
drag, startPoint x: 782, startPoint y: 543, endPoint x: 787, endPoint y: 532, distance: 12.1
click at [783, 542] on button "12" at bounding box center [797, 539] width 30 height 30
type input "9/12/2025"
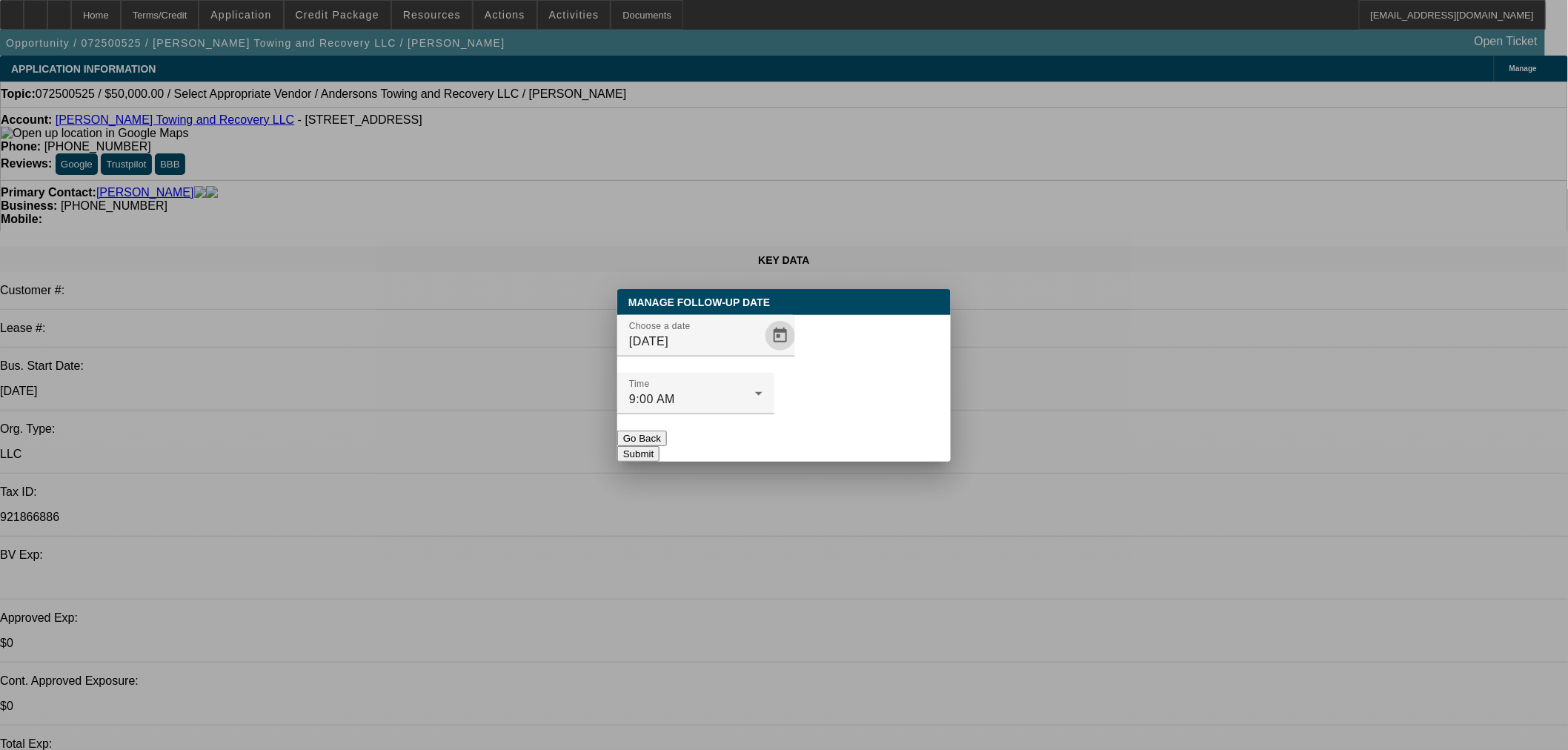
click at [775, 414] on div at bounding box center [696, 422] width 157 height 16
click at [660, 446] on button "Submit" at bounding box center [639, 454] width 42 height 16
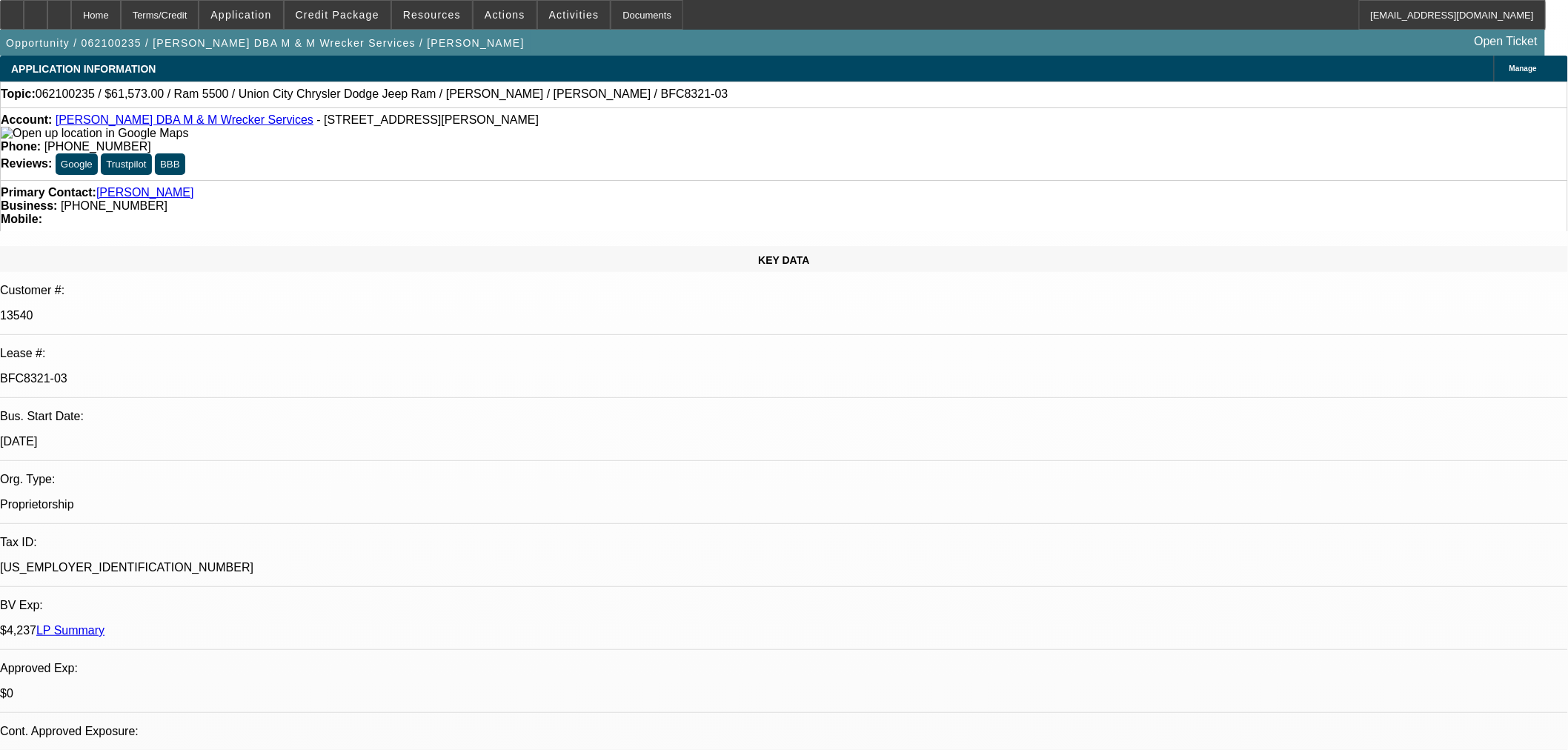
select select "0"
select select "2"
select select "0.1"
select select "4"
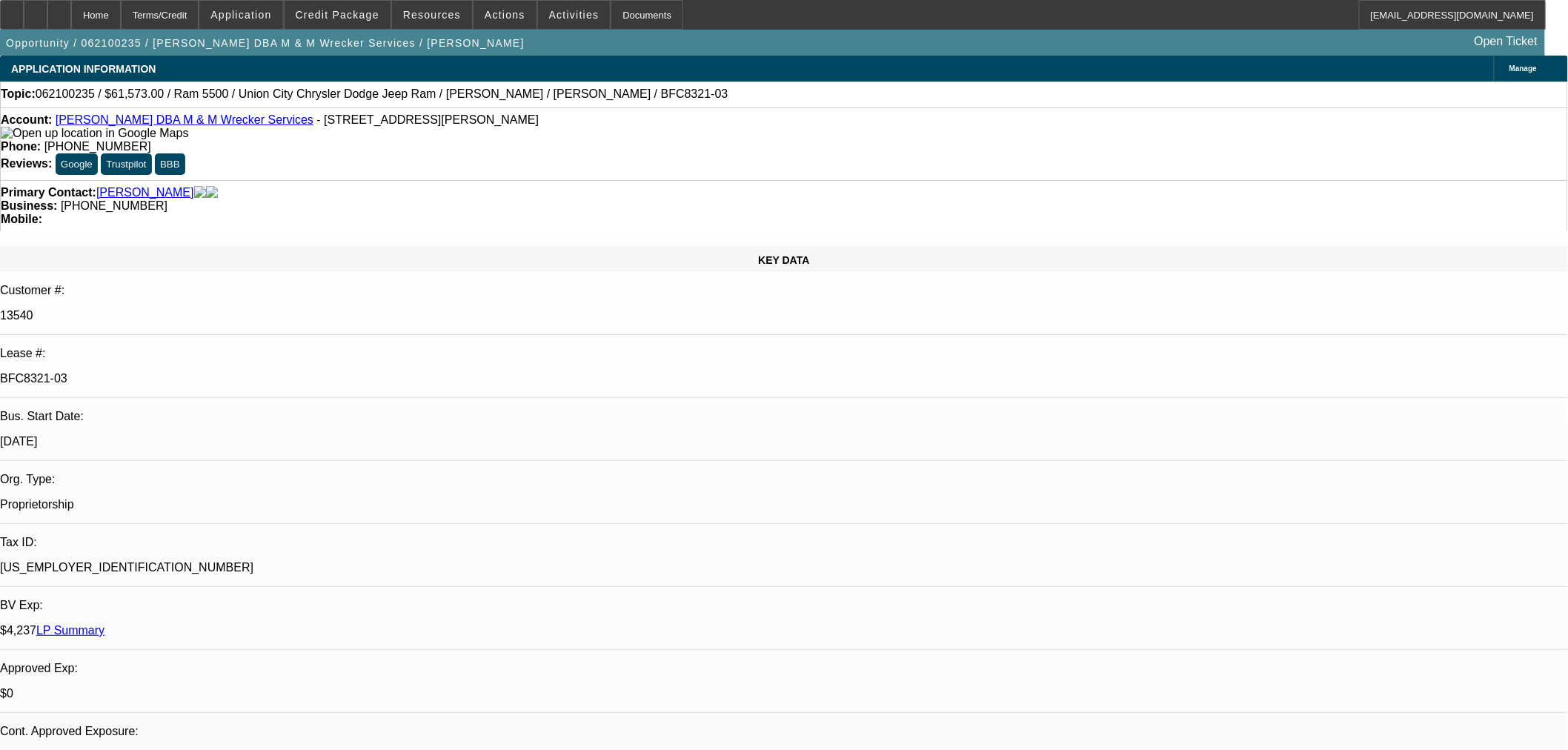
select select "0"
select select "6"
select select "0"
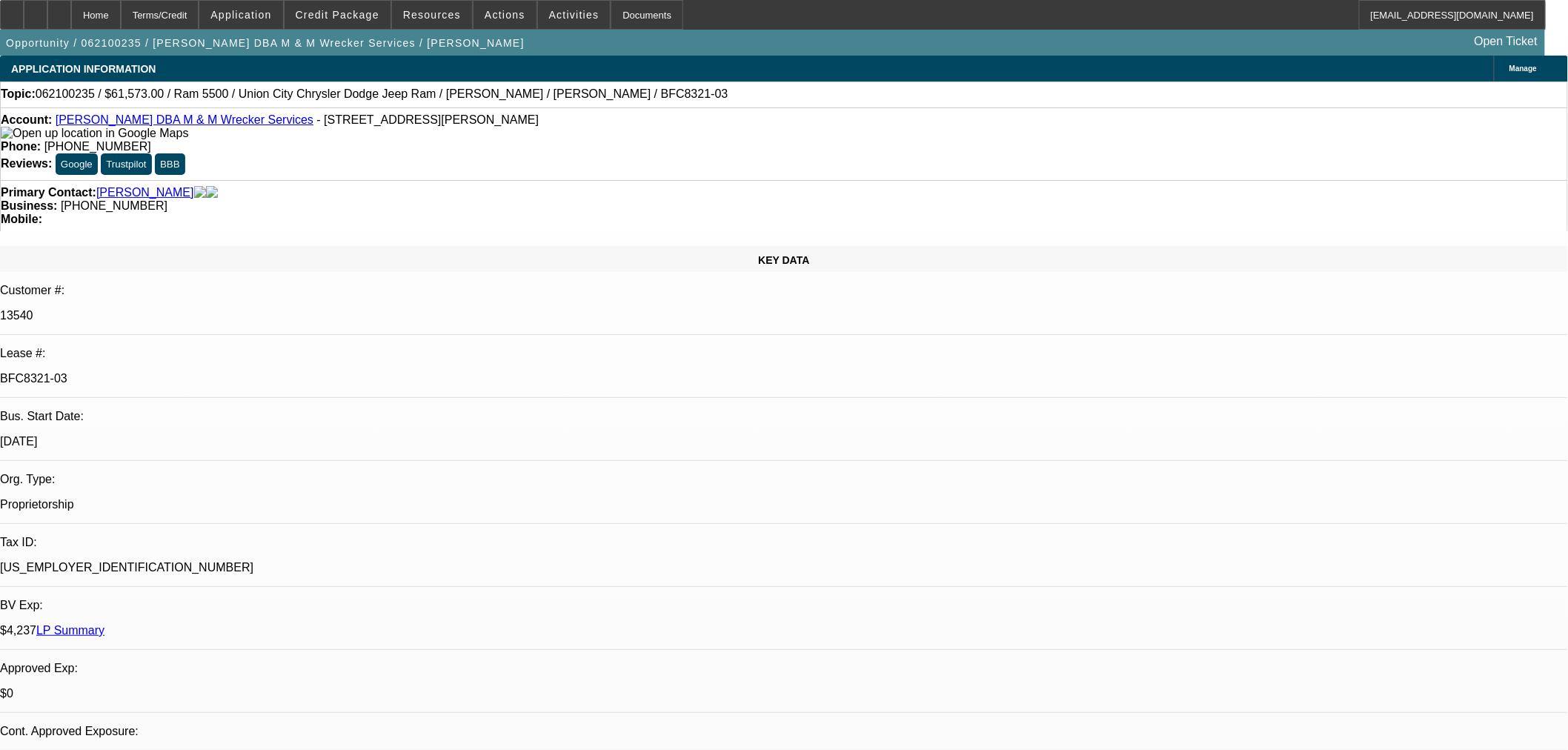
select select "0"
select select "2"
select select "0.1"
select select "4"
select select "0"
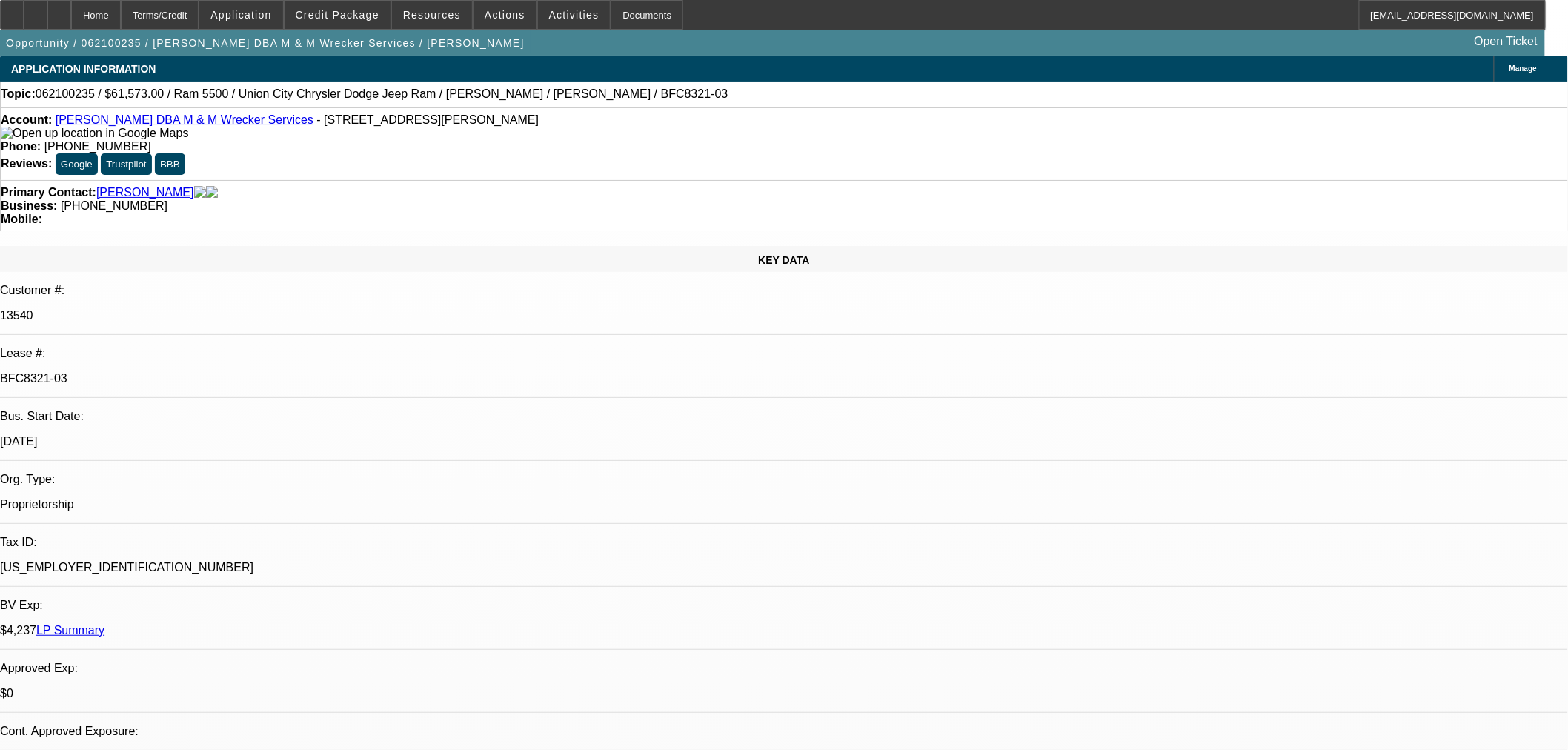
select select "0"
select select "2"
select select "0.1"
select select "4"
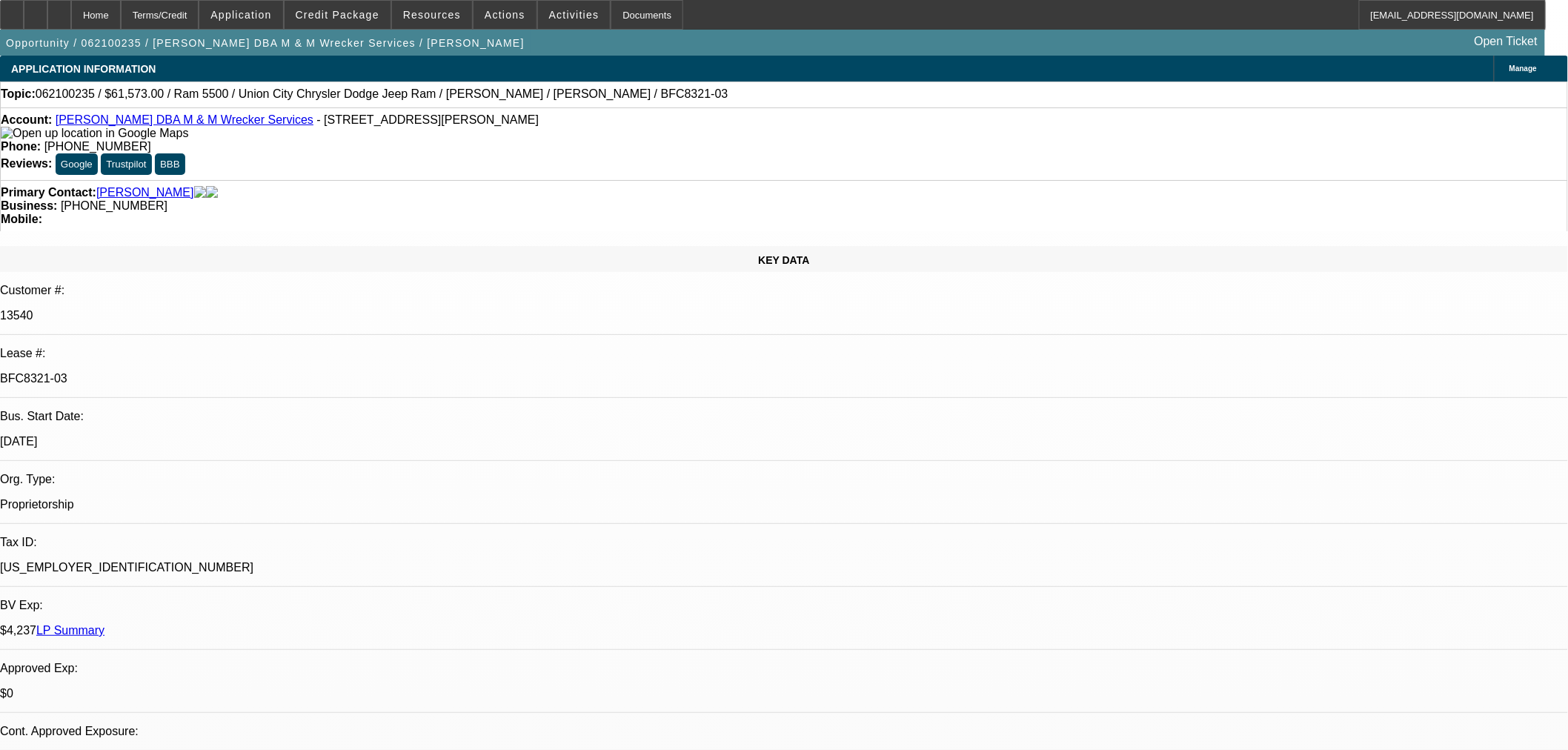
drag, startPoint x: 745, startPoint y: 267, endPoint x: 765, endPoint y: 277, distance: 22.4
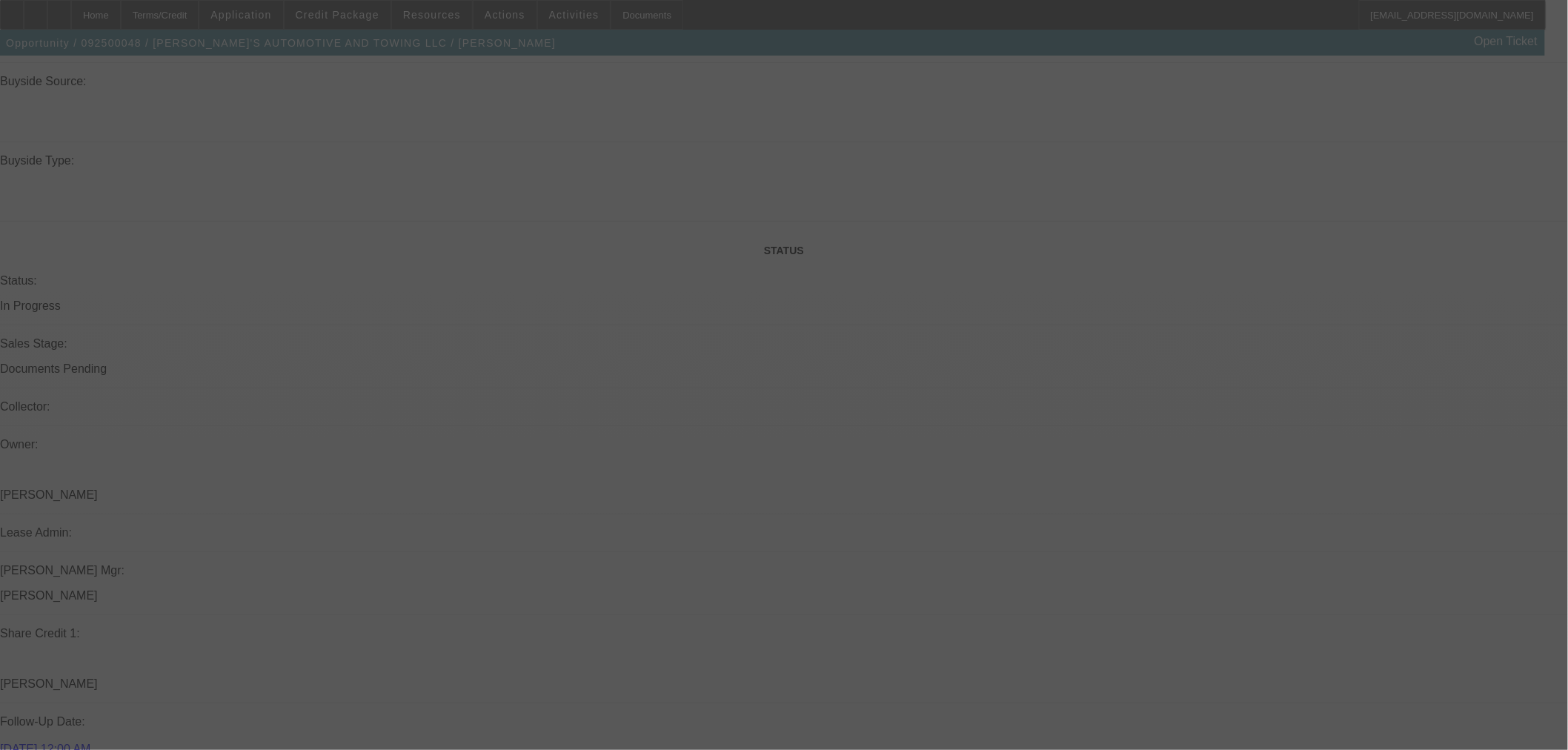
scroll to position [1432, 0]
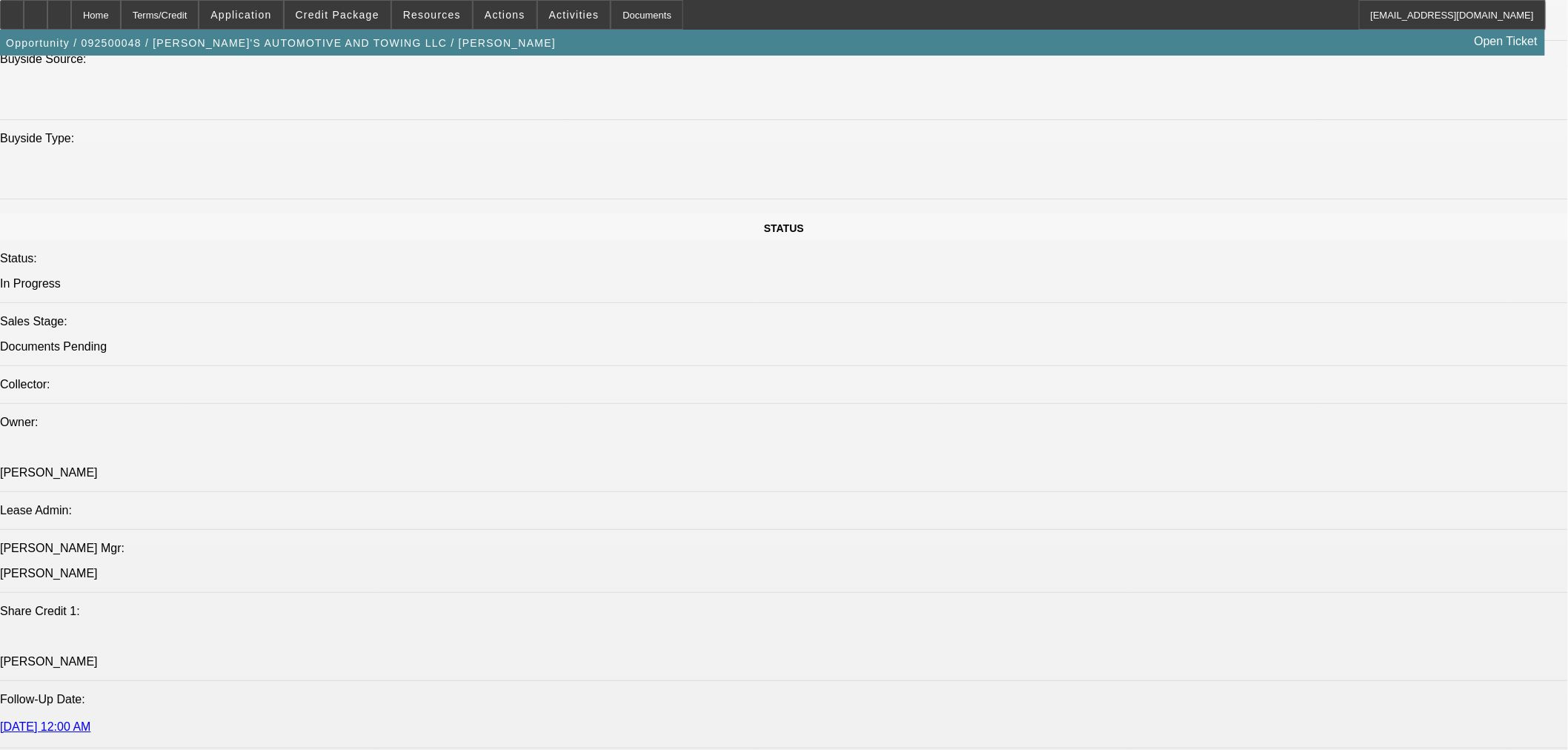
select select "0"
select select "3"
select select "0.1"
select select "4"
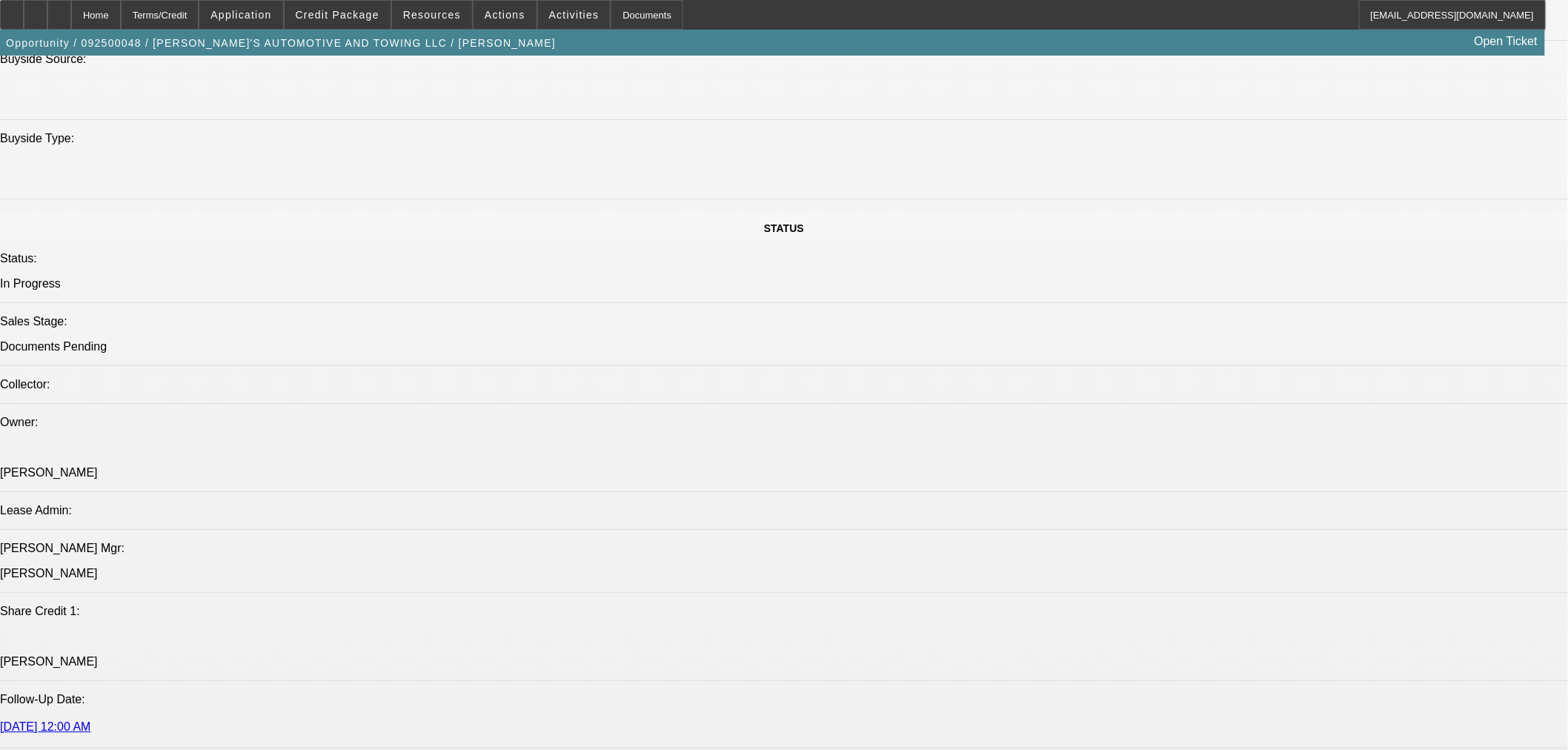
select select "0"
select select "3"
select select "0.1"
select select "4"
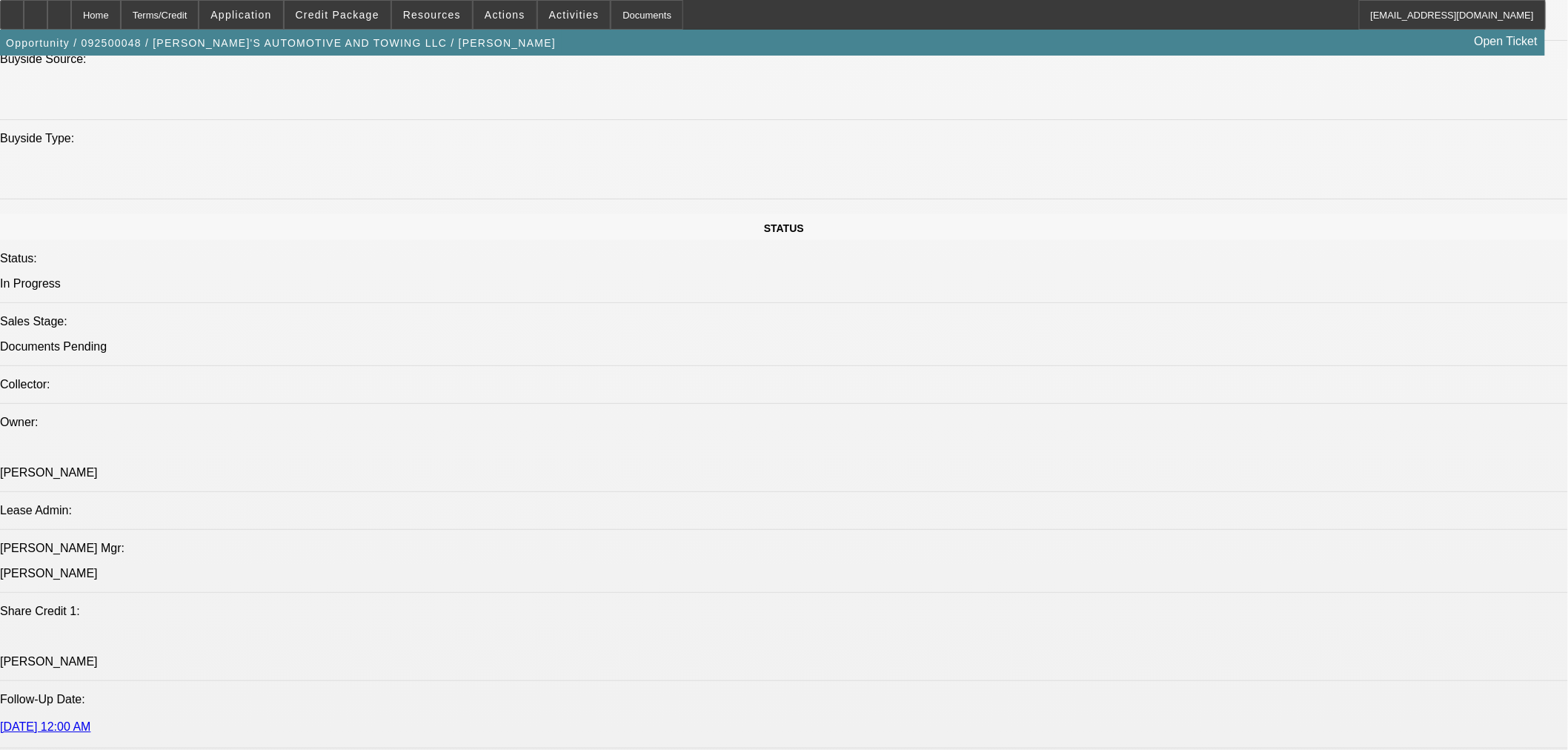
select select "0"
select select "0.1"
select select "4"
select select "0"
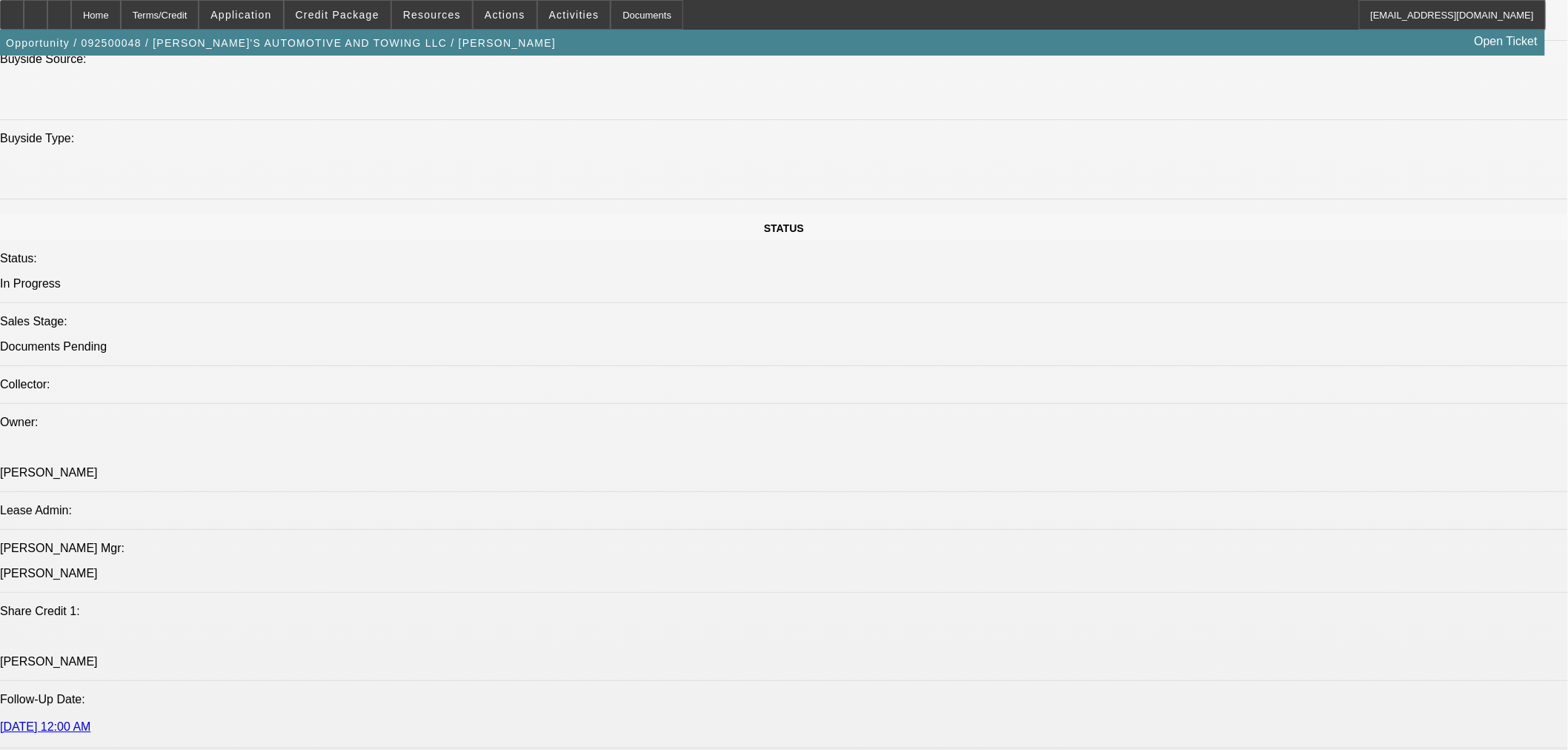
select select "0"
select select "0.1"
select select "4"
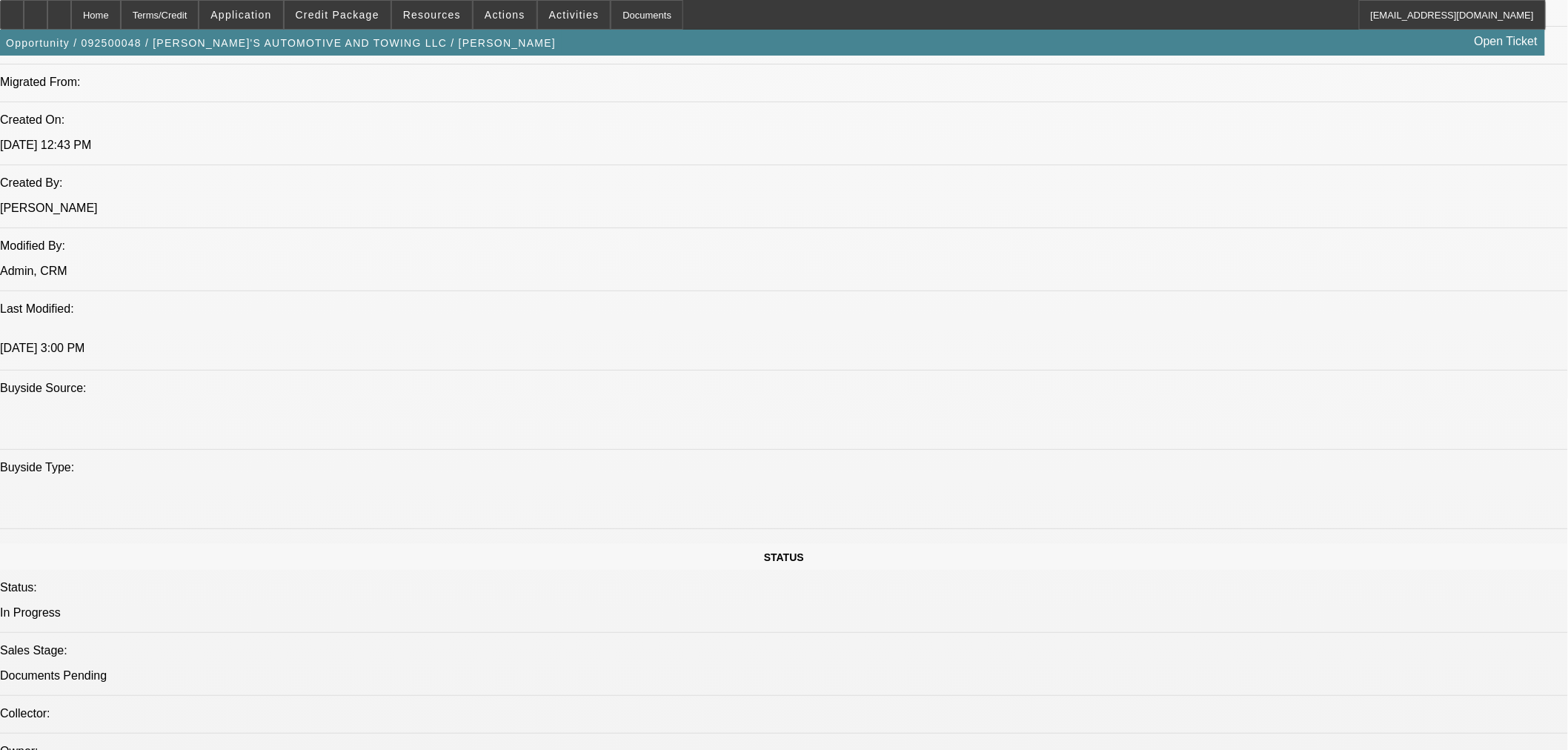
click at [353, 17] on span "Credit Package" at bounding box center [338, 14] width 84 height 12
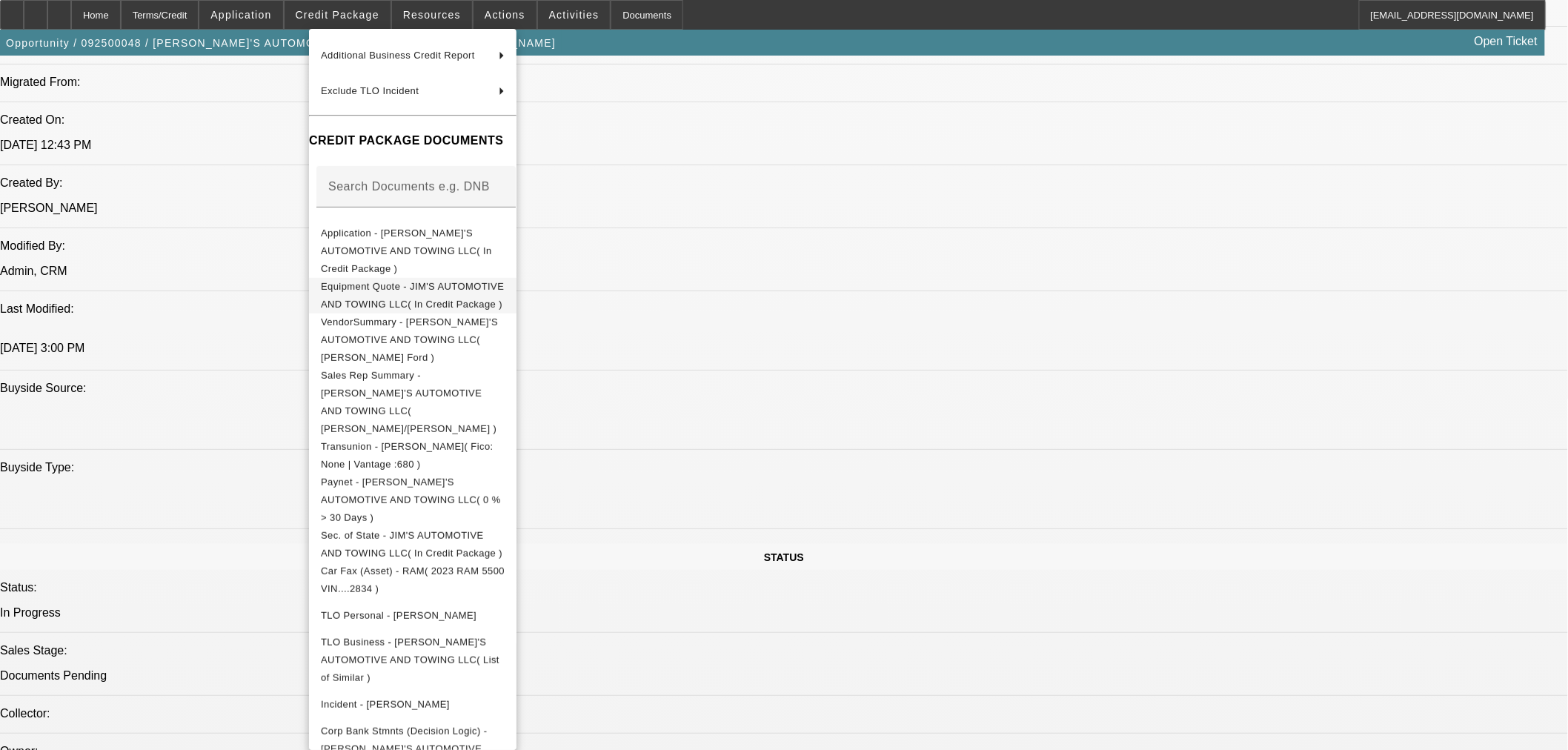
scroll to position [0, 0]
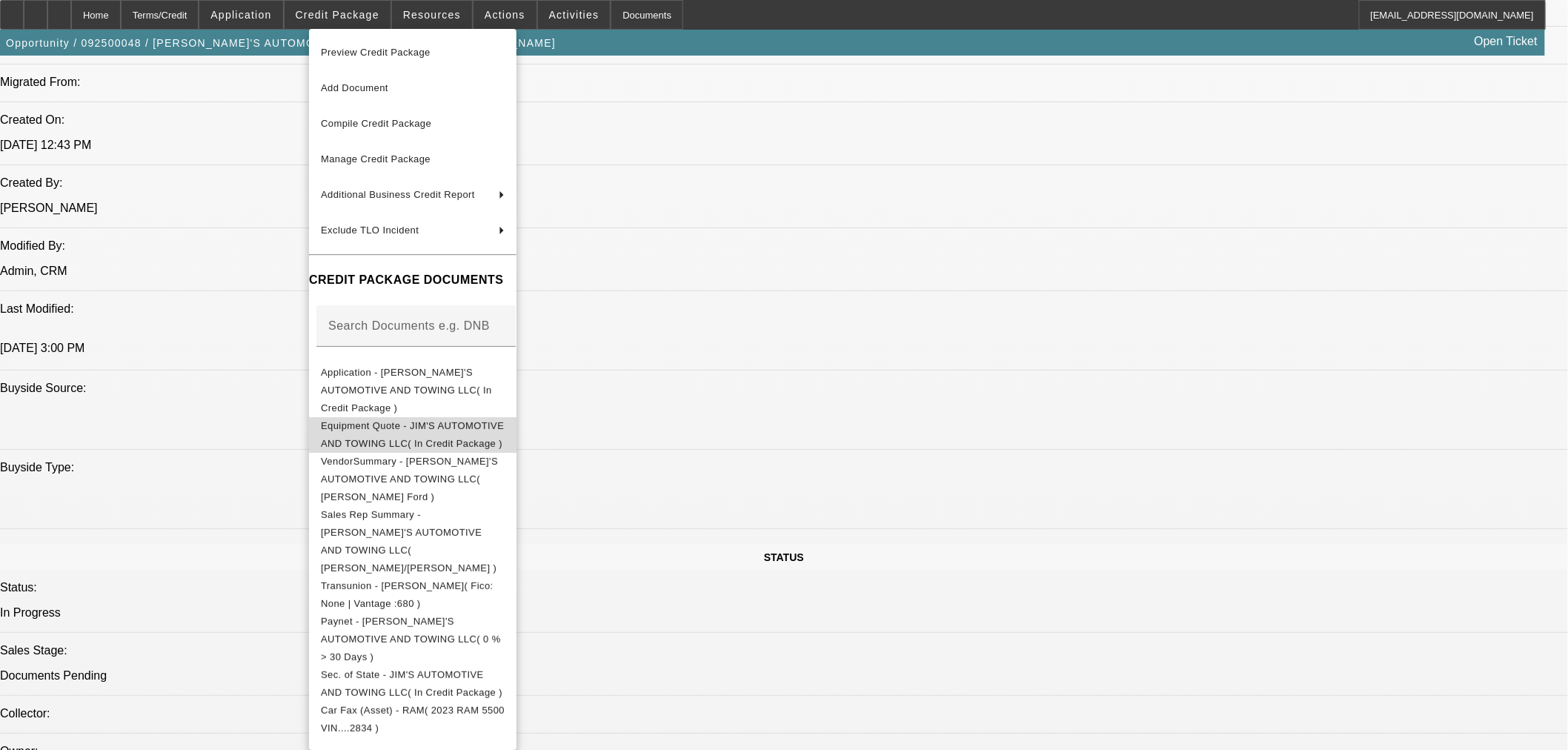
click at [454, 418] on span "Equipment Quote - JIM'S AUTOMOTIVE AND TOWING LLC( In Credit Package )" at bounding box center [413, 434] width 184 height 36
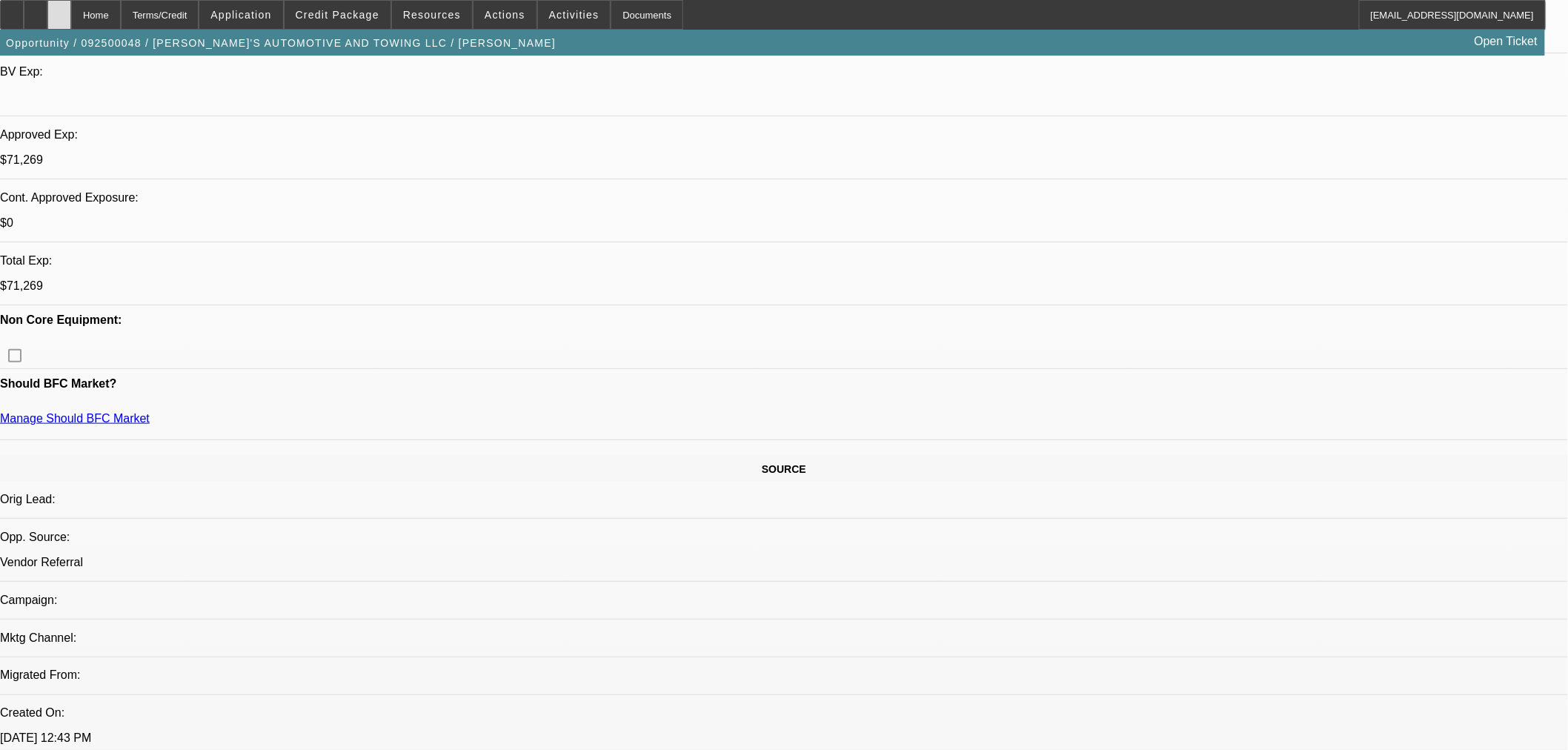
scroll to position [361, 0]
